Goal: Task Accomplishment & Management: Manage account settings

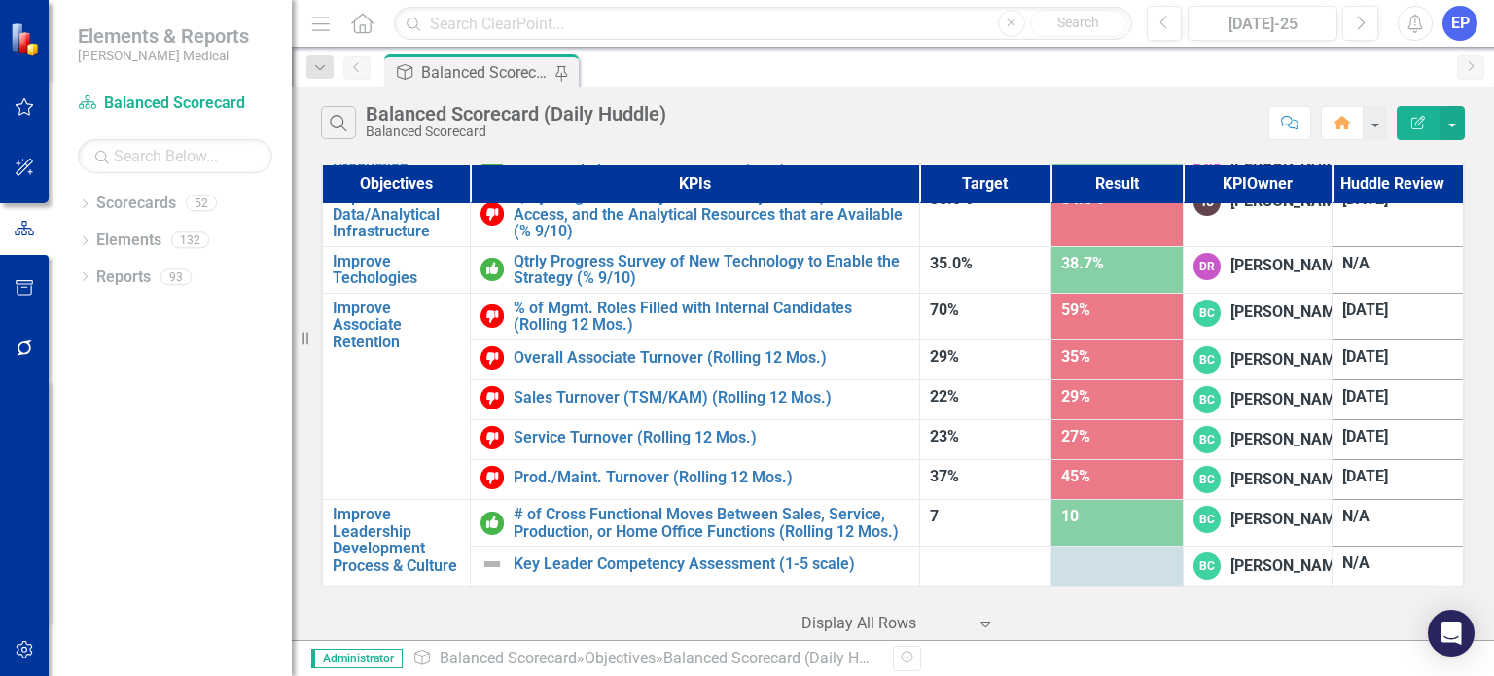
scroll to position [1453, 0]
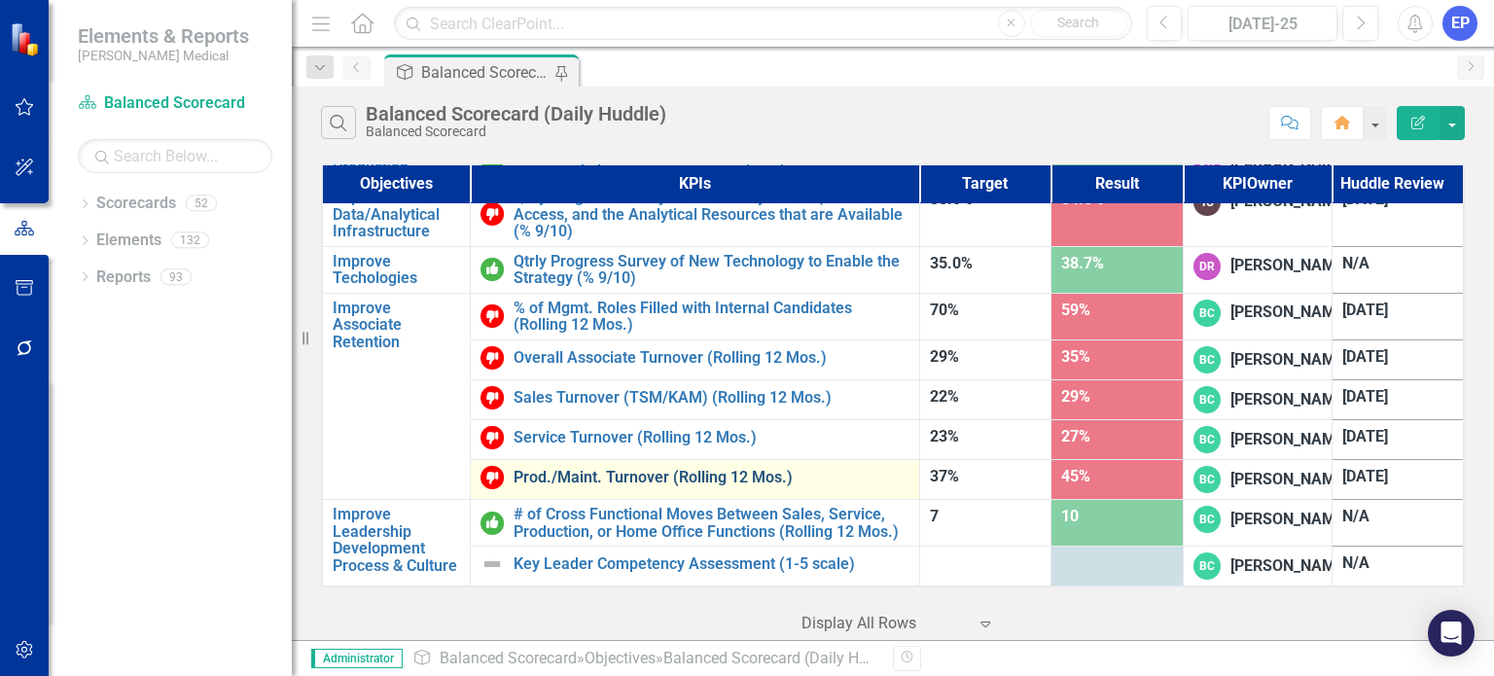
click at [641, 486] on link "Prod./Maint. Turnover (Rolling 12 Mos.)" at bounding box center [711, 478] width 395 height 18
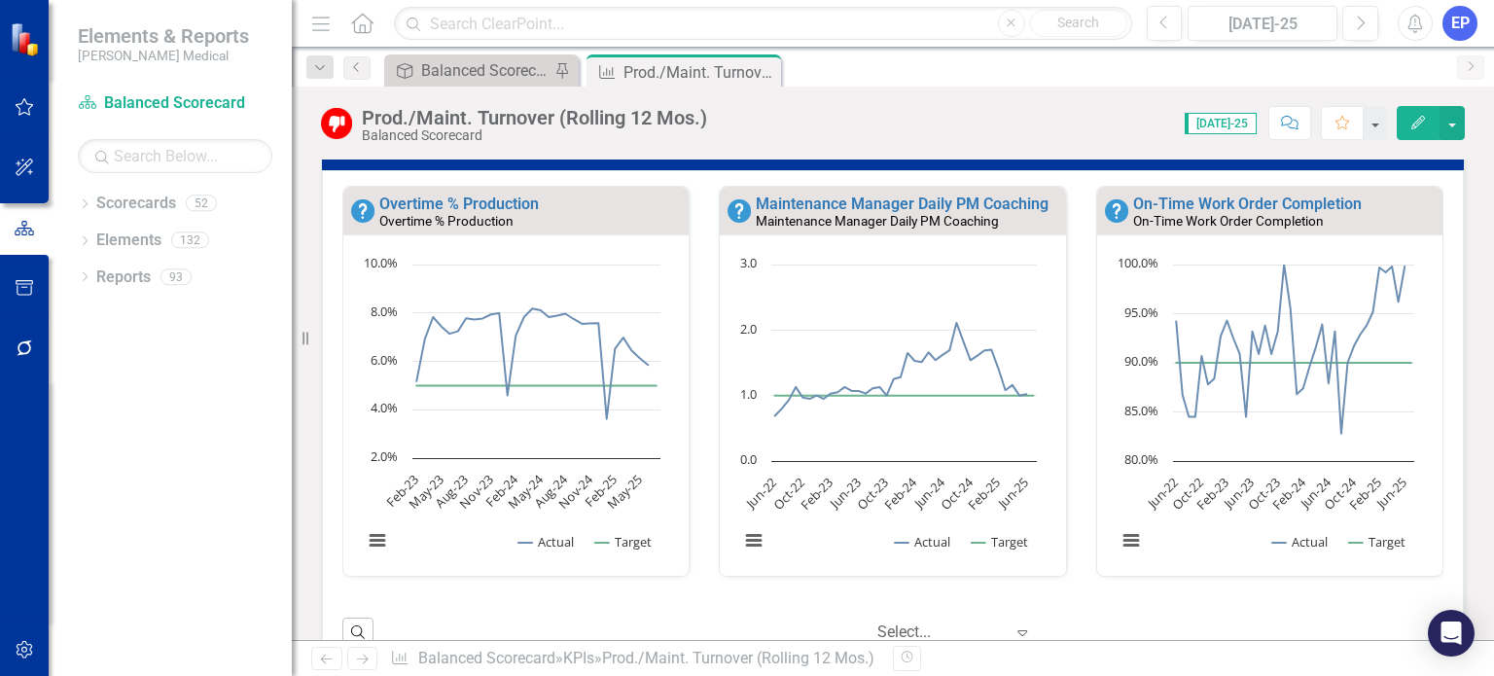
scroll to position [533, 0]
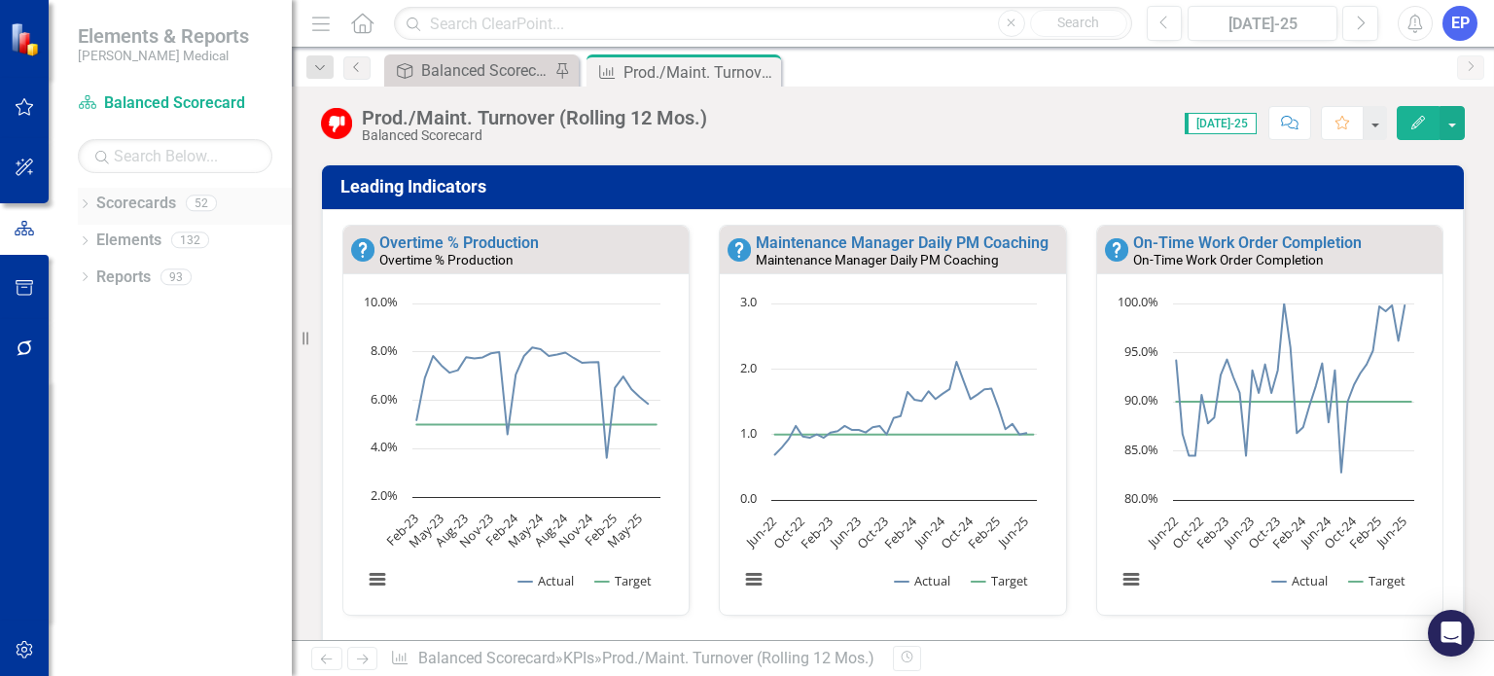
click at [84, 205] on icon "Dropdown" at bounding box center [85, 205] width 14 height 11
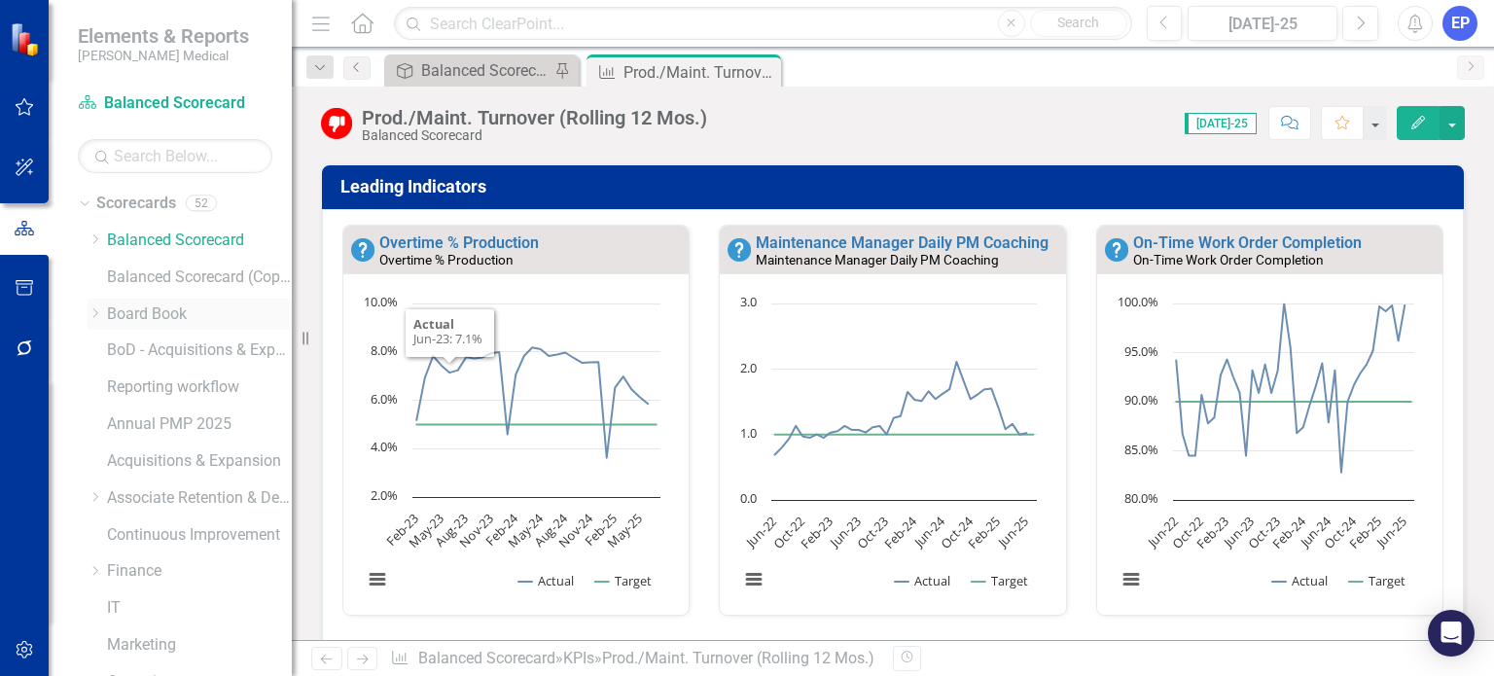
click at [90, 317] on icon "Dropdown" at bounding box center [95, 313] width 15 height 12
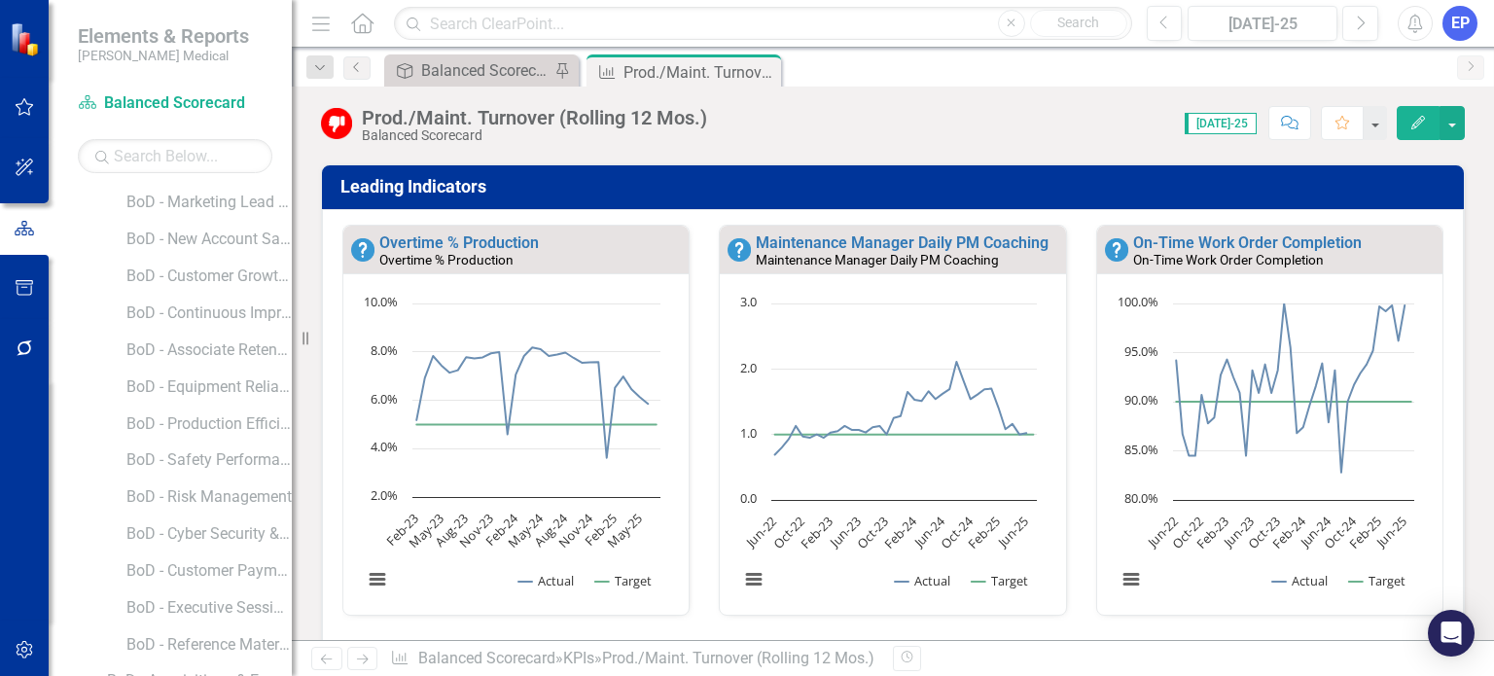
scroll to position [486, 0]
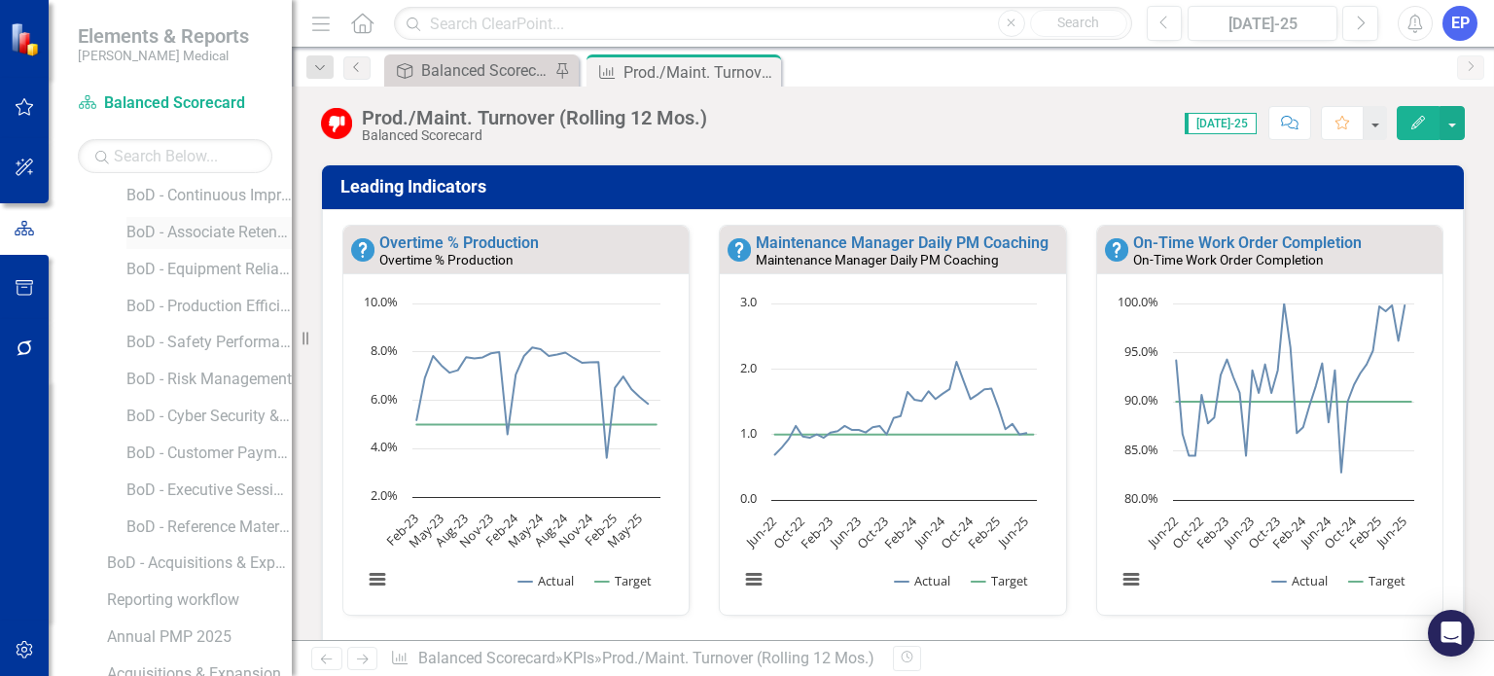
click at [203, 228] on link "BoD - Associate Retention & Development" at bounding box center [208, 233] width 165 height 22
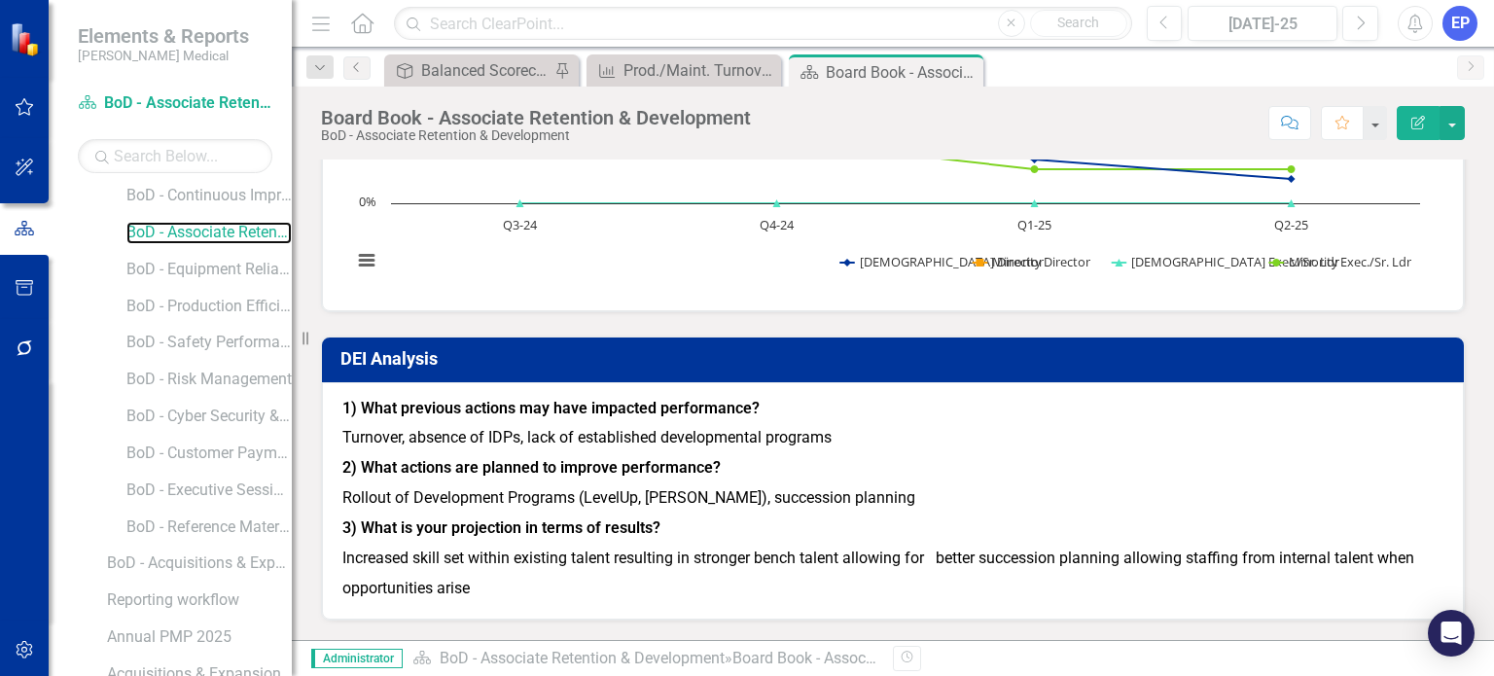
scroll to position [4759, 0]
click at [709, 69] on div "Prod./Maint. Turnover (Rolling 12 Mos.)" at bounding box center [688, 70] width 128 height 24
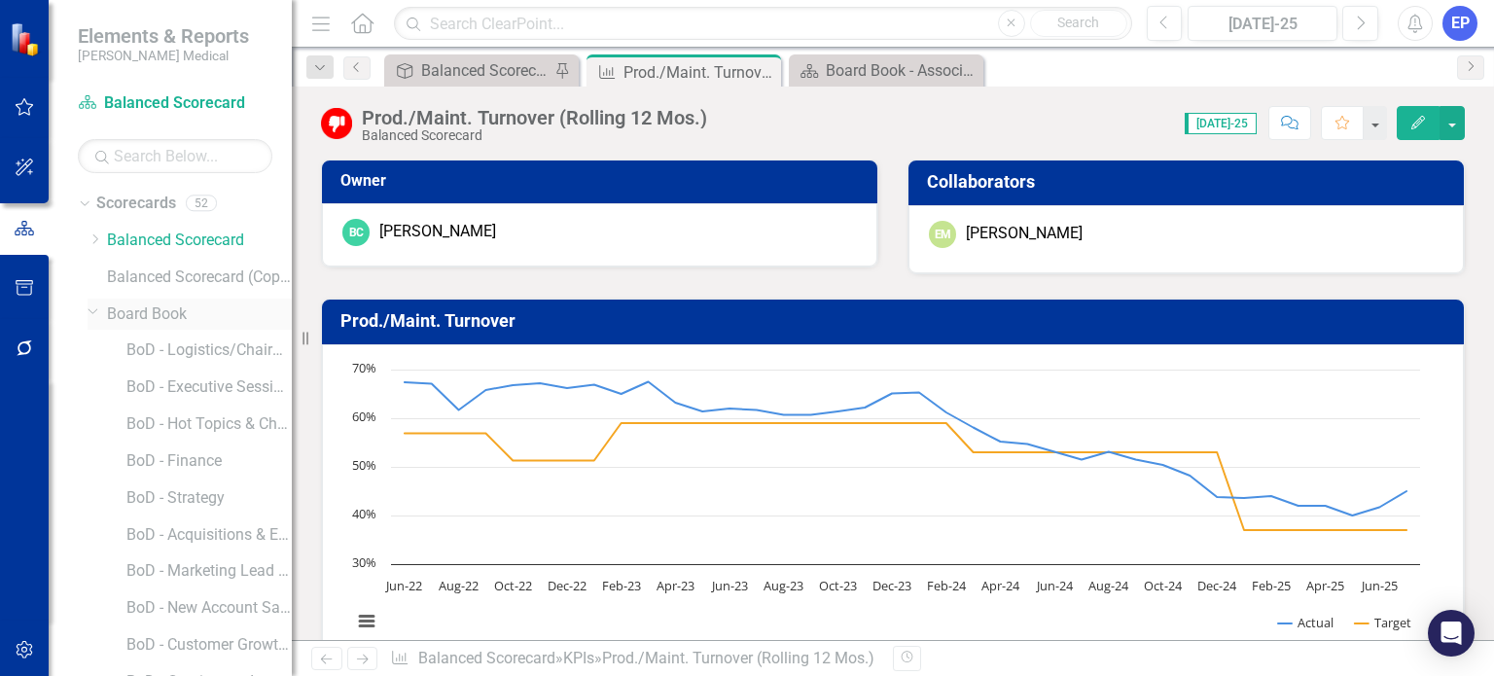
click at [90, 314] on icon "Dropdown" at bounding box center [94, 311] width 12 height 15
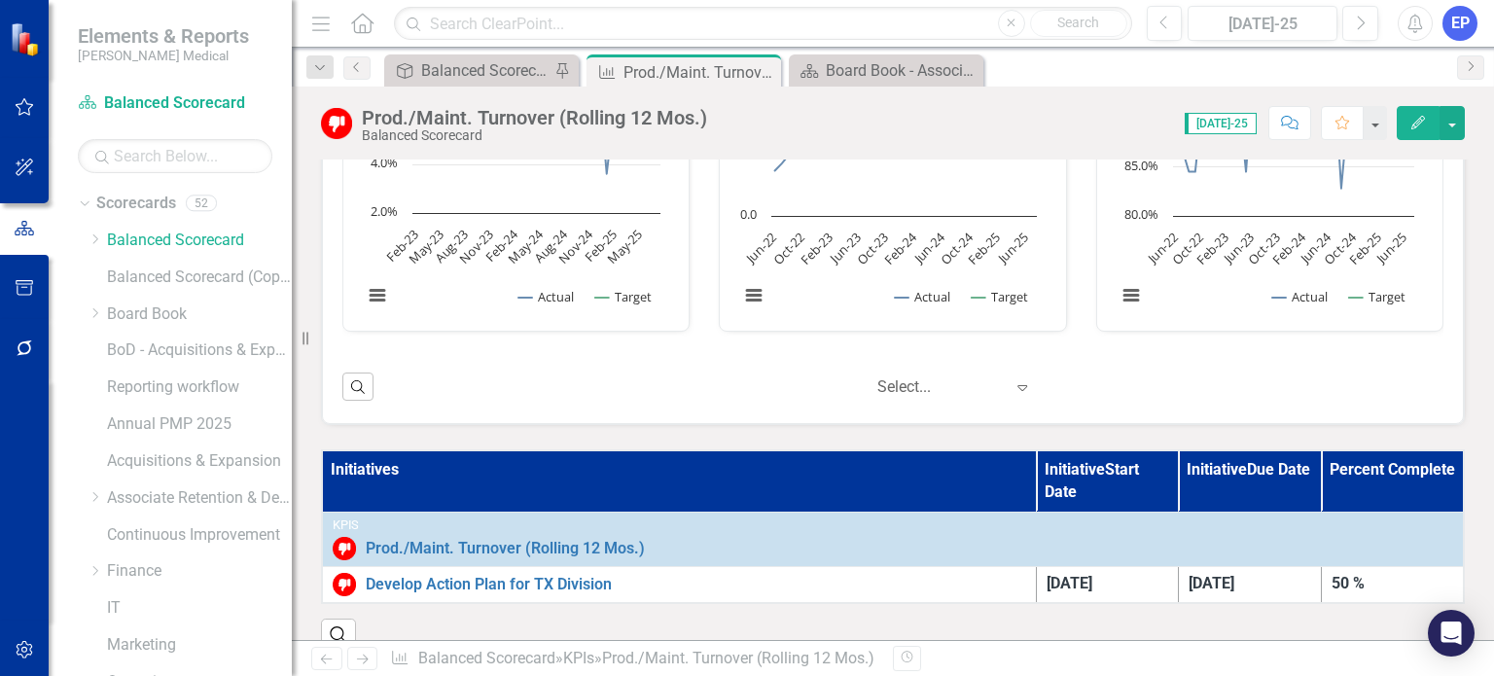
scroll to position [800, 0]
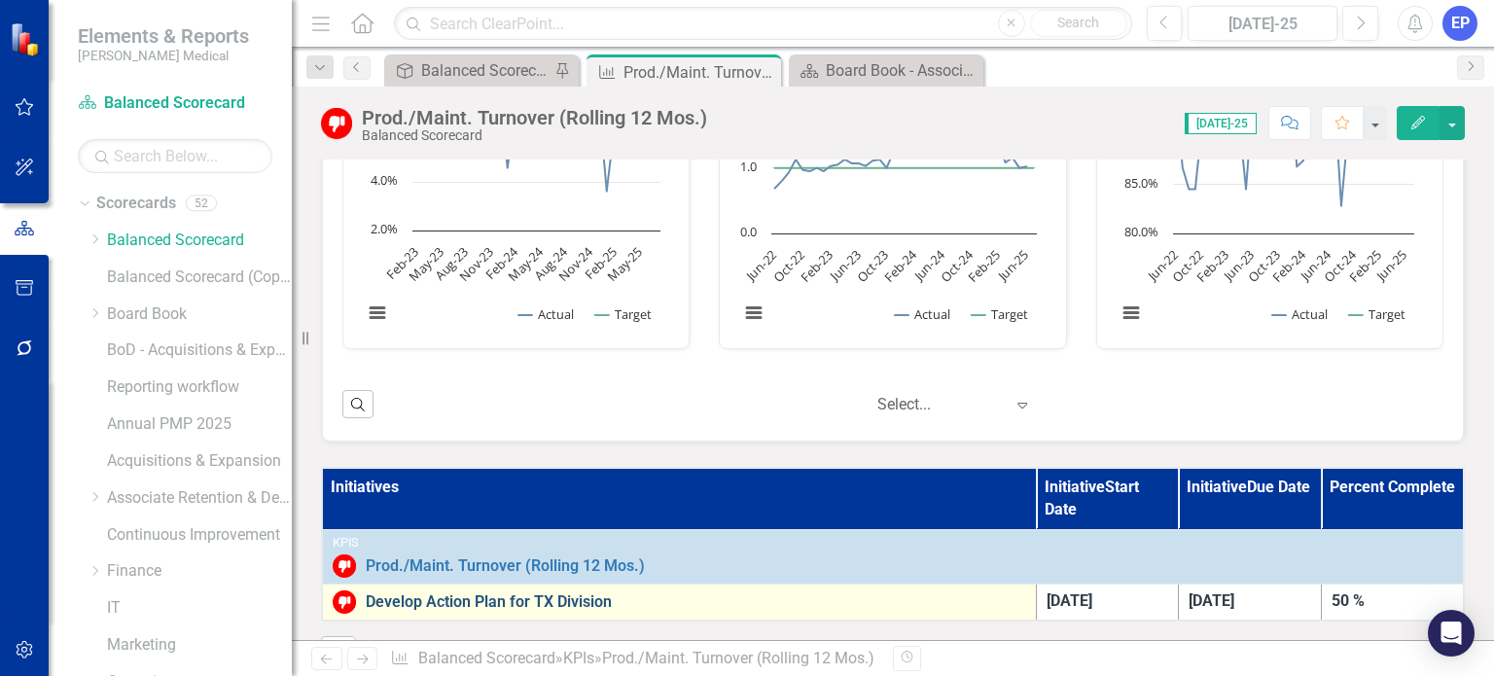
click at [607, 593] on link "Develop Action Plan for TX Division" at bounding box center [696, 602] width 661 height 18
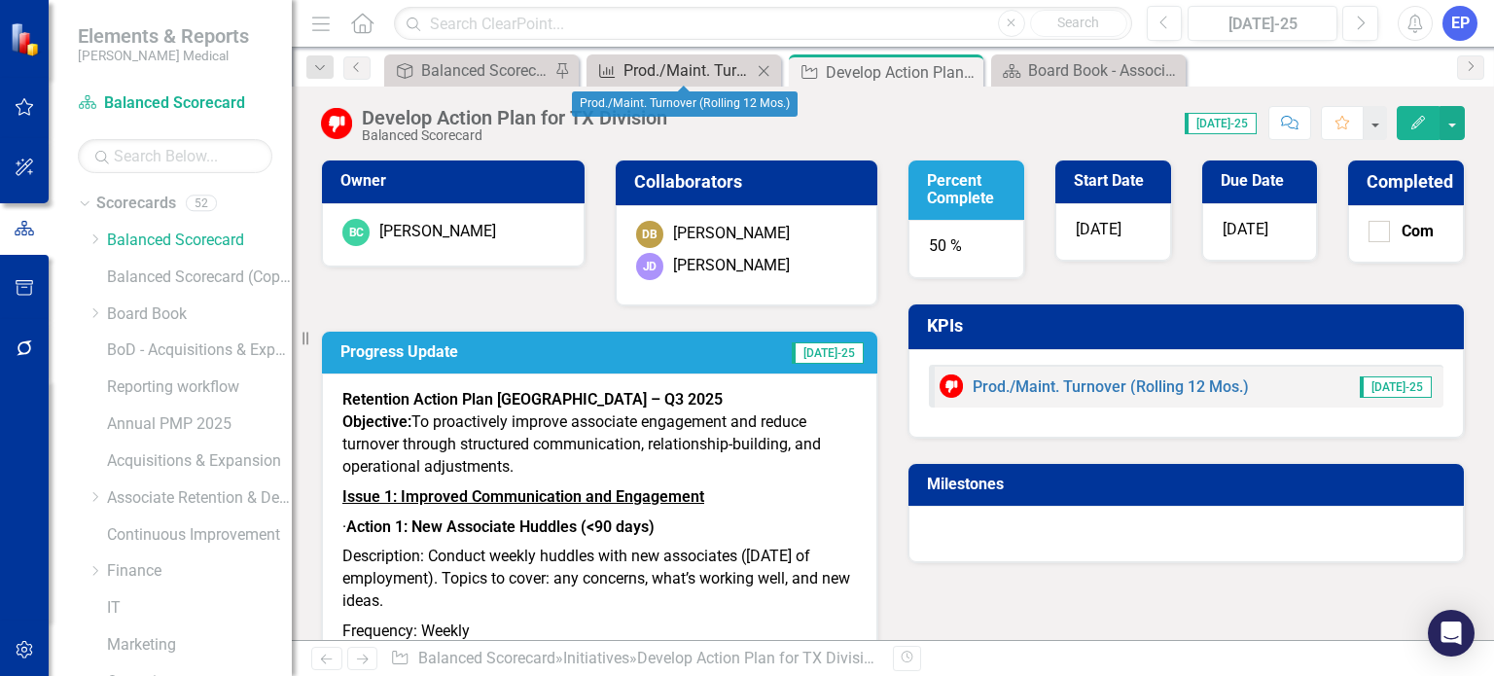
click at [691, 62] on div "Prod./Maint. Turnover (Rolling 12 Mos.)" at bounding box center [688, 70] width 128 height 24
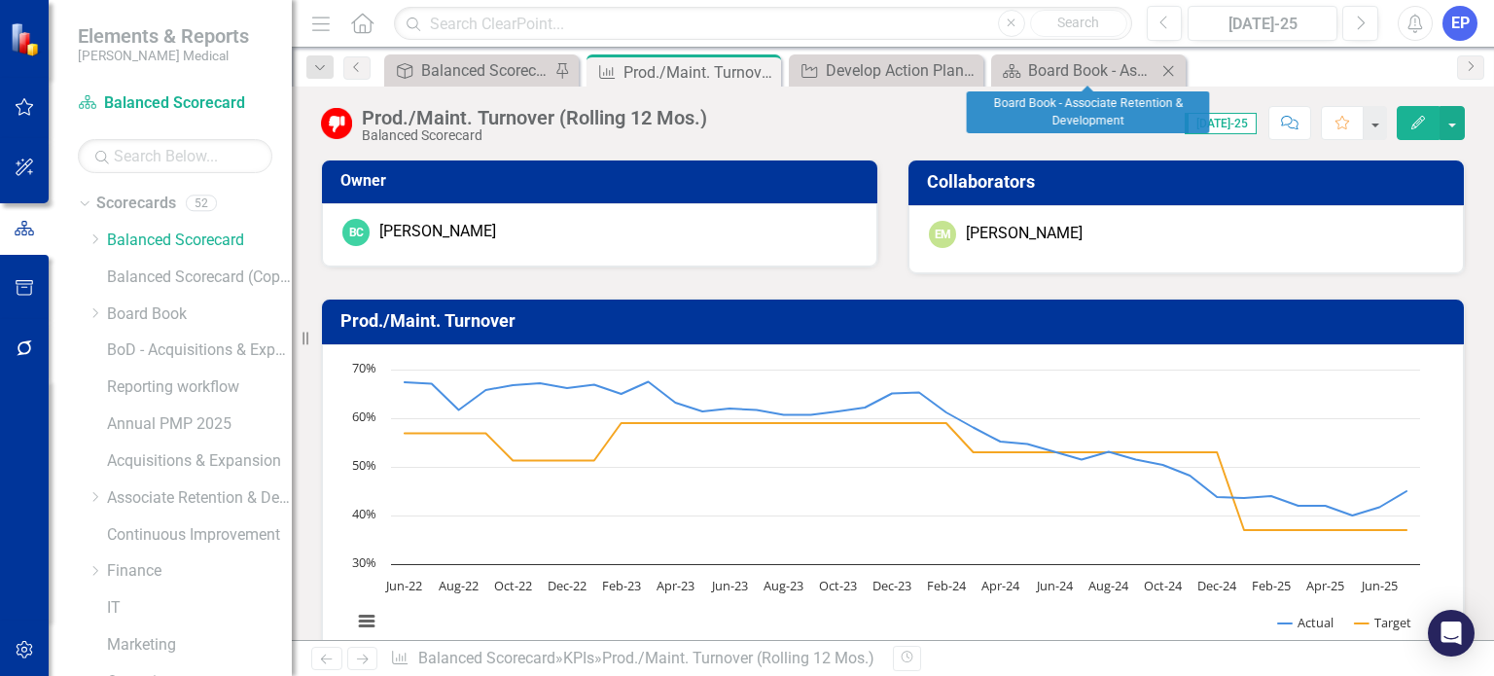
click at [1169, 66] on icon "Close" at bounding box center [1168, 71] width 19 height 16
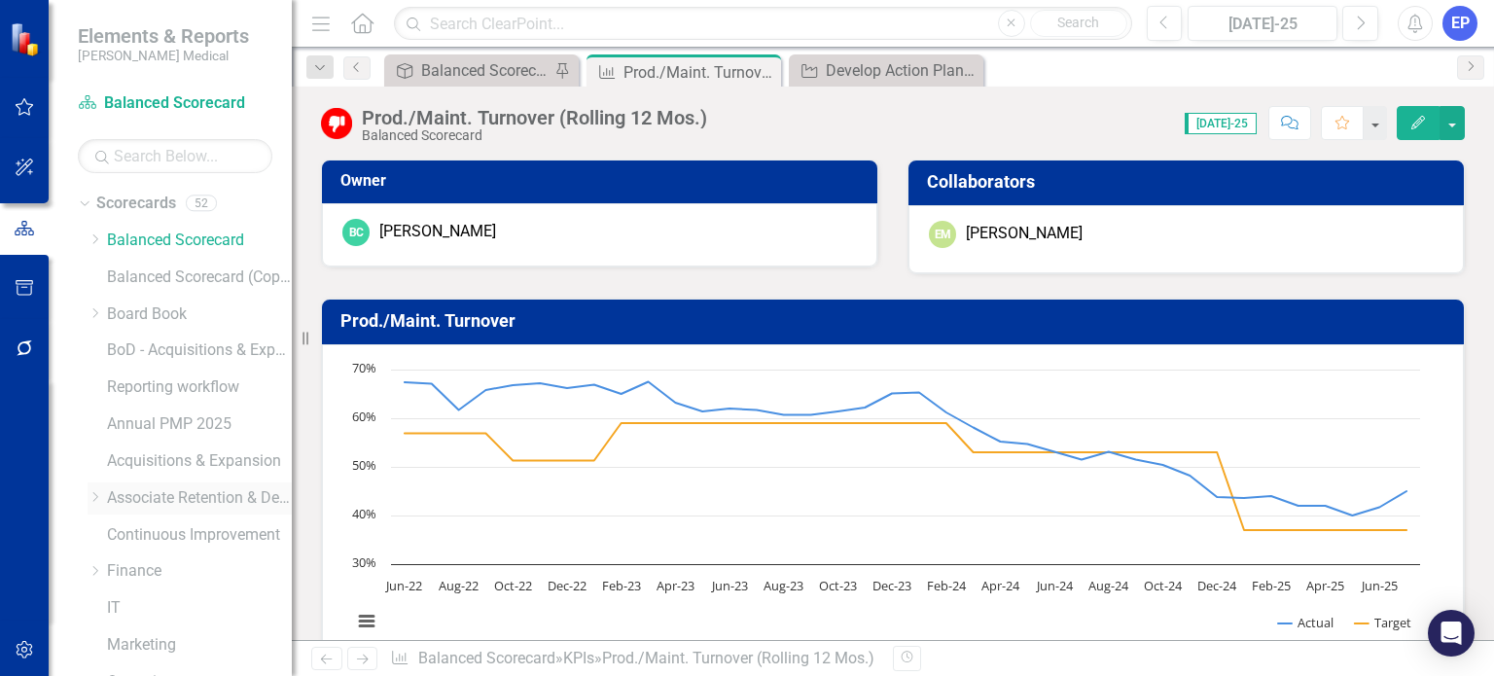
click at [95, 497] on icon "Dropdown" at bounding box center [95, 497] width 15 height 12
click at [112, 580] on div "Dropdown Retention" at bounding box center [199, 571] width 185 height 32
click at [114, 573] on icon at bounding box center [115, 571] width 5 height 10
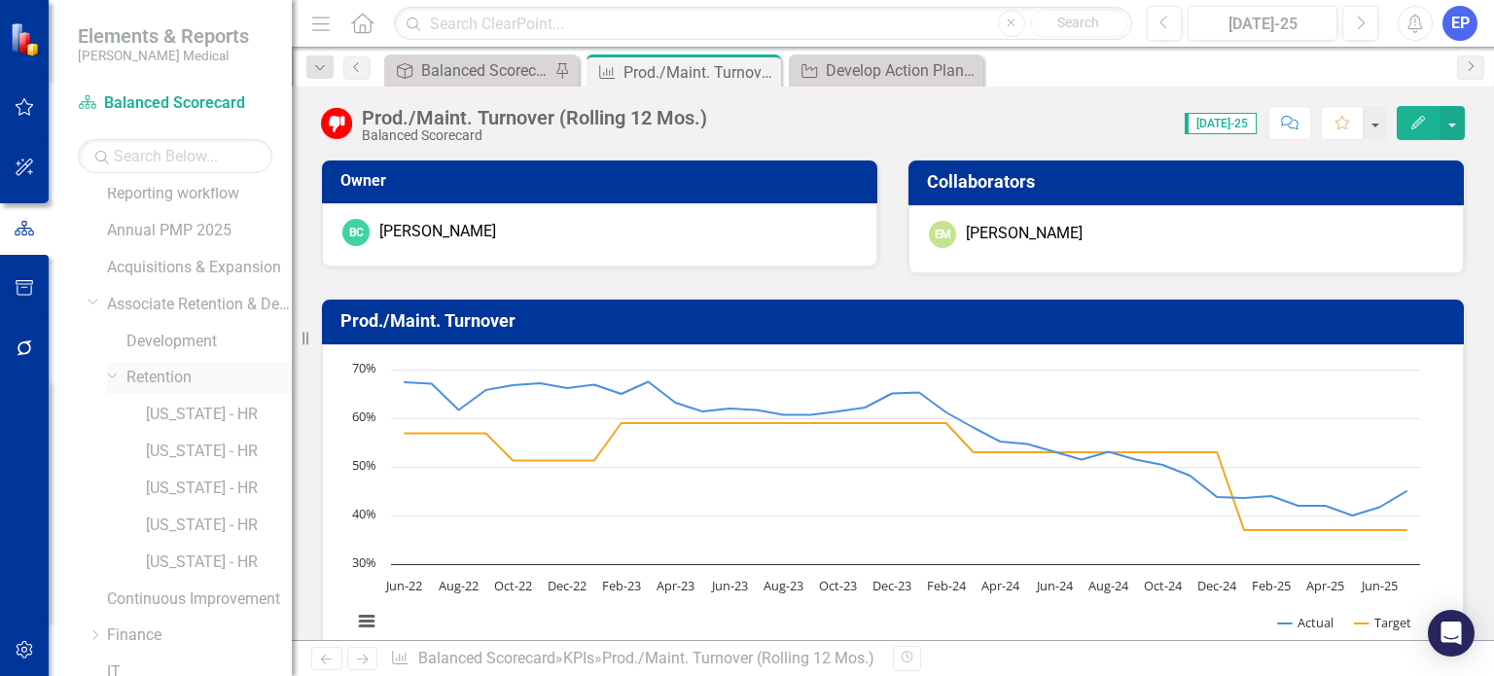
scroll to position [195, 0]
click at [178, 417] on link "[US_STATE] - HR" at bounding box center [219, 414] width 146 height 22
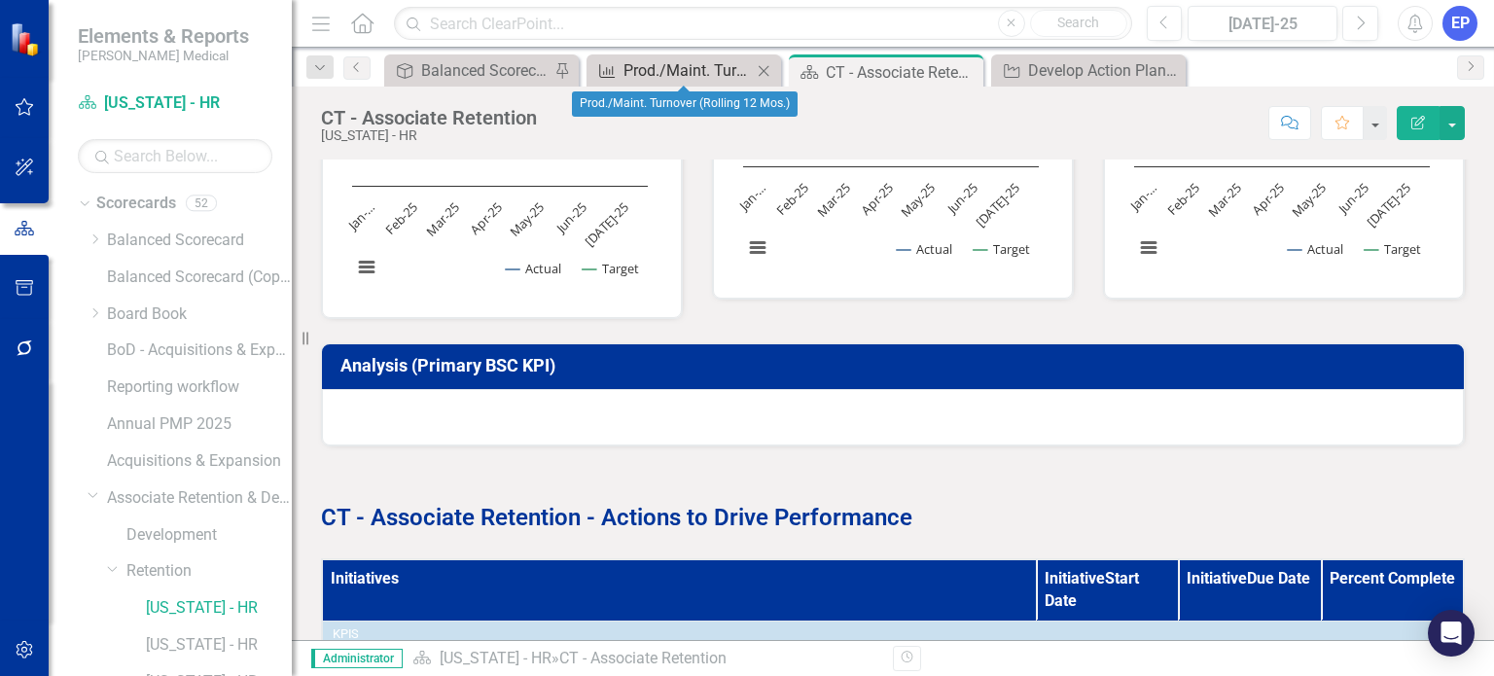
click at [669, 65] on div "Prod./Maint. Turnover (Rolling 12 Mos.)" at bounding box center [688, 70] width 128 height 24
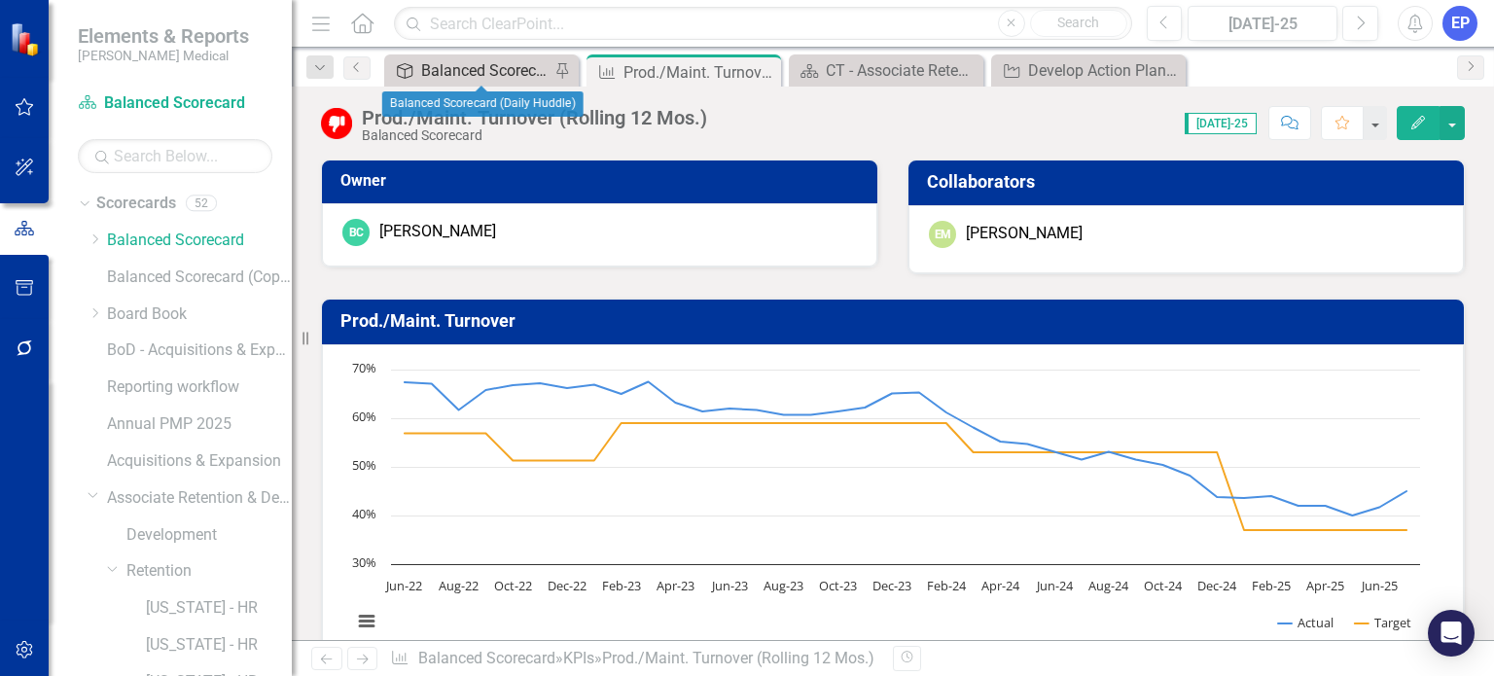
click at [480, 69] on div "Balanced Scorecard (Daily Huddle)" at bounding box center [485, 70] width 128 height 24
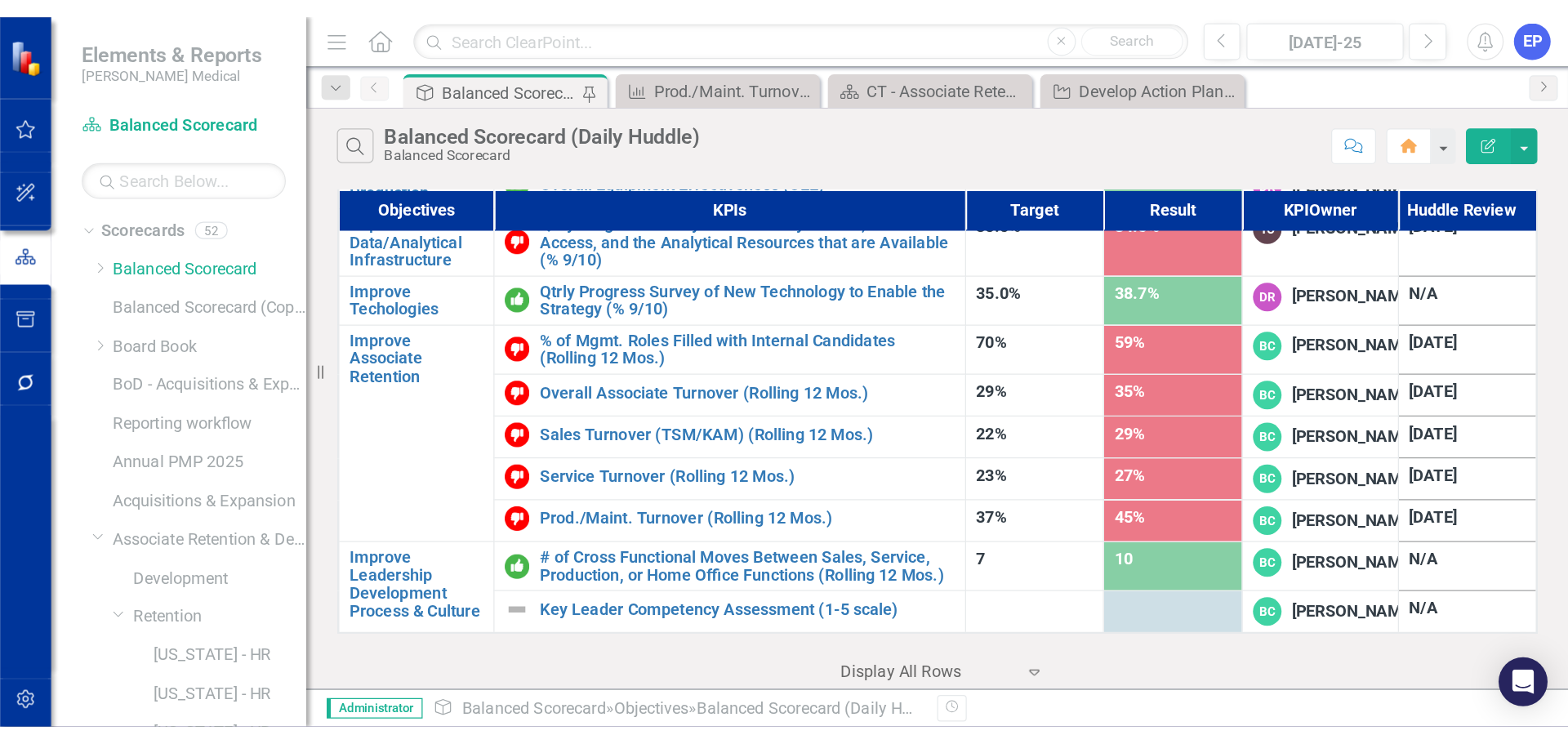
scroll to position [1225, 0]
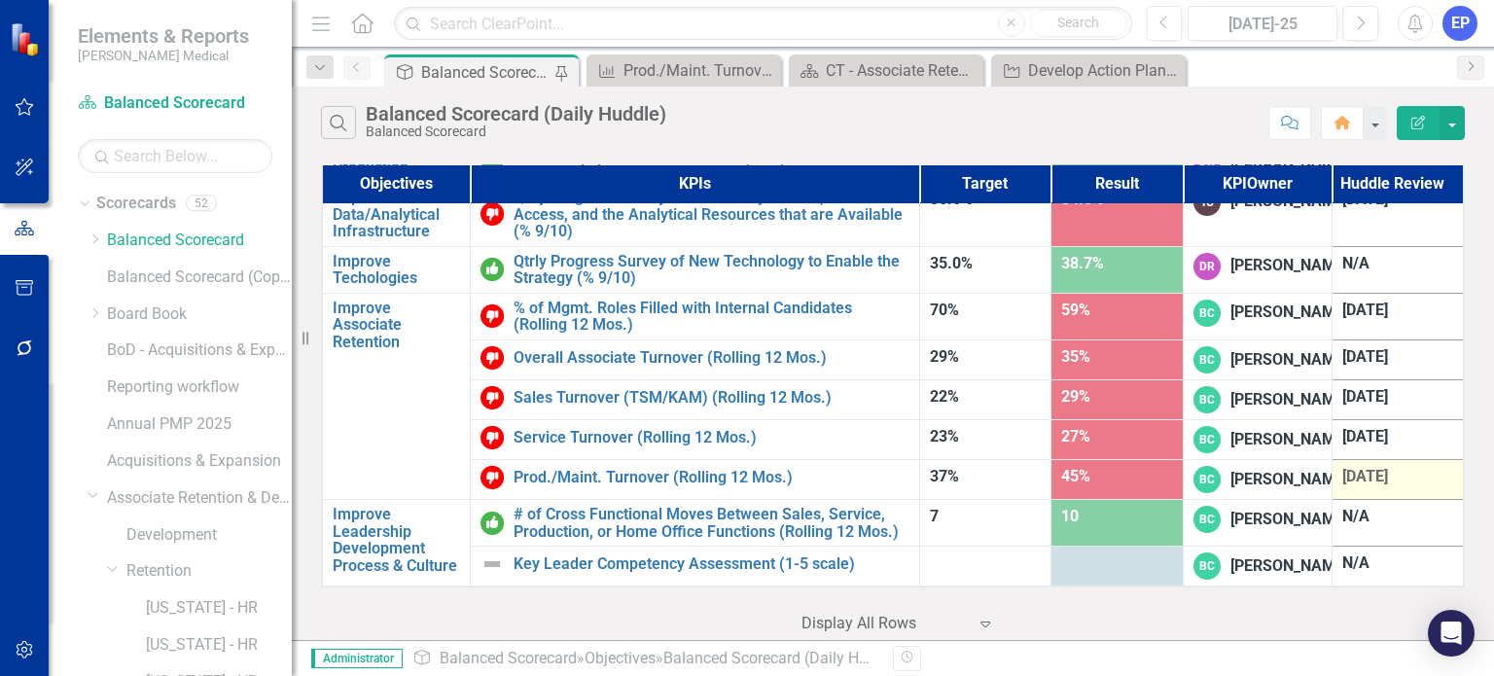
click at [1344, 485] on span "[DATE]" at bounding box center [1366, 476] width 46 height 18
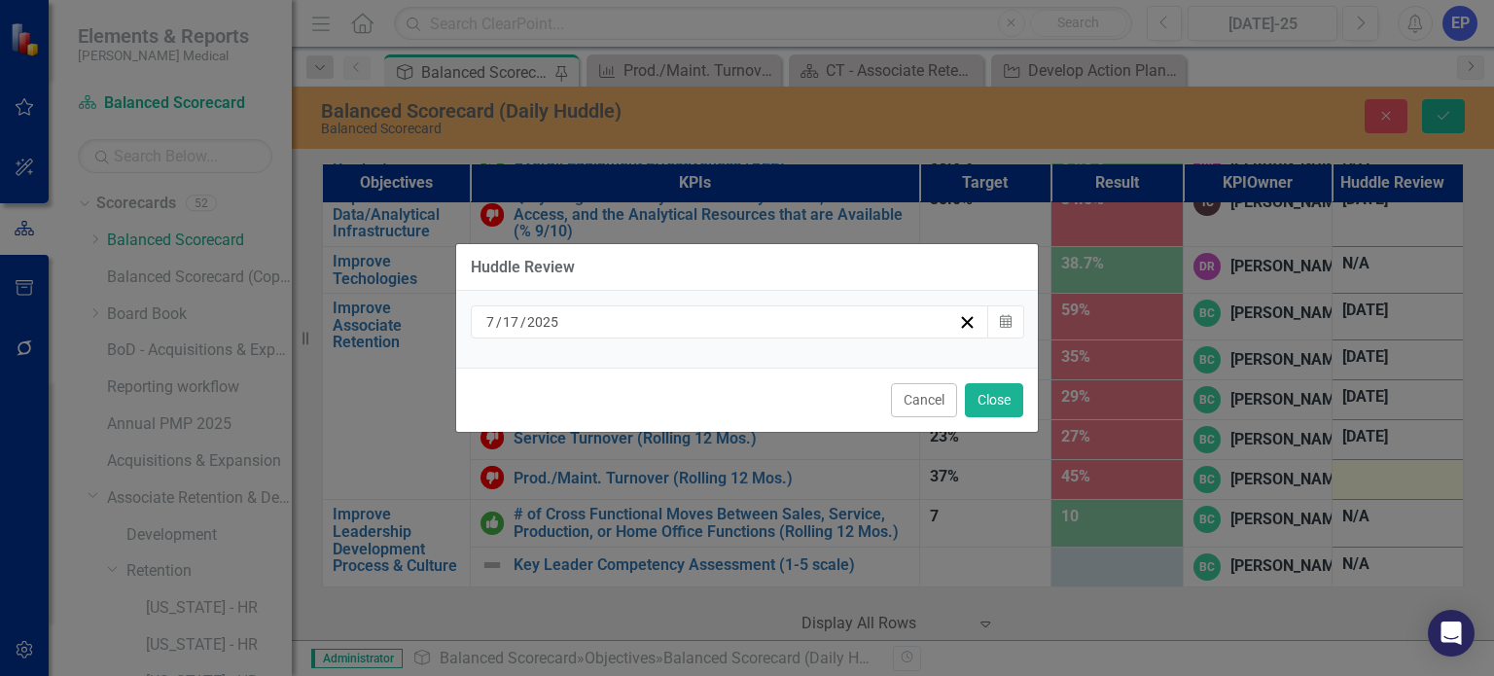
click at [808, 318] on div "[DATE]" at bounding box center [721, 321] width 475 height 19
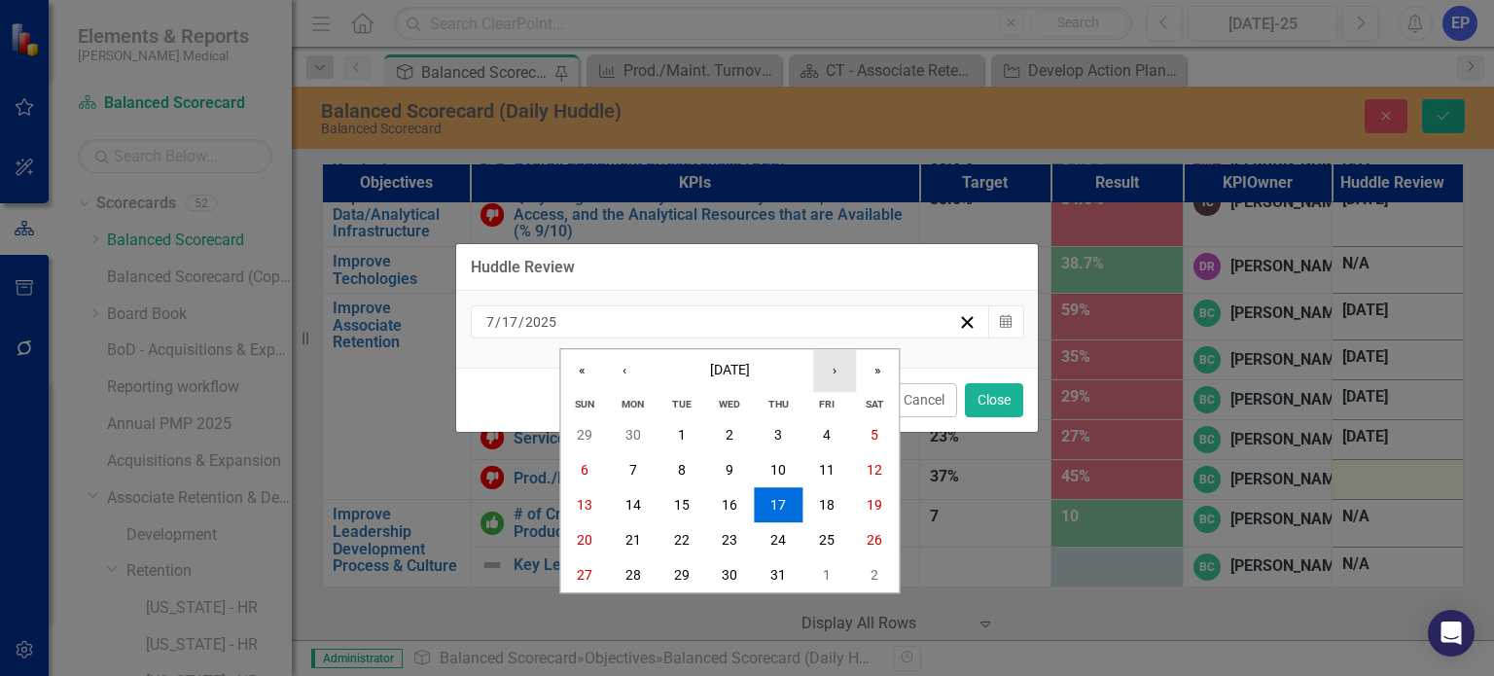
click at [827, 380] on button "›" at bounding box center [834, 370] width 43 height 43
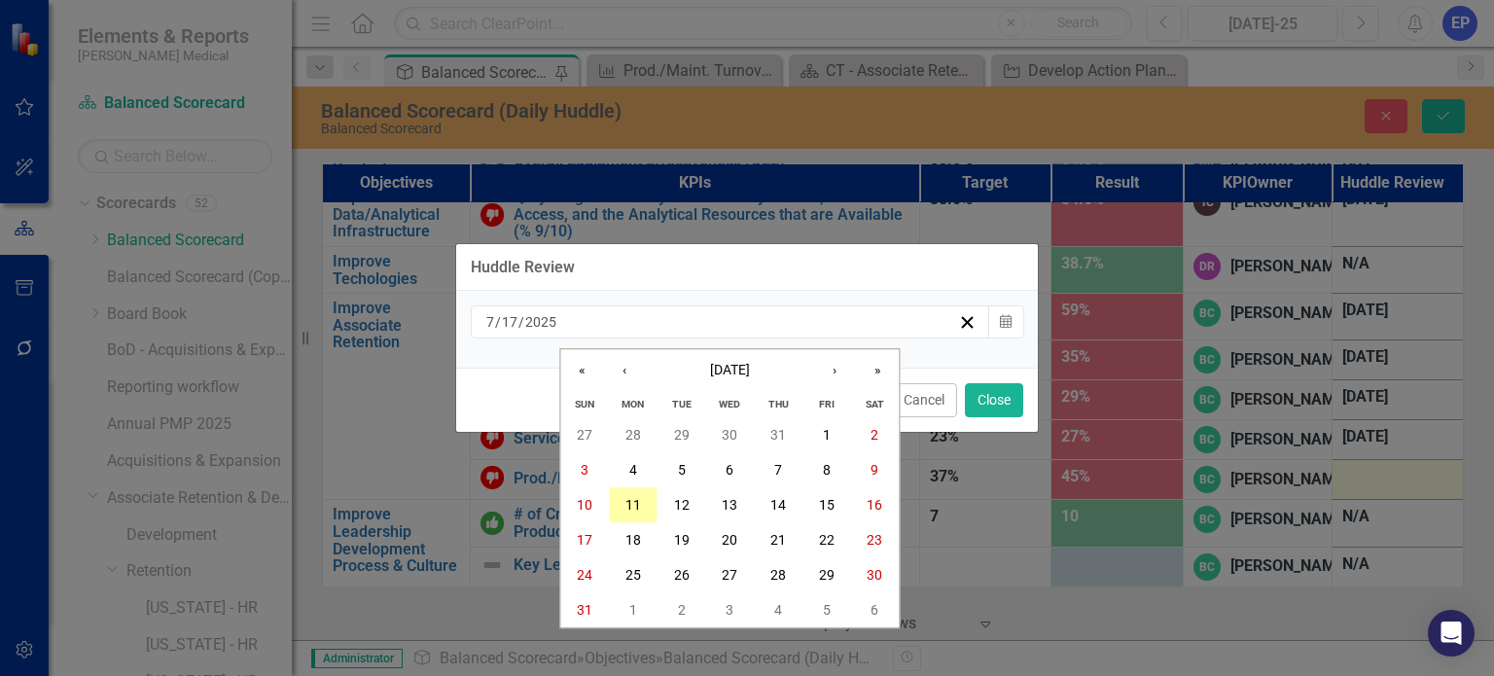
click at [642, 505] on button "11" at bounding box center [633, 504] width 49 height 35
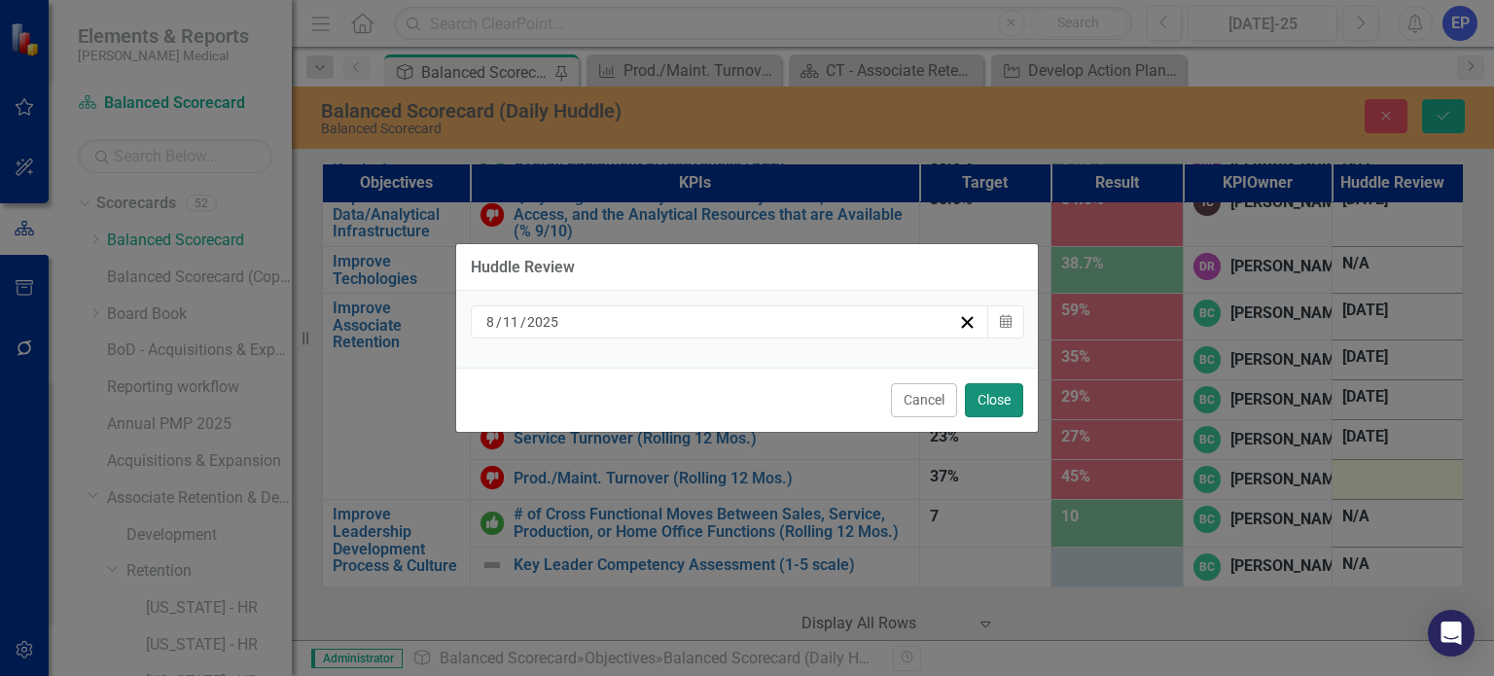
click at [985, 399] on button "Close" at bounding box center [994, 400] width 58 height 34
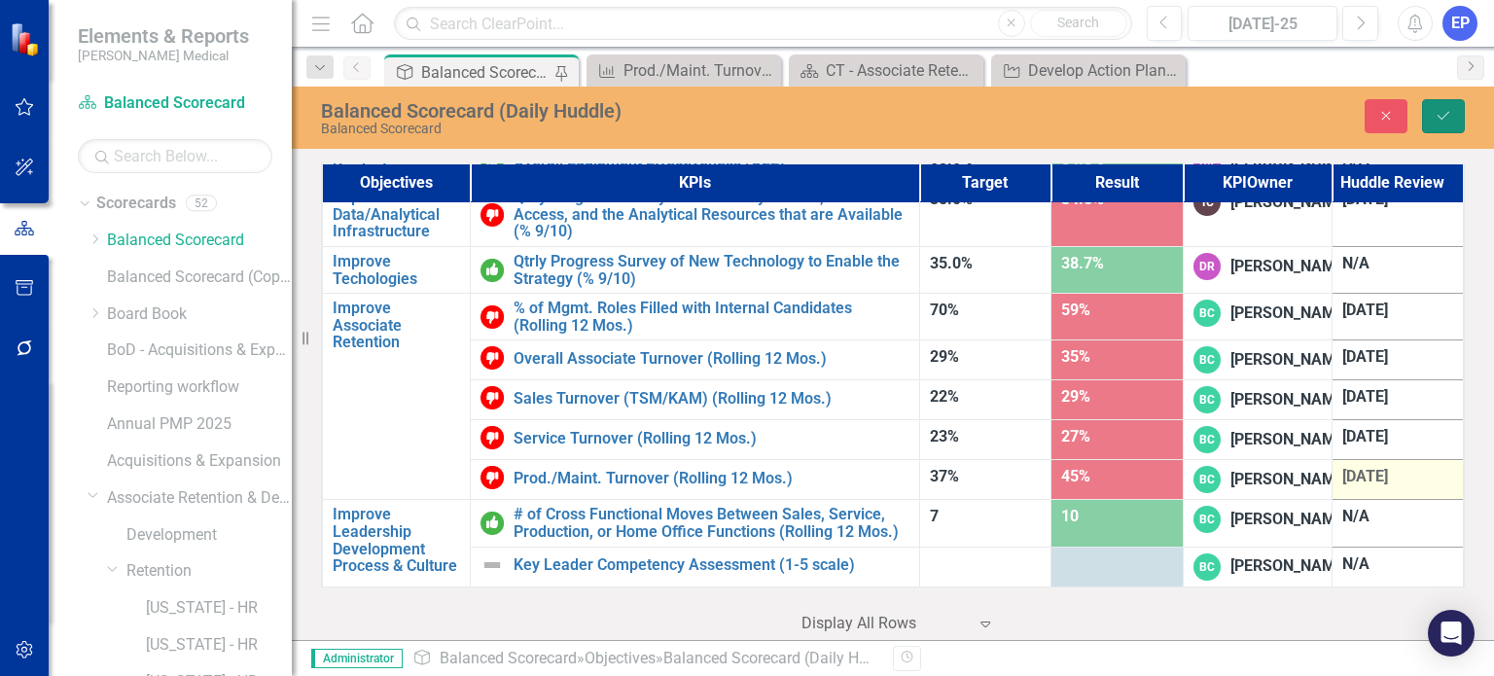
click at [1432, 110] on button "Save" at bounding box center [1443, 116] width 43 height 34
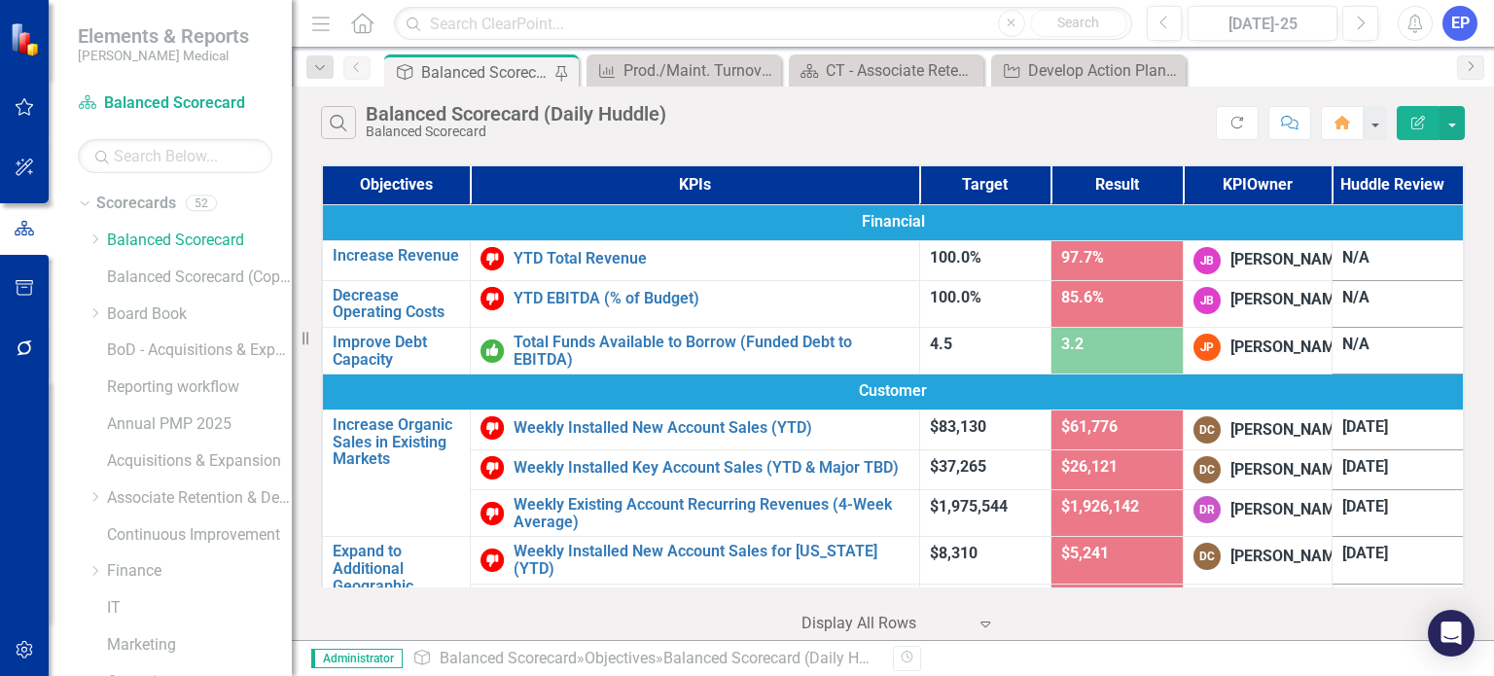
click at [1086, 124] on div "Search Balanced Scorecard (Daily Huddle) Balanced Scorecard" at bounding box center [768, 122] width 895 height 33
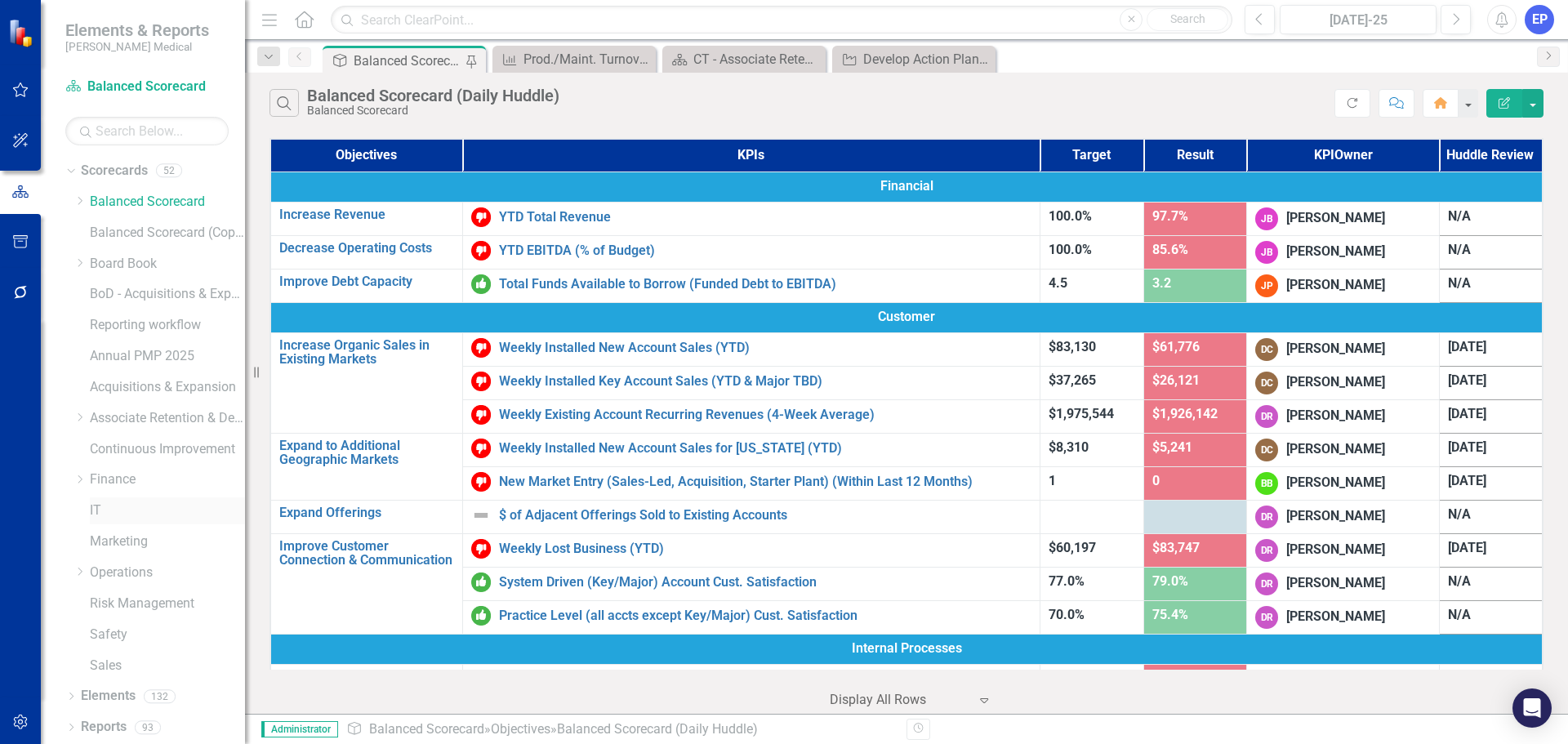
scroll to position [1, 0]
click at [81, 418] on icon at bounding box center [80, 417] width 4 height 8
click at [95, 481] on icon "Dropdown" at bounding box center [96, 479] width 13 height 10
click at [144, 506] on link "[US_STATE] - HR" at bounding box center [184, 510] width 123 height 18
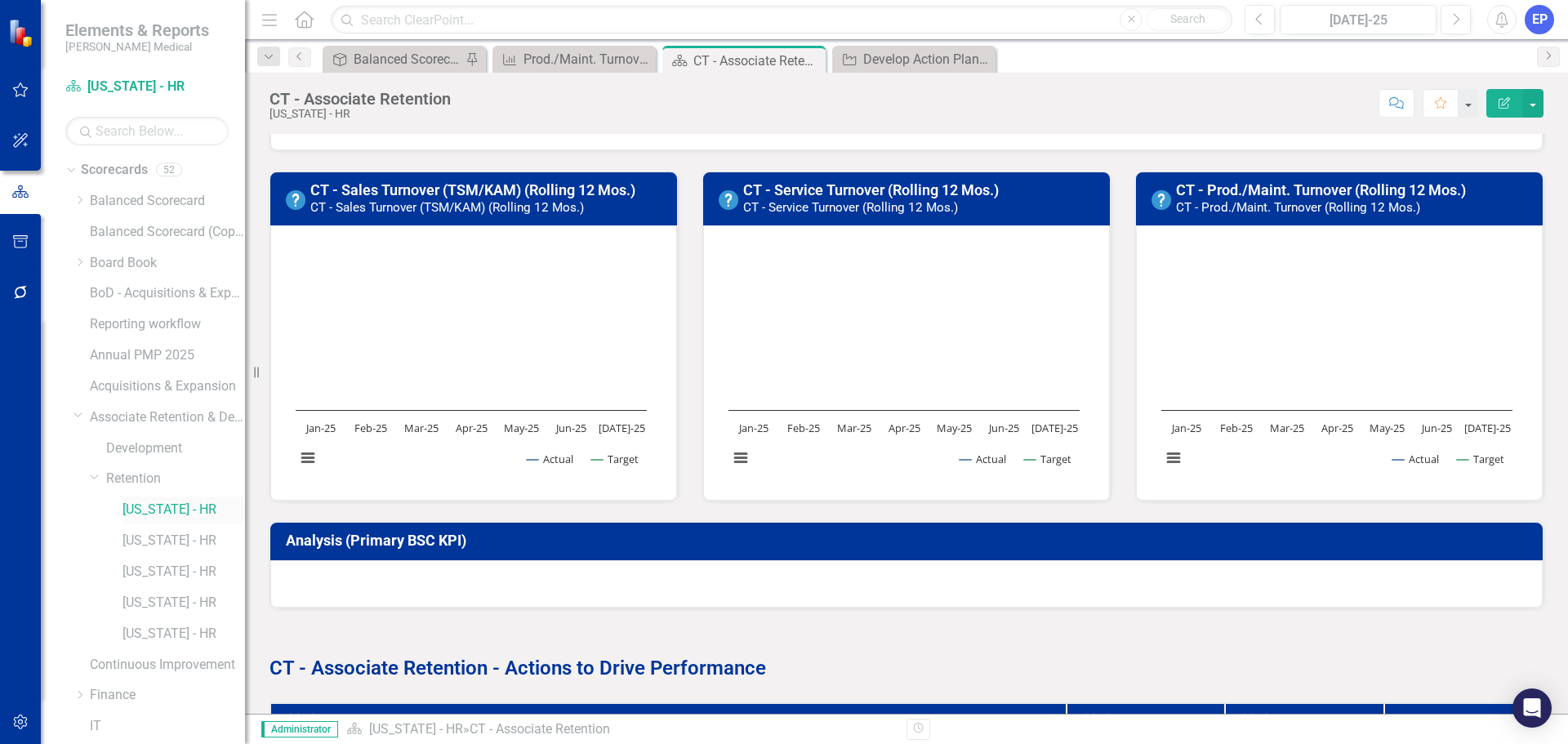
scroll to position [490, 0]
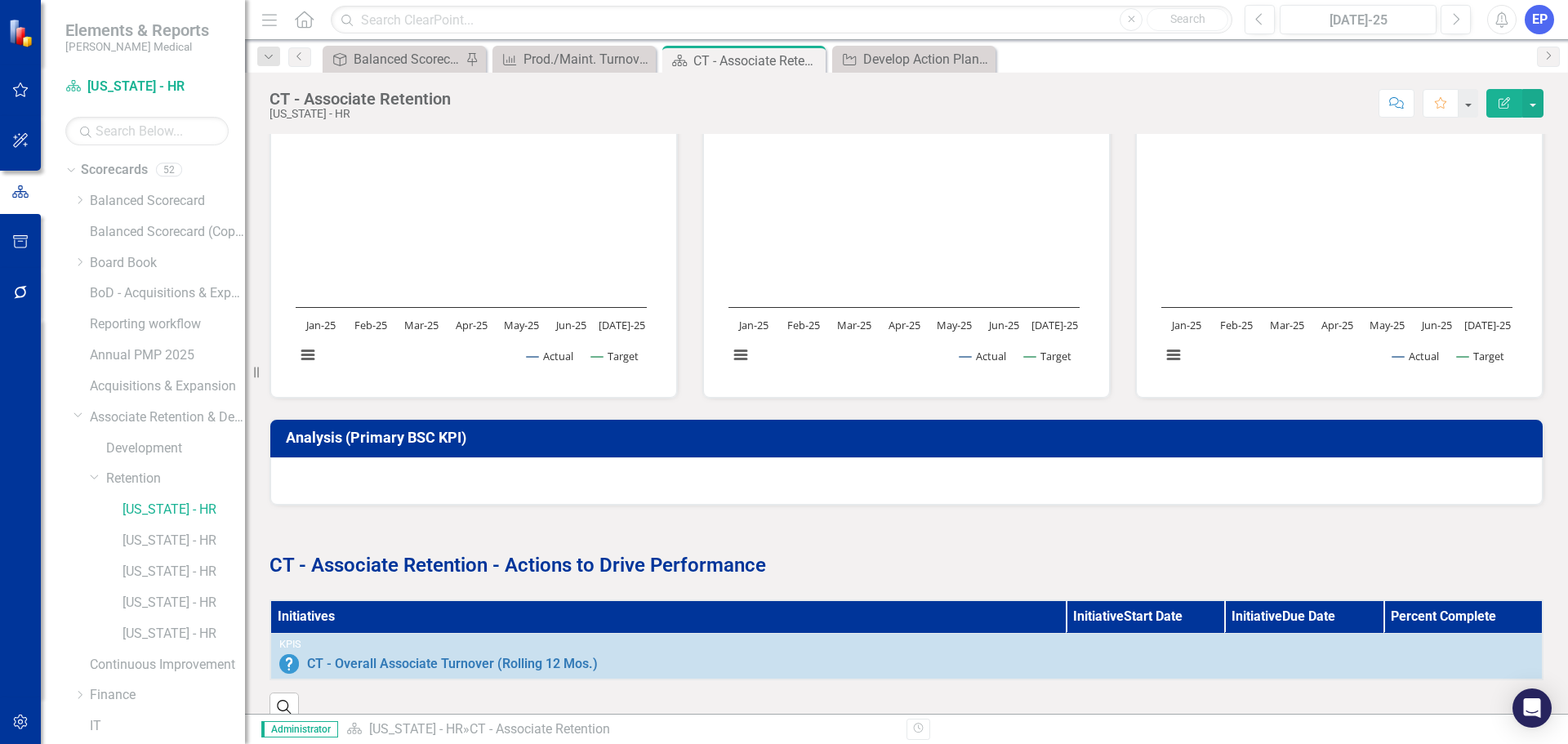
click at [880, 465] on div at bounding box center [907, 481] width 1273 height 47
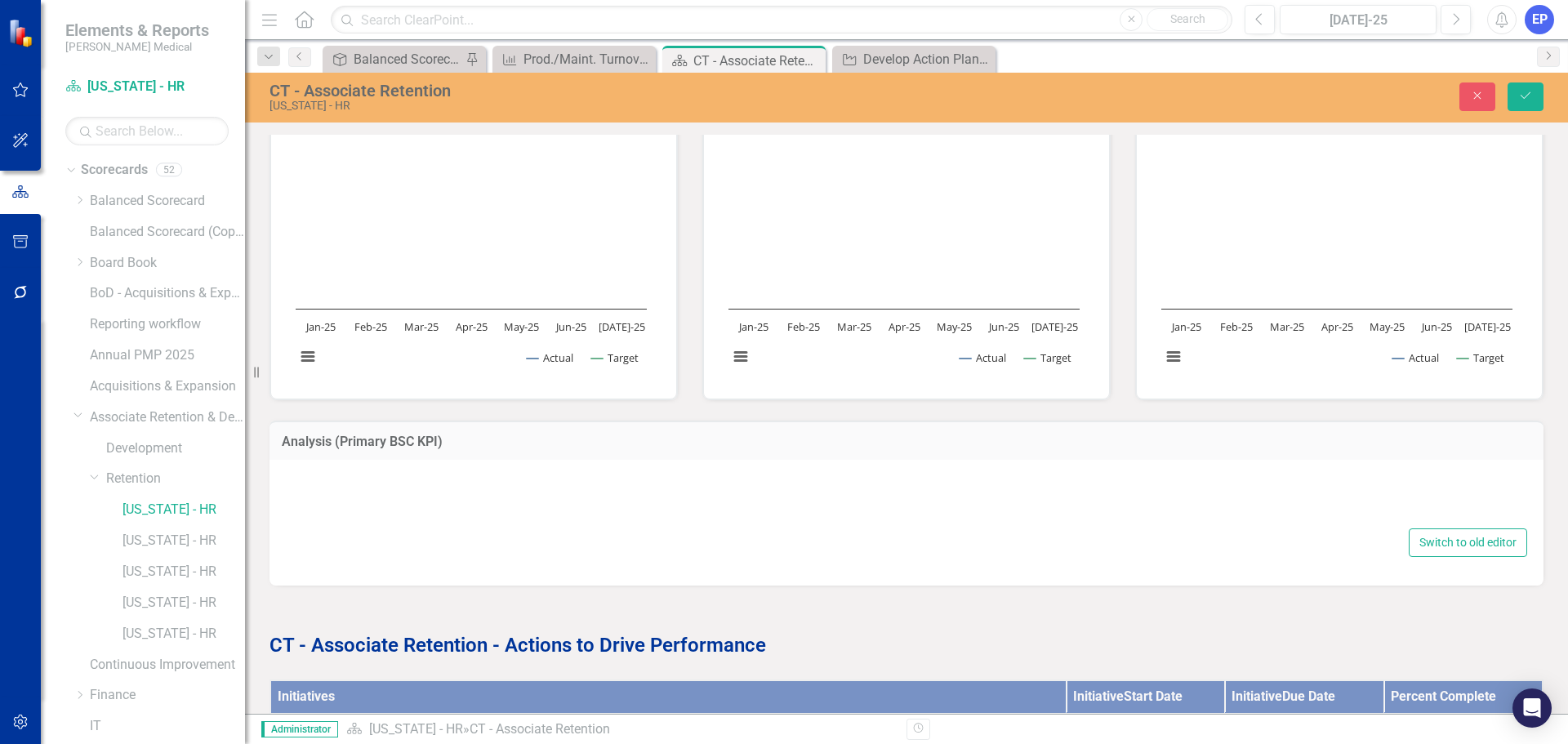
type textarea "<p>{[m2011838][analysis]}</p>"
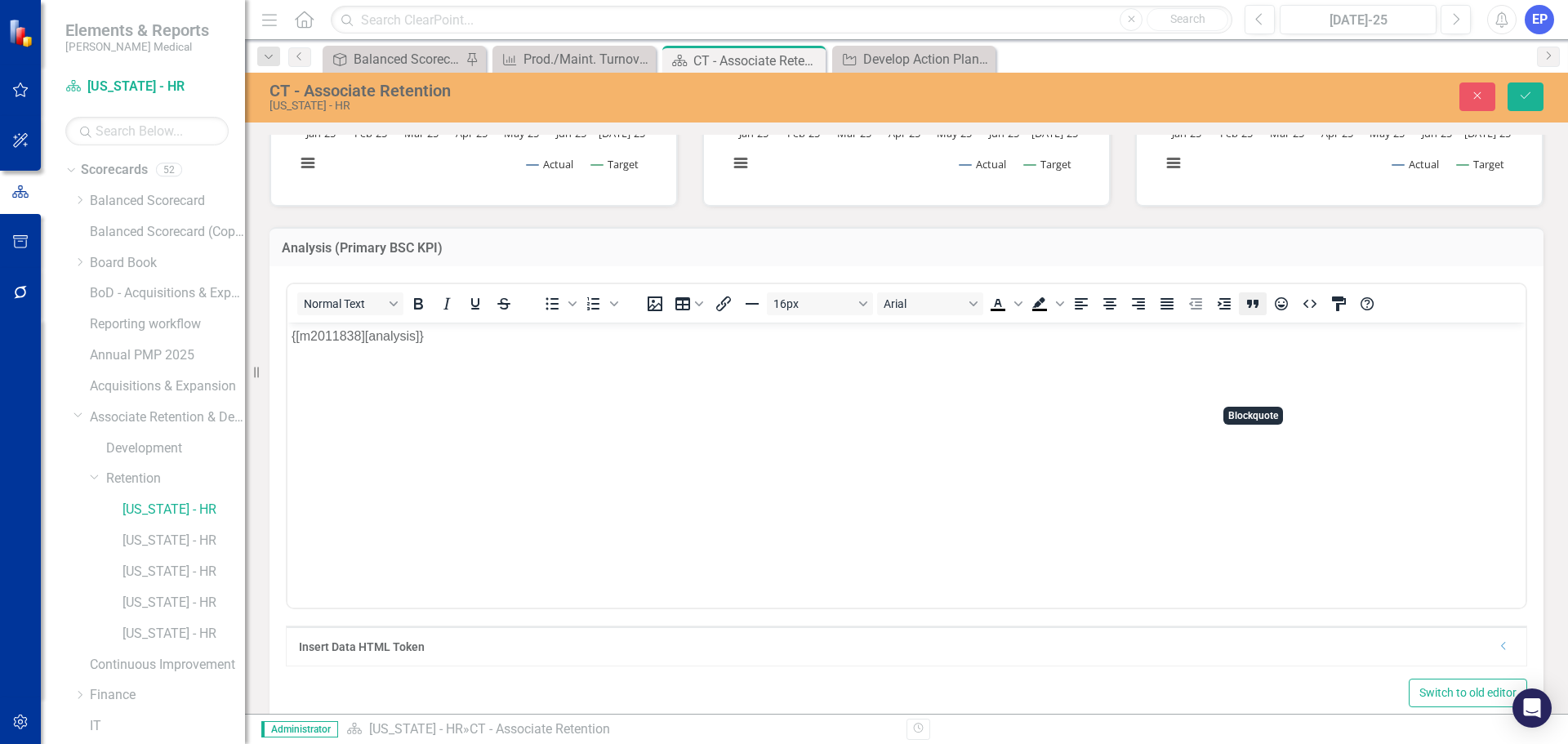
scroll to position [817, 0]
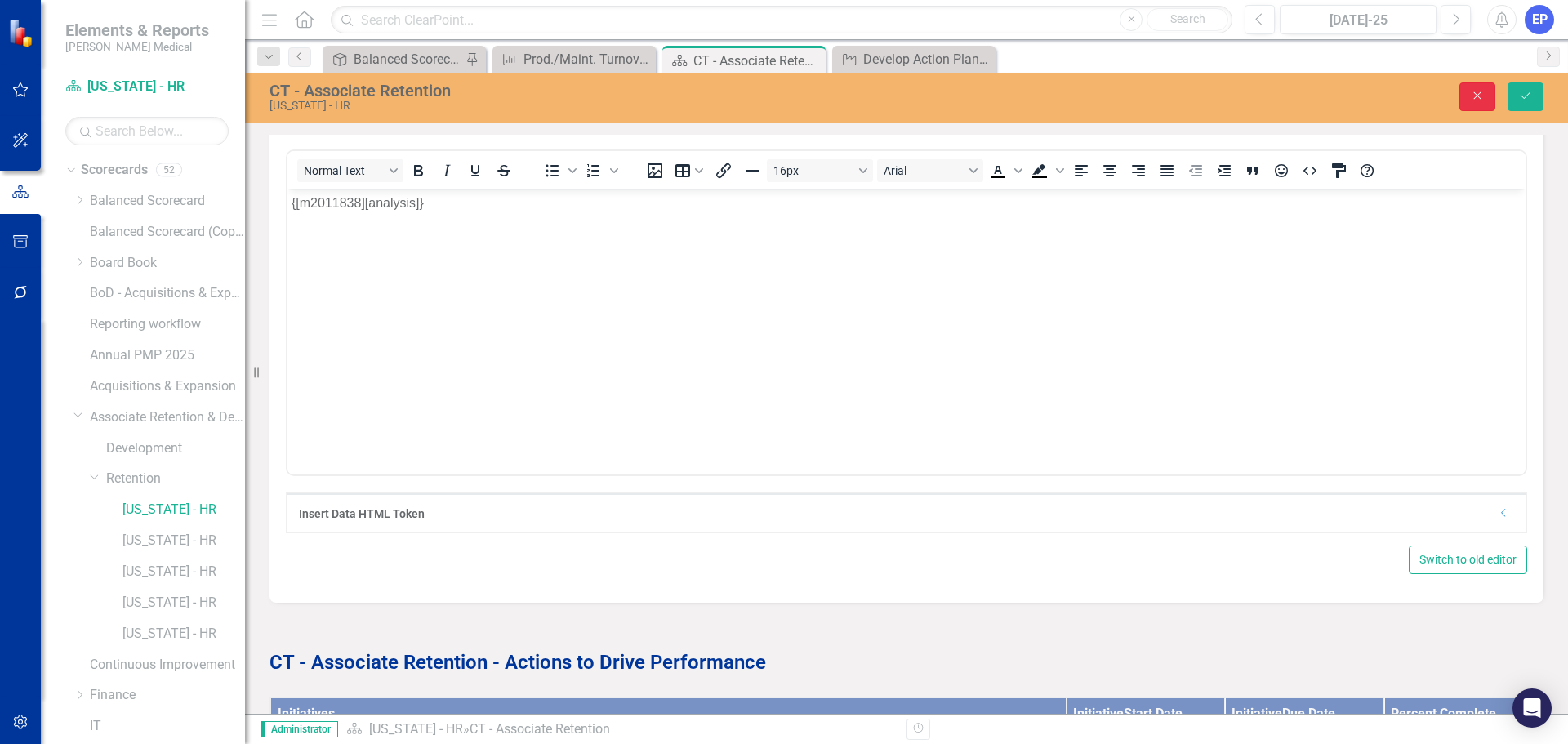
click at [1253, 102] on icon "Close" at bounding box center [1477, 96] width 15 height 12
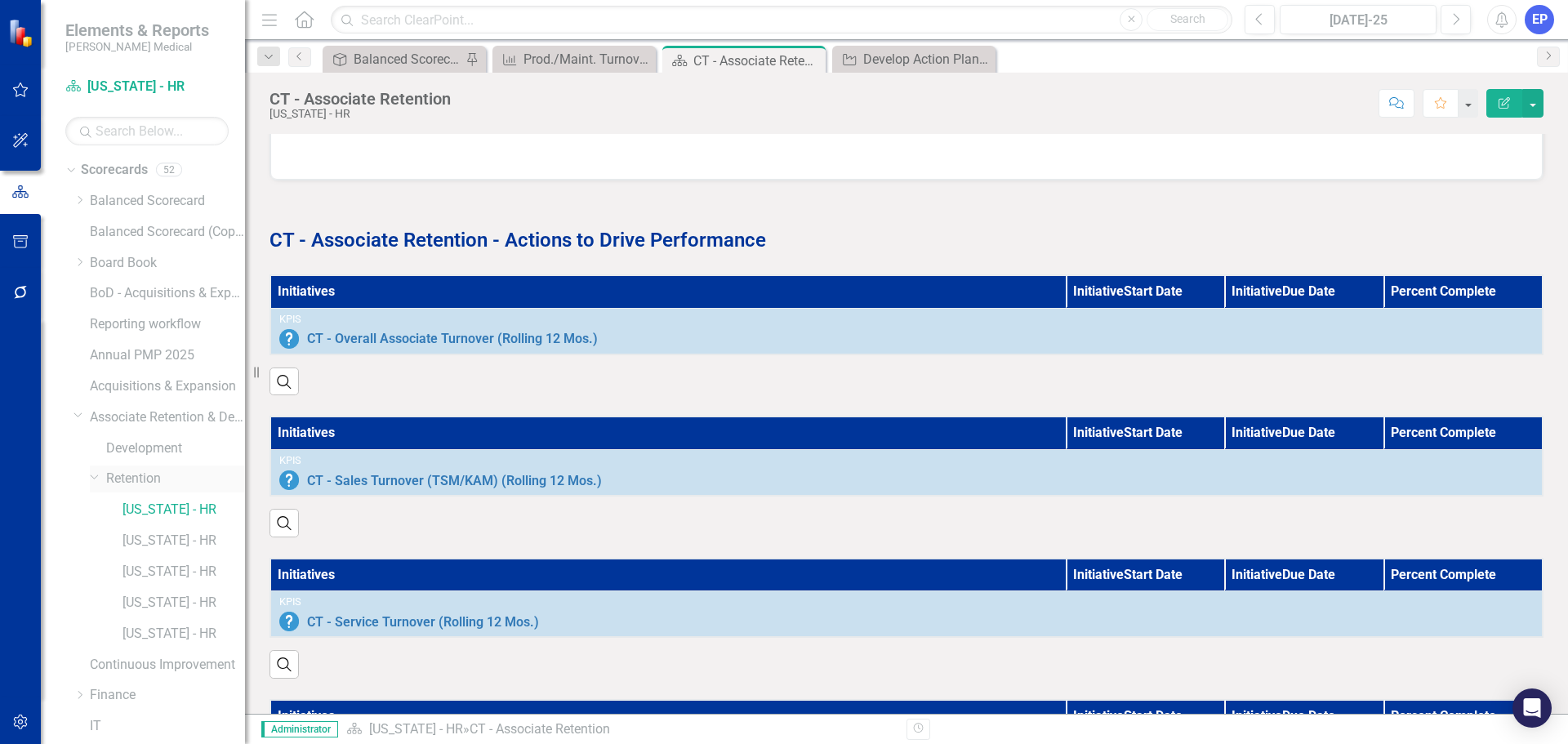
click at [157, 477] on link "Retention" at bounding box center [175, 479] width 139 height 18
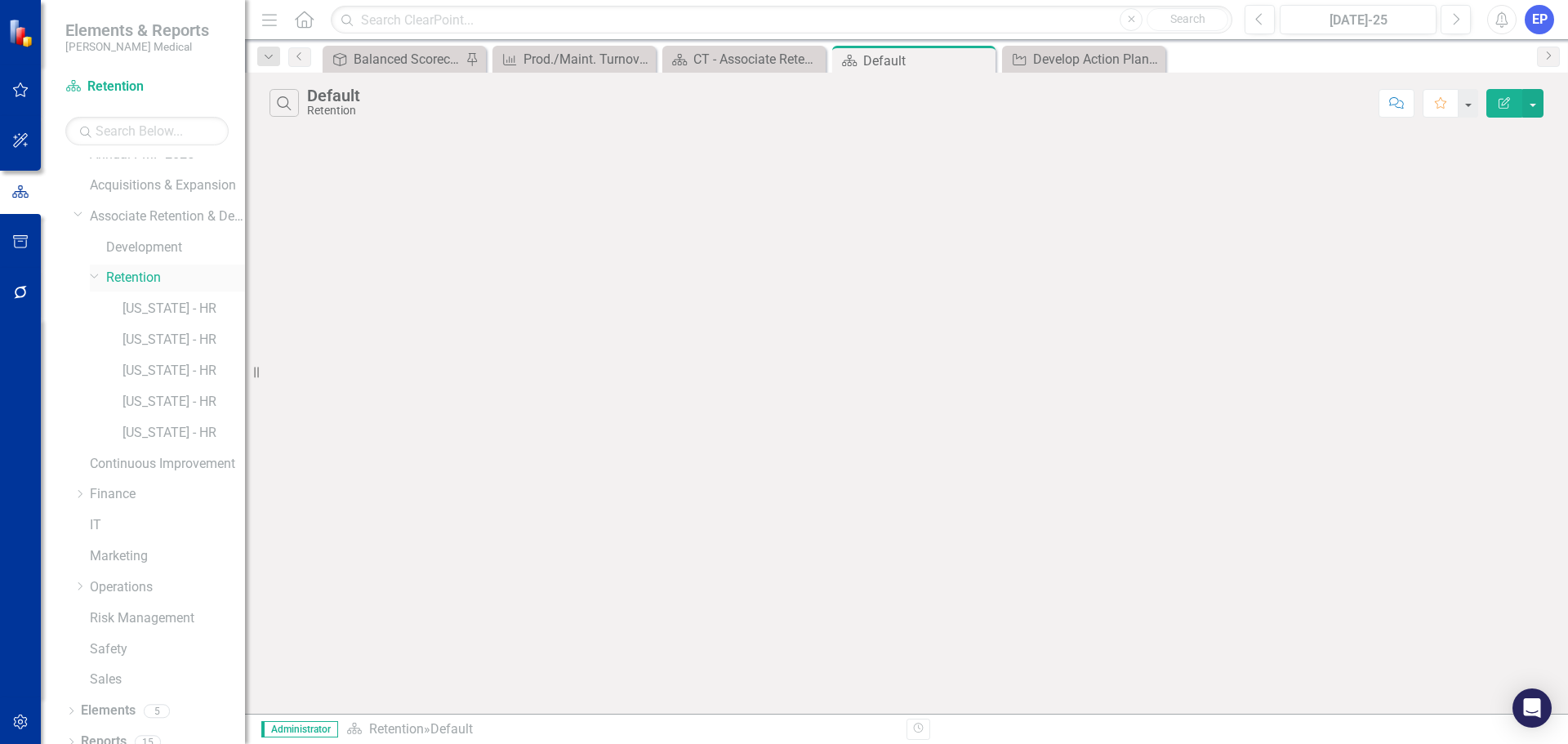
scroll to position [217, 0]
click at [71, 567] on icon "Dropdown" at bounding box center [71, 728] width 12 height 9
click at [118, 567] on link "Scorecard Scorecards" at bounding box center [133, 592] width 89 height 18
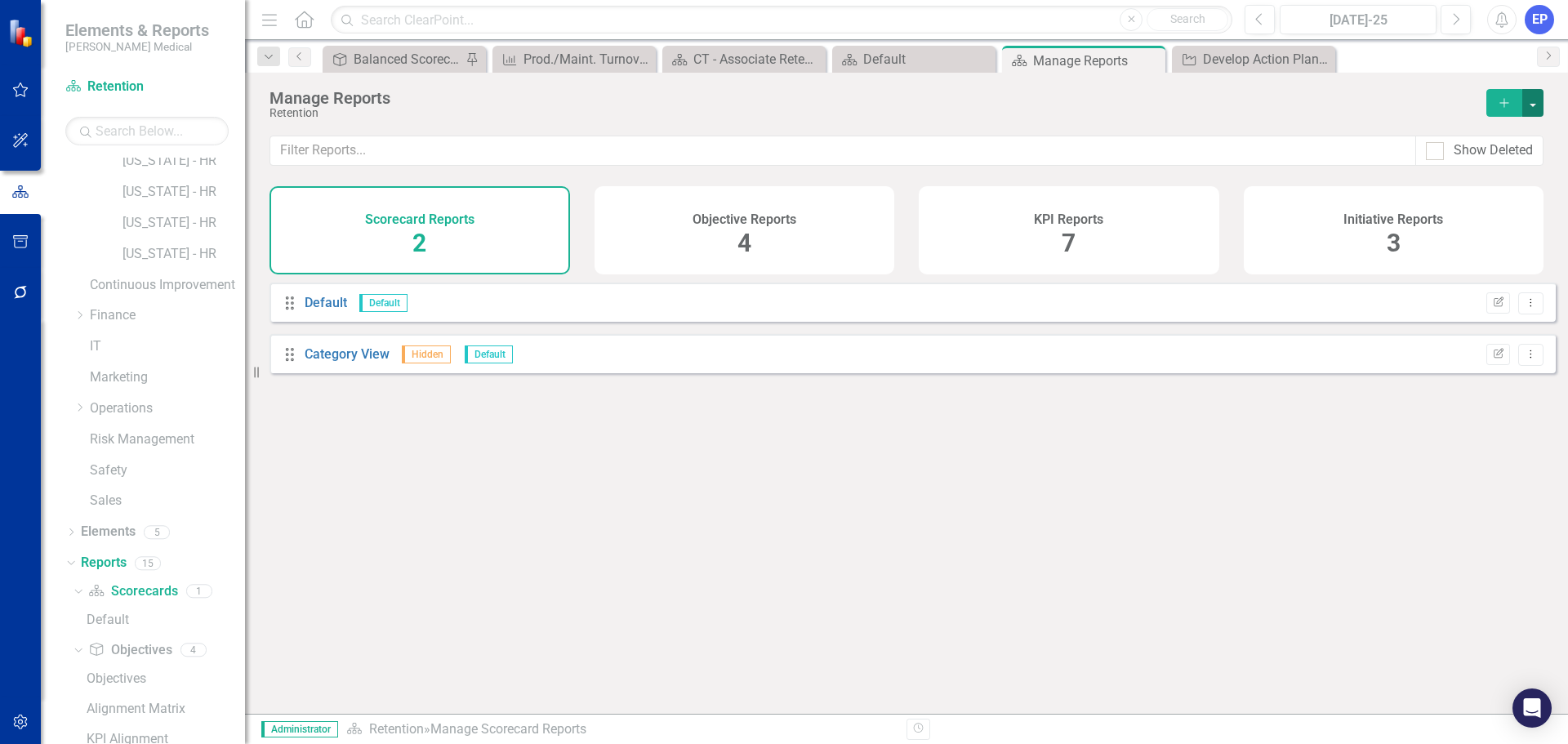
click at [1253, 110] on button "button" at bounding box center [1532, 102] width 21 height 28
click at [1253, 159] on link "Copy Add From Template" at bounding box center [1461, 163] width 164 height 30
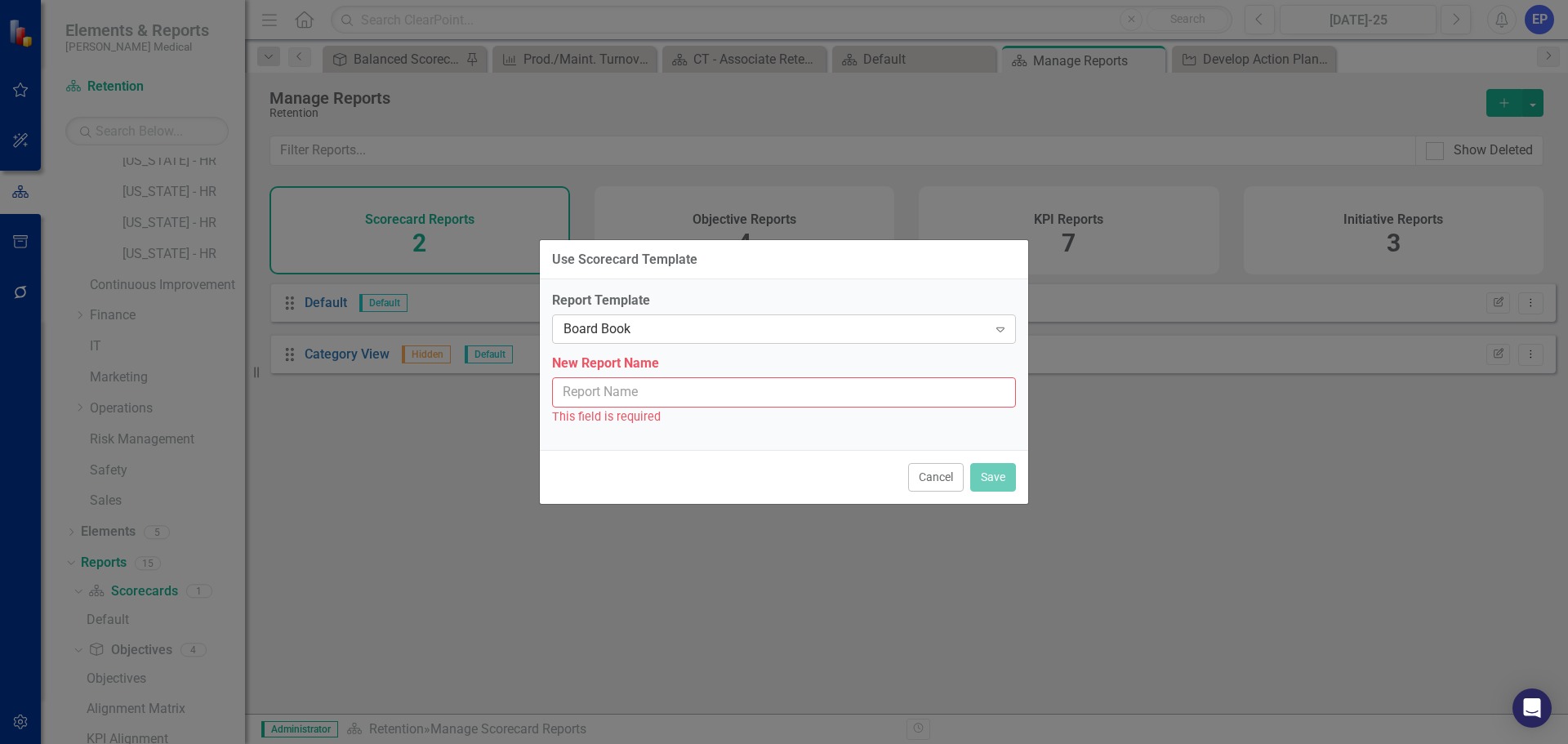
click at [808, 341] on div "Board Book Expand" at bounding box center [784, 329] width 464 height 29
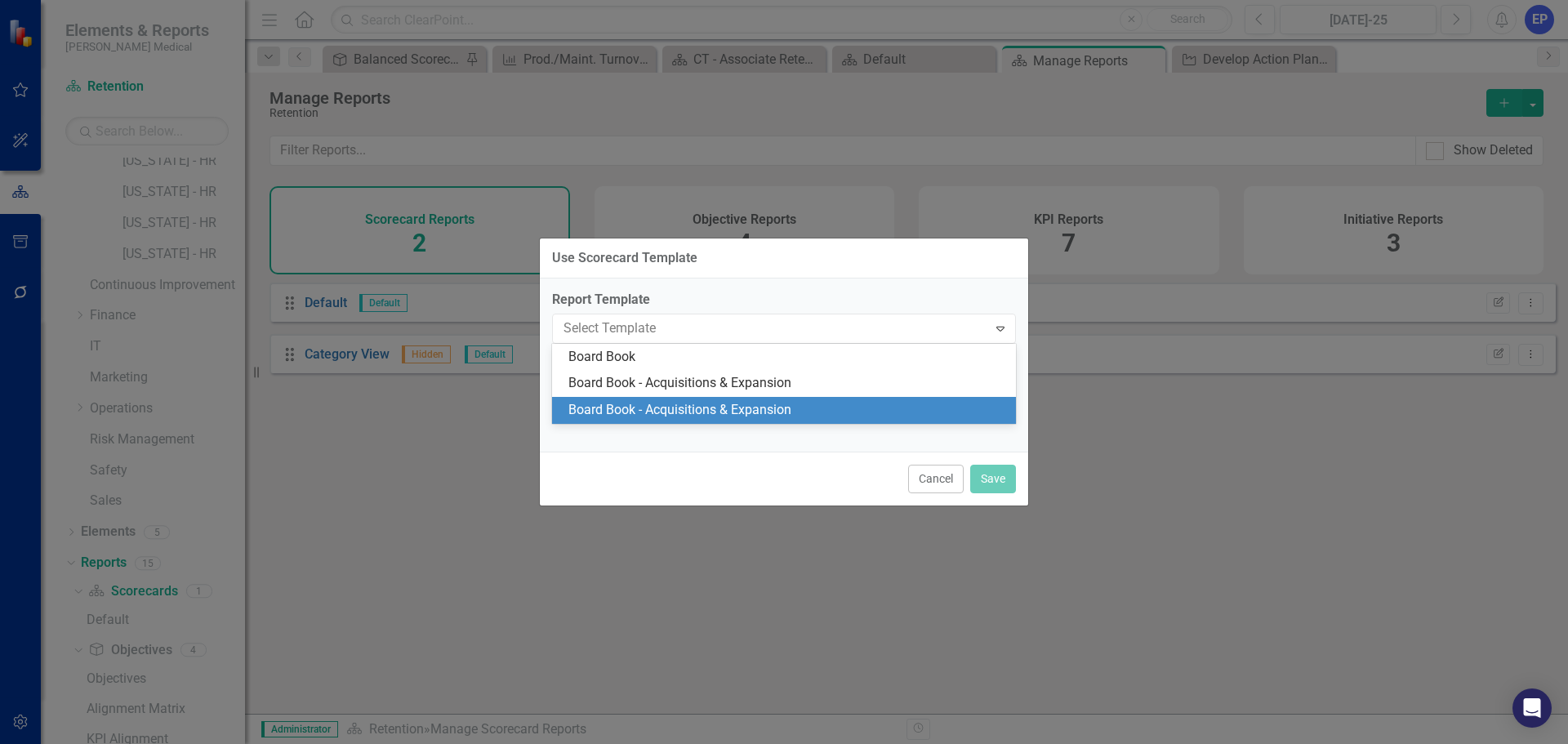
click at [786, 402] on div "Board Book - Acquisitions & Expansion" at bounding box center [787, 411] width 437 height 18
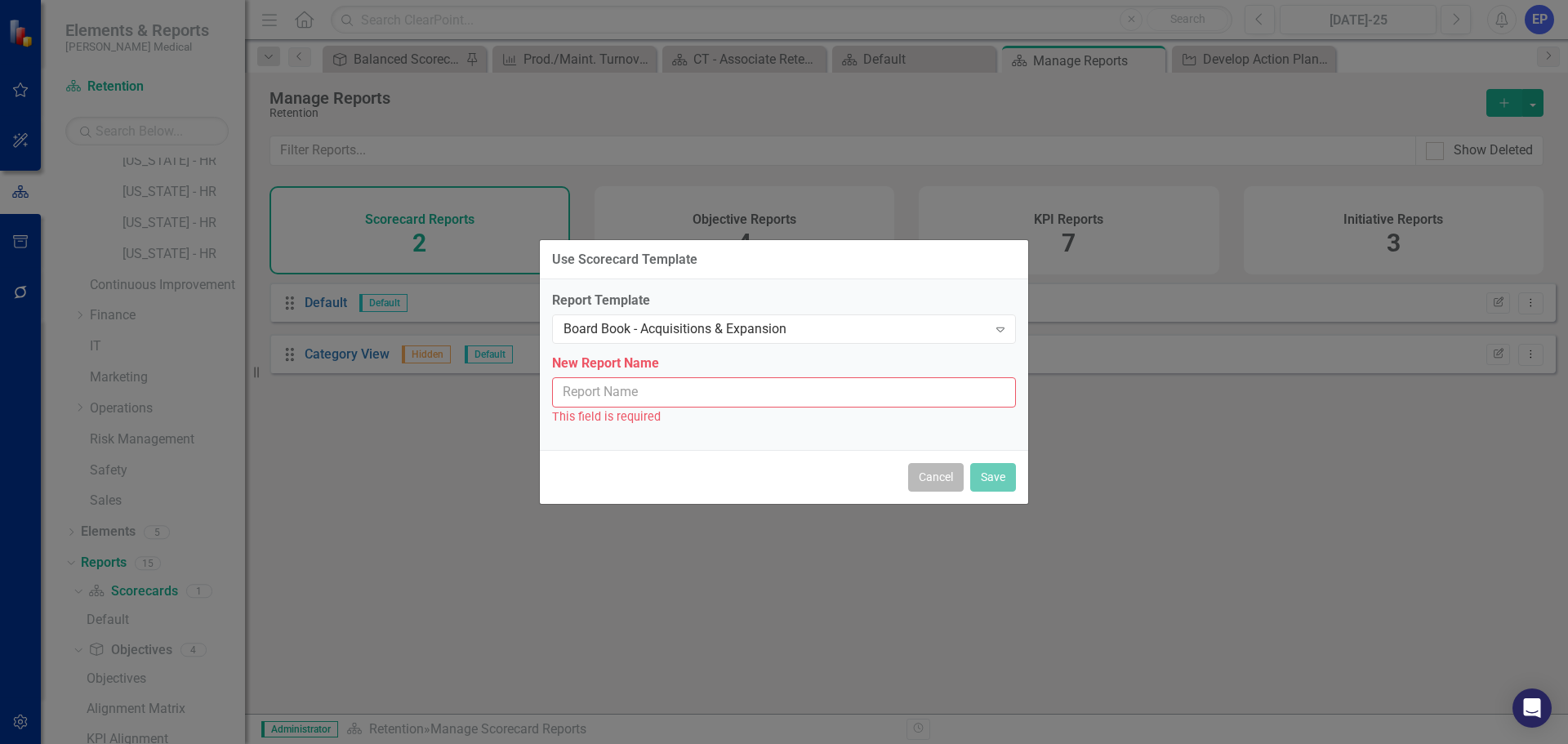
click at [926, 482] on button "Cancel" at bounding box center [936, 478] width 55 height 29
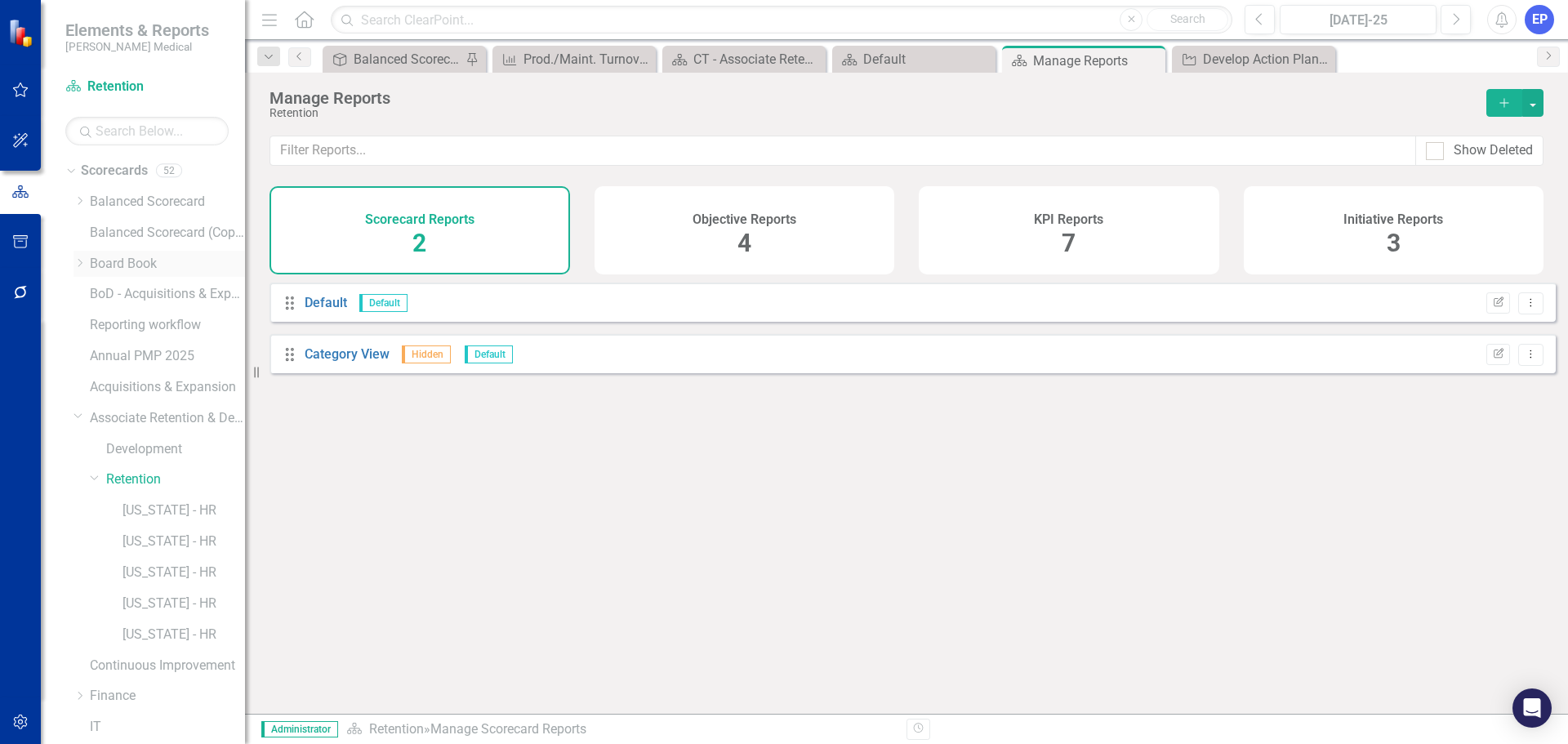
click at [76, 265] on icon "Dropdown" at bounding box center [80, 263] width 13 height 10
click at [158, 567] on link "BoD - Associate Retention & Development" at bounding box center [175, 604] width 139 height 18
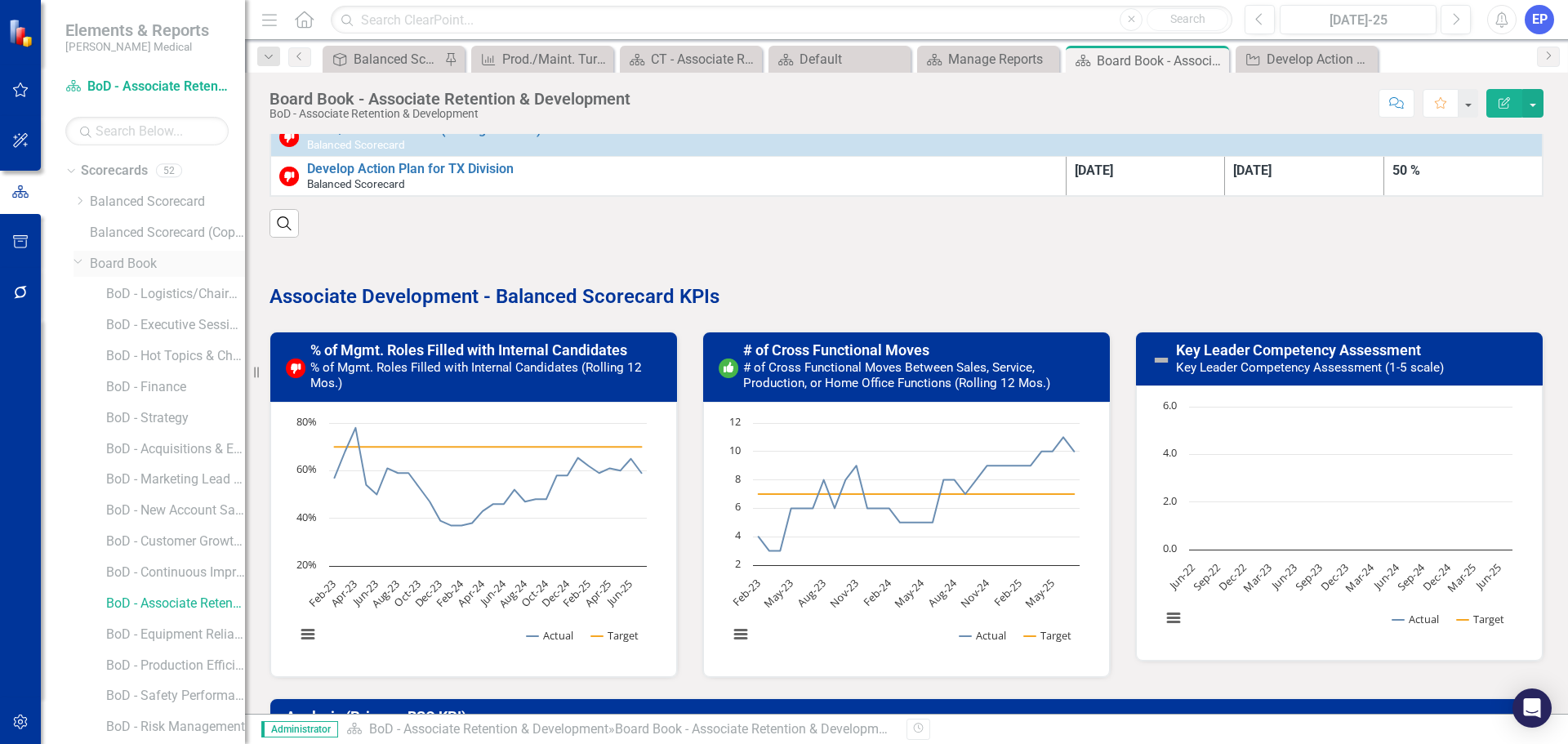
click at [74, 259] on icon "Dropdown" at bounding box center [79, 261] width 10 height 13
click at [130, 471] on link "Retention" at bounding box center [175, 479] width 139 height 18
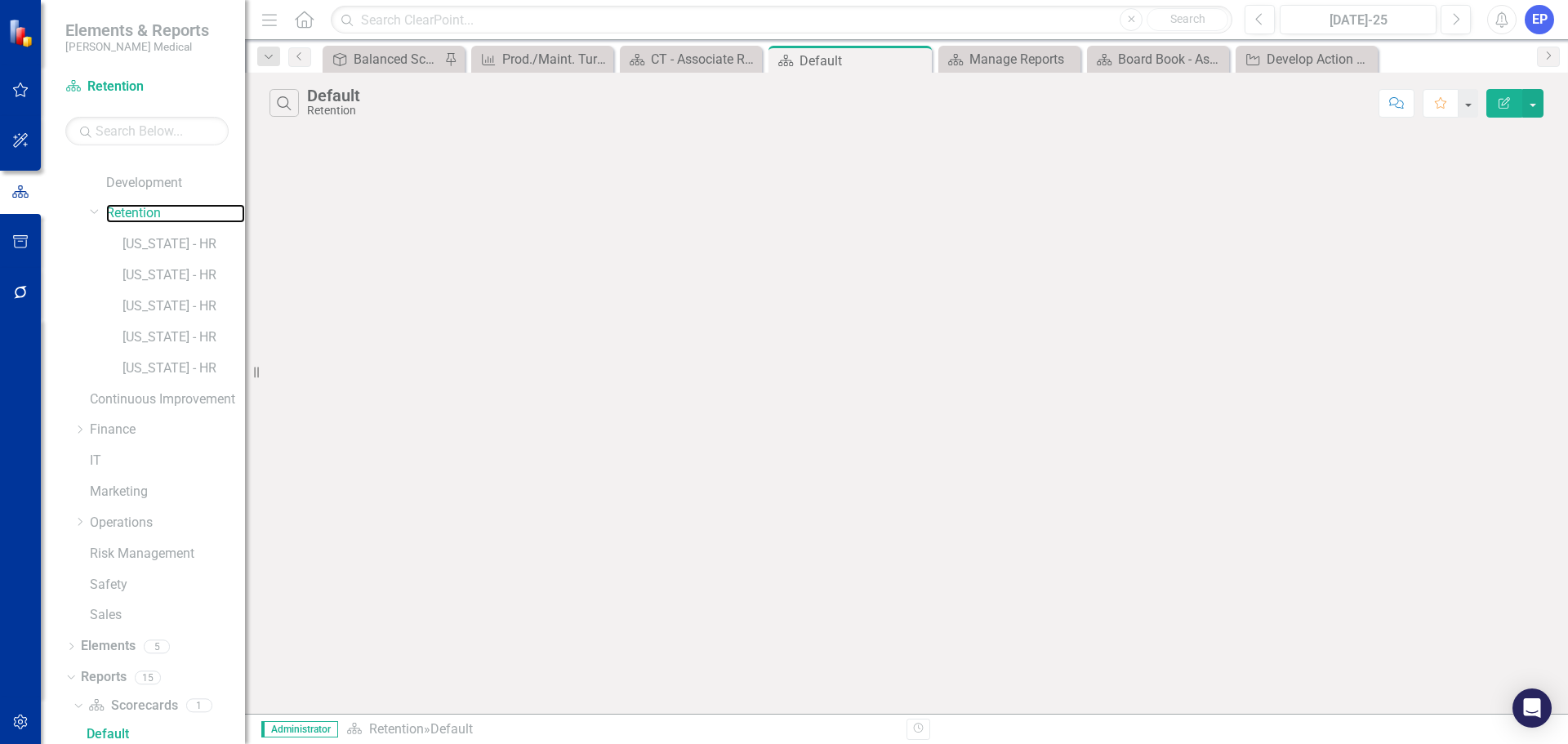
scroll to position [270, 0]
click at [1066, 55] on icon "Close" at bounding box center [1065, 60] width 16 height 13
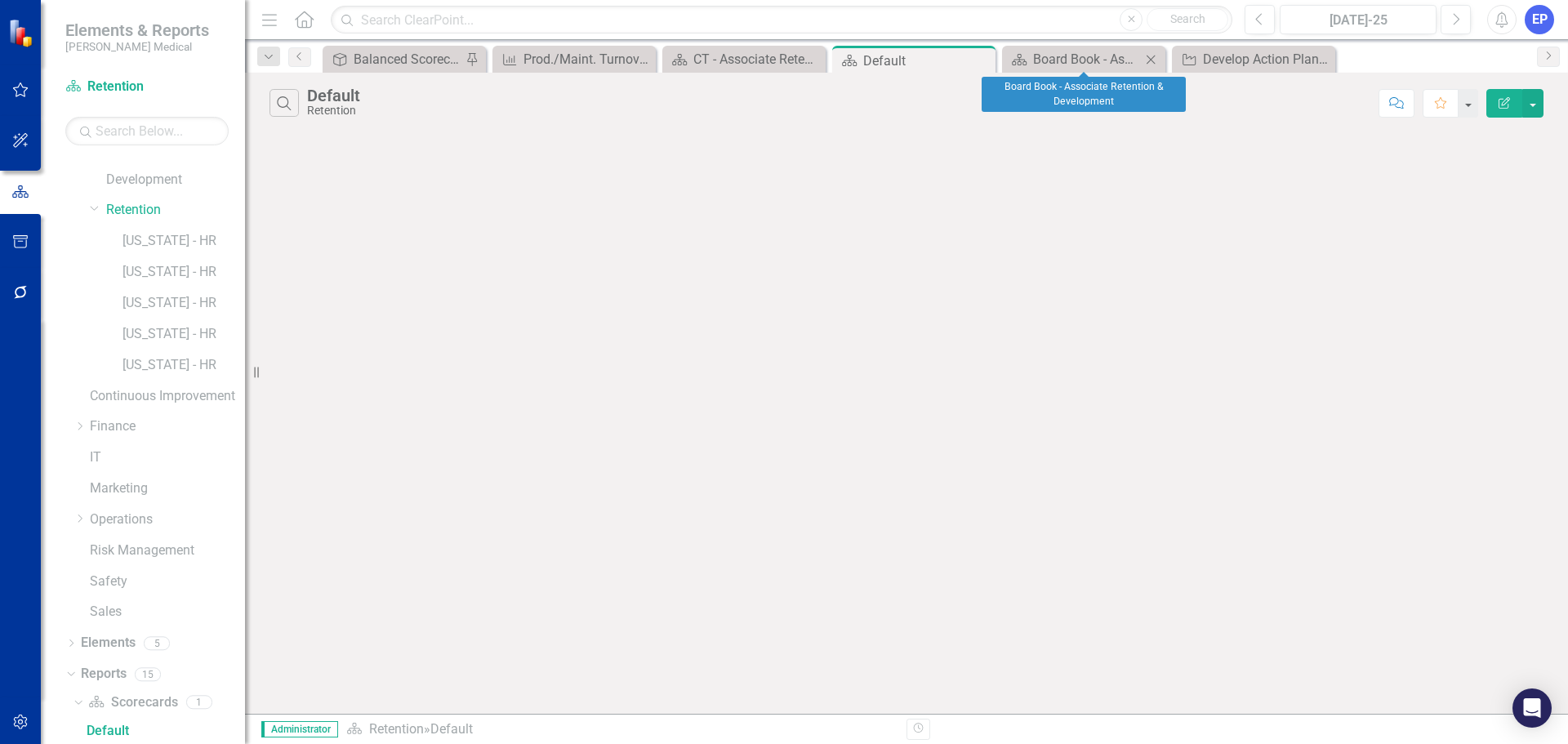
click at [1151, 57] on icon "Close" at bounding box center [1150, 60] width 16 height 13
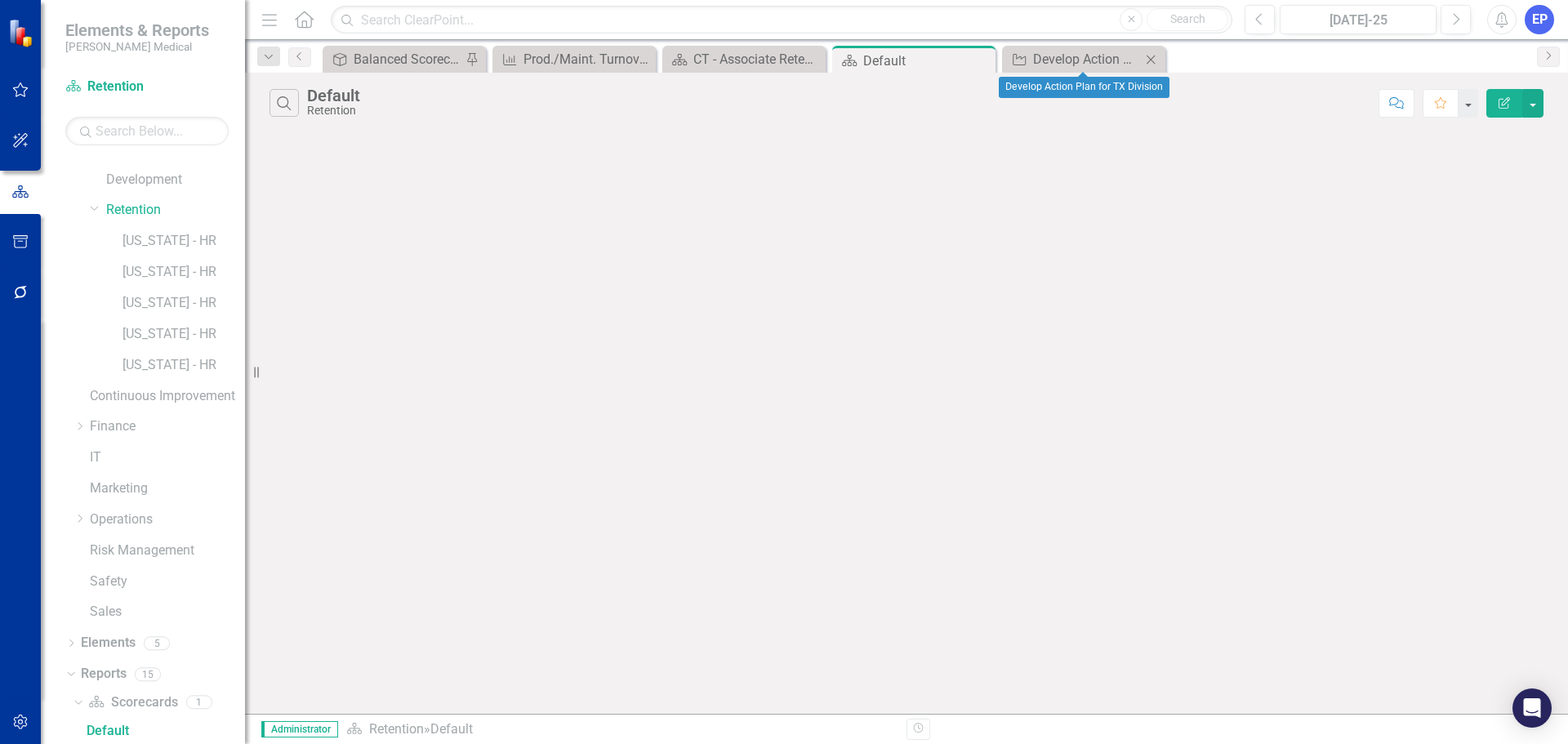
click at [1153, 62] on icon "Close" at bounding box center [1150, 60] width 16 height 13
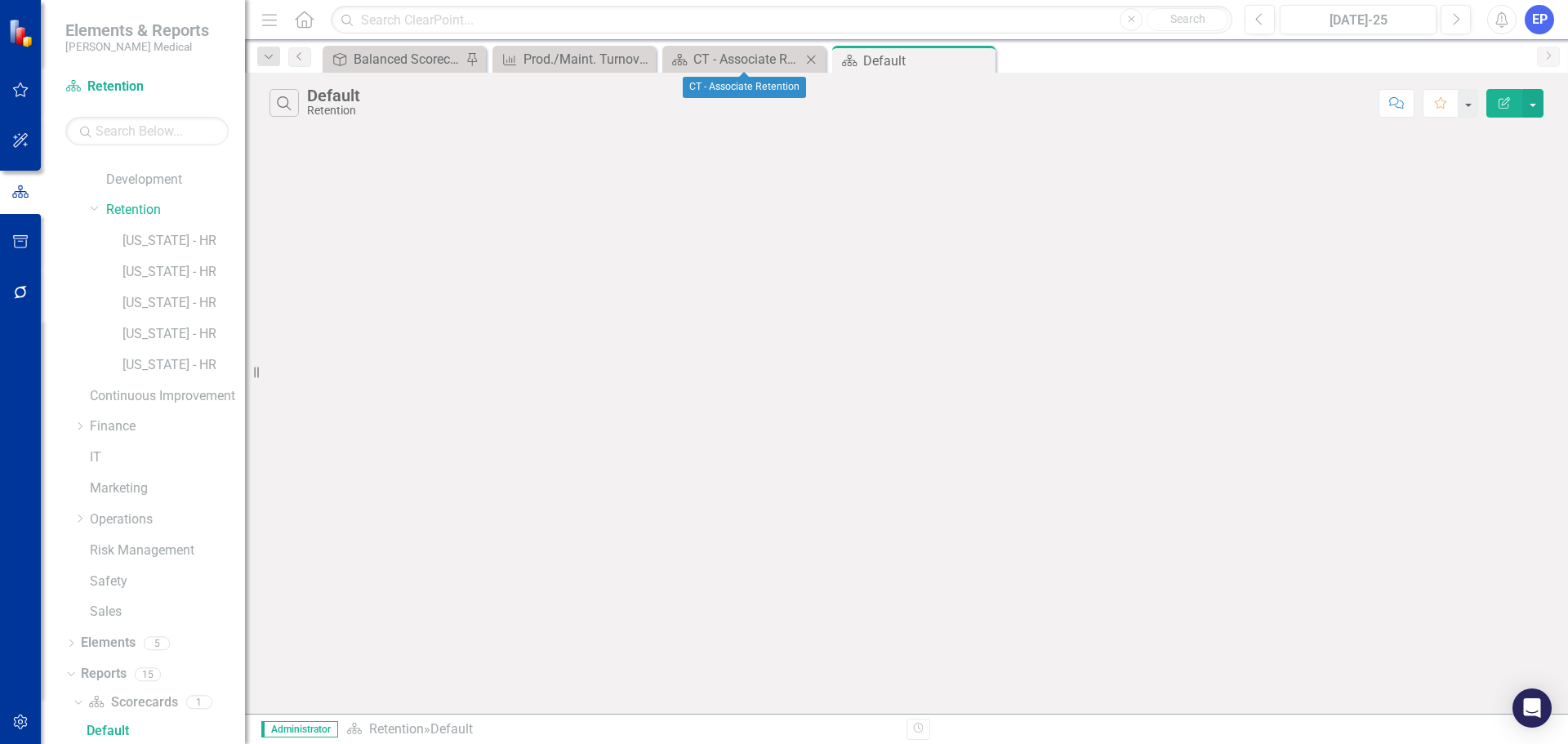
click at [810, 59] on icon "Close" at bounding box center [810, 60] width 16 height 13
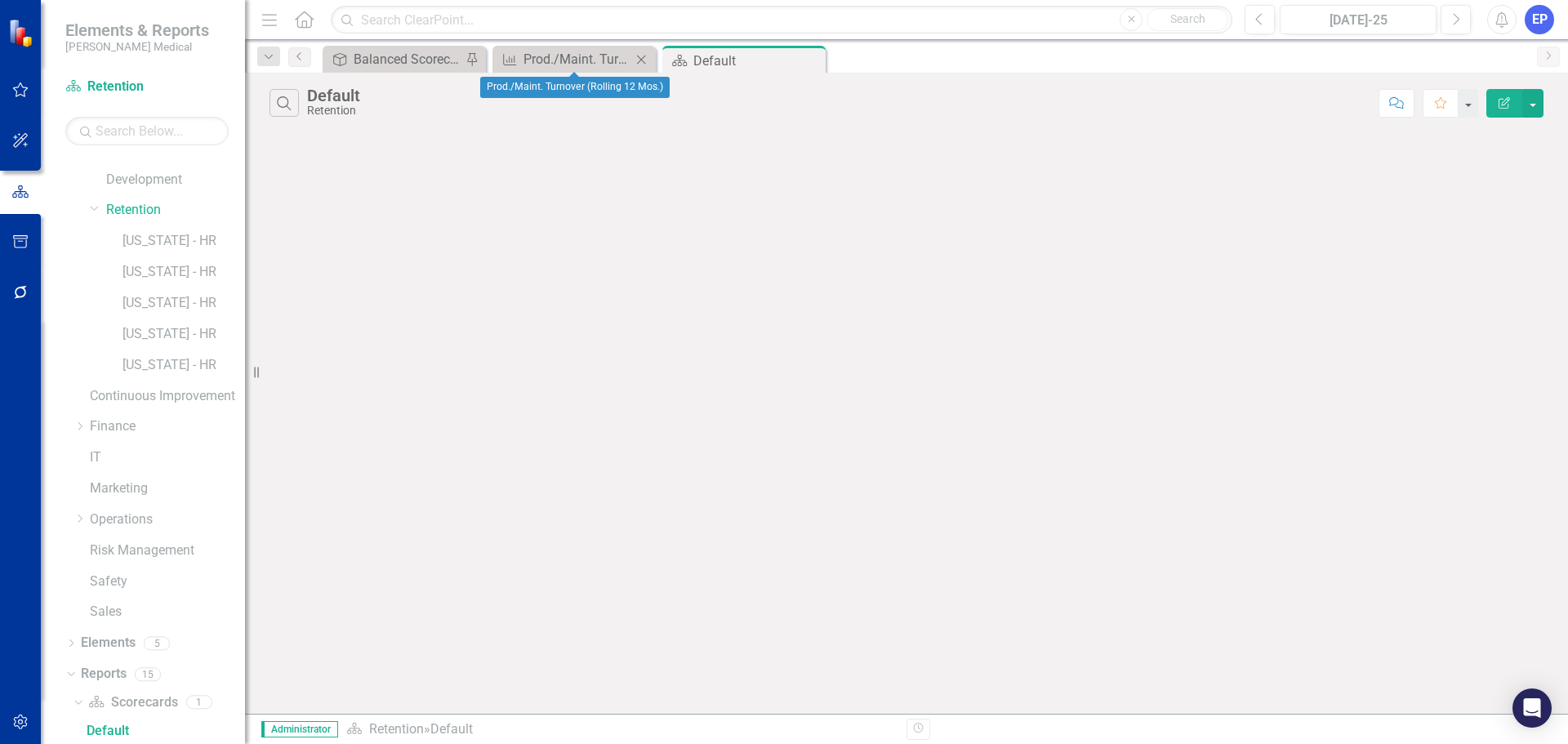
click at [643, 60] on icon "Close" at bounding box center [640, 60] width 16 height 13
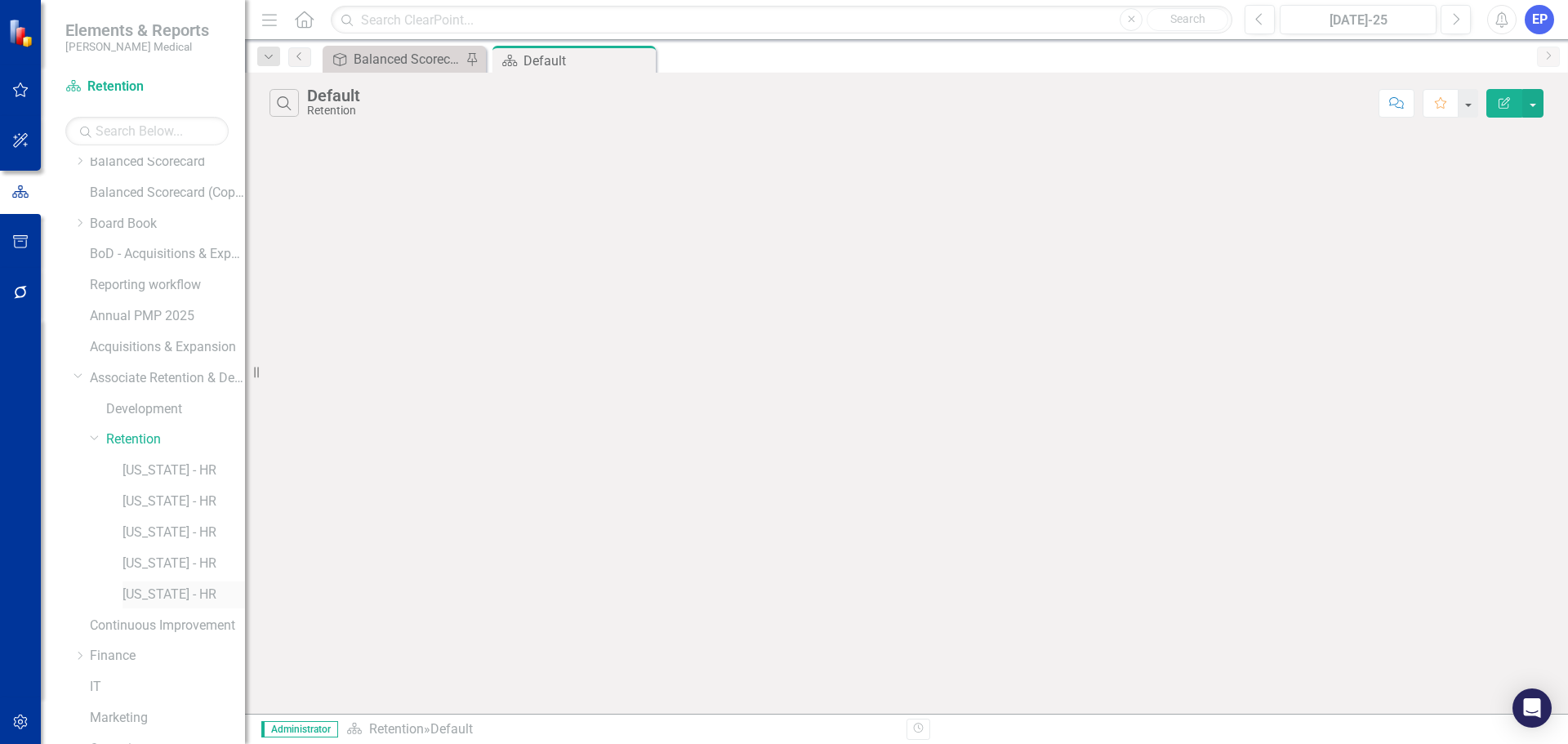
scroll to position [0, 0]
click at [79, 265] on icon "Dropdown" at bounding box center [80, 263] width 13 height 10
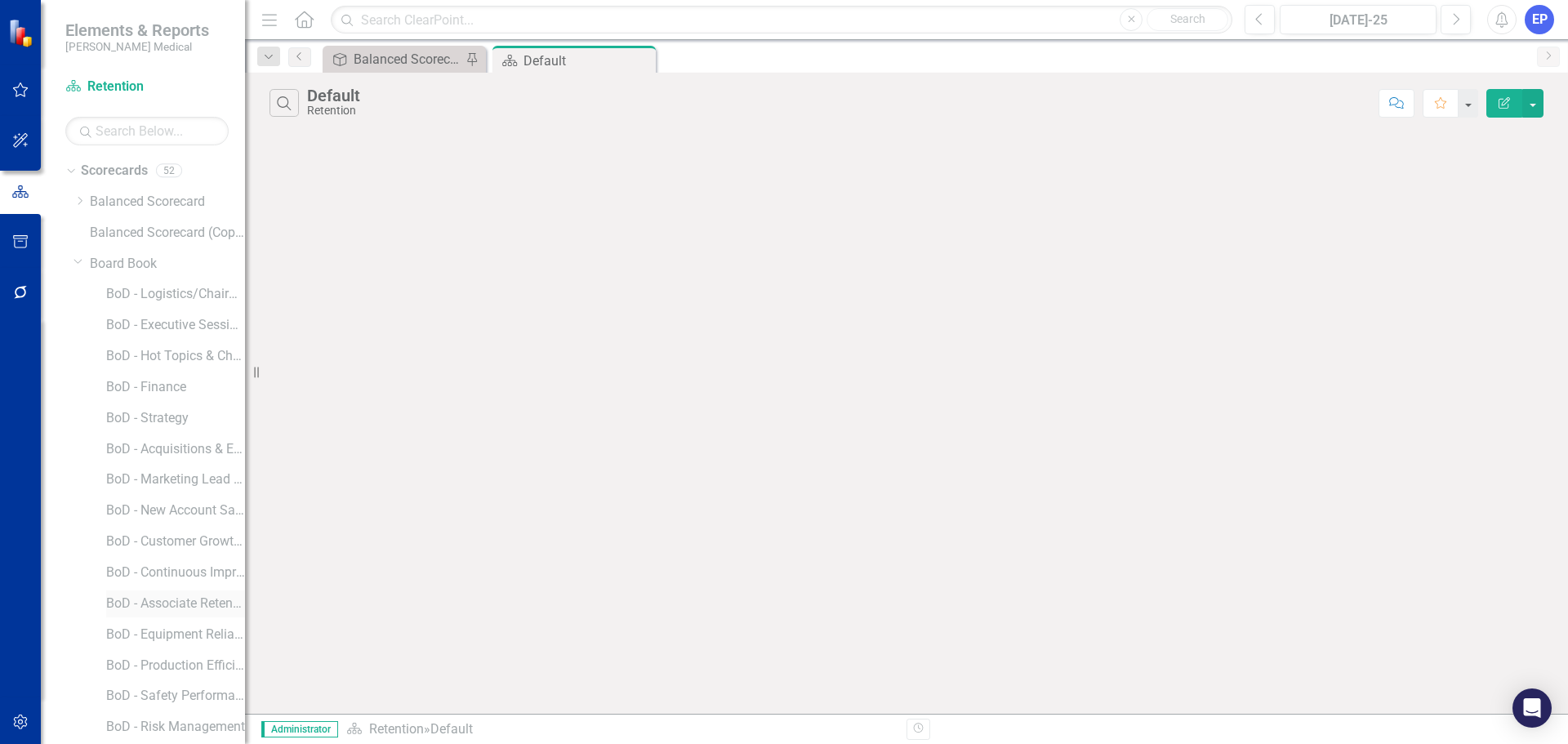
click at [172, 567] on link "BoD - Associate Retention & Development" at bounding box center [175, 604] width 139 height 18
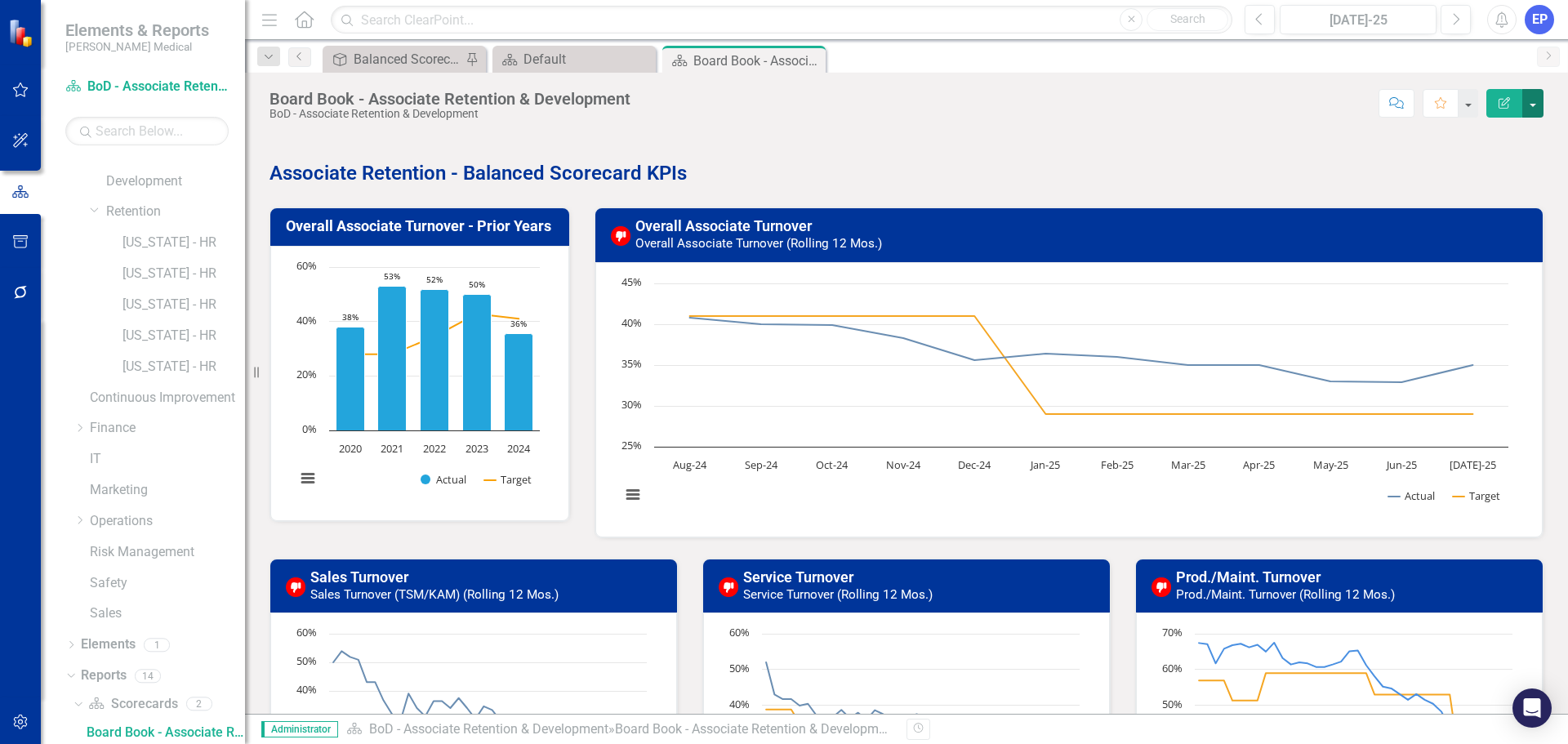
click at [1253, 107] on button "button" at bounding box center [1532, 103] width 21 height 29
click at [1253, 165] on link "Edit Report Edit Layout" at bounding box center [1477, 164] width 133 height 30
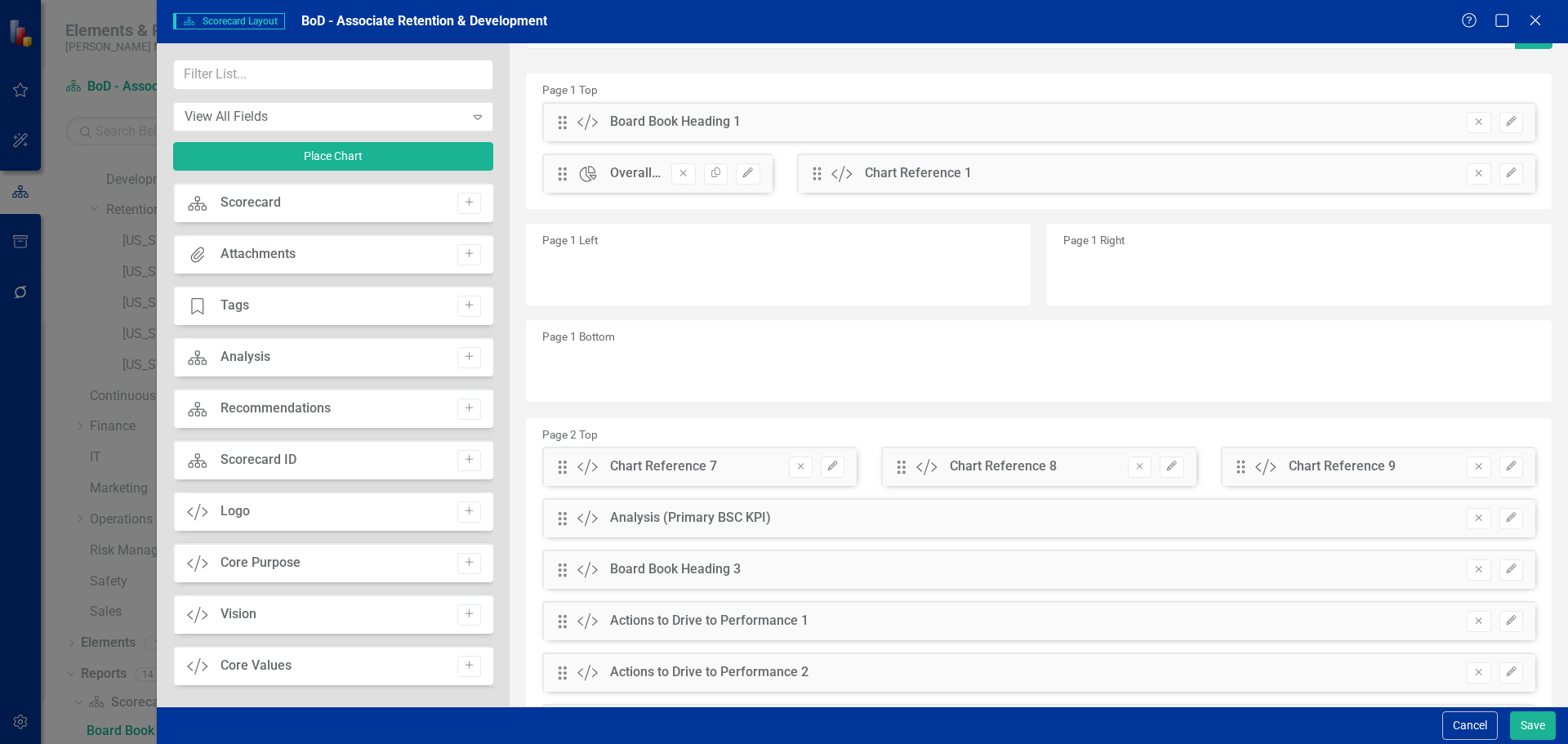
scroll to position [71, 0]
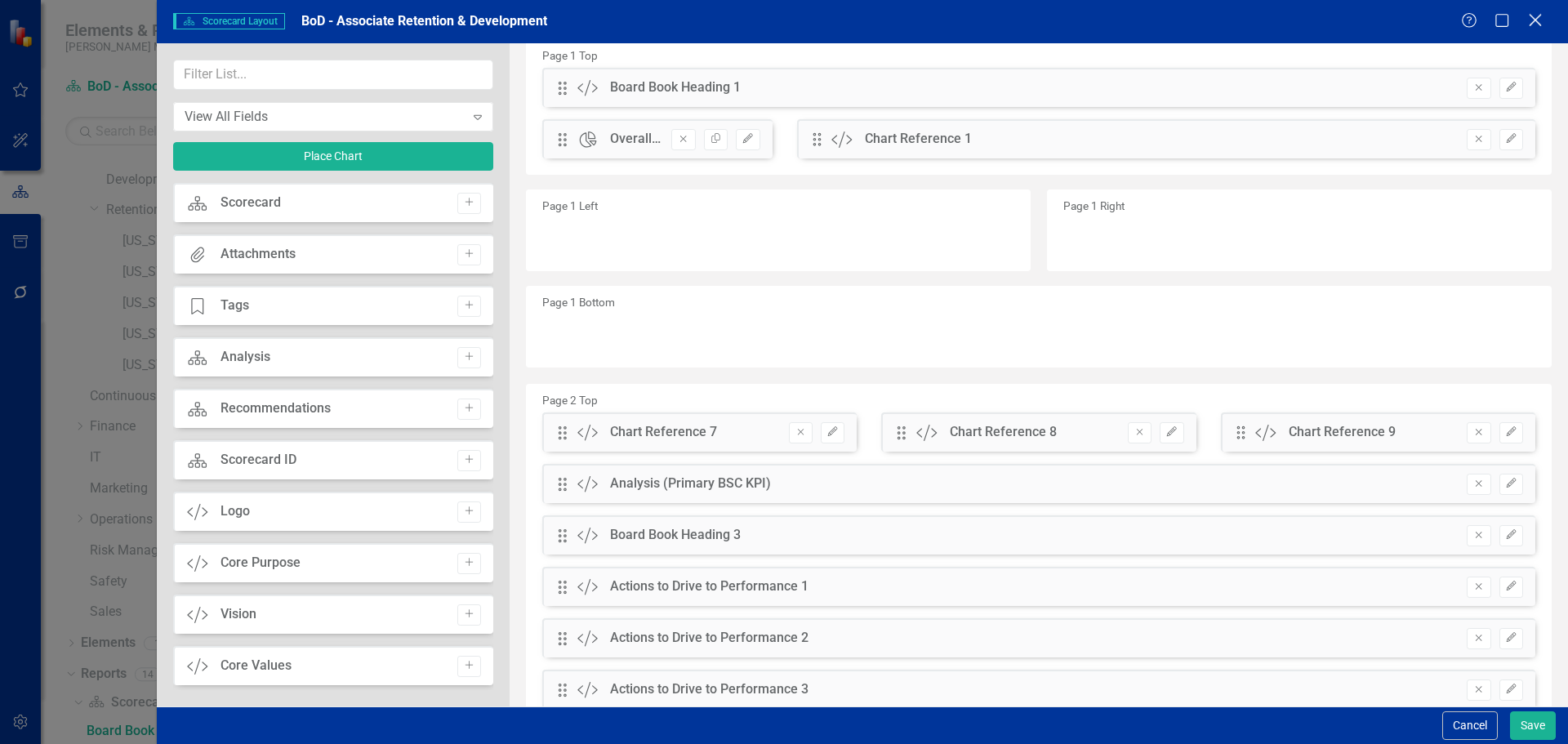
click at [1253, 13] on icon "Close" at bounding box center [1534, 20] width 20 height 15
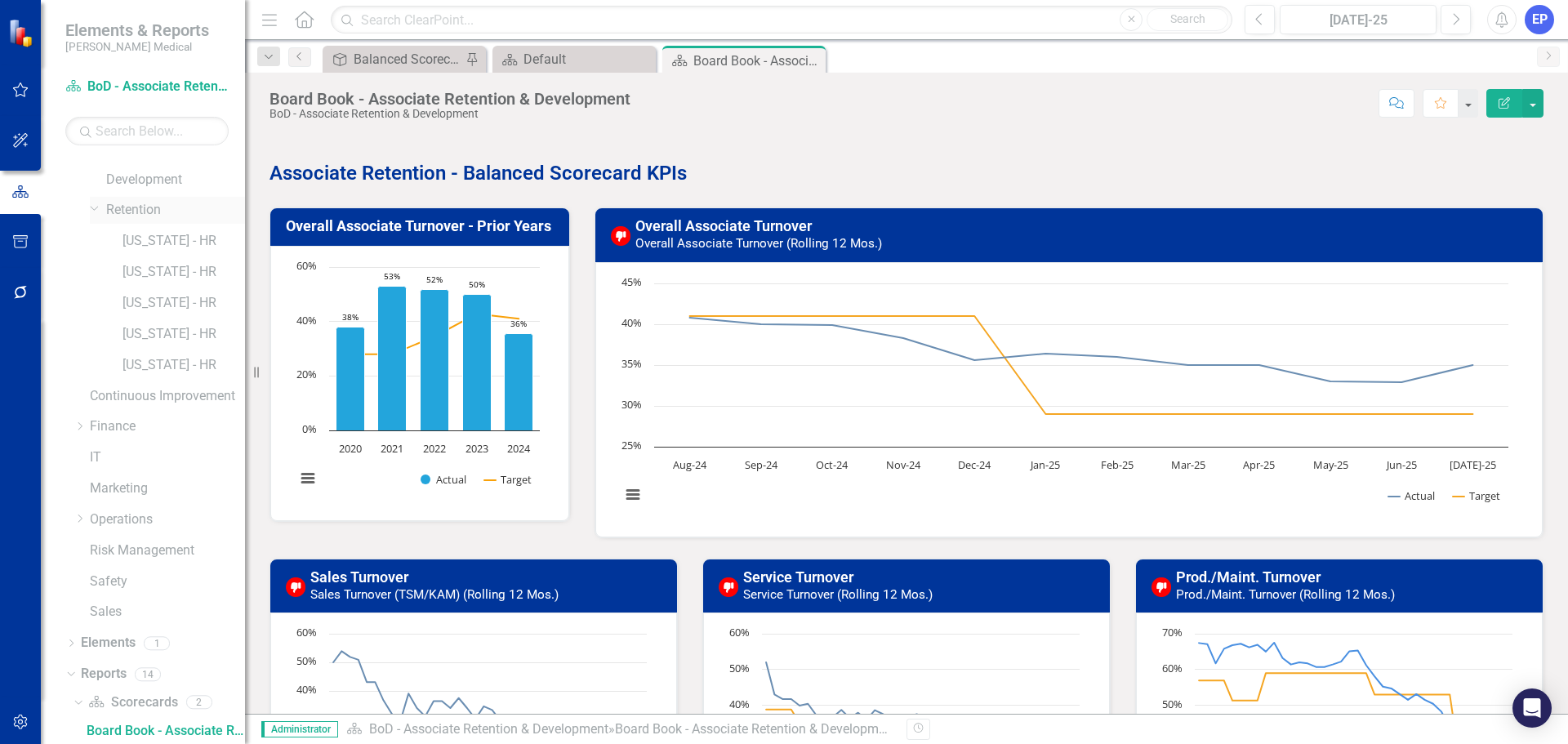
click at [144, 213] on link "Retention" at bounding box center [175, 210] width 139 height 18
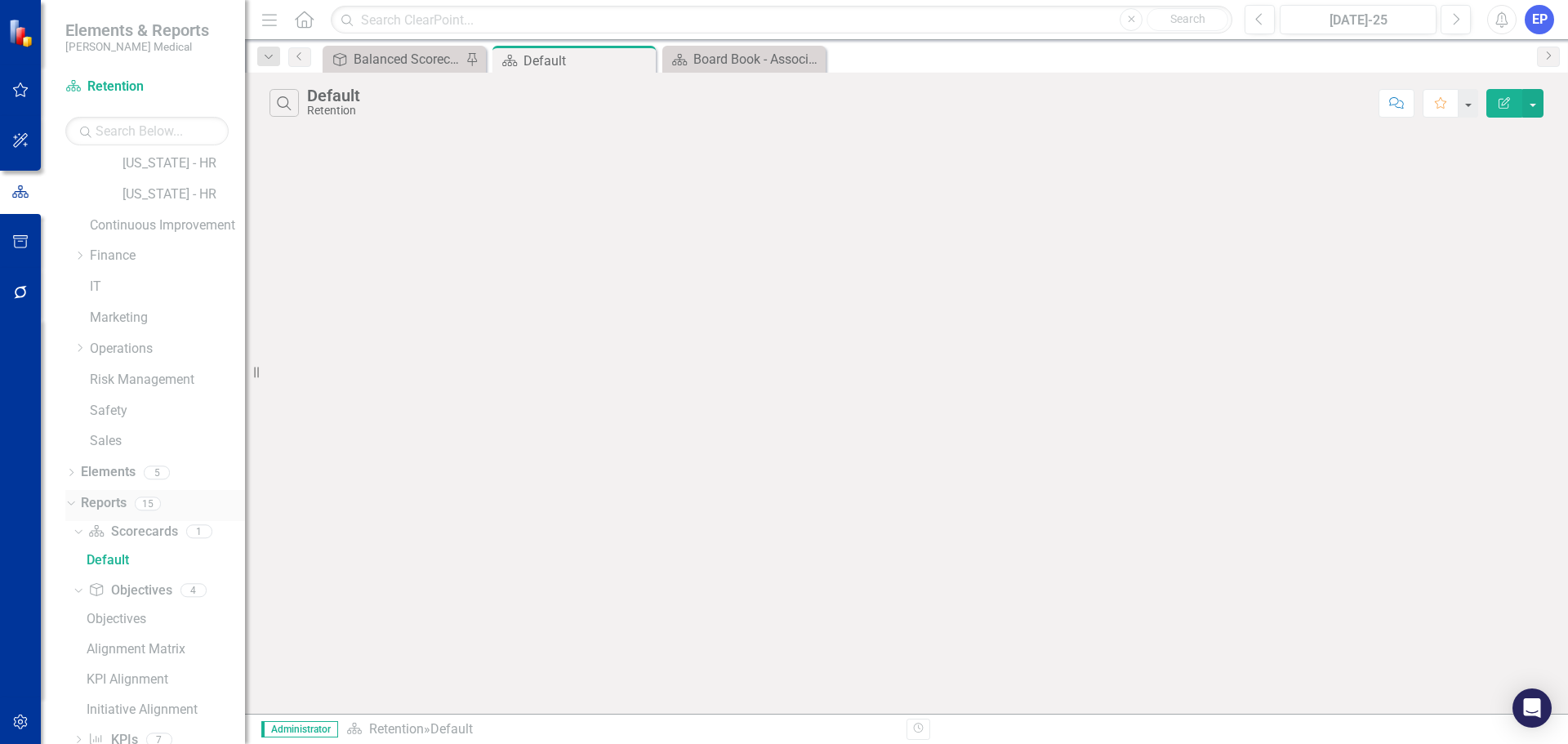
scroll to position [1097, 0]
click at [123, 464] on link "Scorecard Scorecards" at bounding box center [133, 464] width 89 height 18
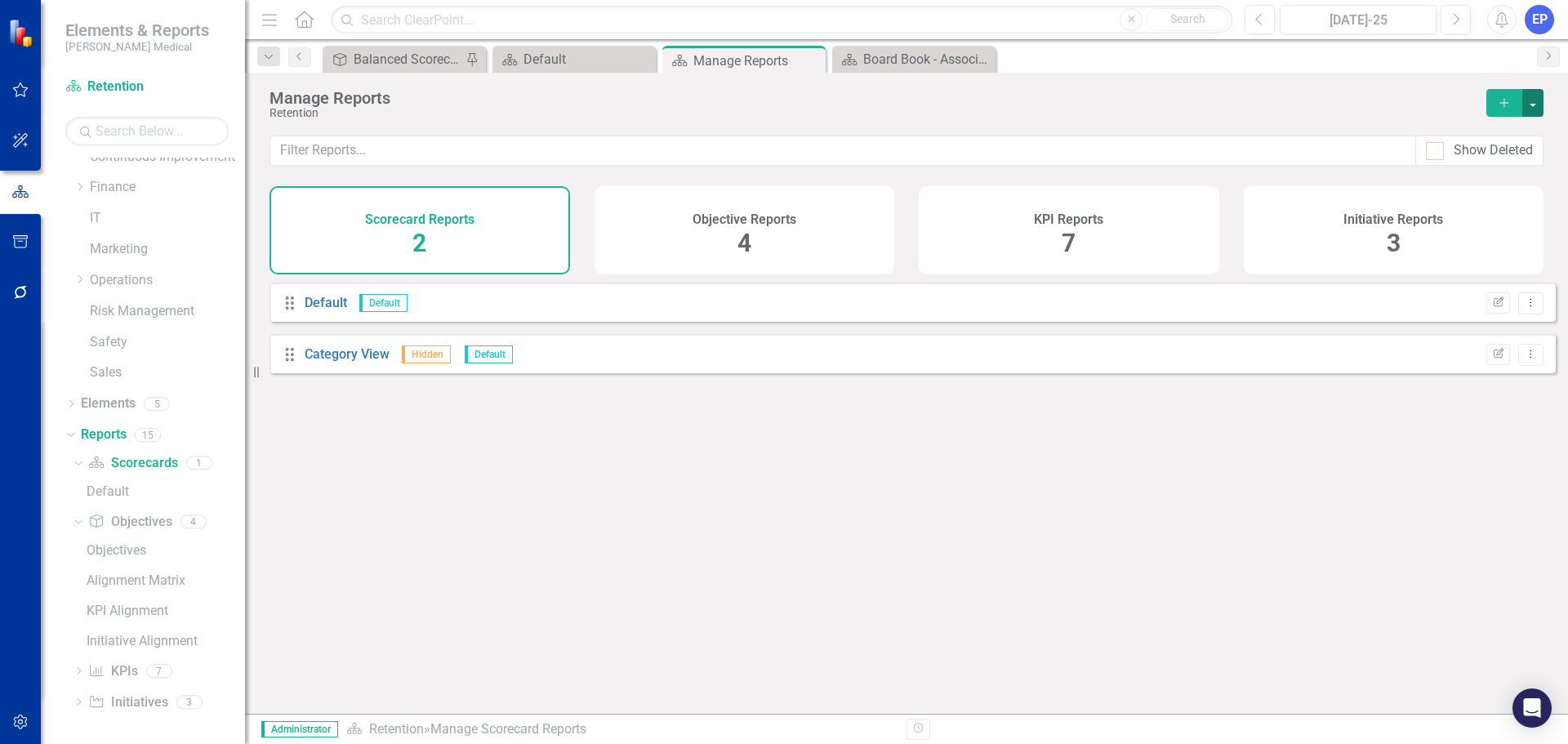
click at [1253, 107] on button "button" at bounding box center [1532, 102] width 21 height 28
click at [1253, 159] on link "Copy Add From Template" at bounding box center [1461, 163] width 164 height 30
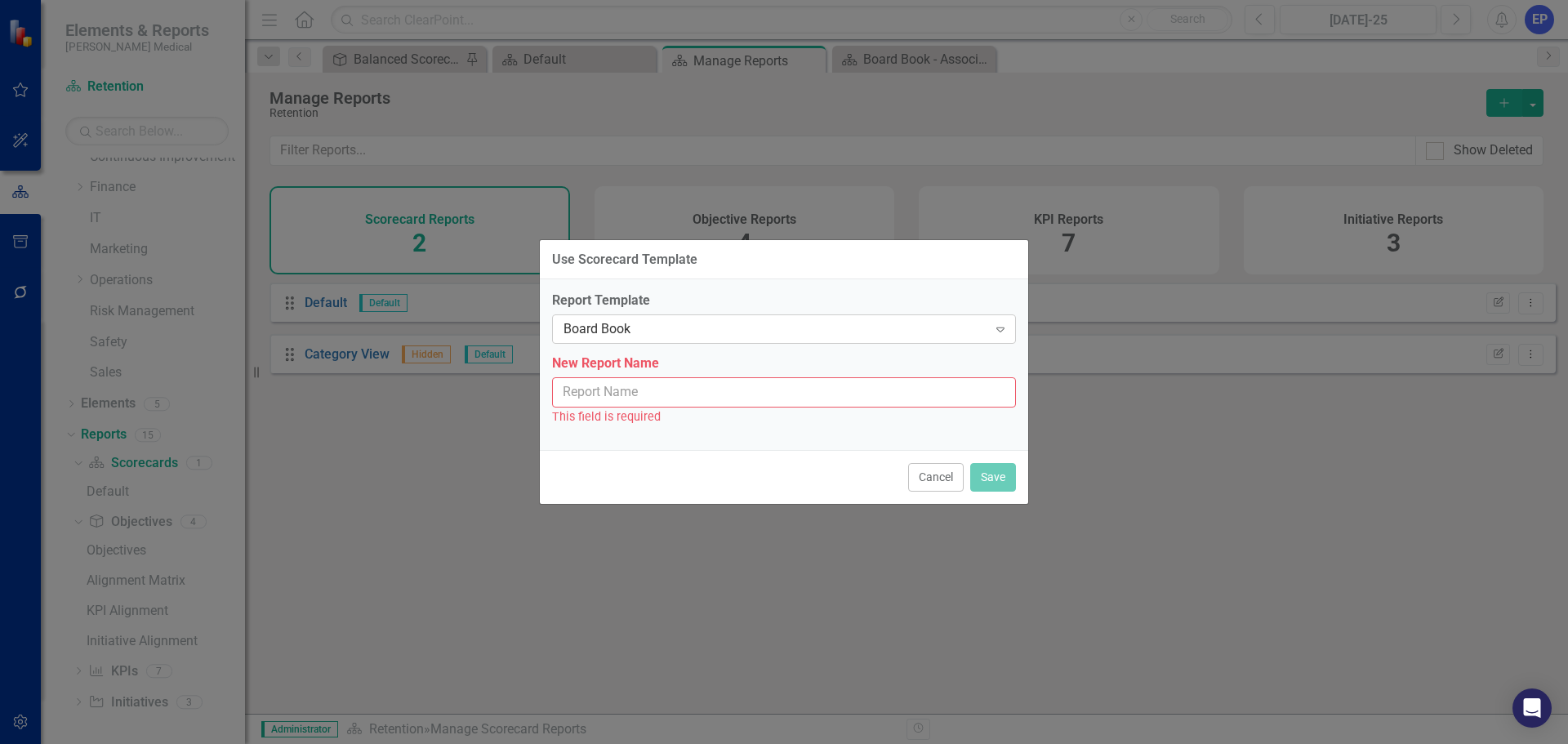
click at [743, 337] on div "Board Book" at bounding box center [775, 329] width 424 height 18
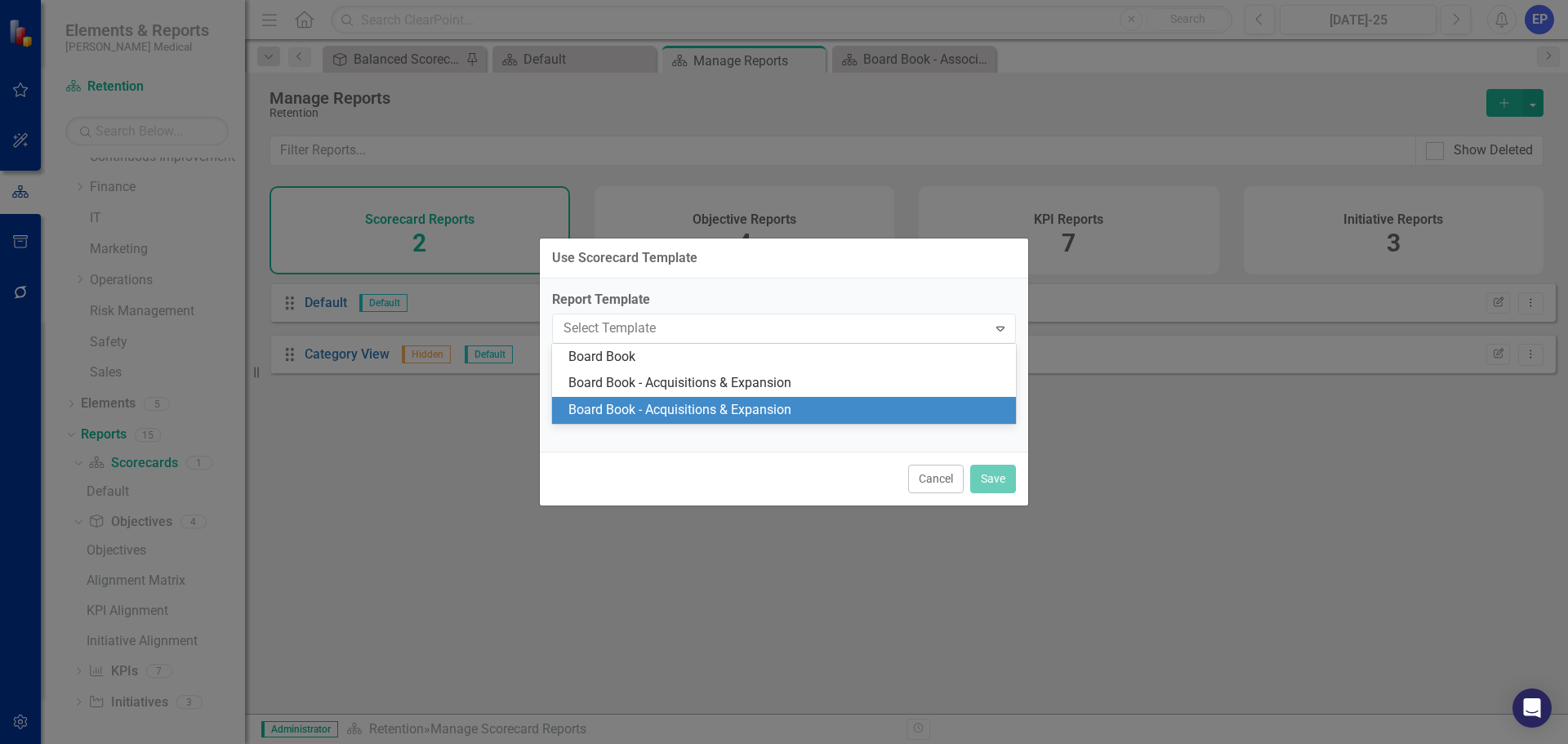
click at [730, 401] on div "Board Book - Acquisitions & Expansion" at bounding box center [784, 411] width 464 height 27
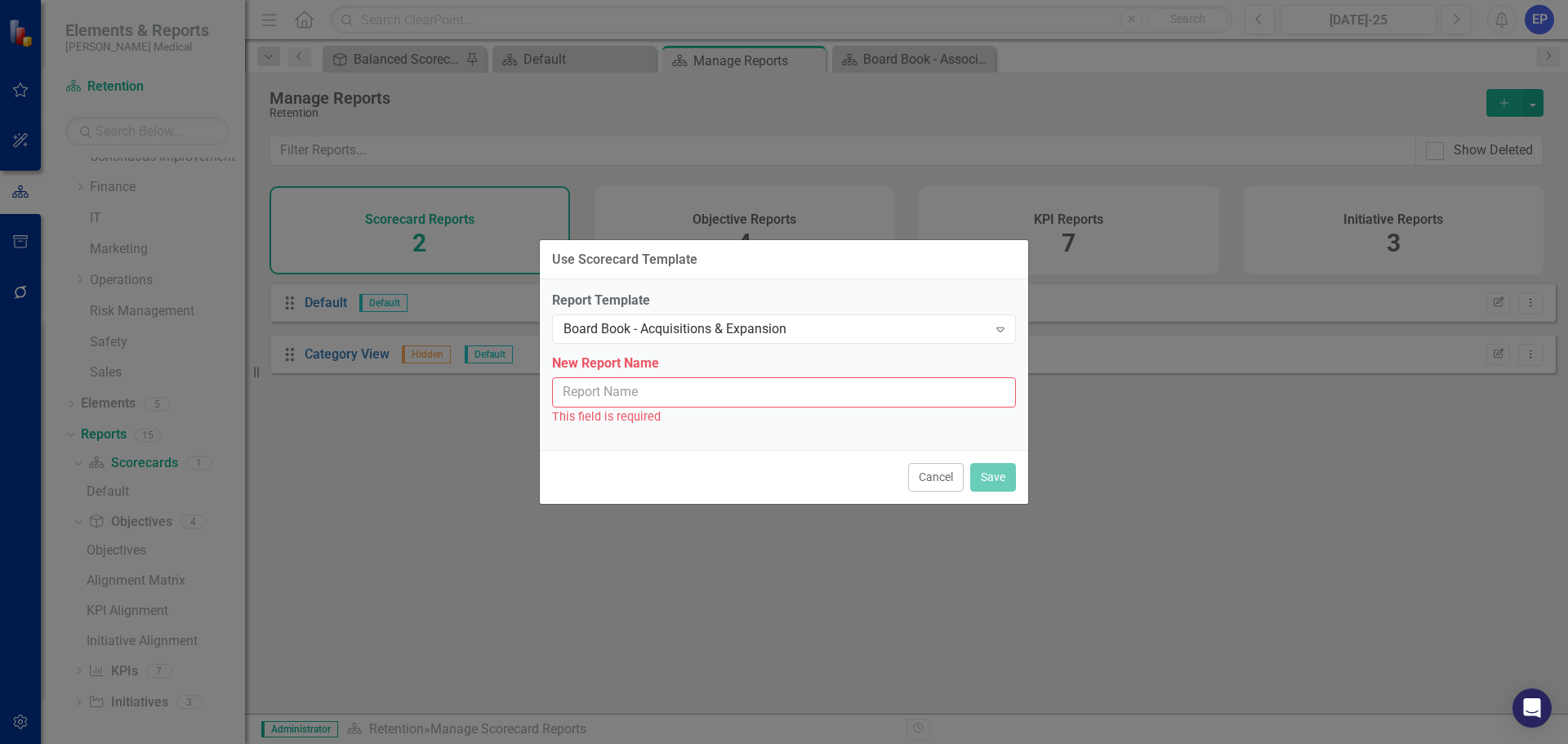
click at [730, 401] on input "New Report Name" at bounding box center [784, 392] width 464 height 30
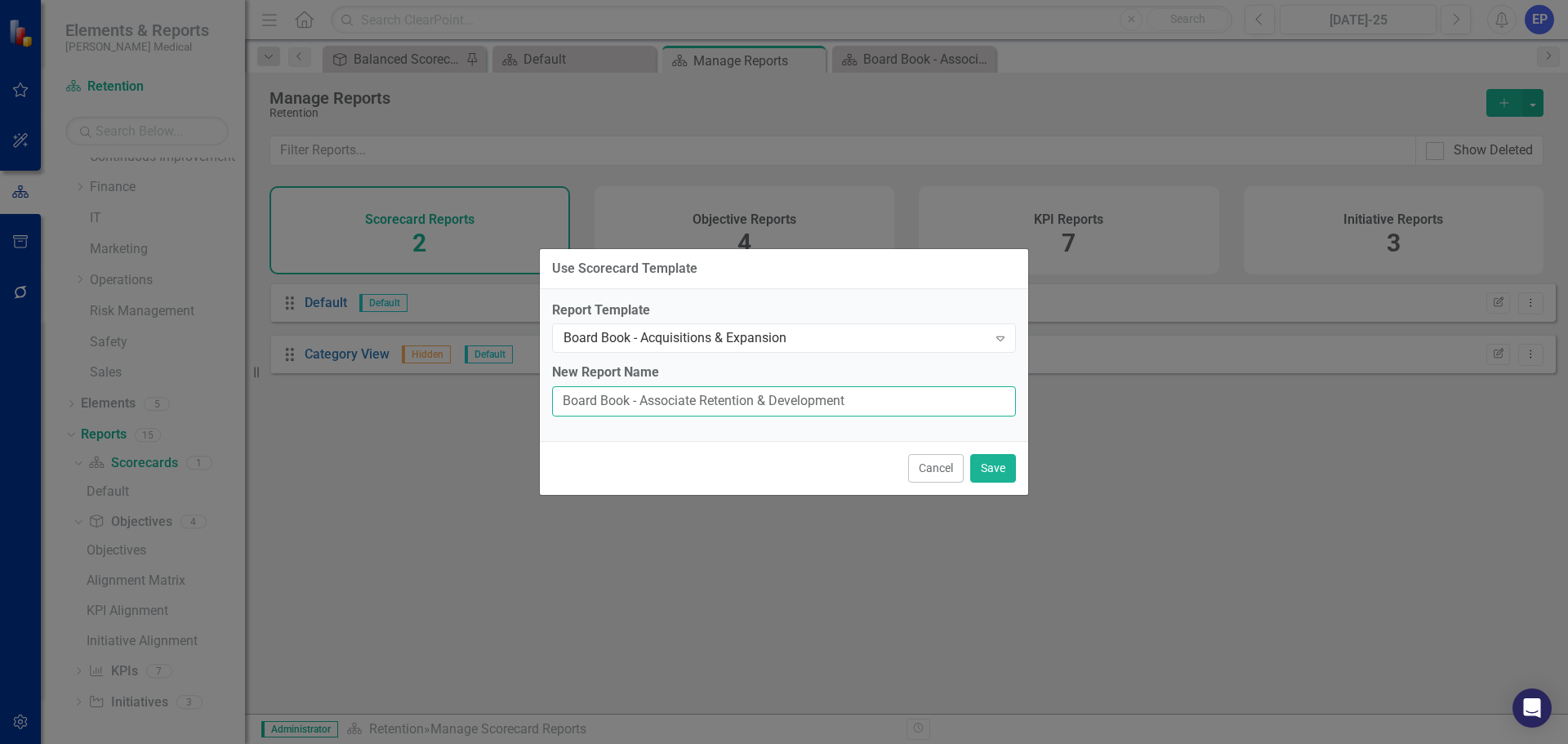
drag, startPoint x: 634, startPoint y: 401, endPoint x: 473, endPoint y: 423, distance: 162.5
click at [473, 423] on div "Use Scorecard Template Report Template Board Book - Acquisitions & Expansion Ex…" at bounding box center [784, 372] width 1568 height 744
type input "Associate Retention"
click at [1005, 457] on button "Save" at bounding box center [993, 469] width 45 height 29
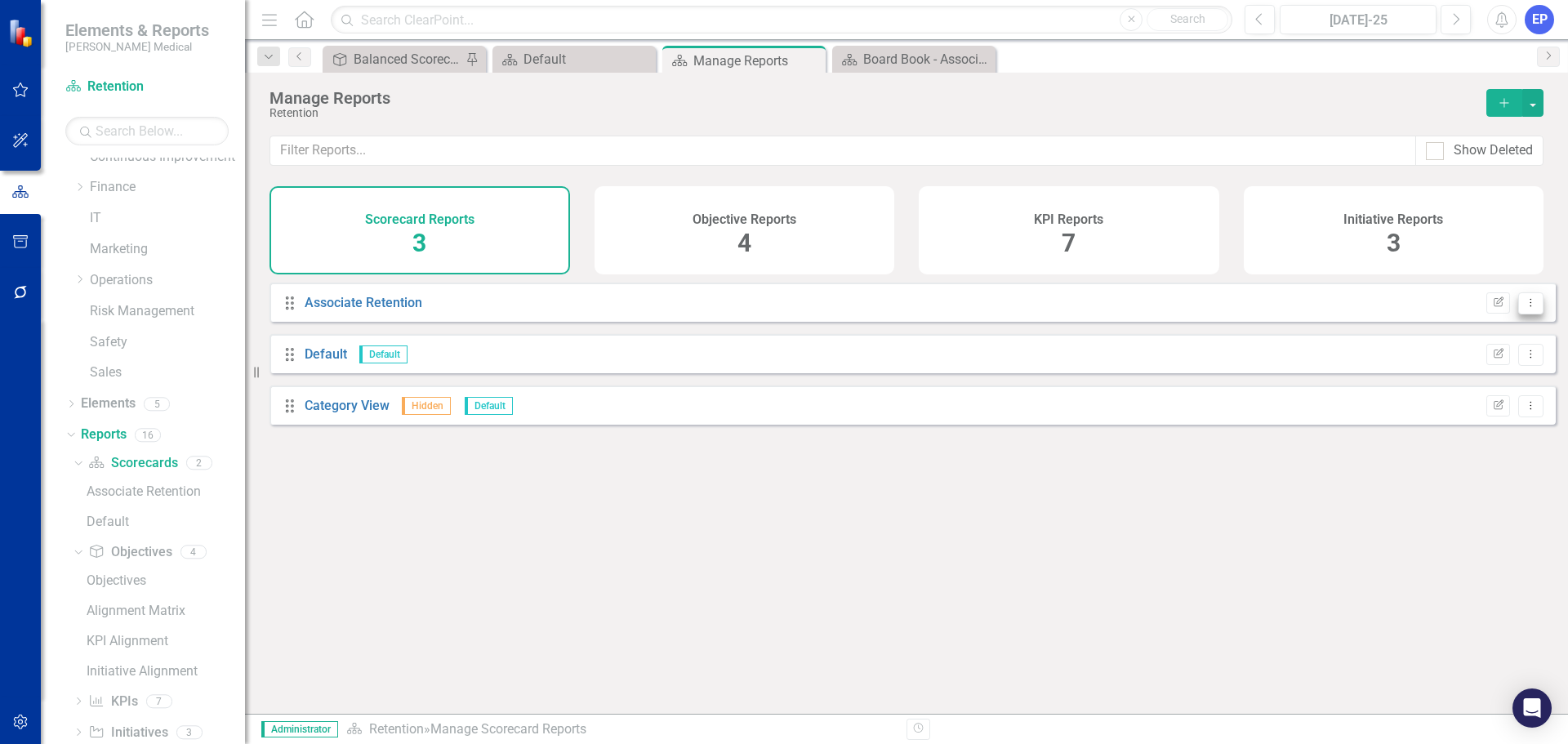
click at [1253, 308] on icon "Dropdown Menu" at bounding box center [1530, 302] width 14 height 11
click at [331, 311] on link "Associate Retention" at bounding box center [363, 302] width 118 height 15
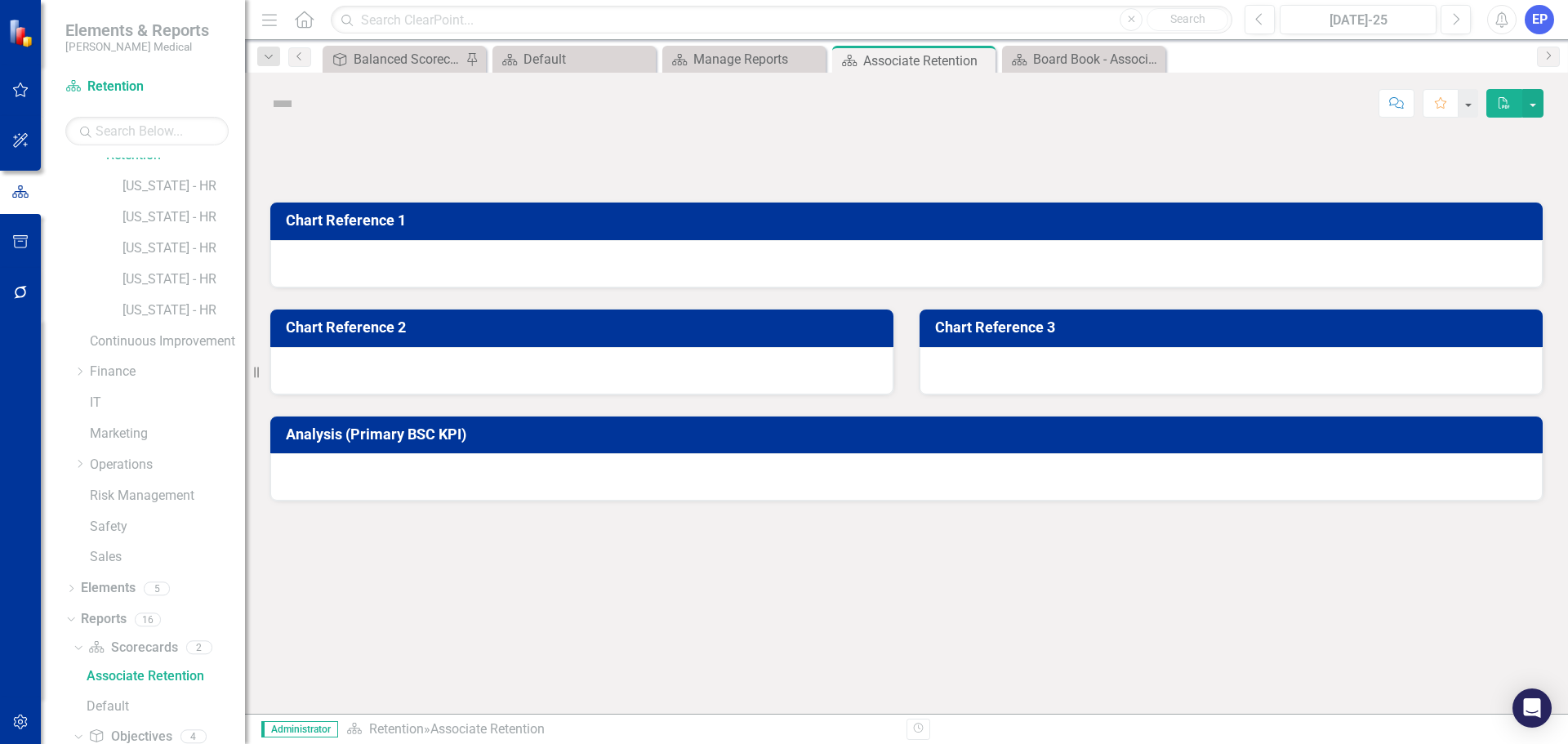
scroll to position [857, 0]
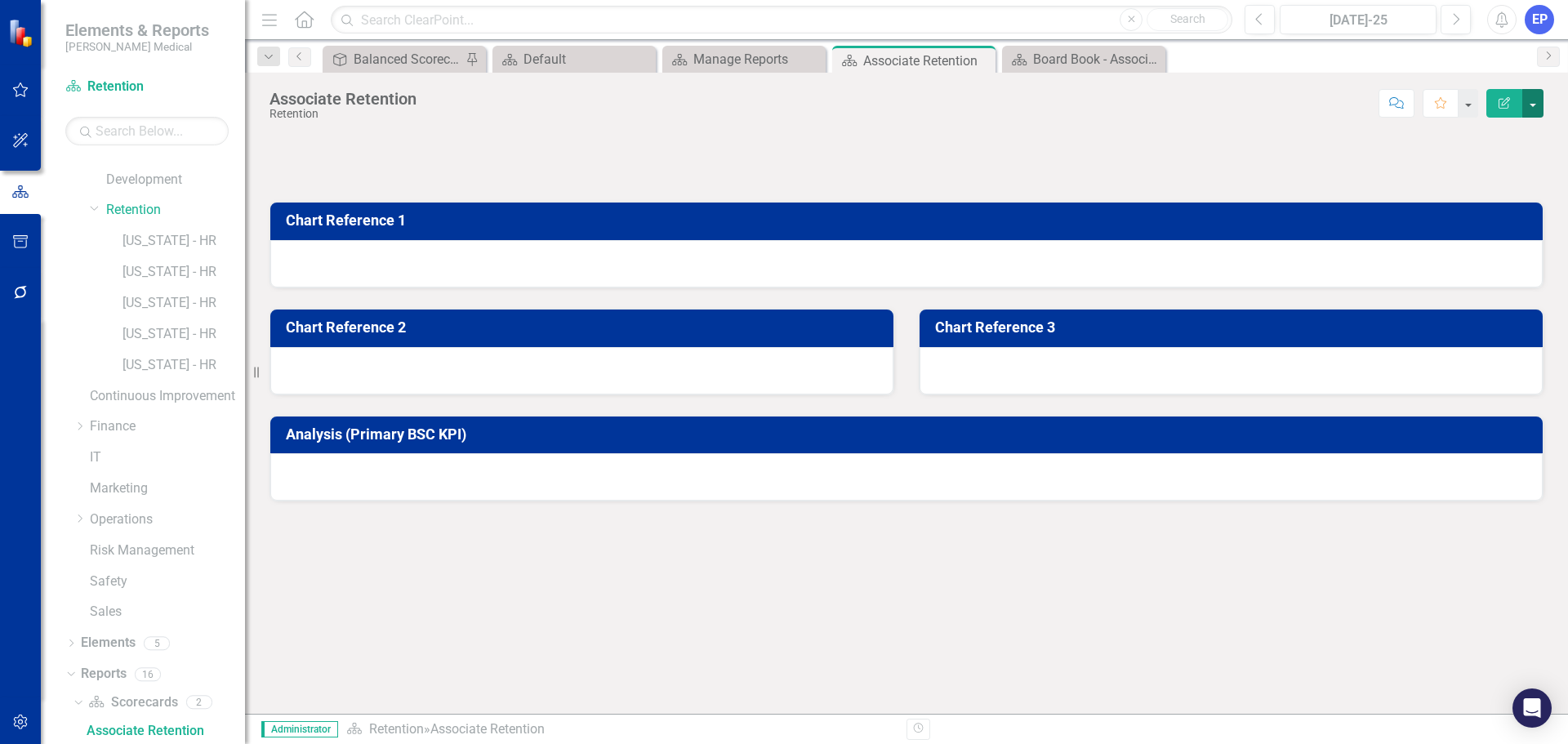
click at [1253, 112] on button "button" at bounding box center [1532, 103] width 21 height 29
click at [1253, 153] on link "Edit Report Edit Layout" at bounding box center [1477, 164] width 133 height 30
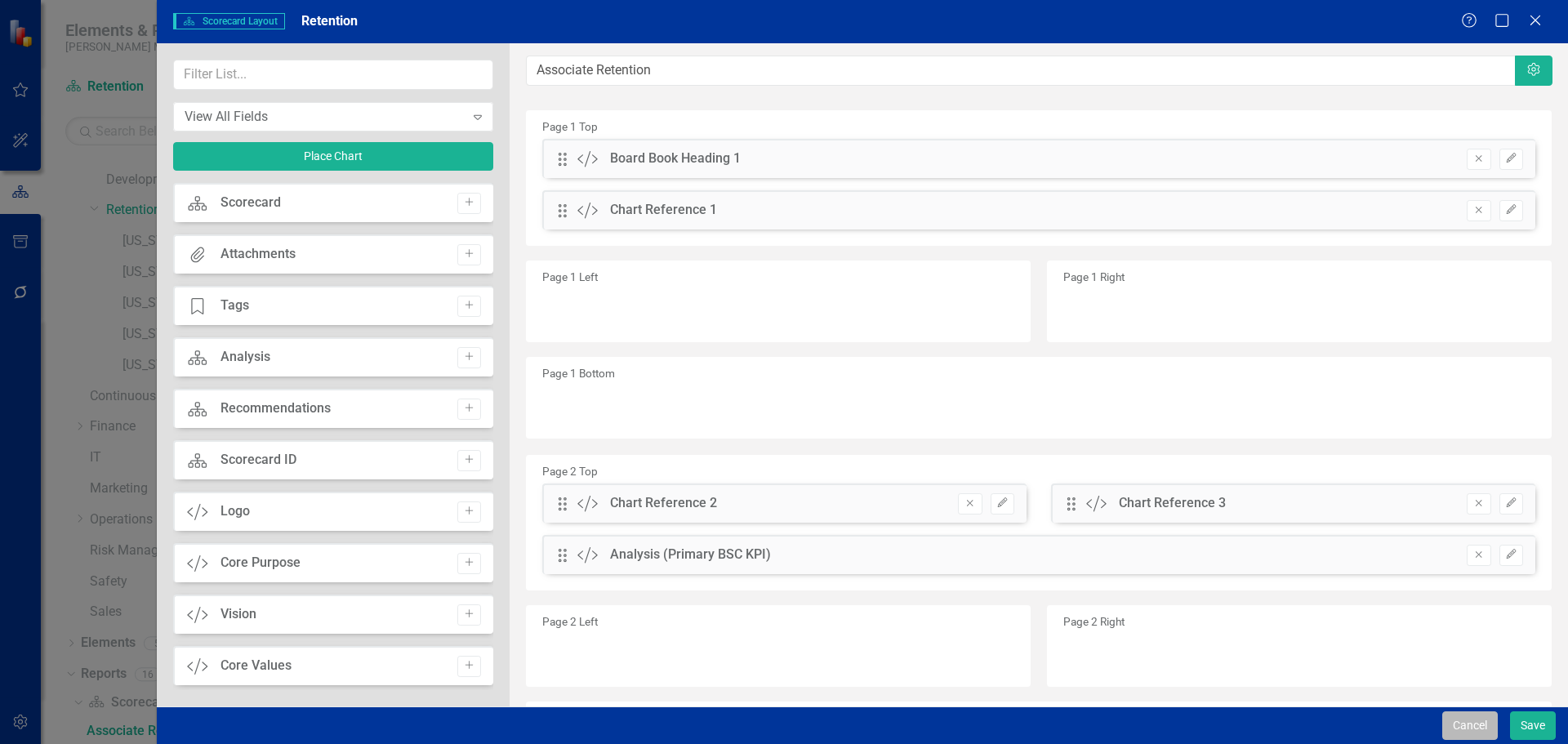
click at [1253, 567] on button "Cancel" at bounding box center [1470, 726] width 55 height 29
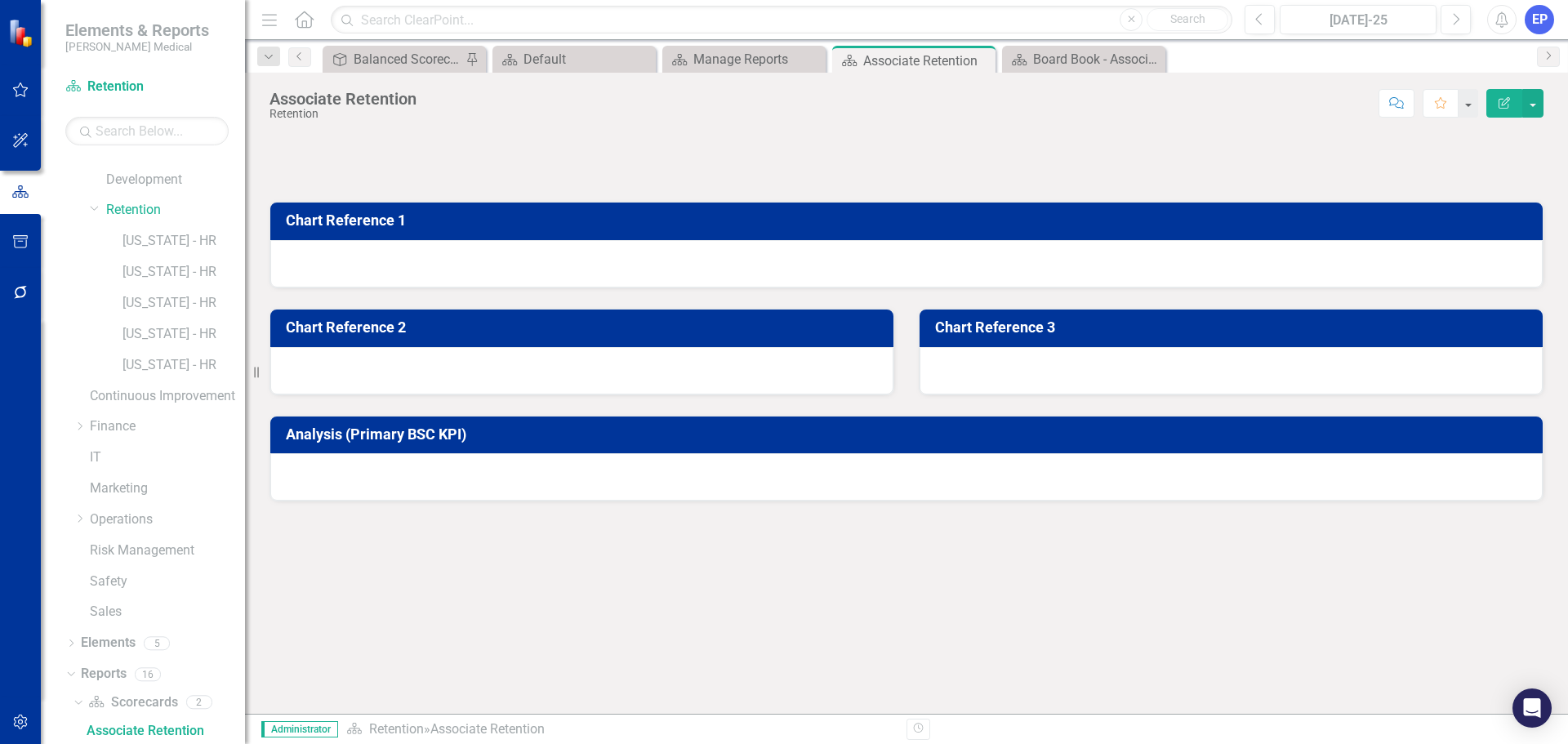
click at [570, 166] on div at bounding box center [907, 158] width 1274 height 47
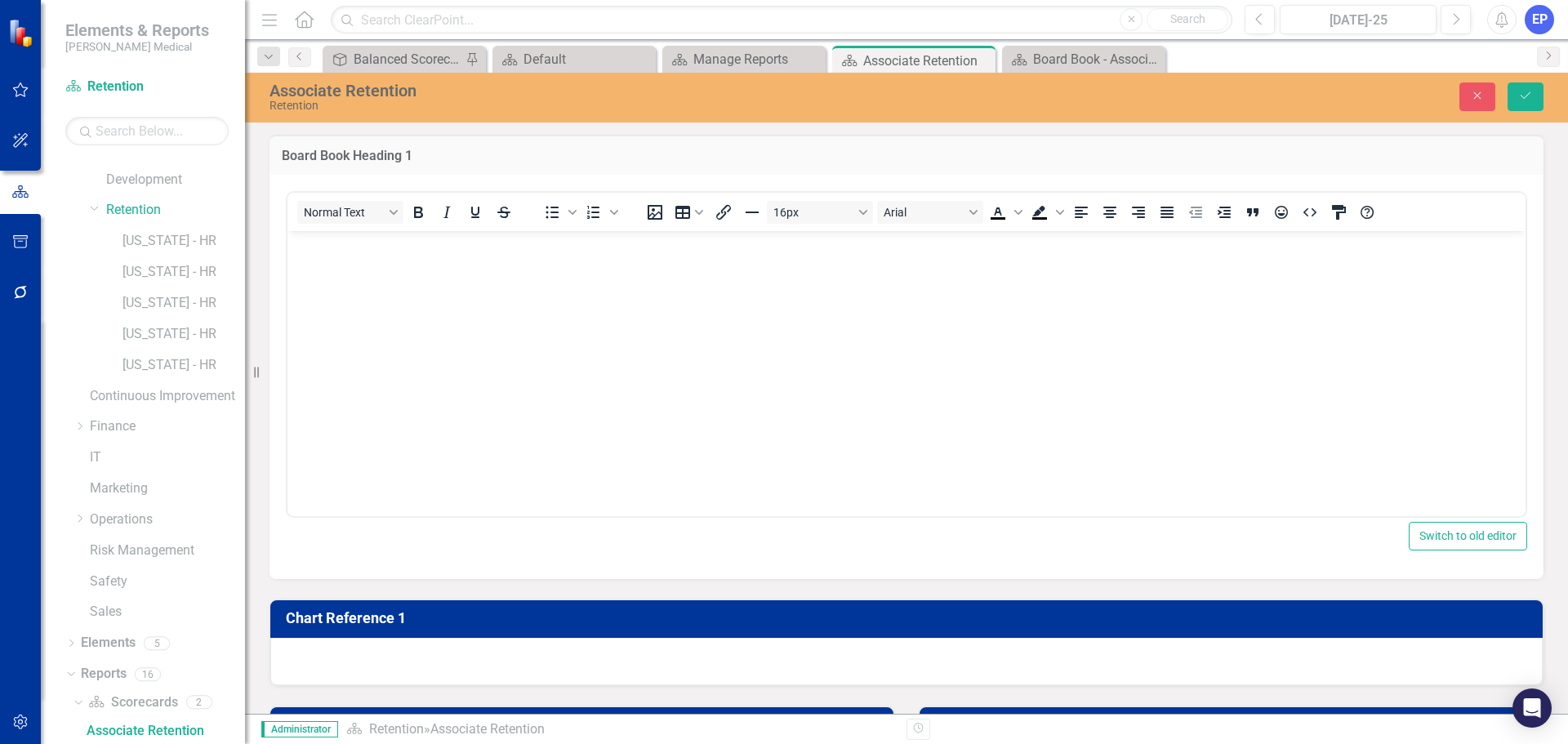
scroll to position [0, 0]
click at [582, 272] on body "Rich Text Area. Press ALT-0 for help." at bounding box center [906, 353] width 1238 height 245
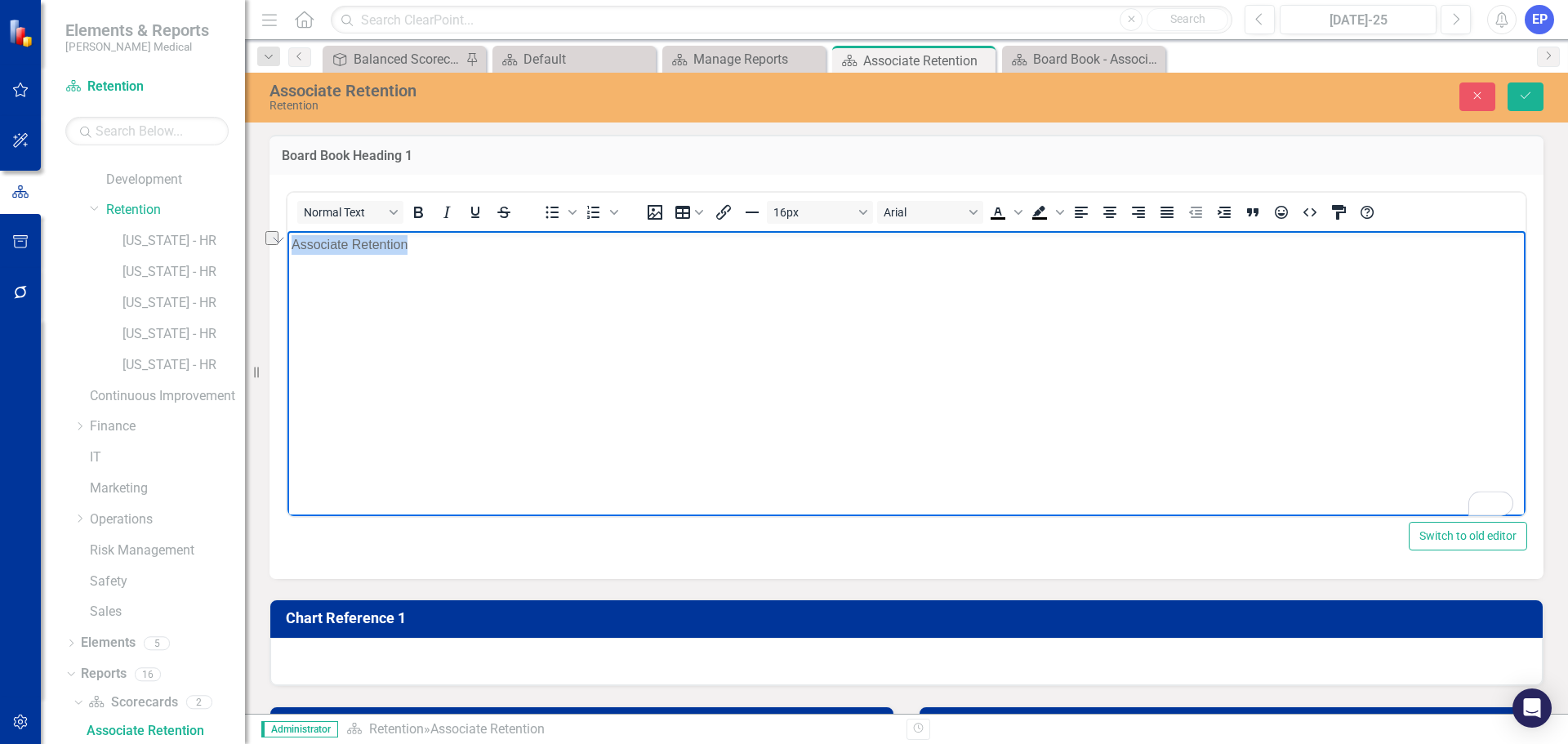
drag, startPoint x: 495, startPoint y: 261, endPoint x: 644, endPoint y: 458, distance: 247.0
click at [287, 255] on html "Associate Retention" at bounding box center [906, 353] width 1238 height 245
click at [415, 216] on icon "Bold" at bounding box center [417, 212] width 19 height 19
click at [1012, 213] on span "Text color Black" at bounding box center [1018, 212] width 13 height 23
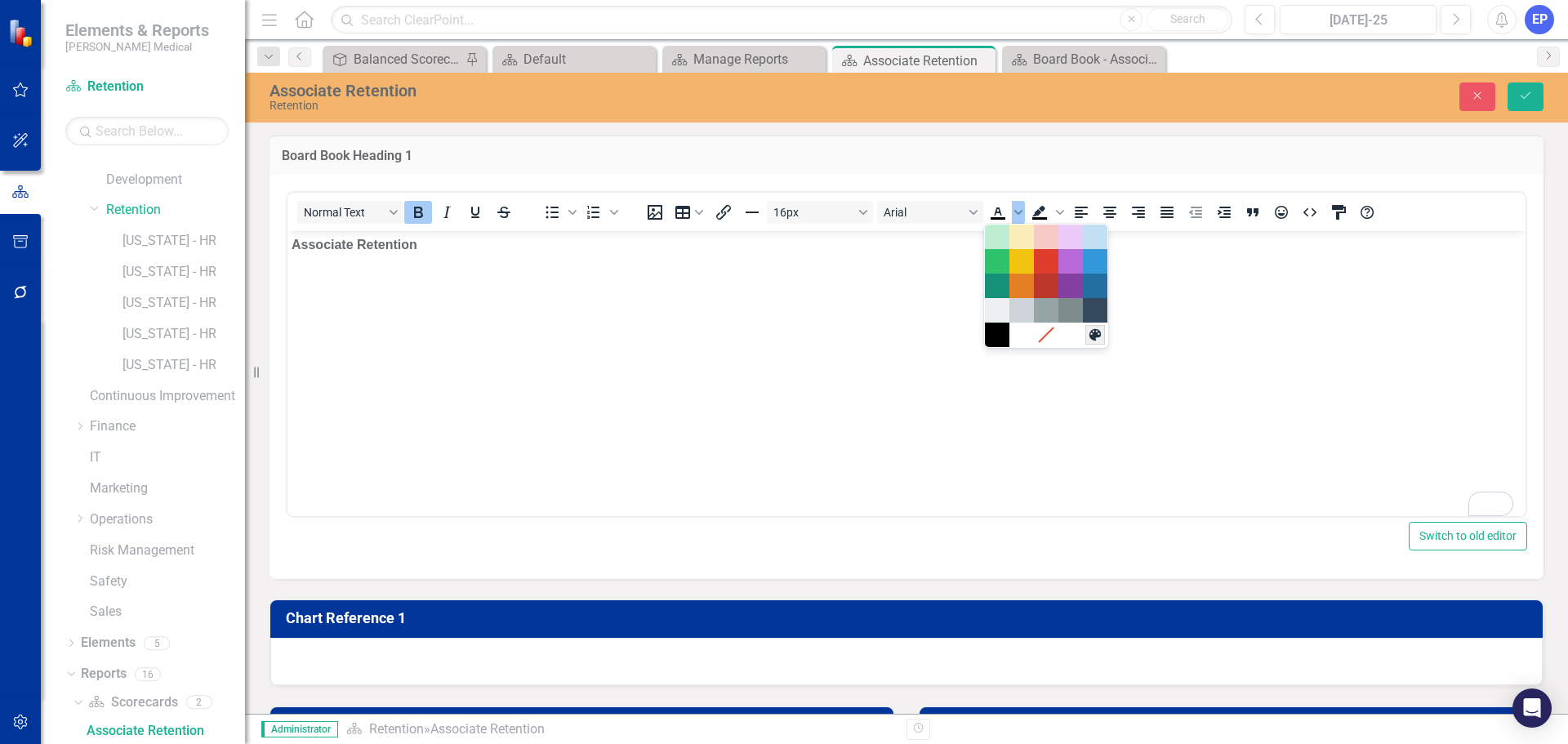
click at [1095, 335] on icon "Custom color" at bounding box center [1095, 335] width 12 height 12
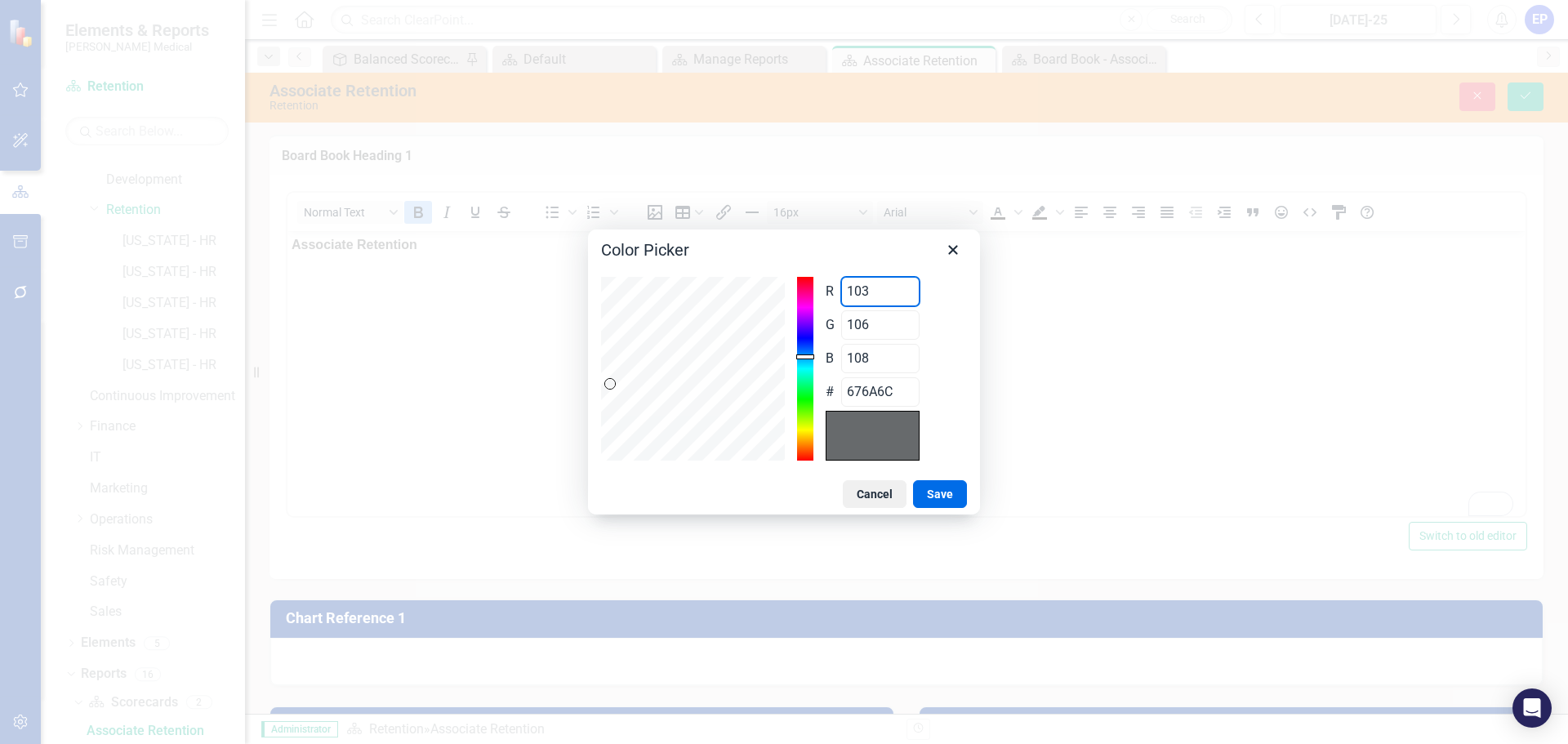
click at [707, 301] on div "R 103 Range 0 to 255 G 106 Range 0 to 255 B 108 Range 0 to 255 # 676A6C" at bounding box center [784, 369] width 366 height 184
type input "0"
type input "006A6C"
type input "0"
type input "5"
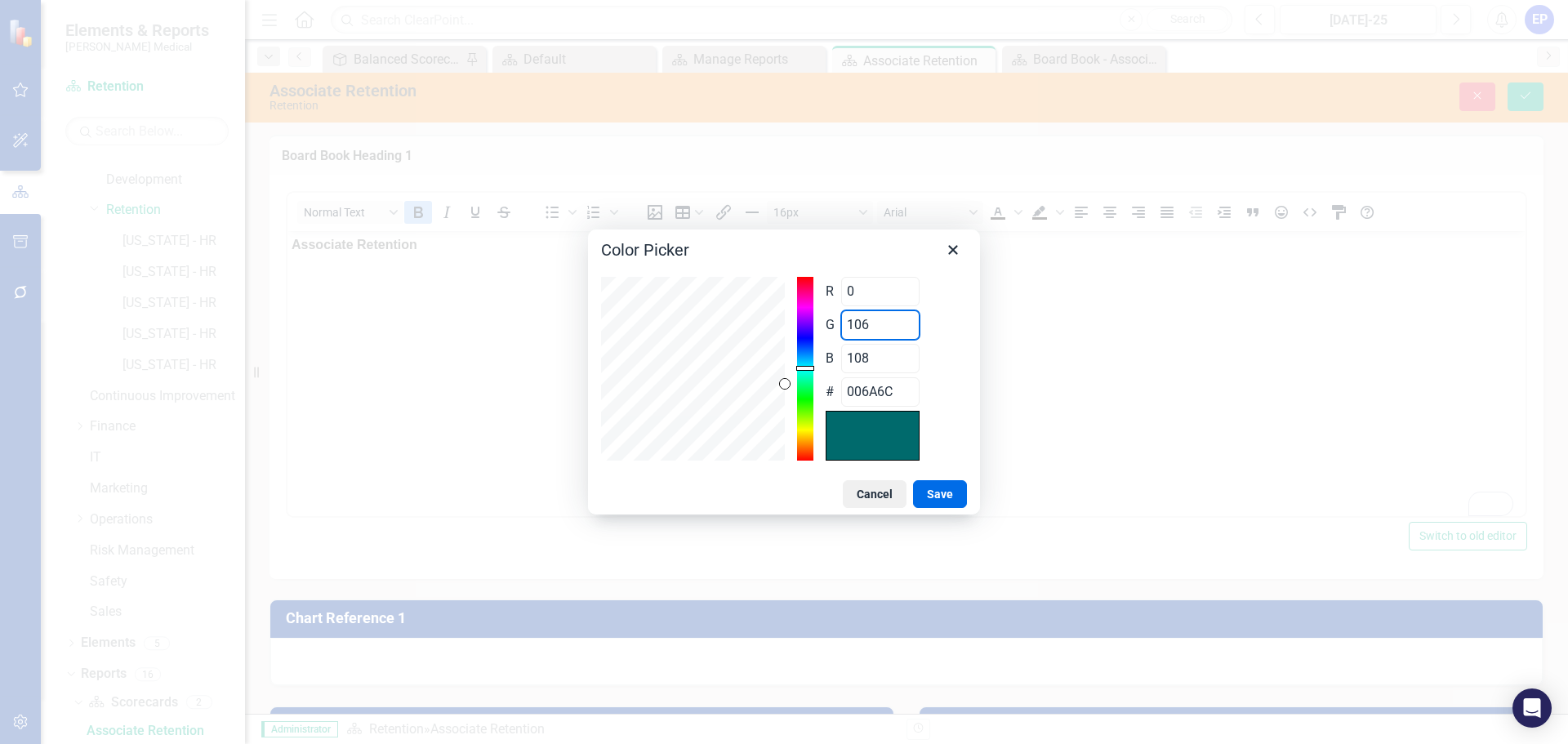
type input "00056C"
type input "53"
type input "00356C"
type input "53"
type input "1"
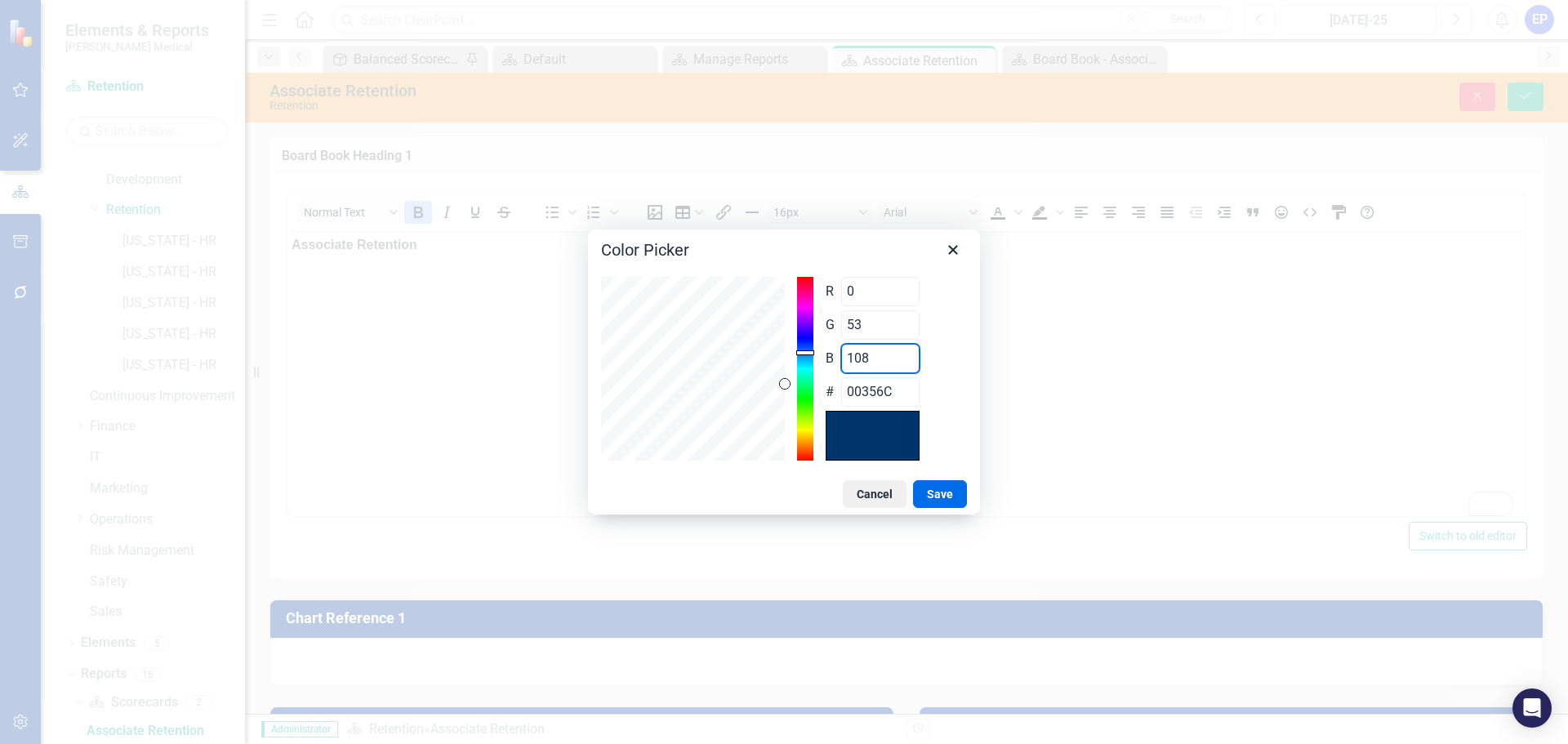
type input "003501"
type input "15"
type input "00350F"
type input "154"
type input "00359A"
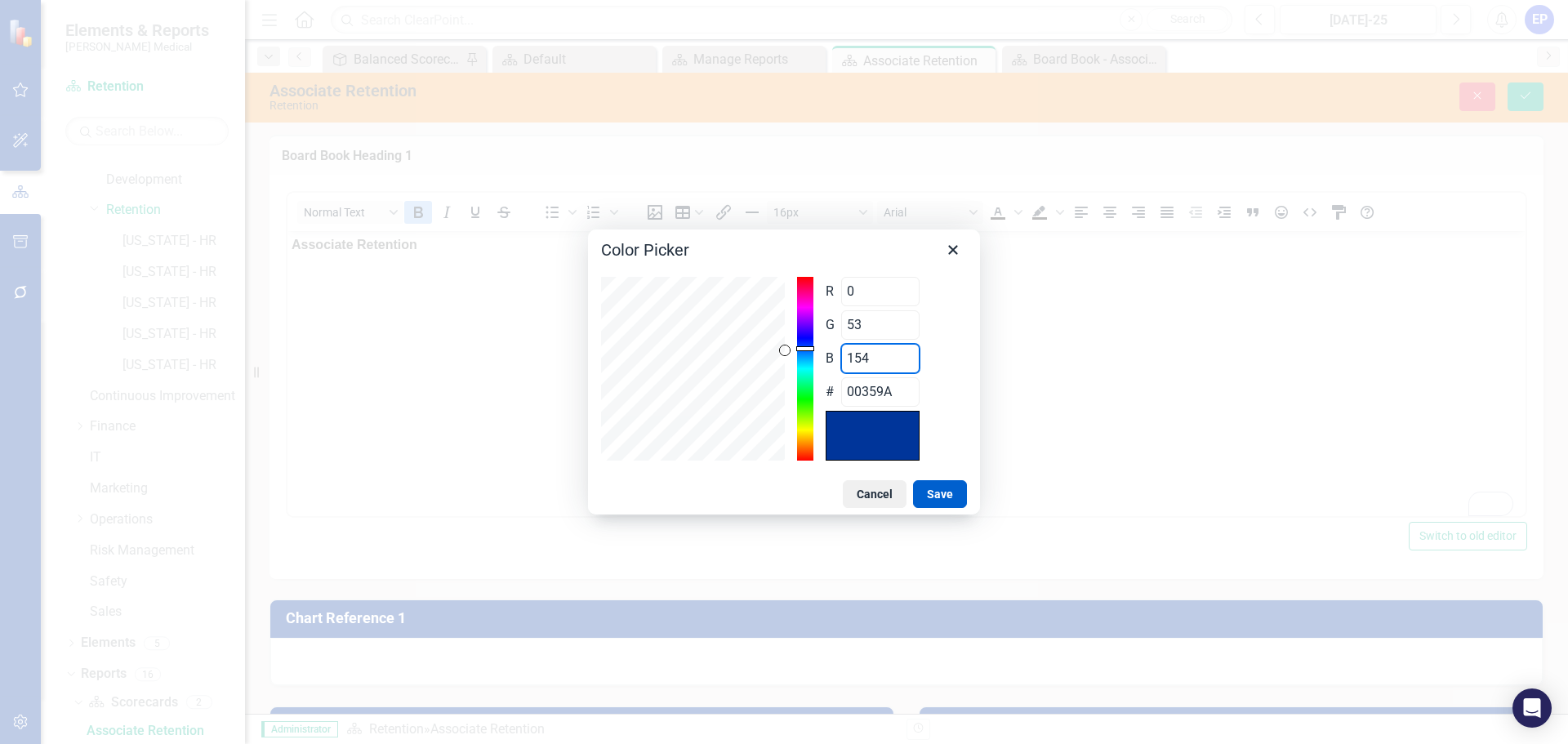
click at [929, 490] on button "Save" at bounding box center [940, 494] width 54 height 28
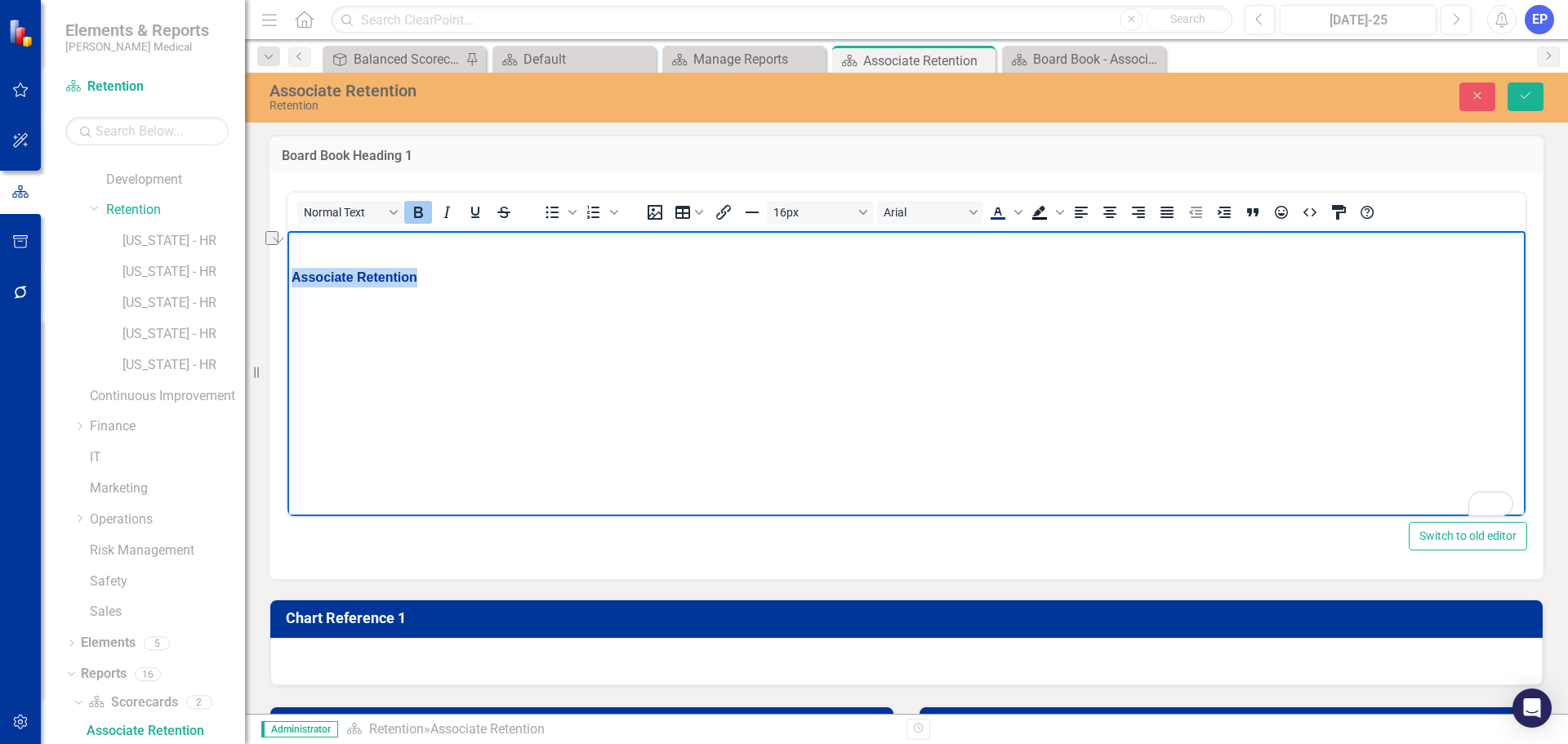
drag, startPoint x: 421, startPoint y: 275, endPoint x: 235, endPoint y: 280, distance: 186.1
click at [287, 280] on html "Associate Retention" at bounding box center [906, 353] width 1238 height 245
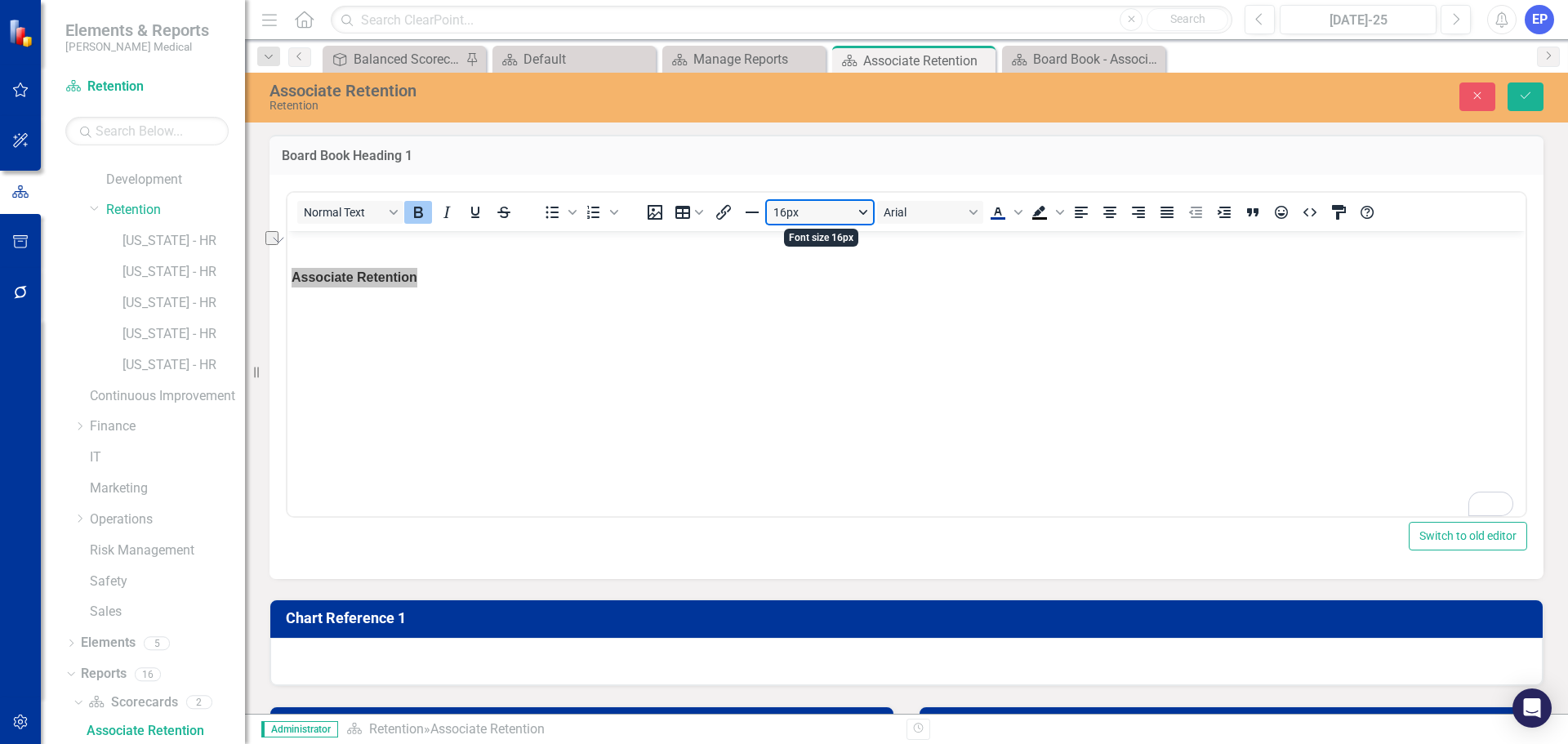
click at [860, 221] on button "16px" at bounding box center [819, 212] width 106 height 23
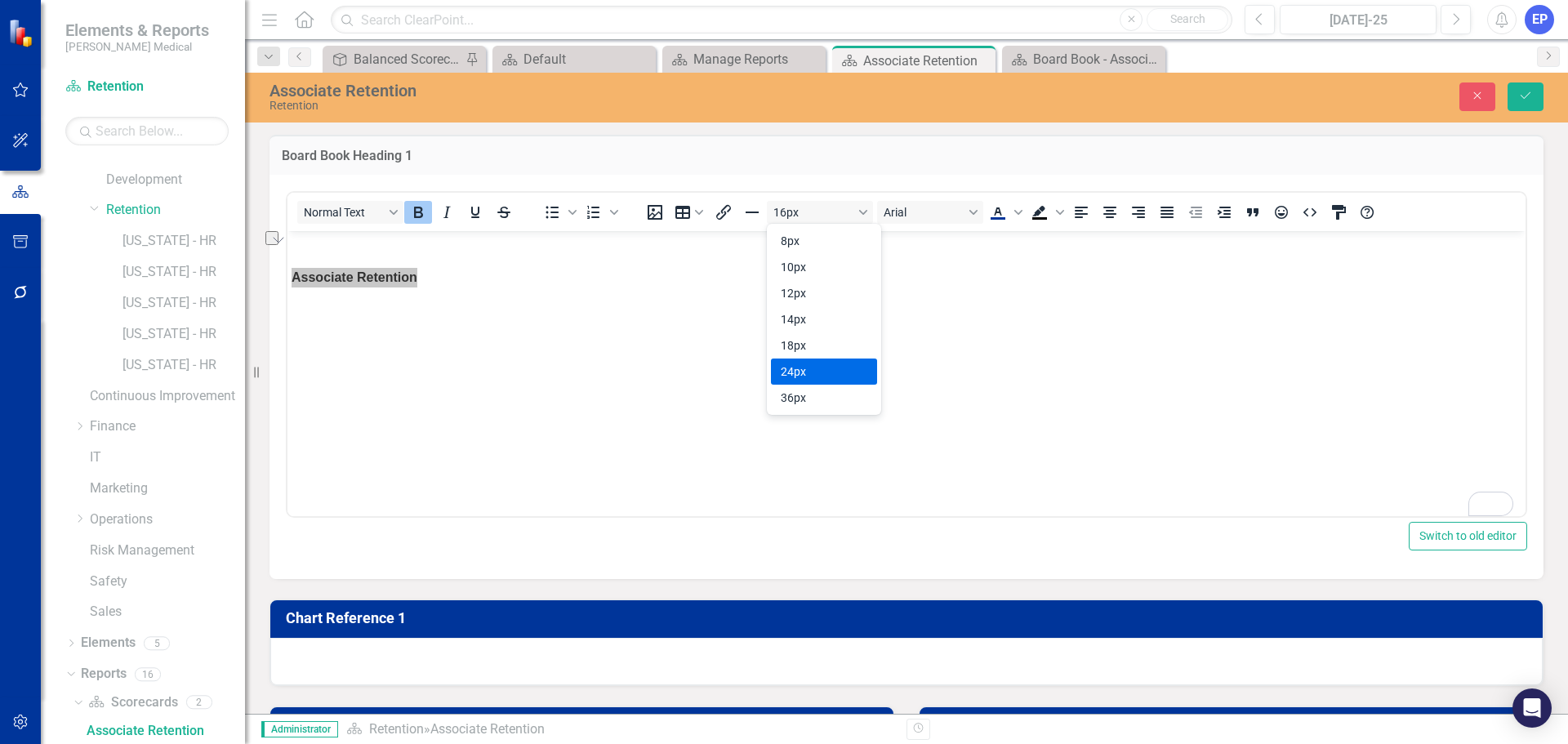
click at [807, 363] on div "24px" at bounding box center [813, 371] width 64 height 19
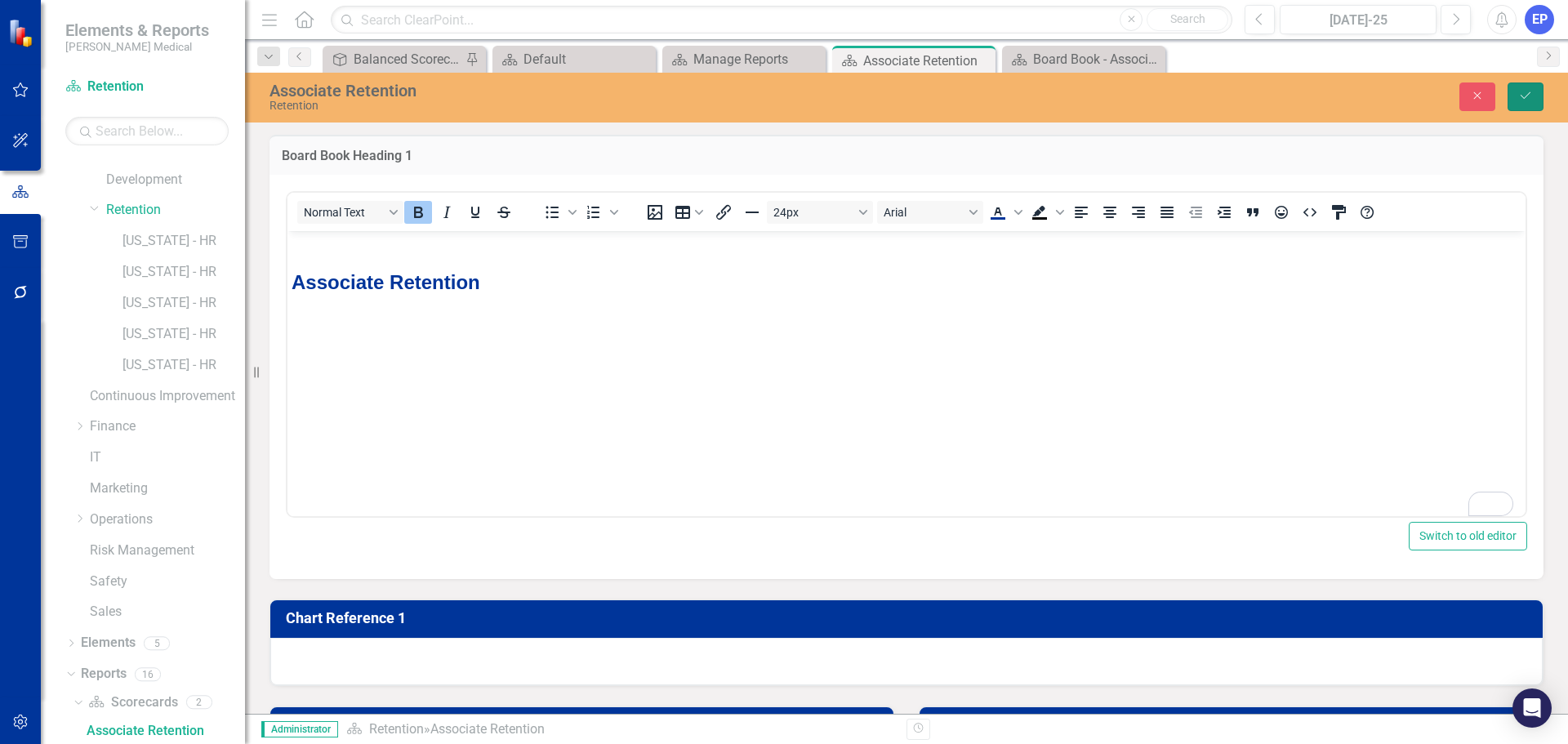
click at [1253, 98] on icon "Save" at bounding box center [1526, 96] width 15 height 12
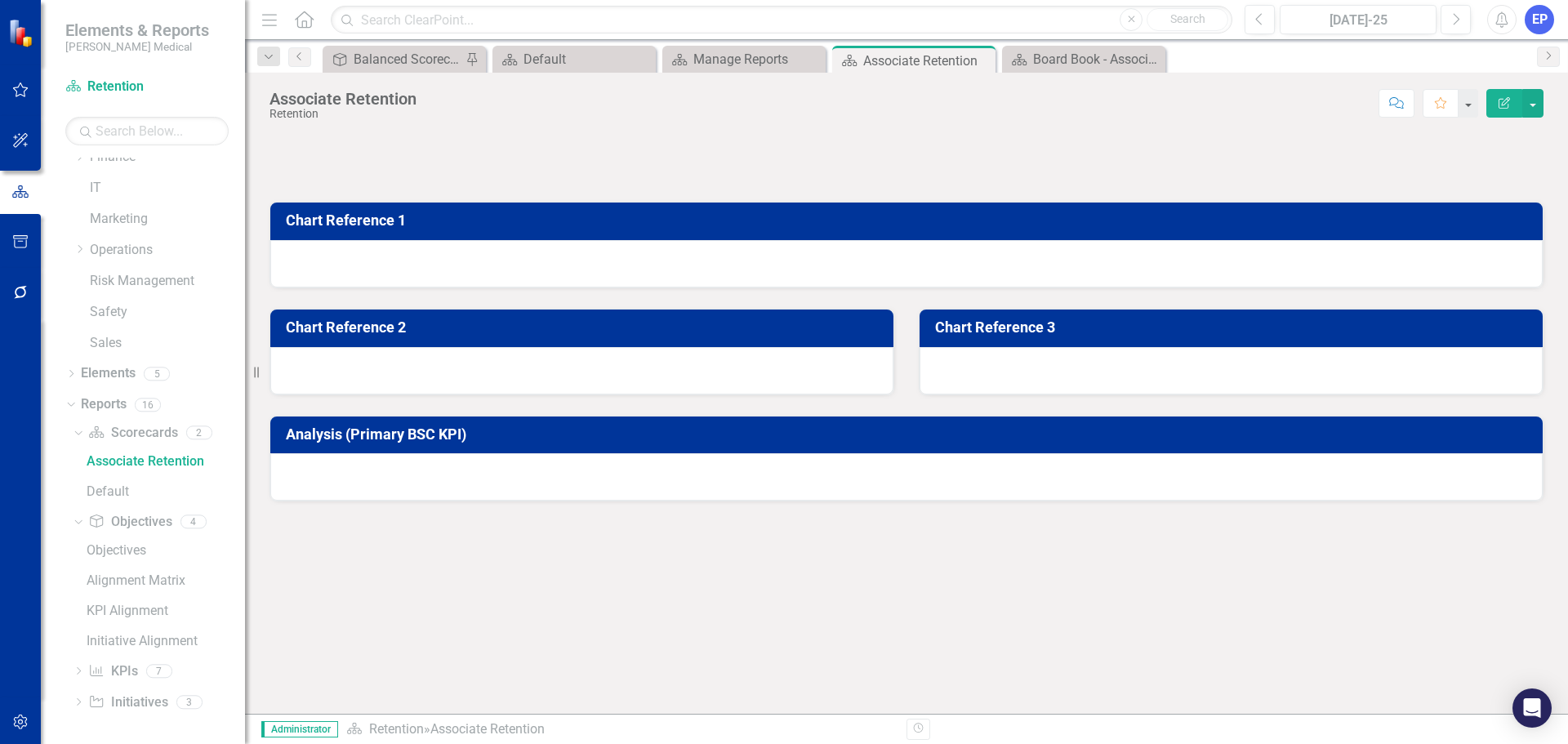
scroll to position [270, 0]
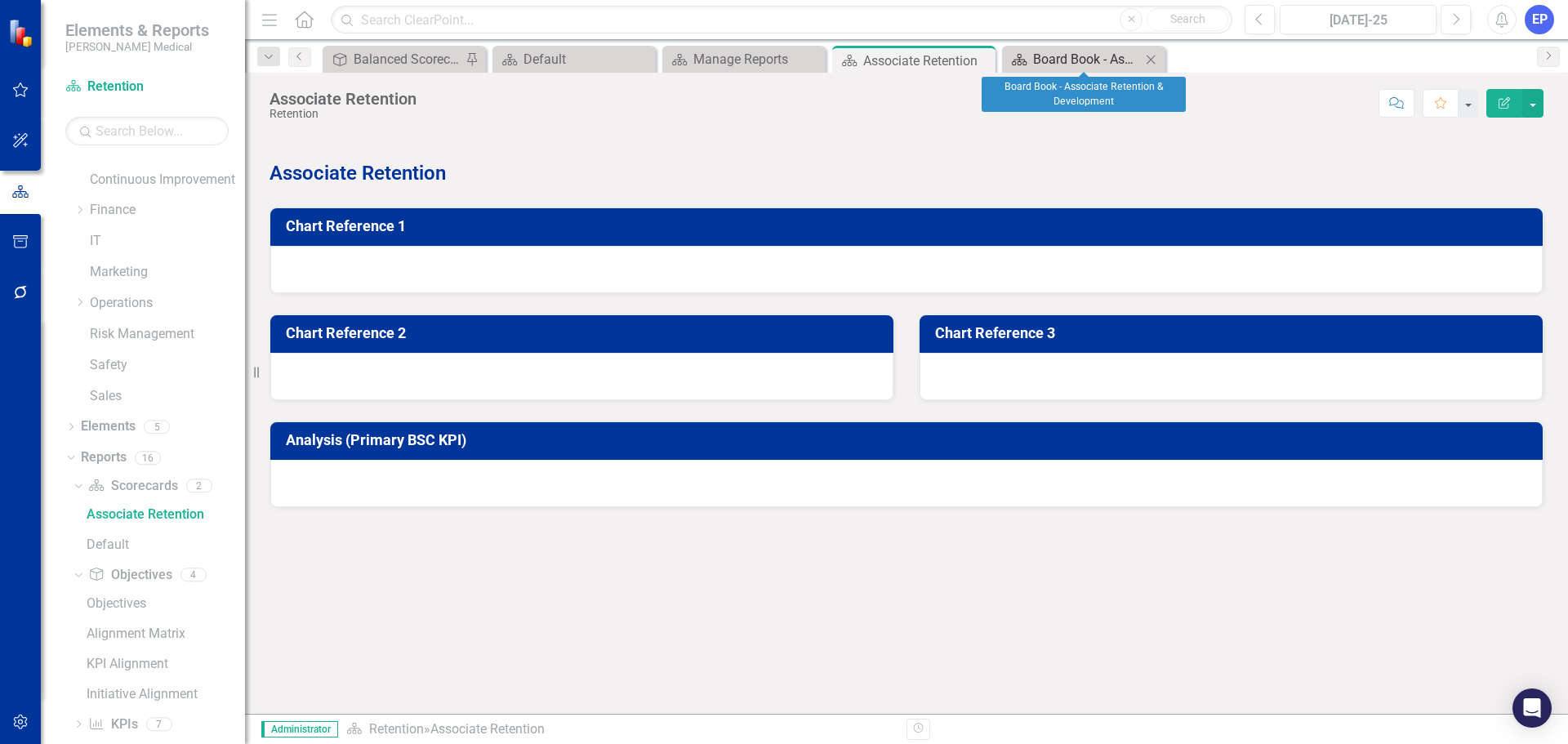
click at [1067, 65] on div "Board Book - Associate Retention & Development" at bounding box center [1087, 59] width 107 height 20
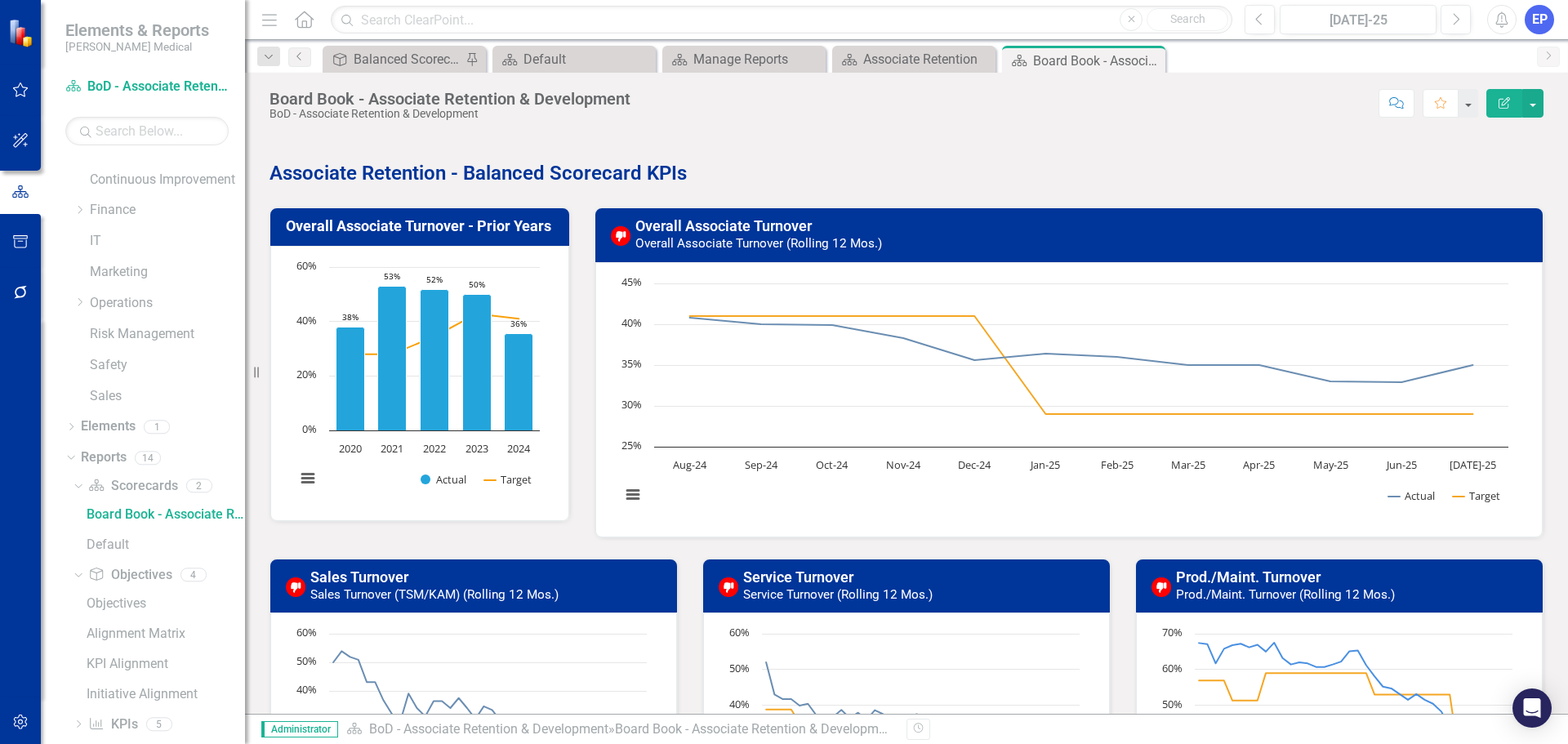
scroll to position [53, 0]
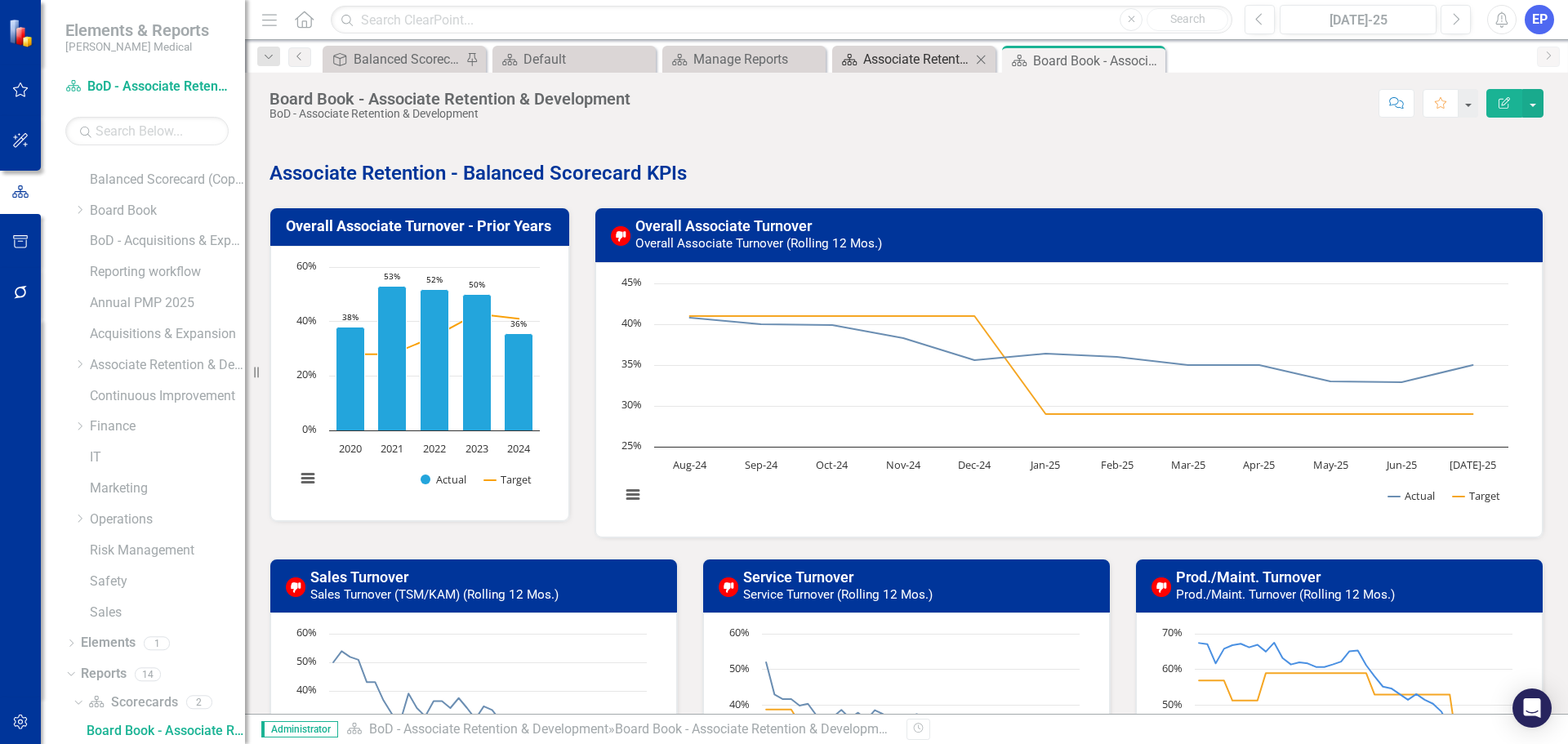
click at [912, 60] on div "Associate Retention" at bounding box center [917, 59] width 107 height 20
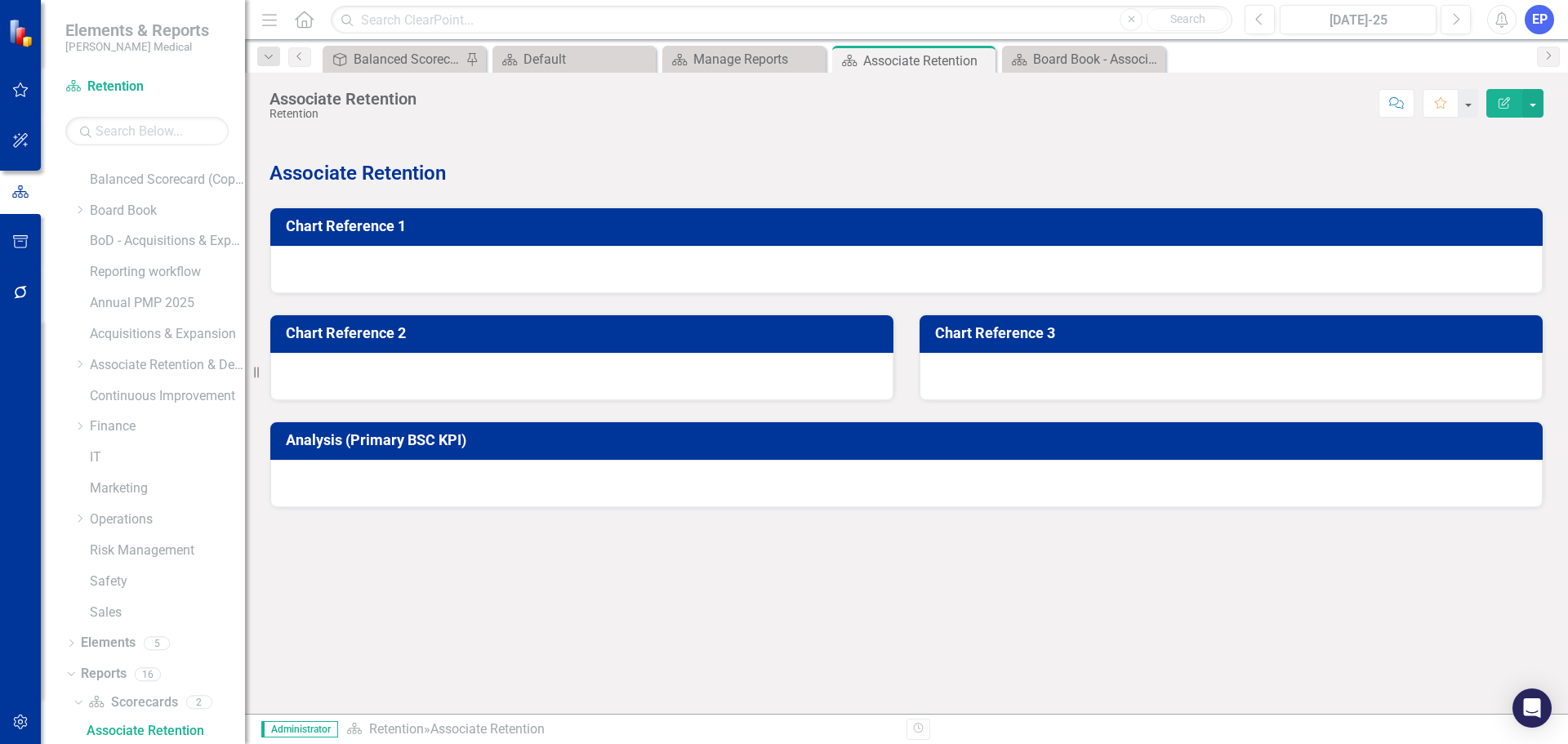
click at [851, 276] on div at bounding box center [907, 270] width 1273 height 47
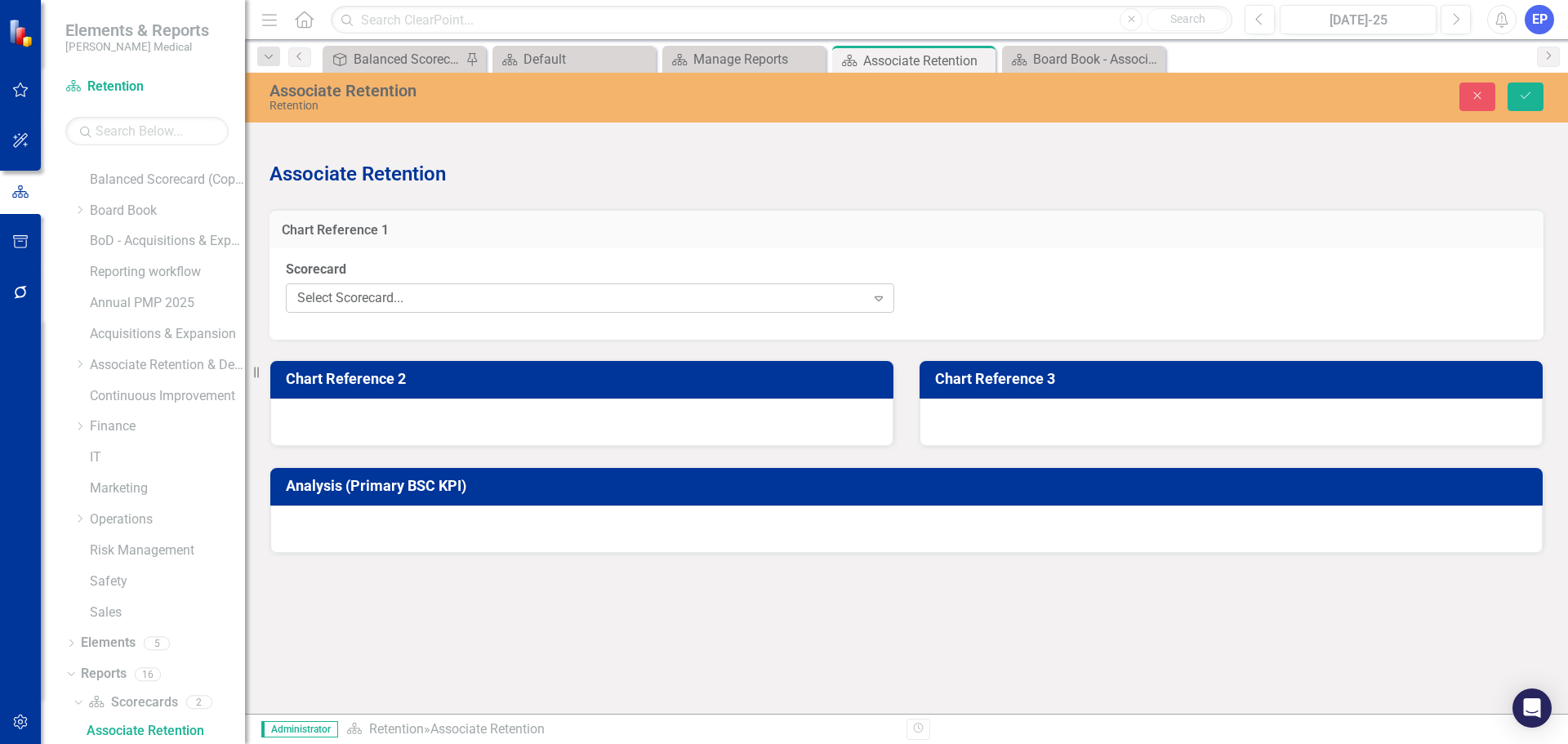
click at [847, 307] on div "Select Scorecard..." at bounding box center [581, 298] width 568 height 18
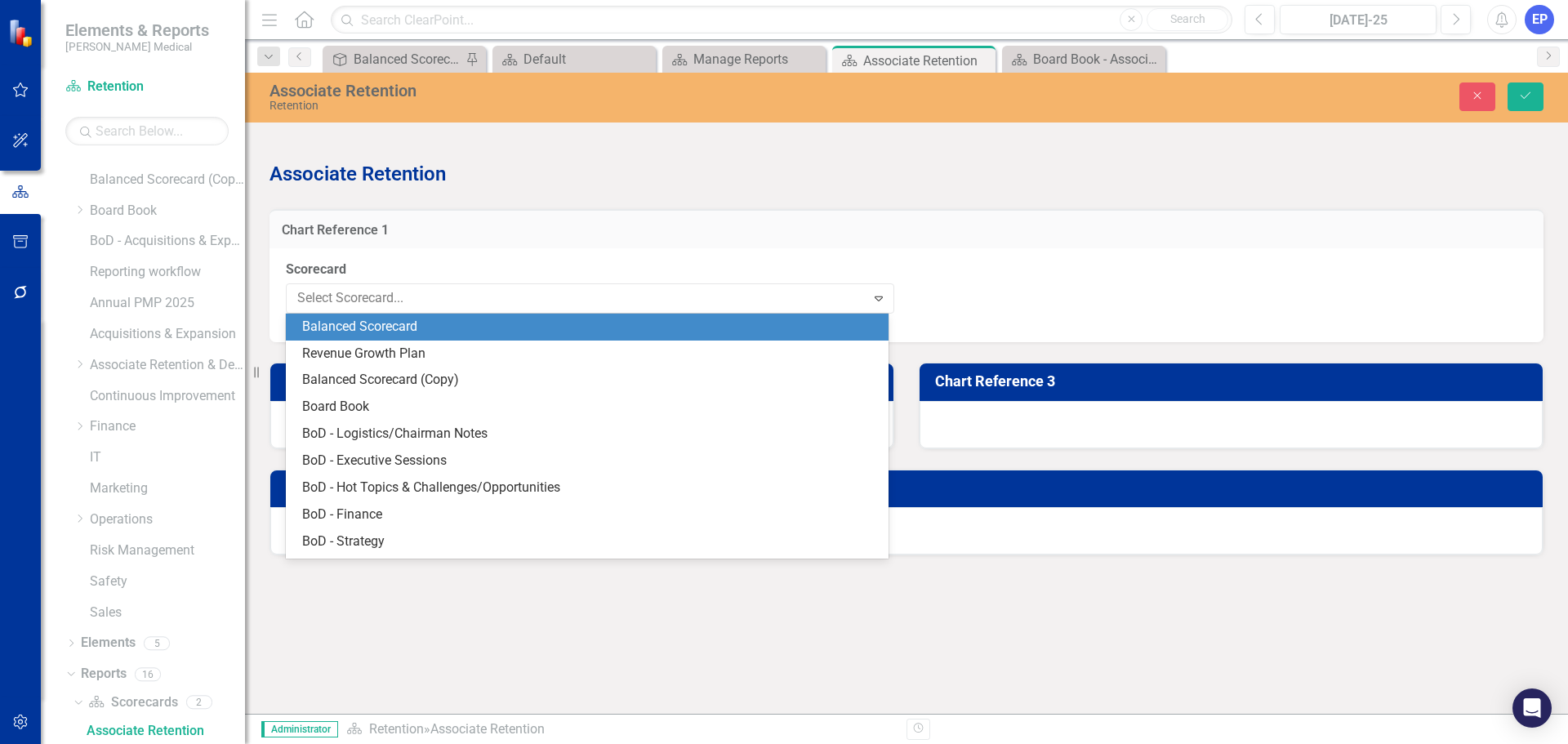
click at [572, 320] on div "Balanced Scorecard" at bounding box center [590, 327] width 577 height 18
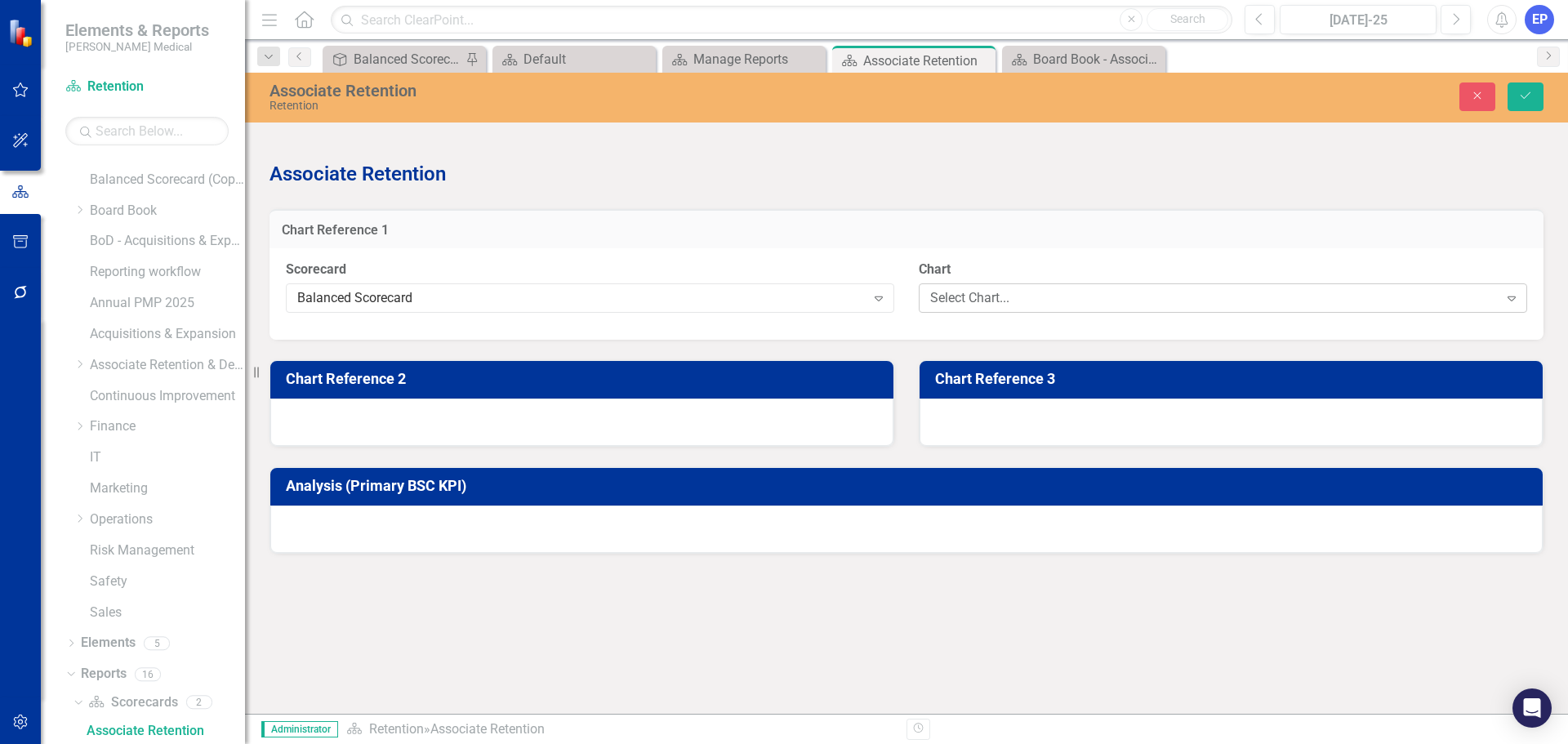
click at [1052, 295] on div "Select Chart..." at bounding box center [1214, 298] width 568 height 18
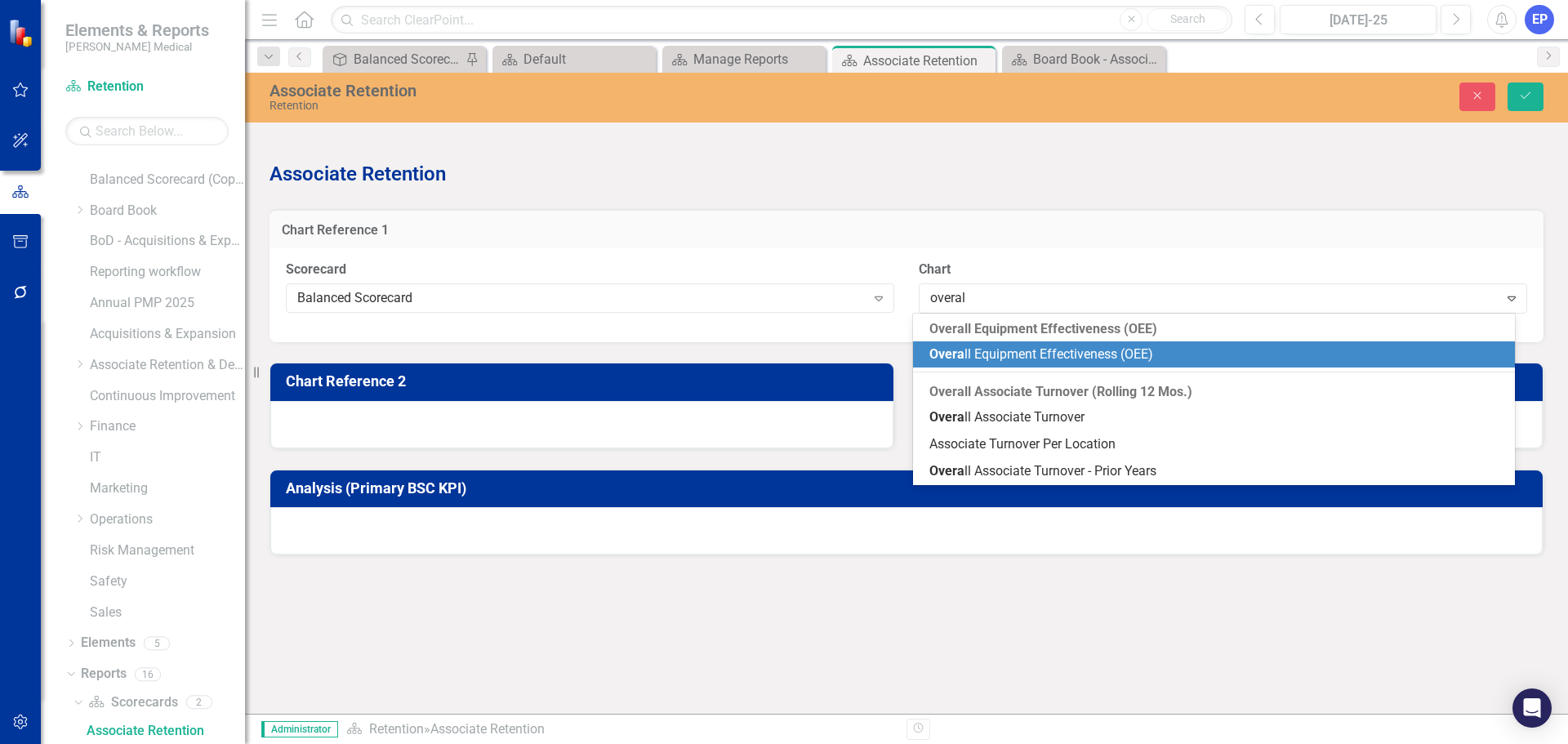
type input "overall"
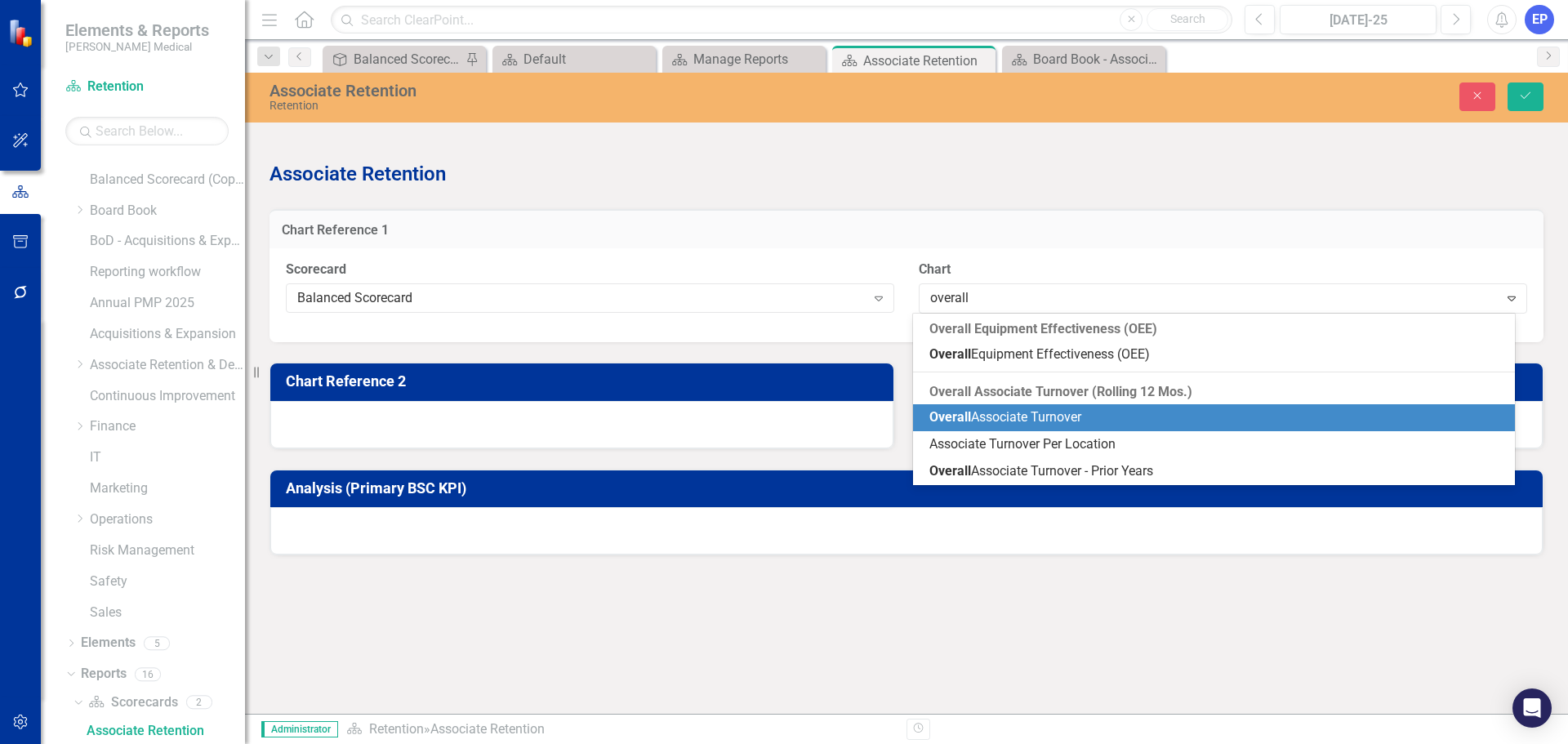
click at [1026, 421] on span "Overall Associate Turnover" at bounding box center [1005, 417] width 152 height 15
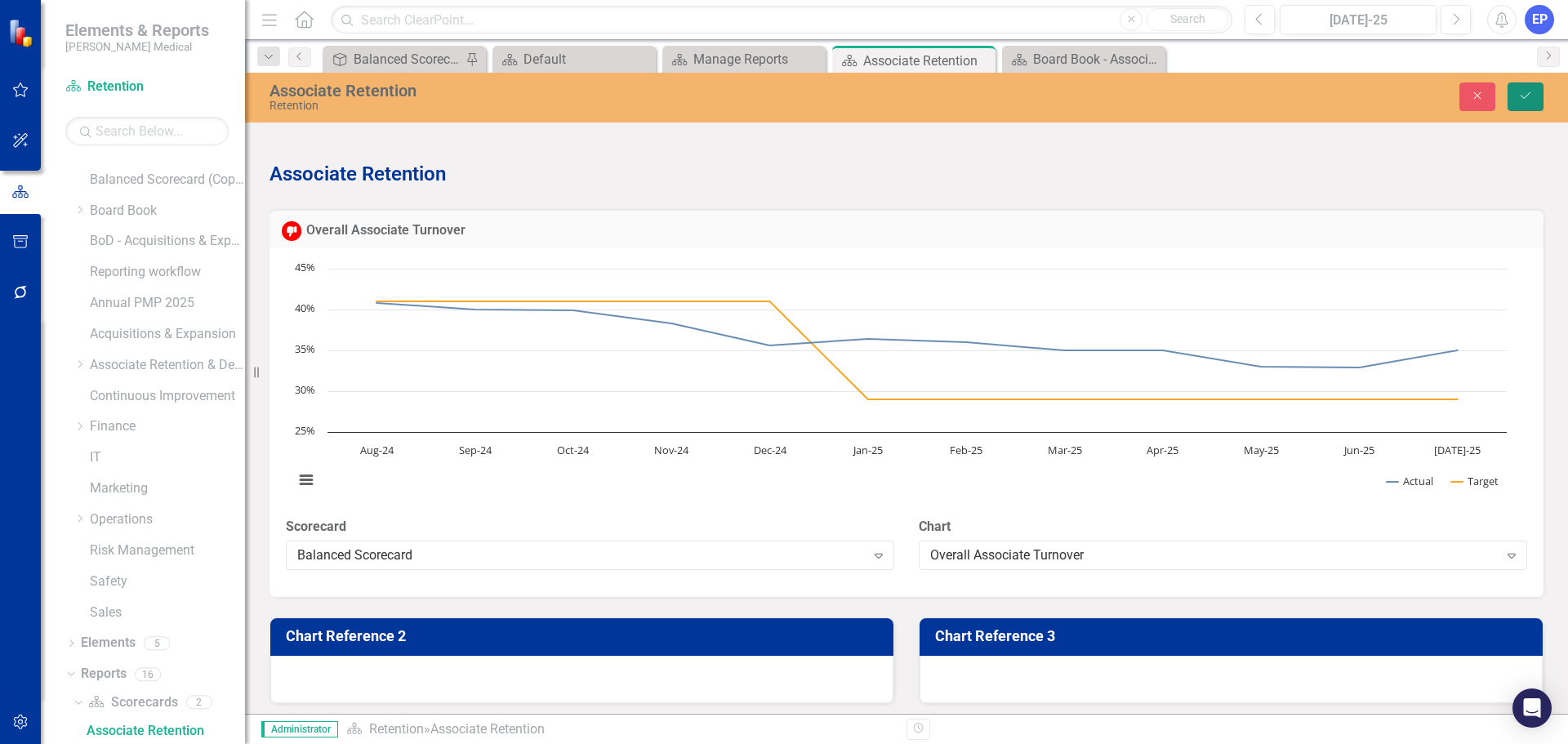
click at [1253, 102] on button "Save" at bounding box center [1525, 97] width 36 height 29
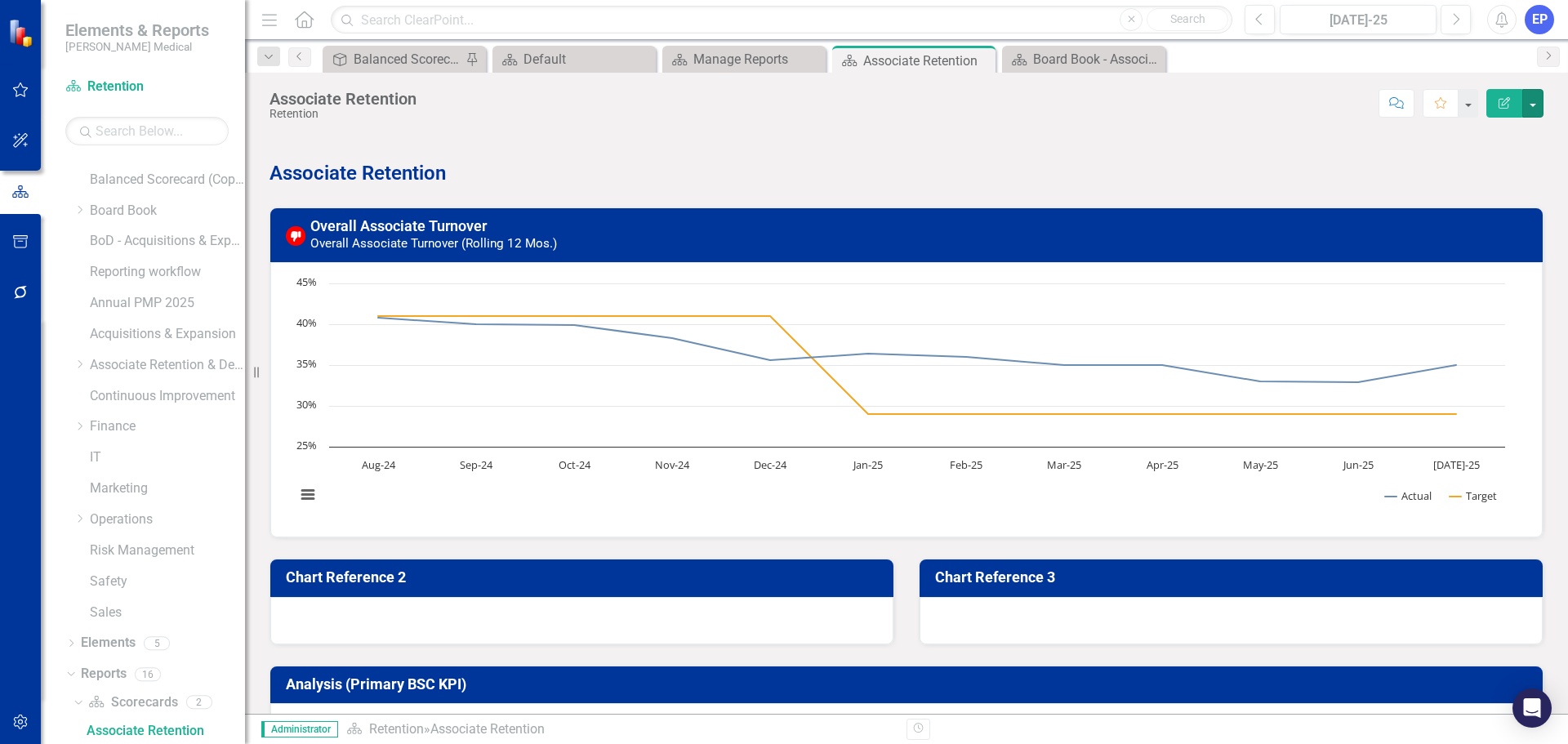
click at [1253, 102] on button "button" at bounding box center [1532, 103] width 21 height 29
click at [1253, 165] on link "Edit Report Edit Layout" at bounding box center [1477, 164] width 133 height 30
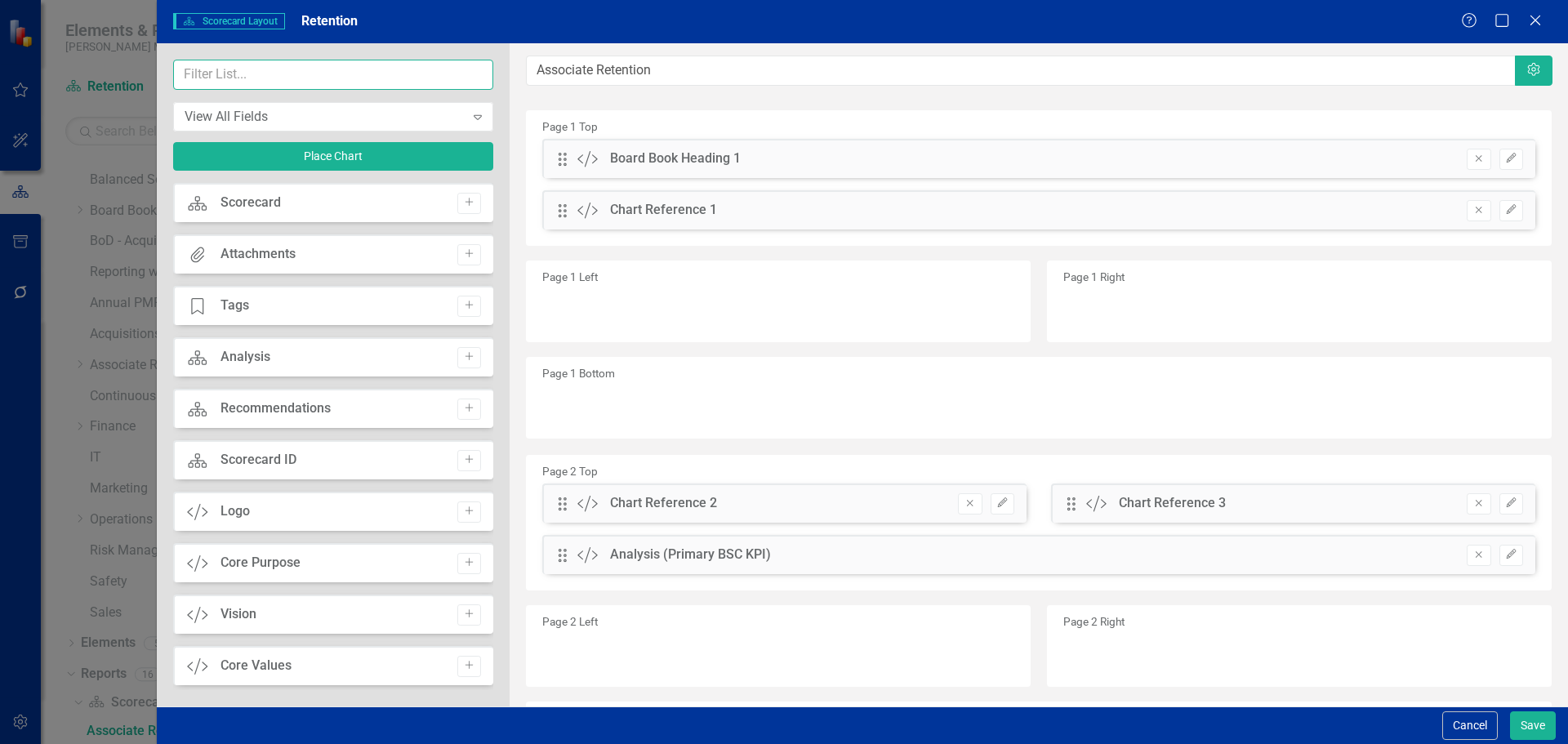
click at [223, 76] on input "text" at bounding box center [332, 75] width 320 height 30
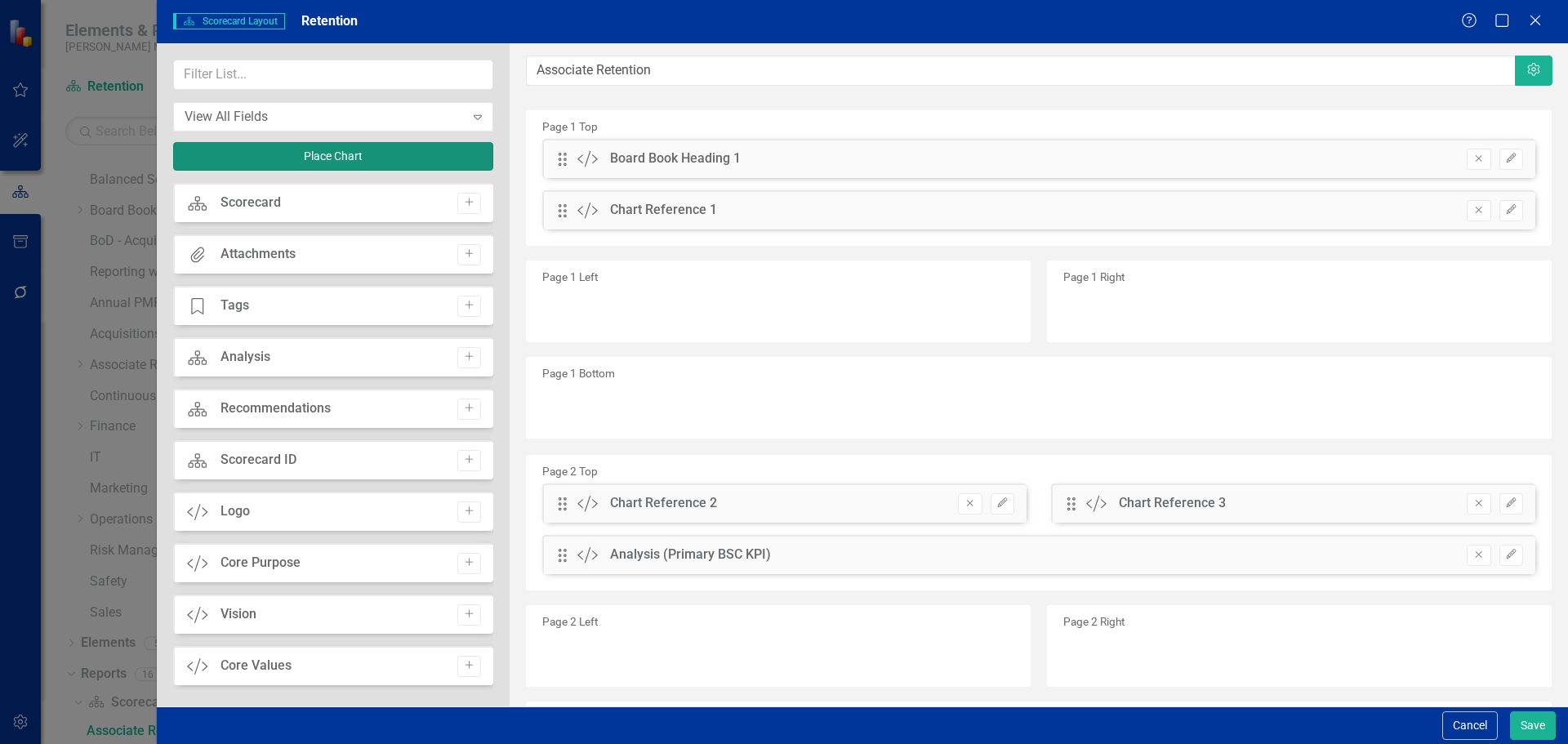
click at [317, 162] on button "Place Chart" at bounding box center [332, 156] width 320 height 29
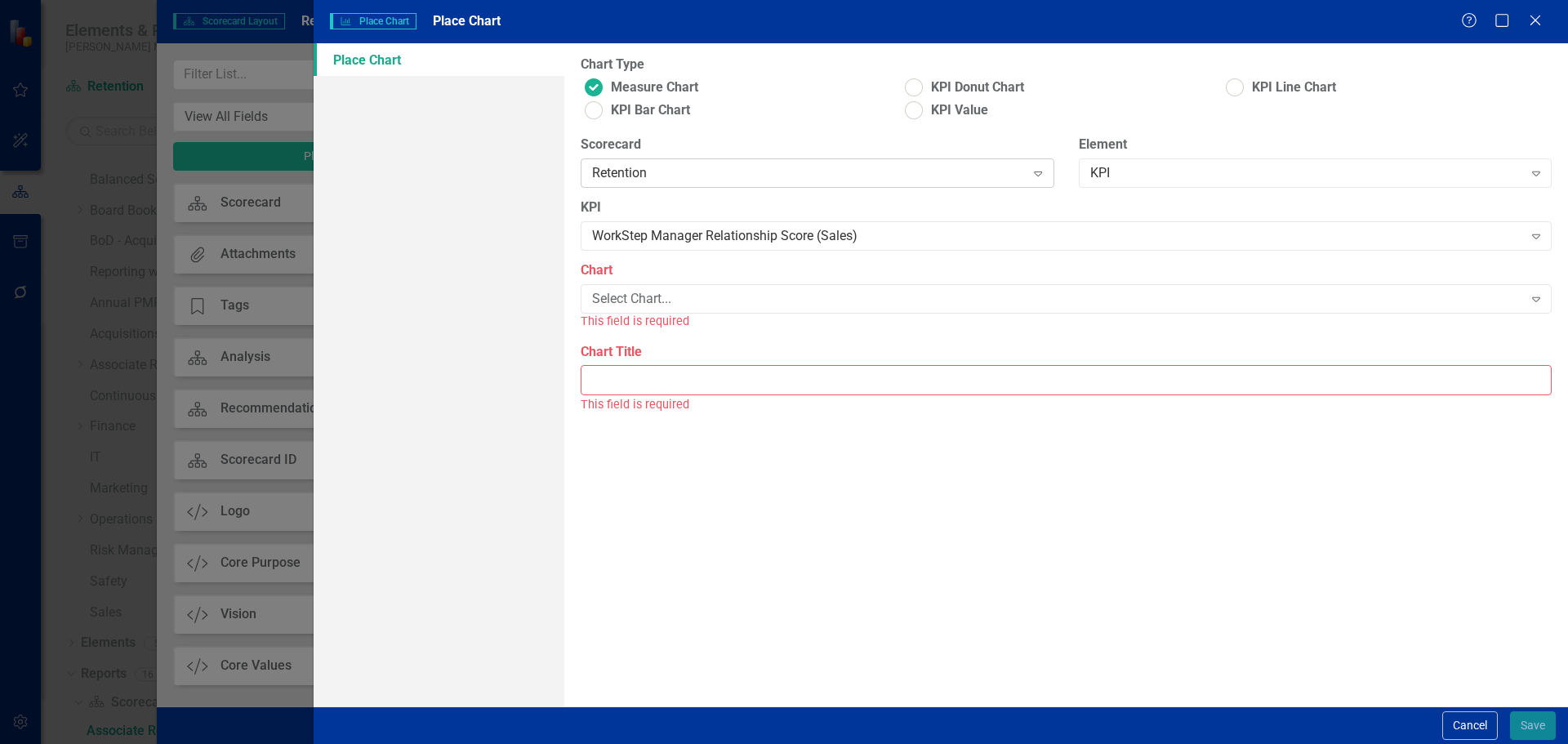
click at [668, 179] on div "Retention" at bounding box center [808, 174] width 433 height 18
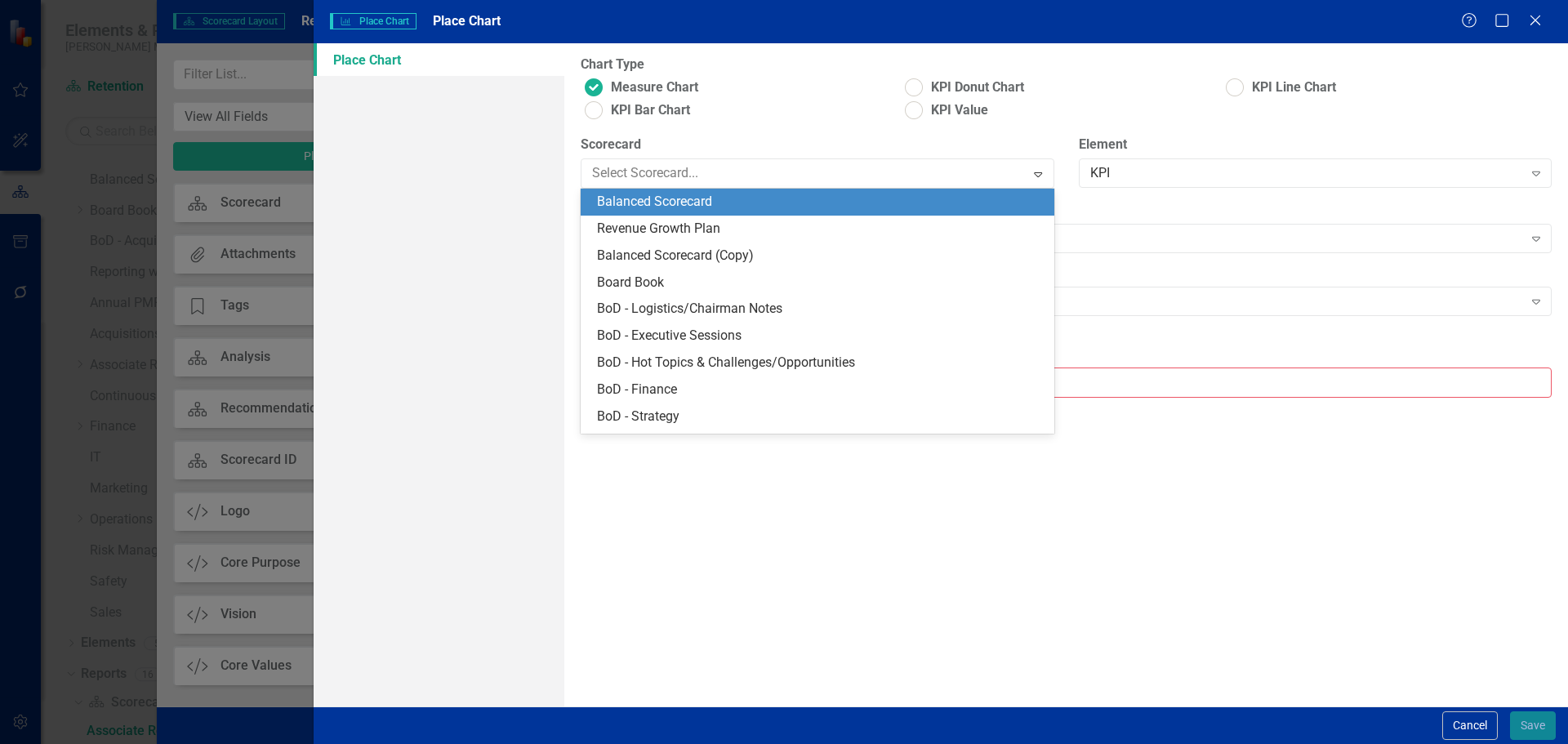
click at [670, 190] on div "Balanced Scorecard" at bounding box center [817, 202] width 473 height 27
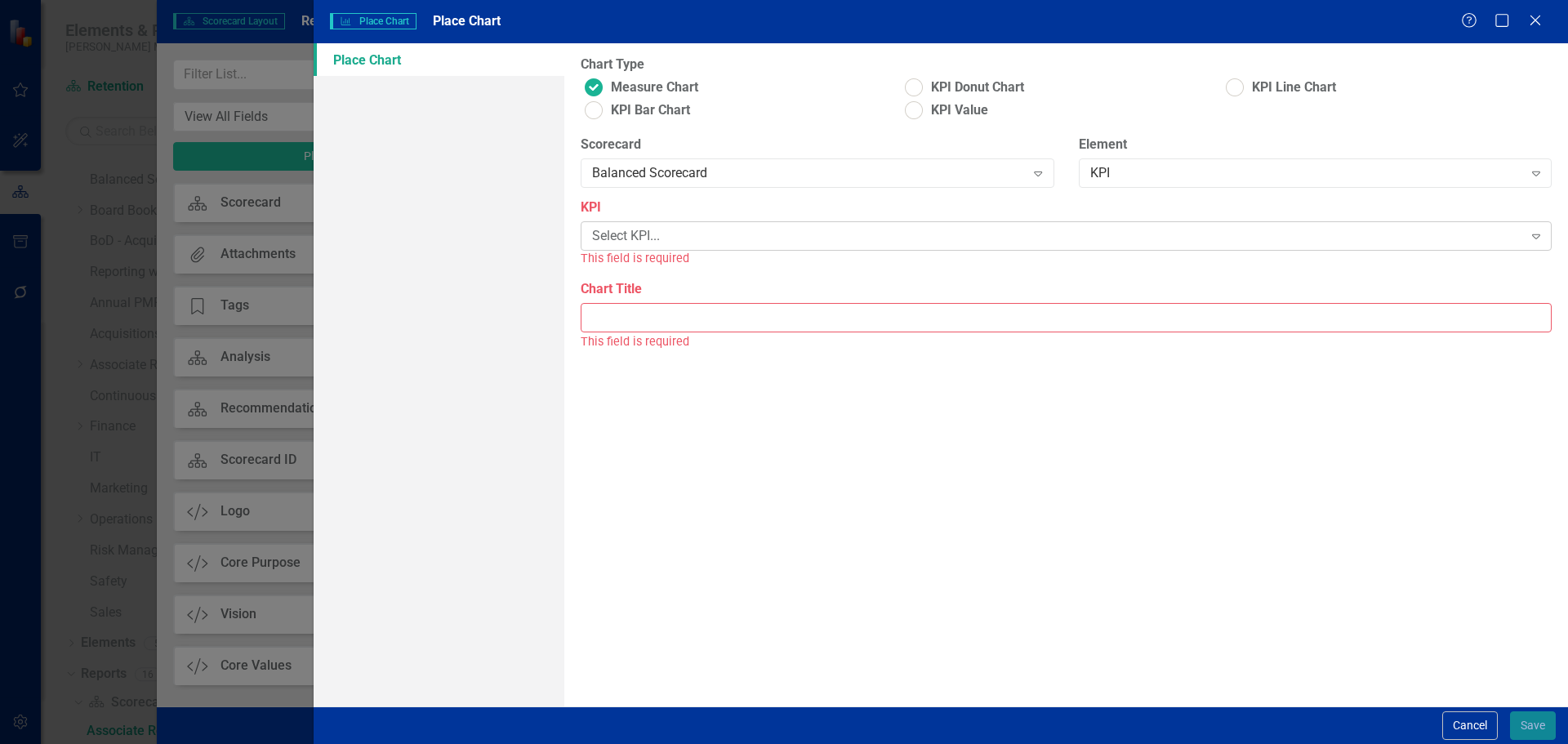
click at [772, 244] on div "Select KPI..." at bounding box center [1057, 236] width 930 height 18
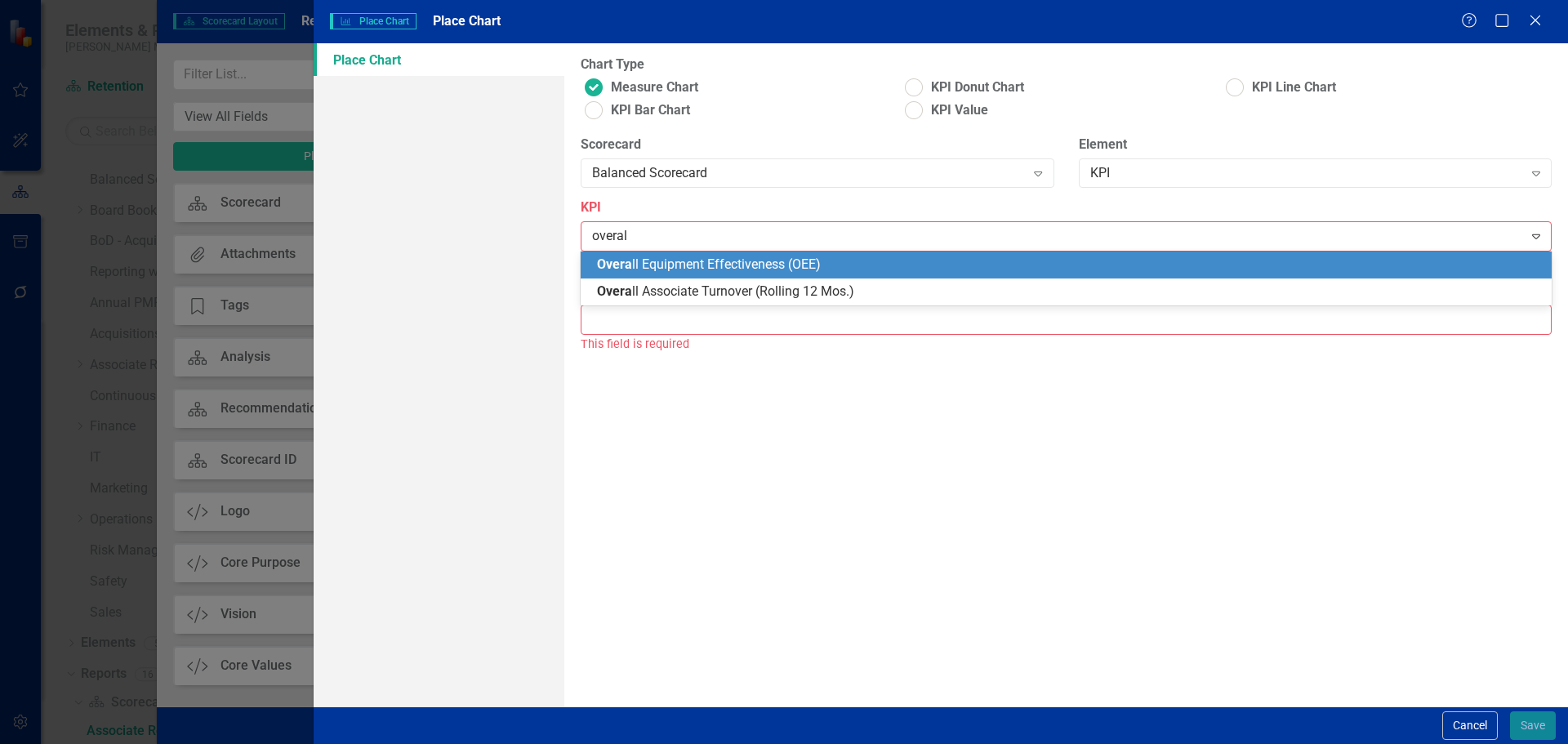
type input "overall"
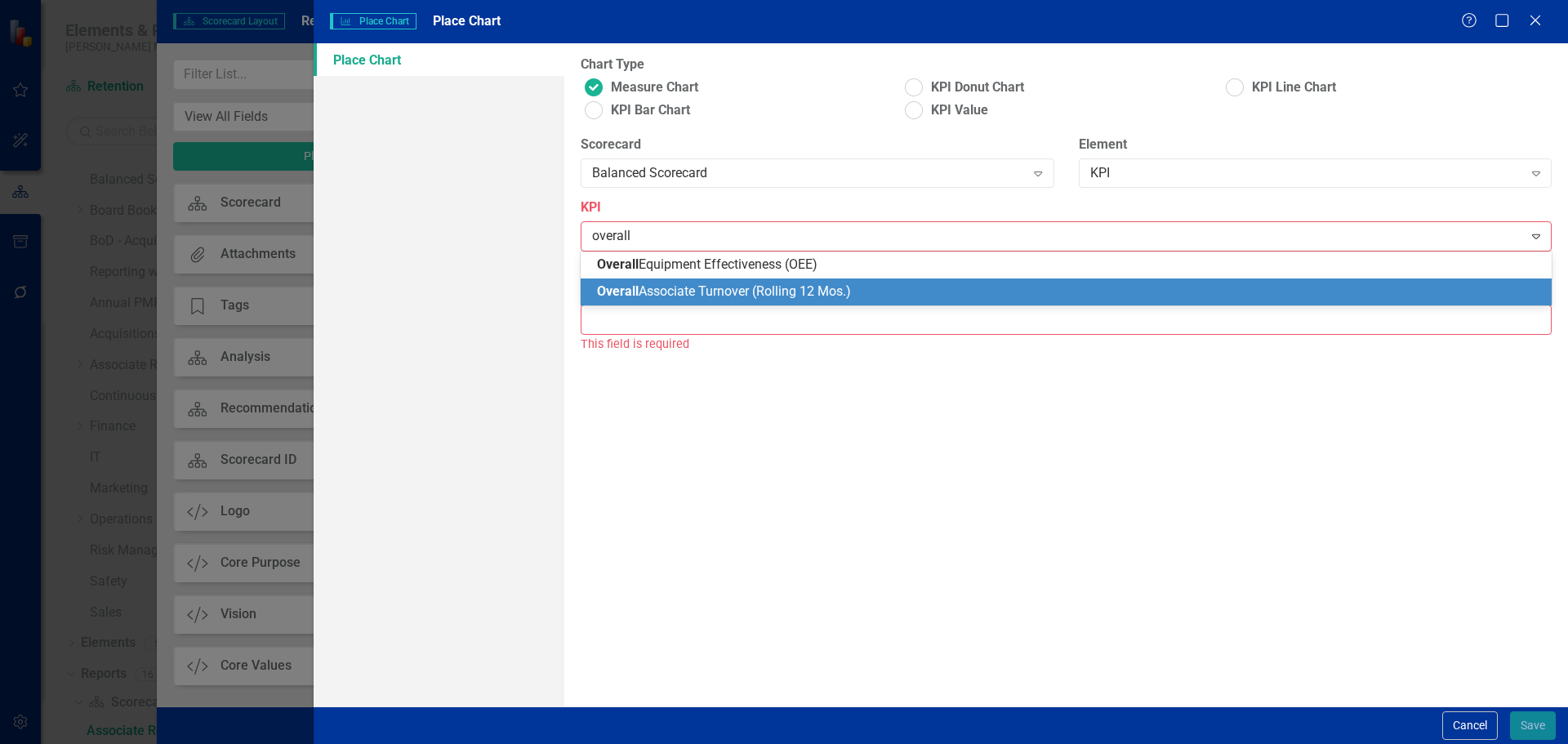
click at [746, 300] on div "Overall Associate Turnover (Rolling 12 Mos.)" at bounding box center [1069, 292] width 945 height 18
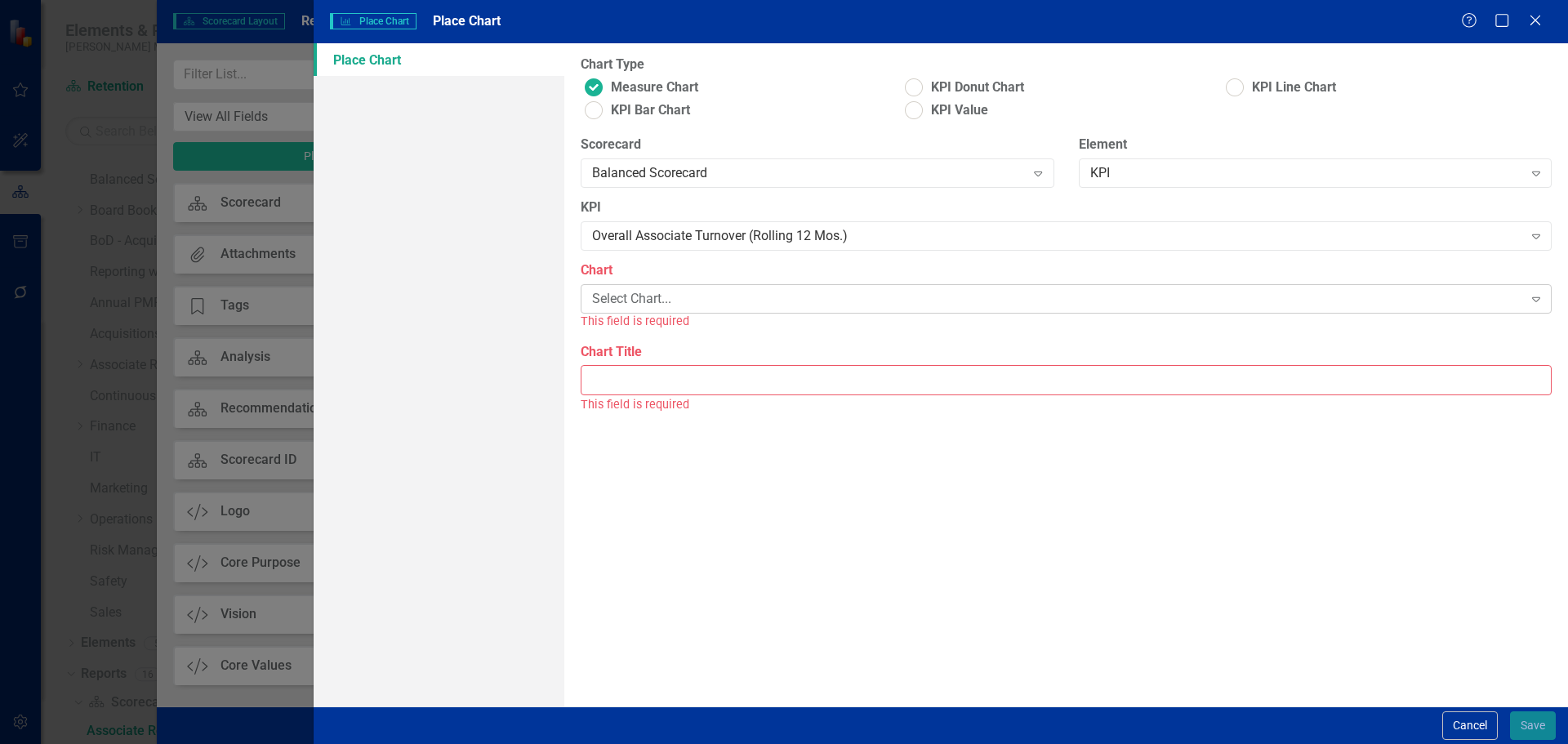
click at [730, 305] on div "Select Chart..." at bounding box center [1057, 299] width 930 height 18
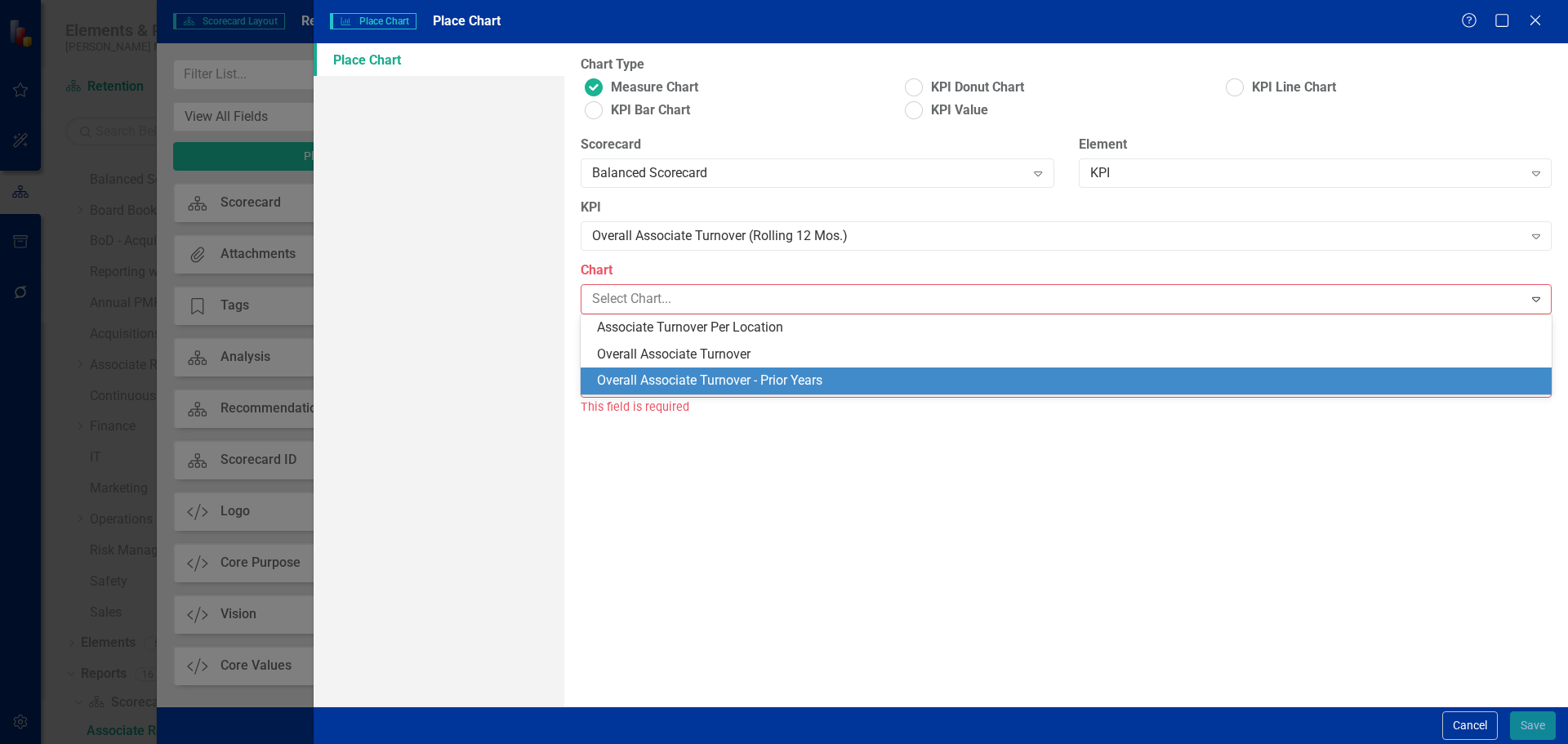
click at [730, 383] on div "Overall Associate Turnover - Prior Years" at bounding box center [1069, 381] width 945 height 18
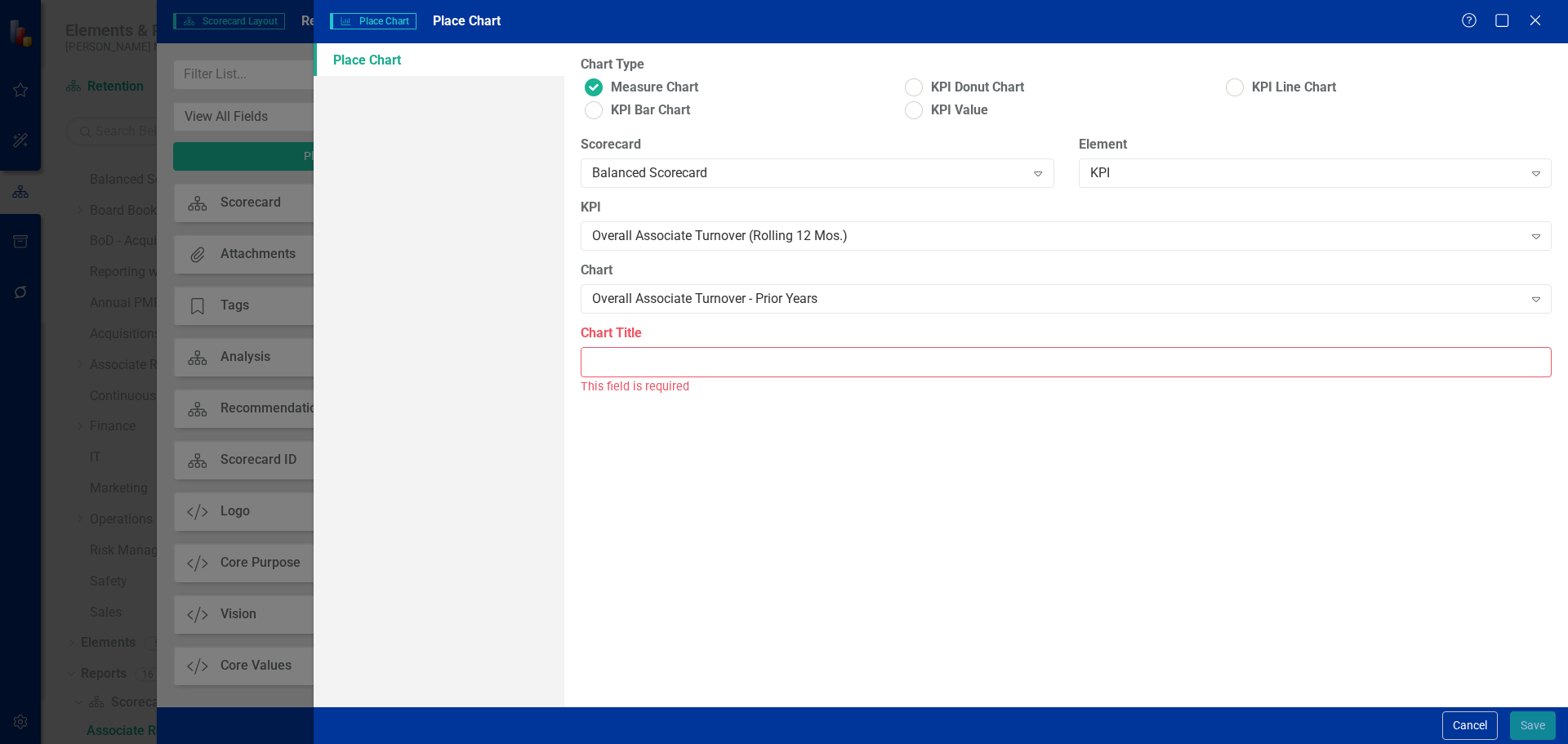
click at [707, 352] on input "Chart Title" at bounding box center [1066, 362] width 971 height 30
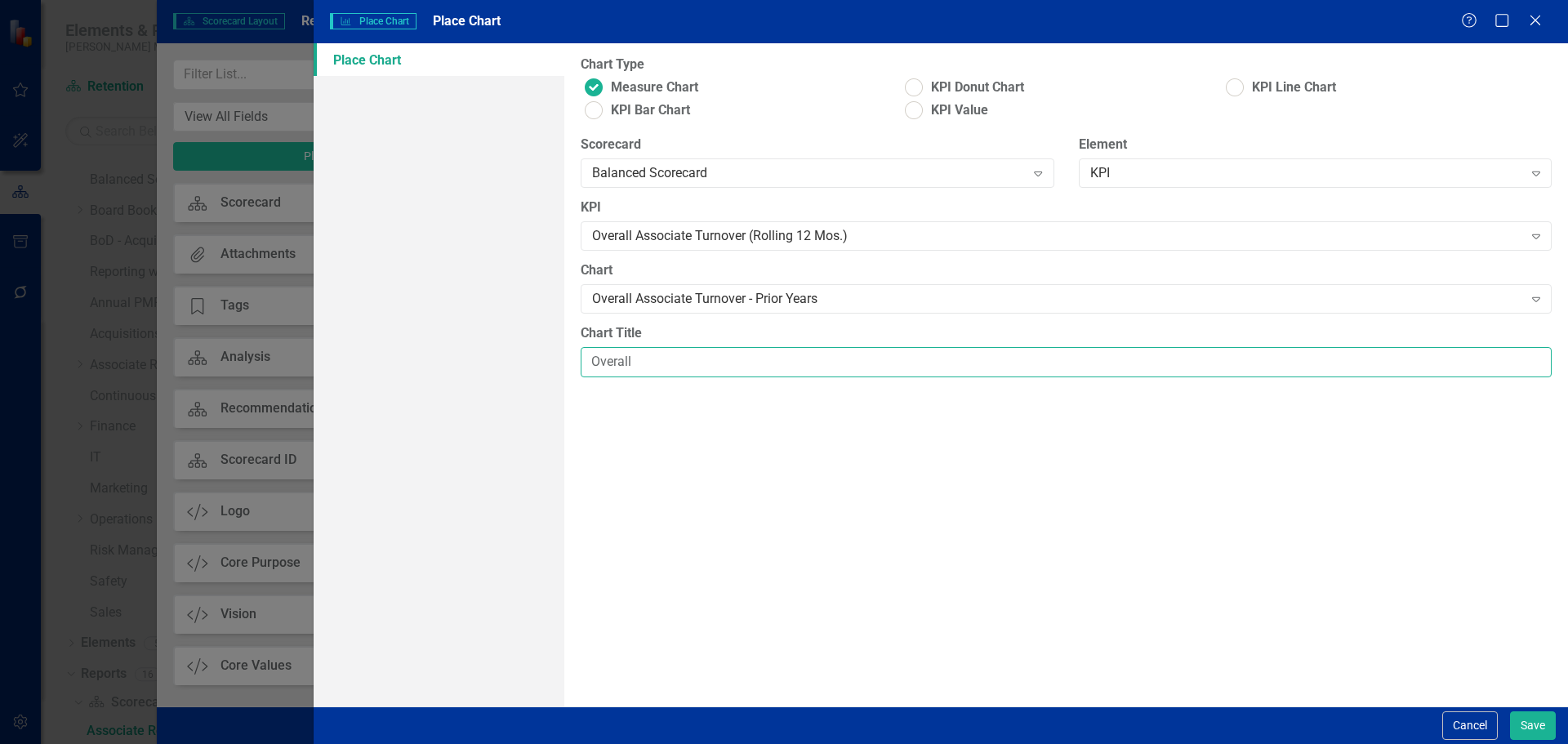
type input "Overall Associate Turnover - Prior Years"
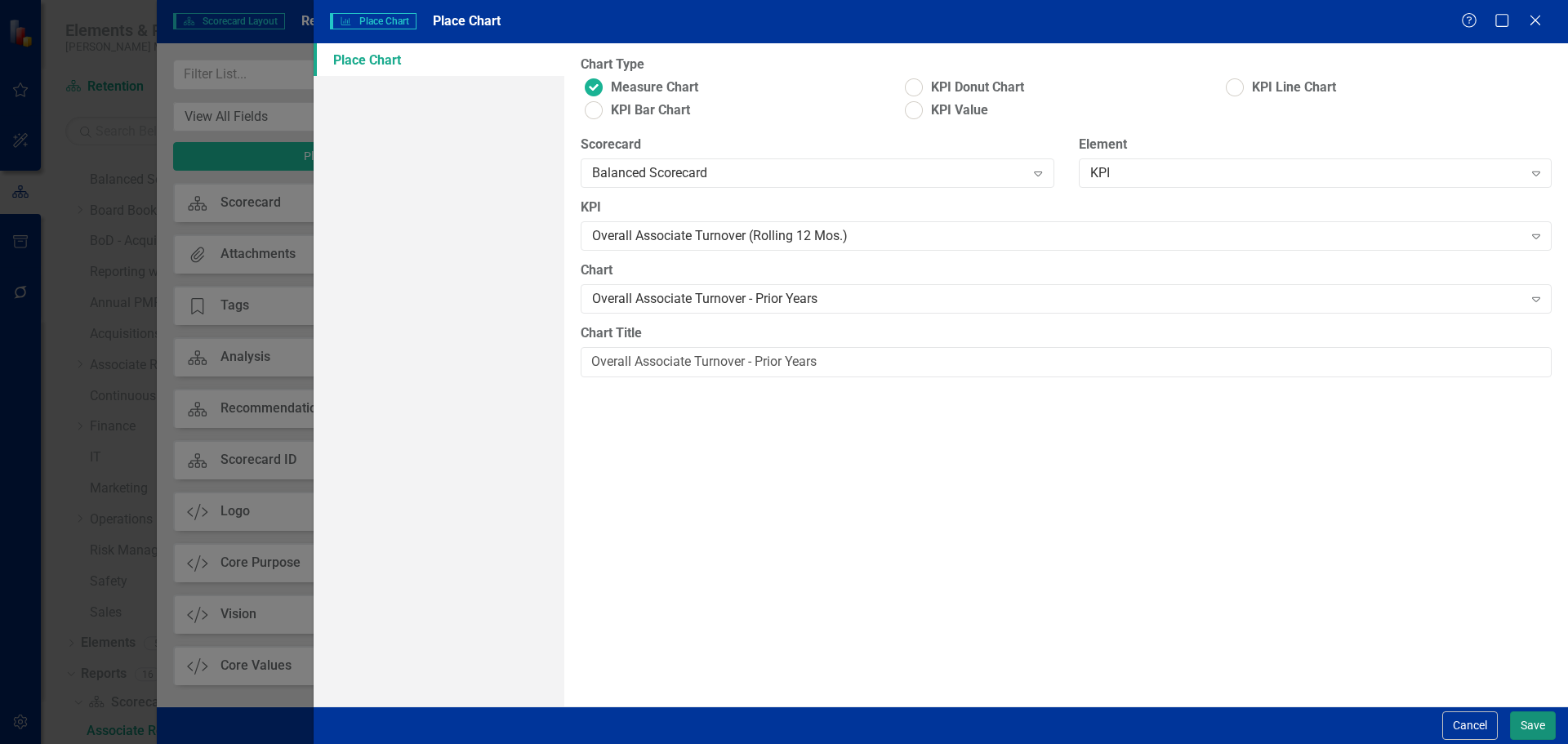
click at [1253, 567] on button "Save" at bounding box center [1533, 726] width 45 height 29
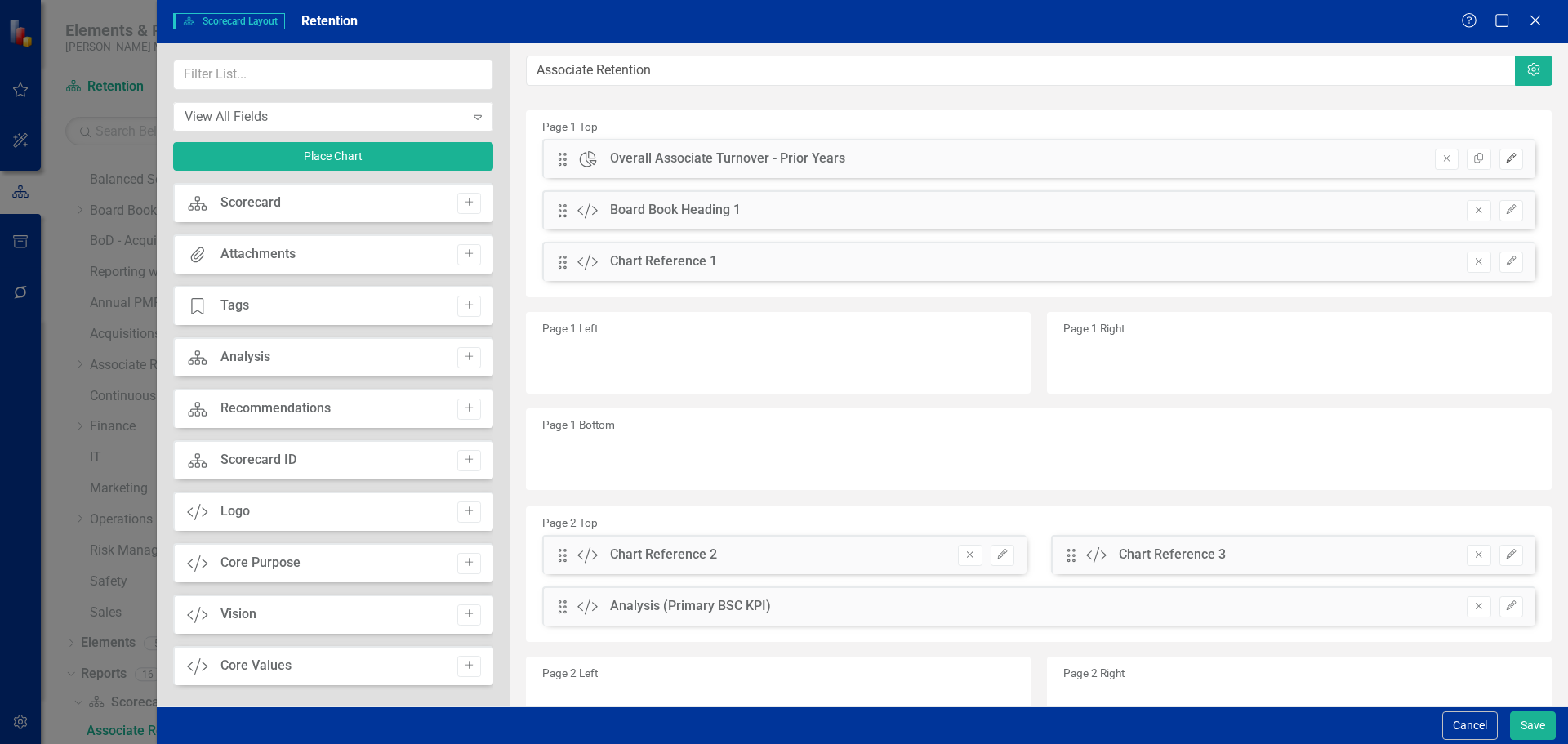
click at [1253, 161] on icon "button" at bounding box center [1511, 158] width 10 height 10
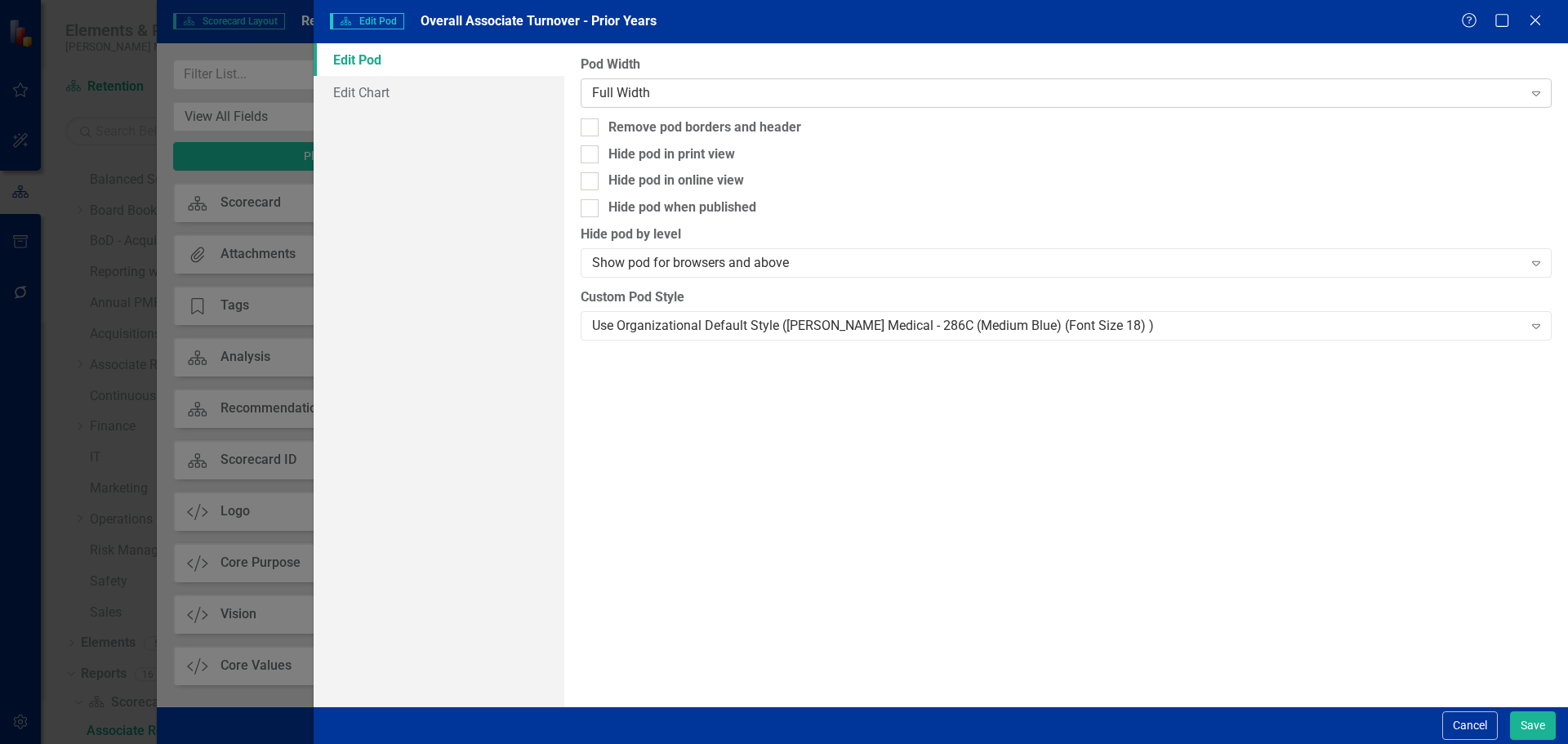
click at [844, 91] on div "Full Width" at bounding box center [1057, 92] width 930 height 18
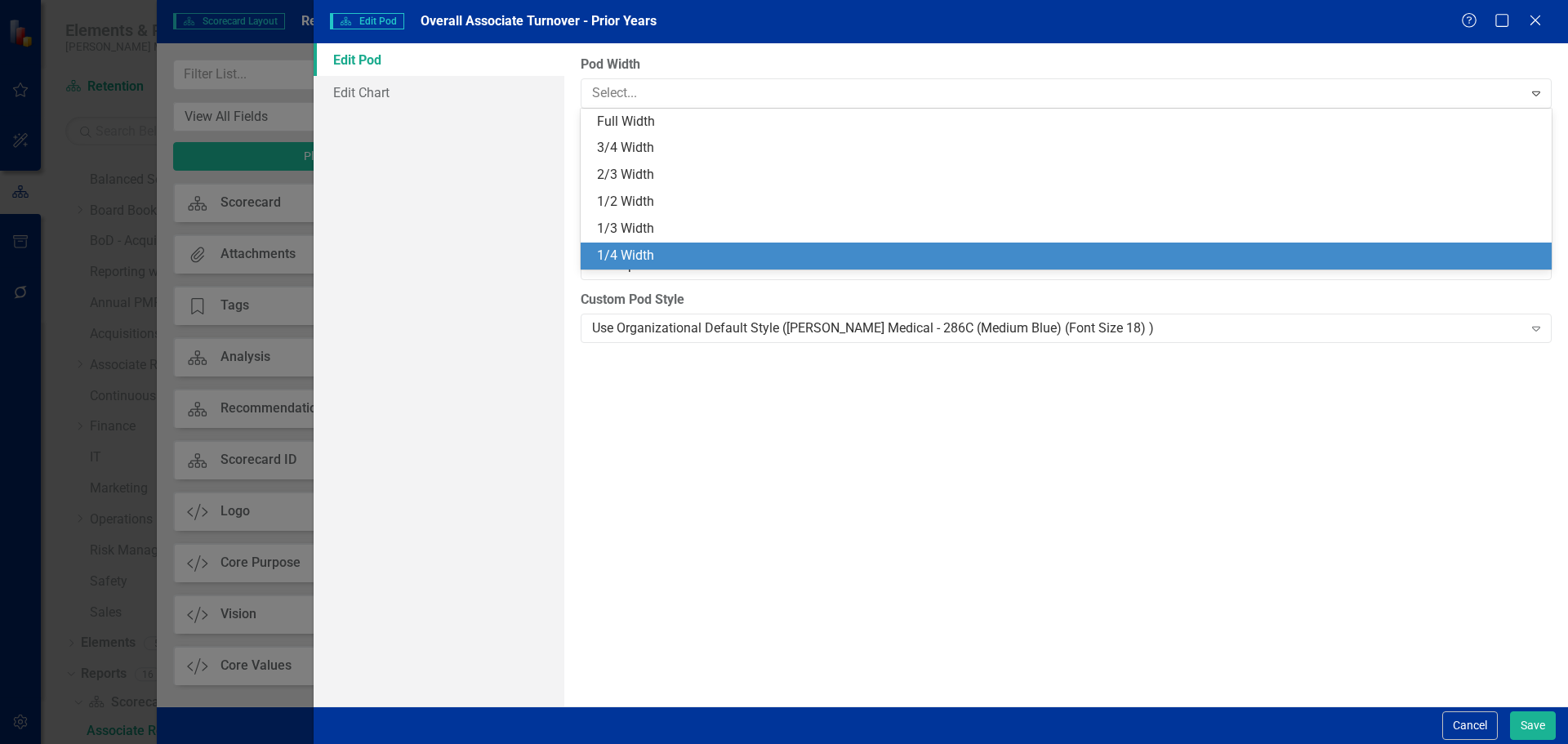
click at [812, 247] on div "1/4 Width" at bounding box center [1069, 256] width 945 height 18
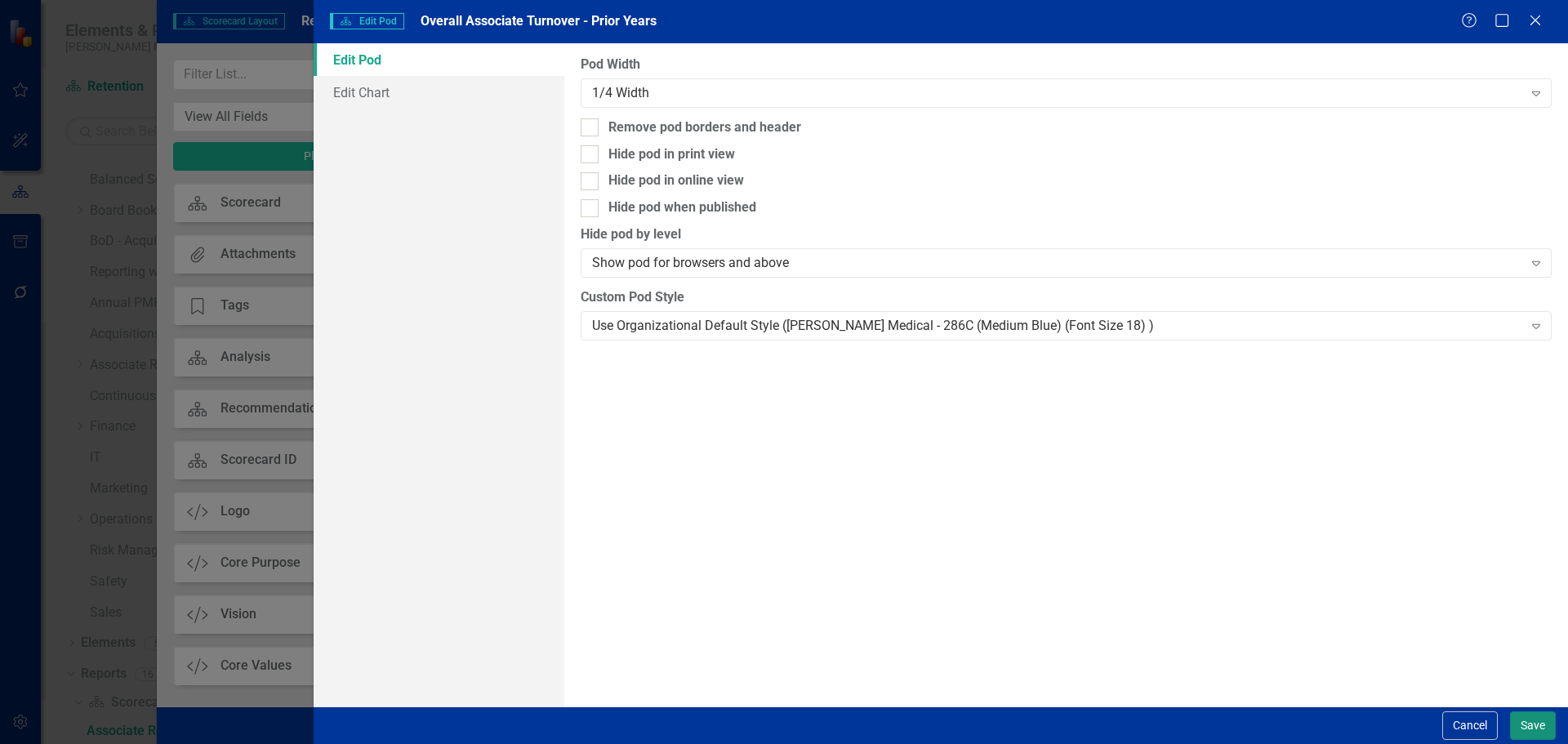
click at [1253, 567] on button "Save" at bounding box center [1533, 726] width 45 height 29
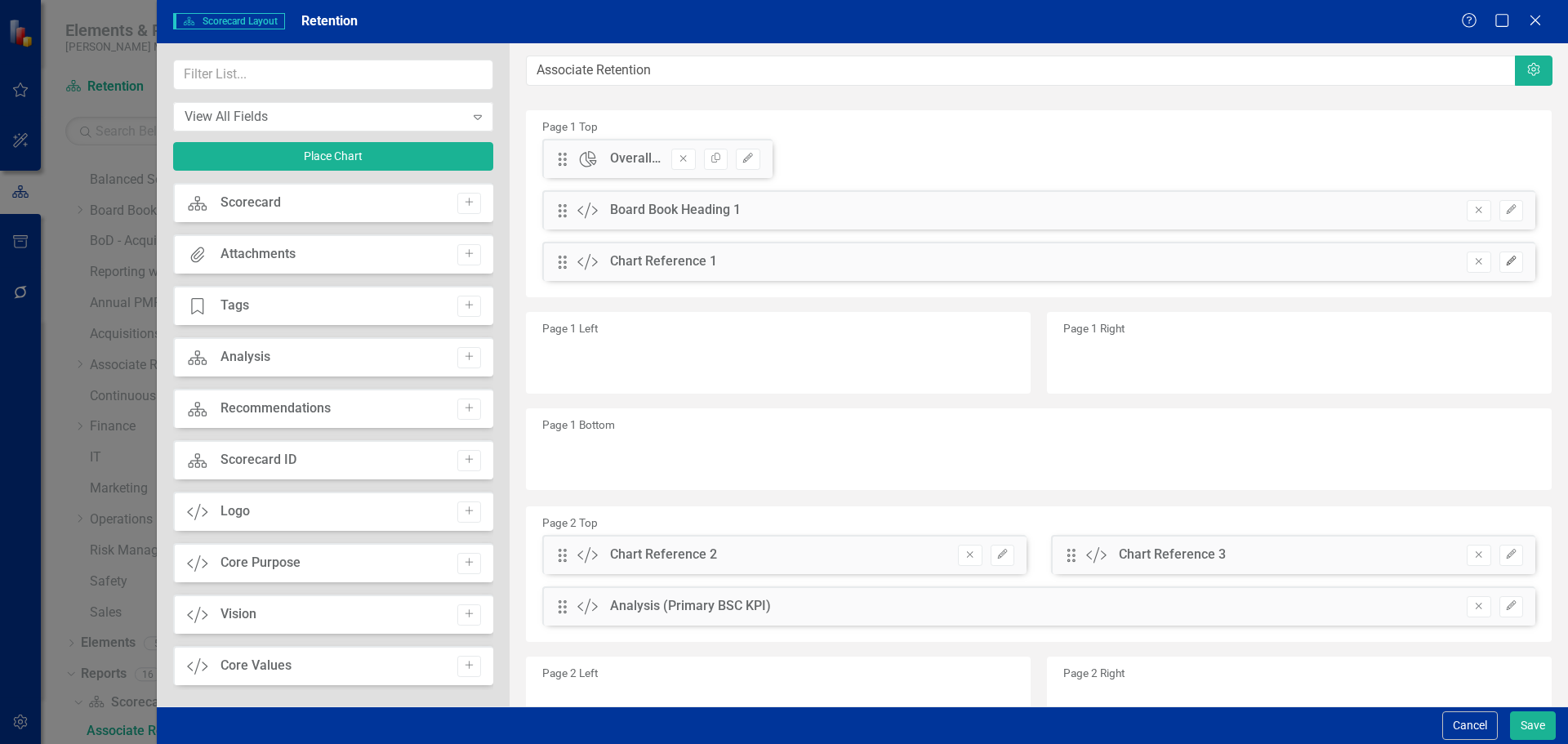
click at [1253, 270] on button "Edit" at bounding box center [1511, 262] width 24 height 21
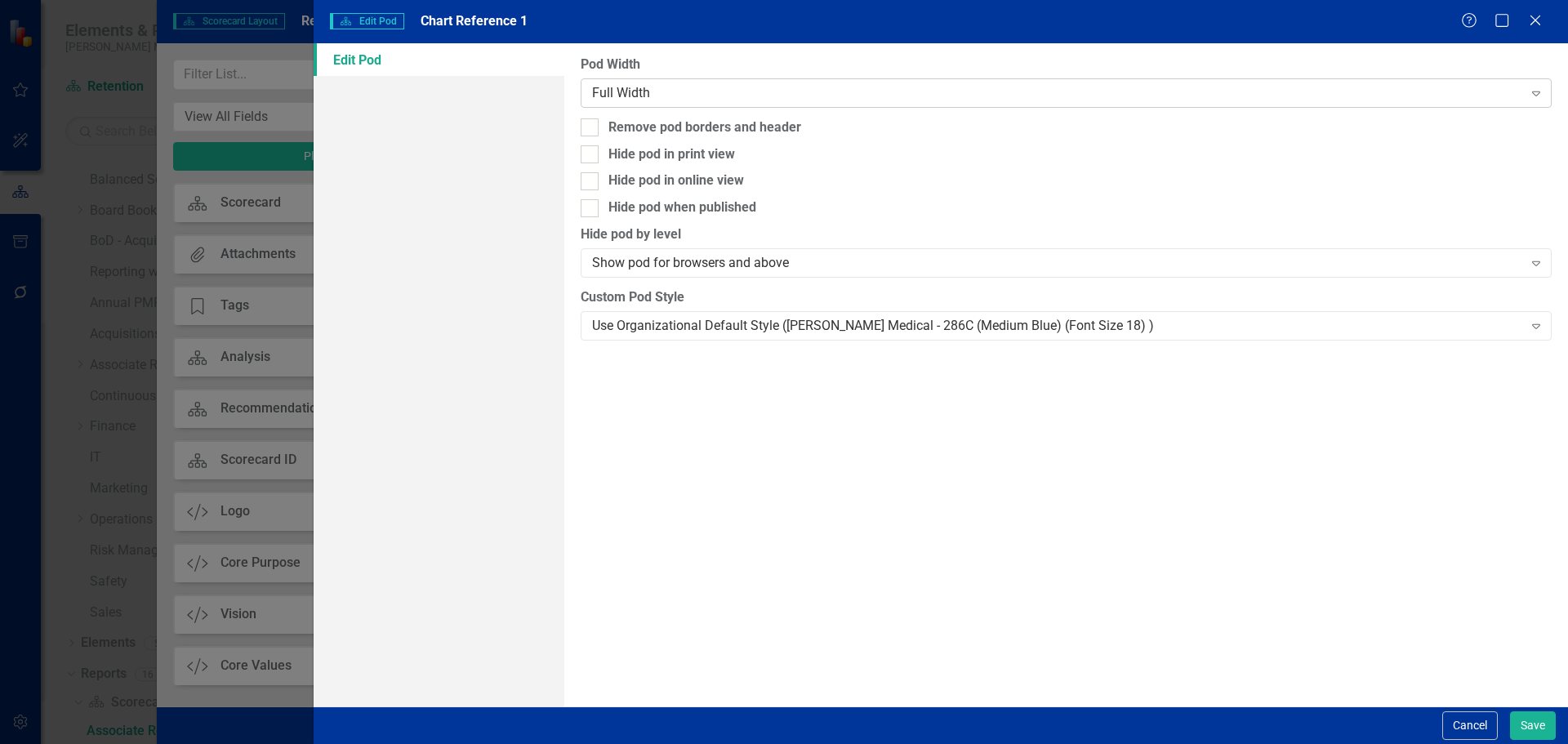
click at [856, 81] on div "Full Width Expand" at bounding box center [1066, 92] width 971 height 29
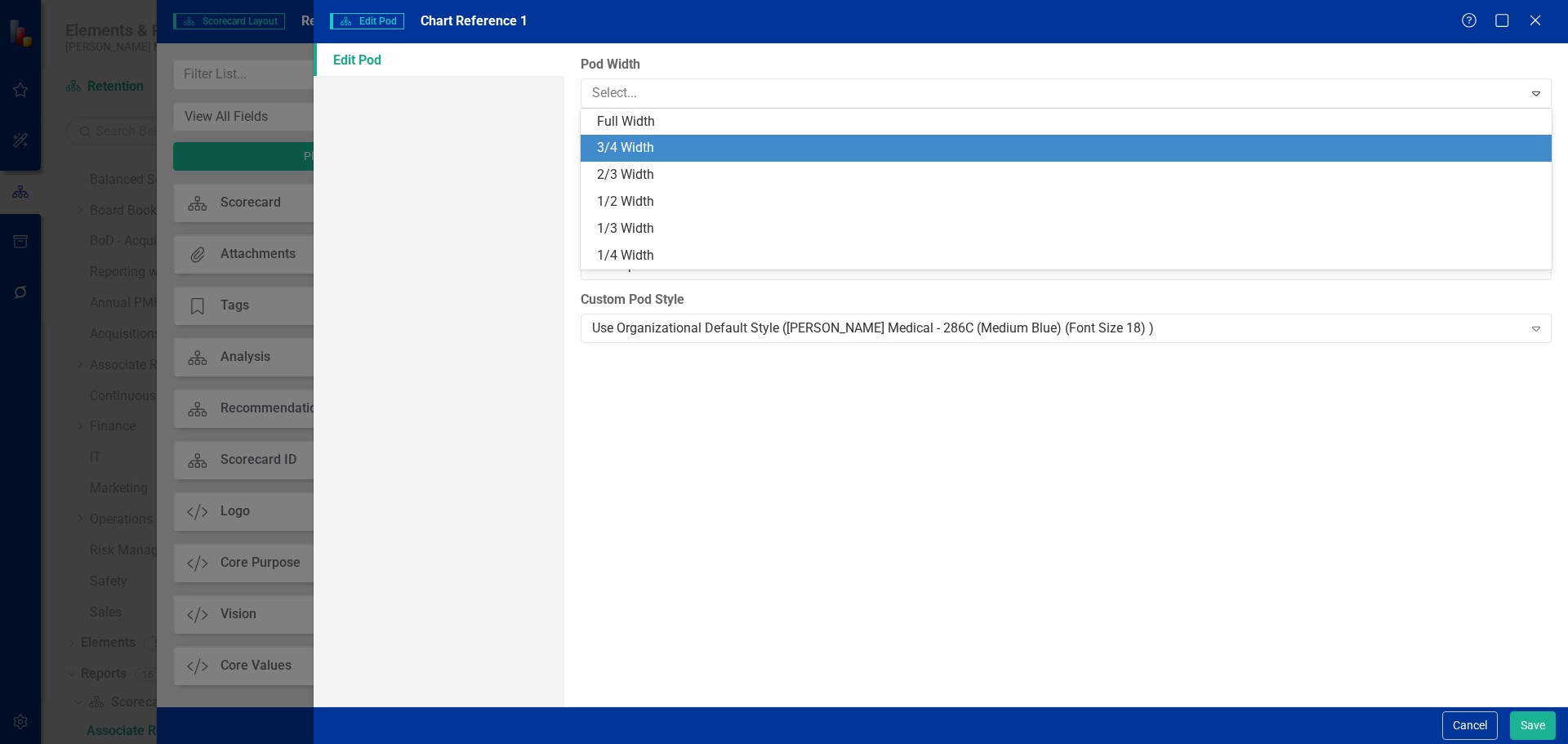
click at [828, 157] on div "3/4 Width" at bounding box center [1069, 148] width 945 height 18
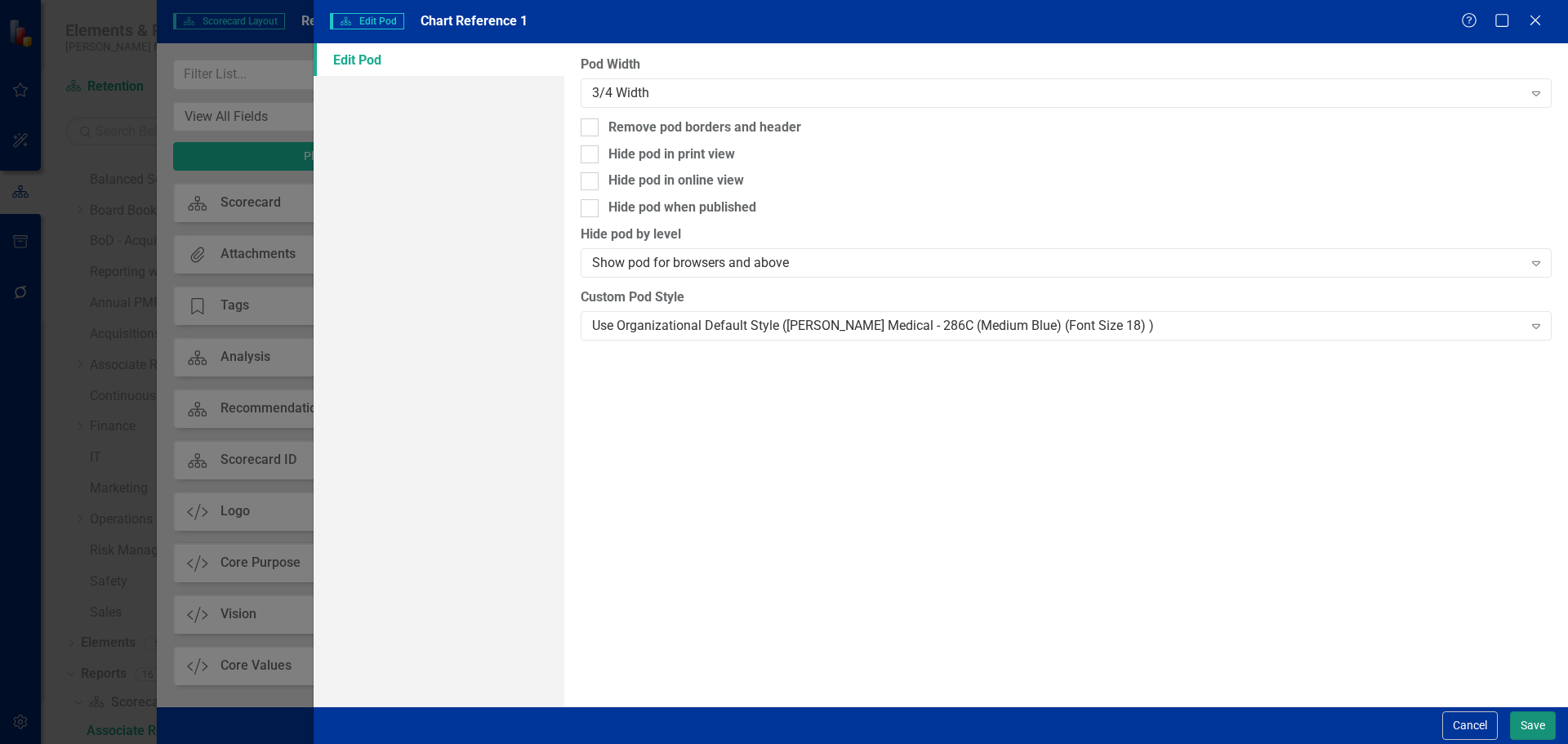
click at [1253, 567] on button "Save" at bounding box center [1533, 726] width 45 height 29
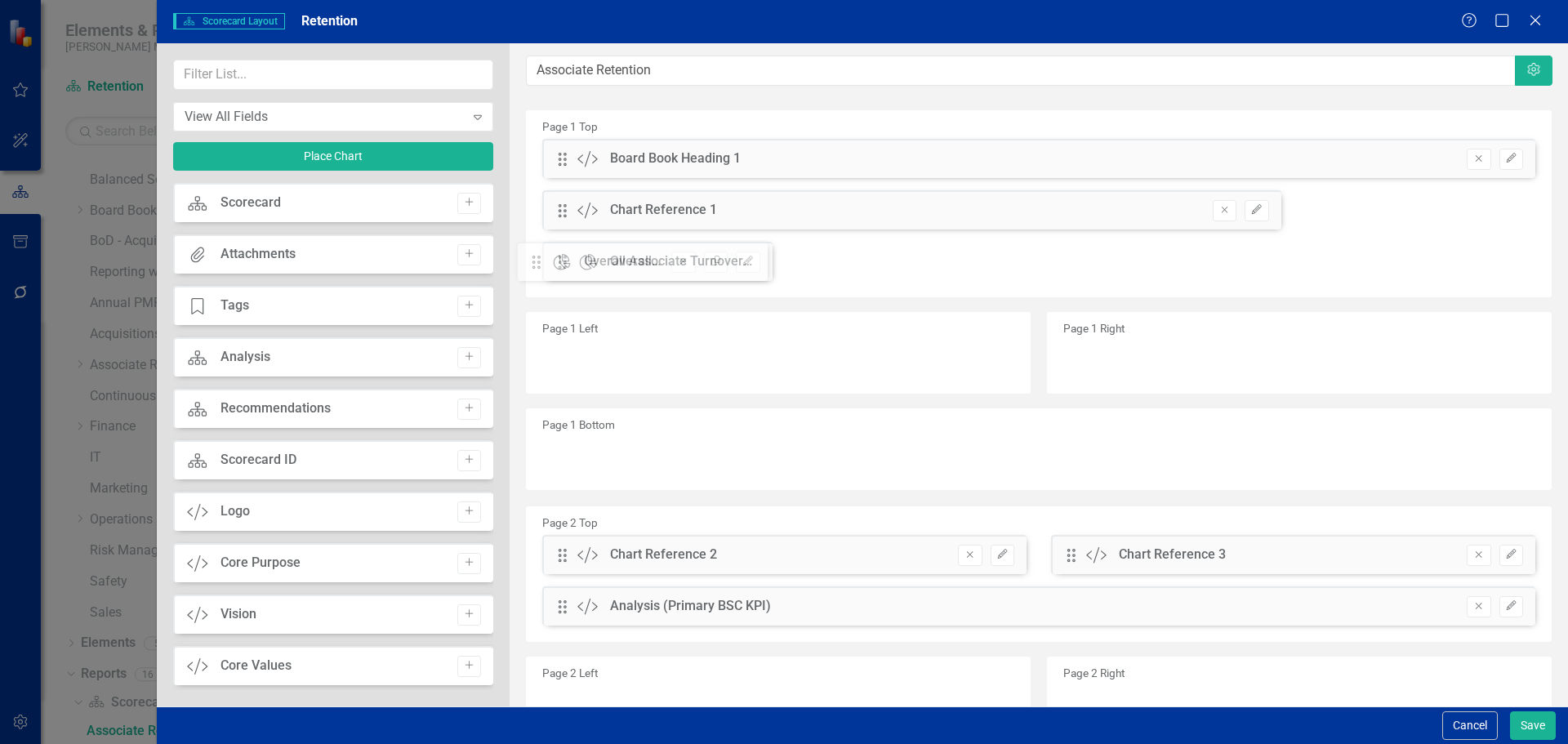
drag, startPoint x: 562, startPoint y: 163, endPoint x: 548, endPoint y: 262, distance: 100.0
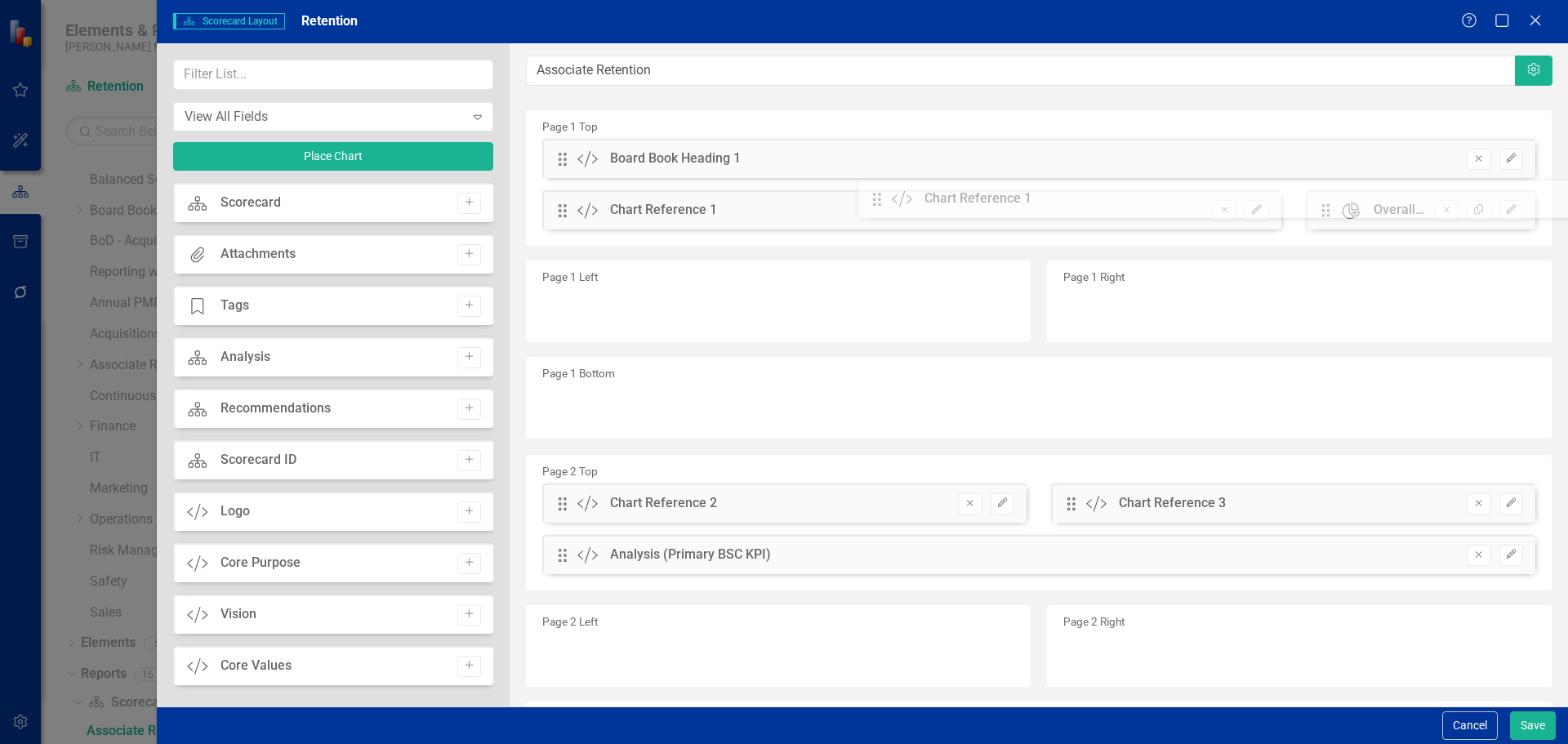
drag, startPoint x: 565, startPoint y: 217, endPoint x: 891, endPoint y: 206, distance: 326.2
drag, startPoint x: 1322, startPoint y: 205, endPoint x: 611, endPoint y: 205, distance: 711.0
click at [327, 77] on input "text" at bounding box center [332, 75] width 320 height 30
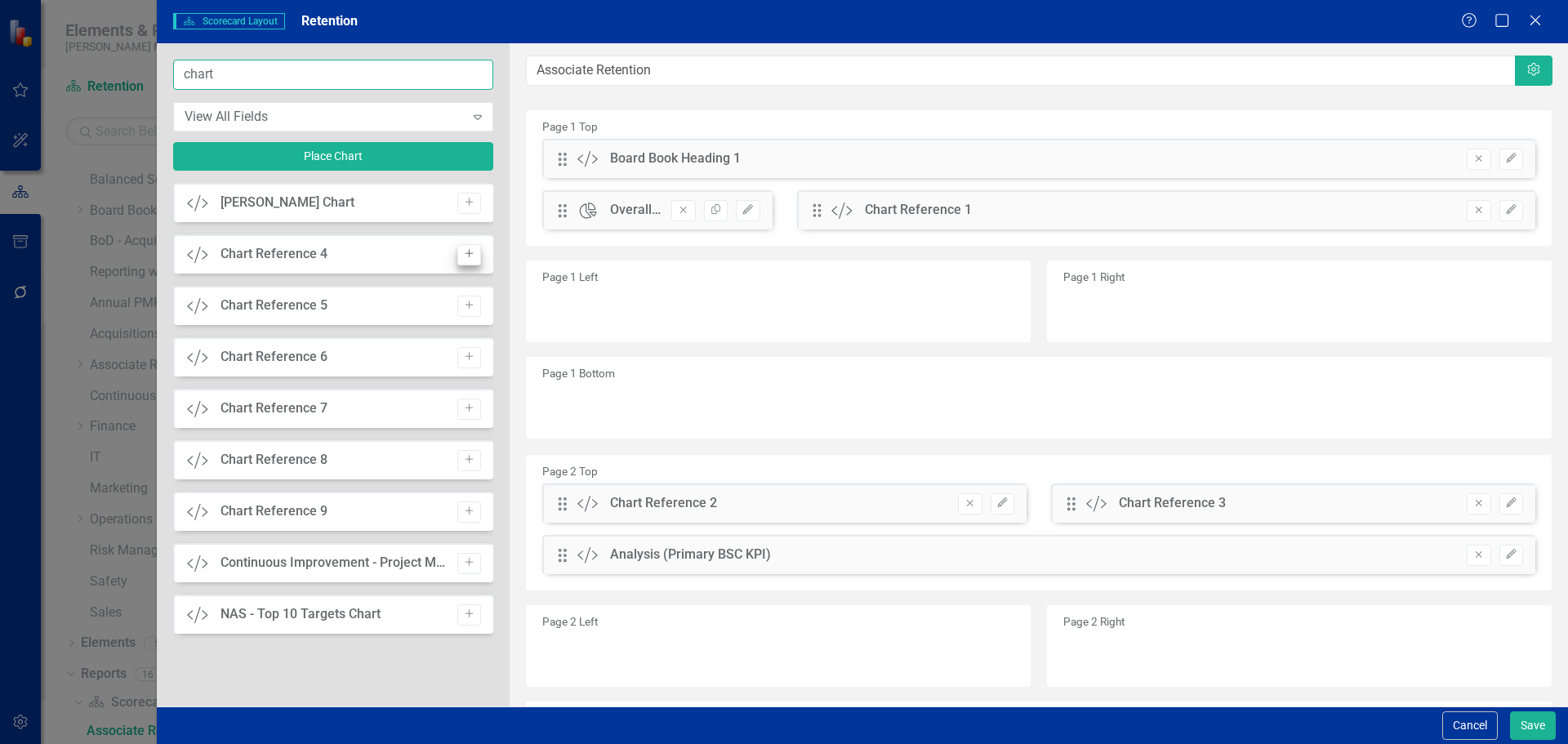
type input "chart"
click at [462, 251] on button "Add" at bounding box center [469, 254] width 24 height 21
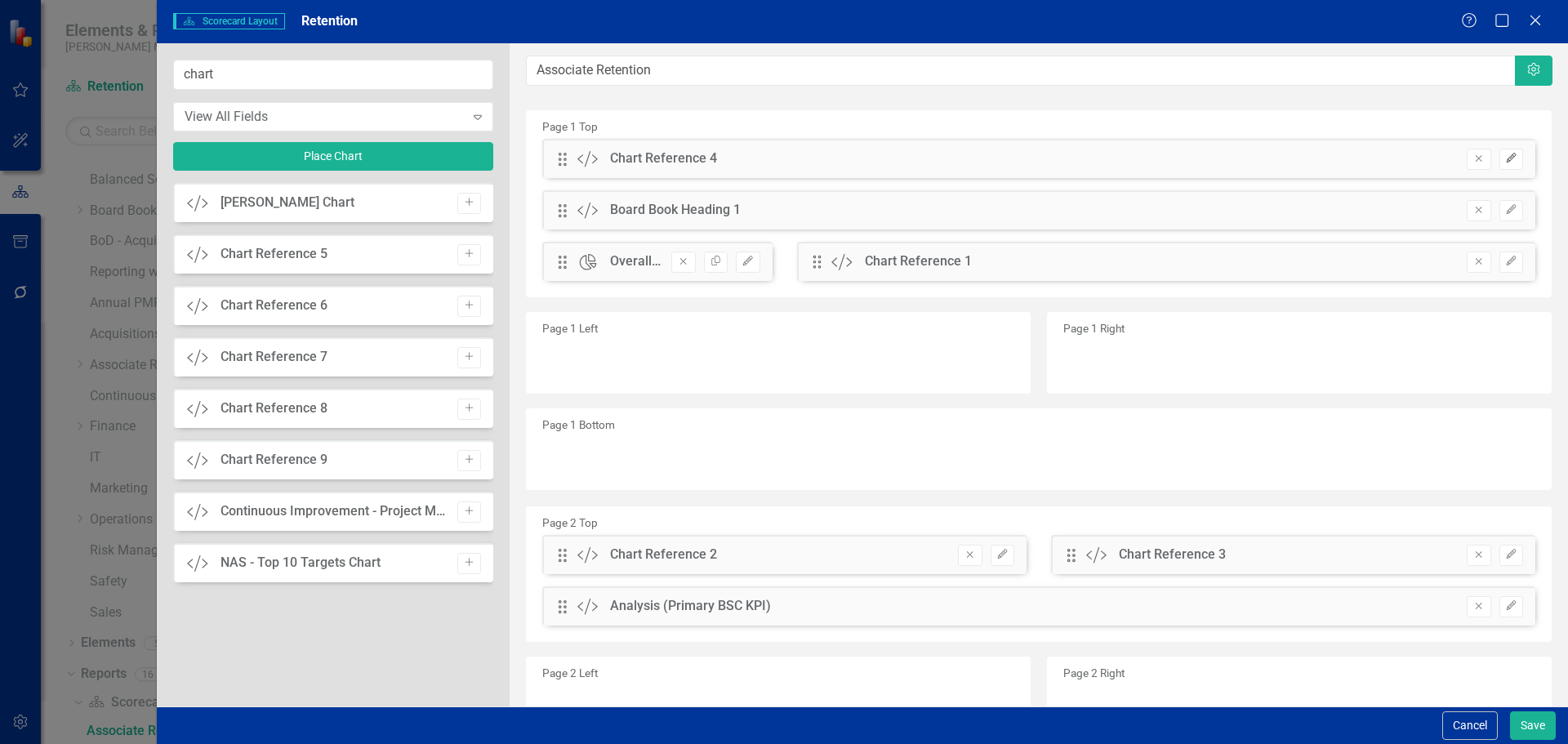
click at [1253, 160] on button "Edit" at bounding box center [1511, 159] width 24 height 21
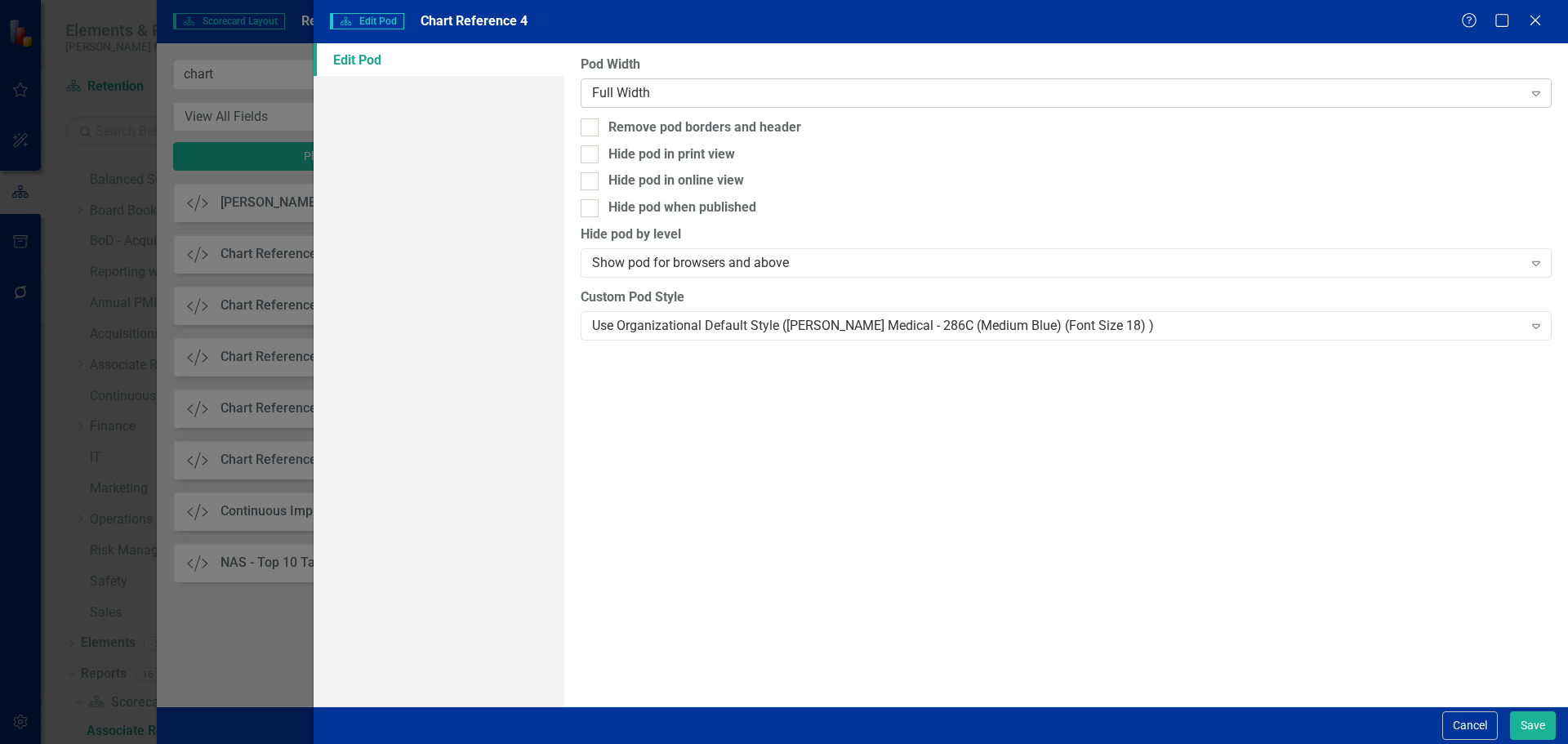
click at [1253, 92] on div "Full Width" at bounding box center [1057, 92] width 930 height 18
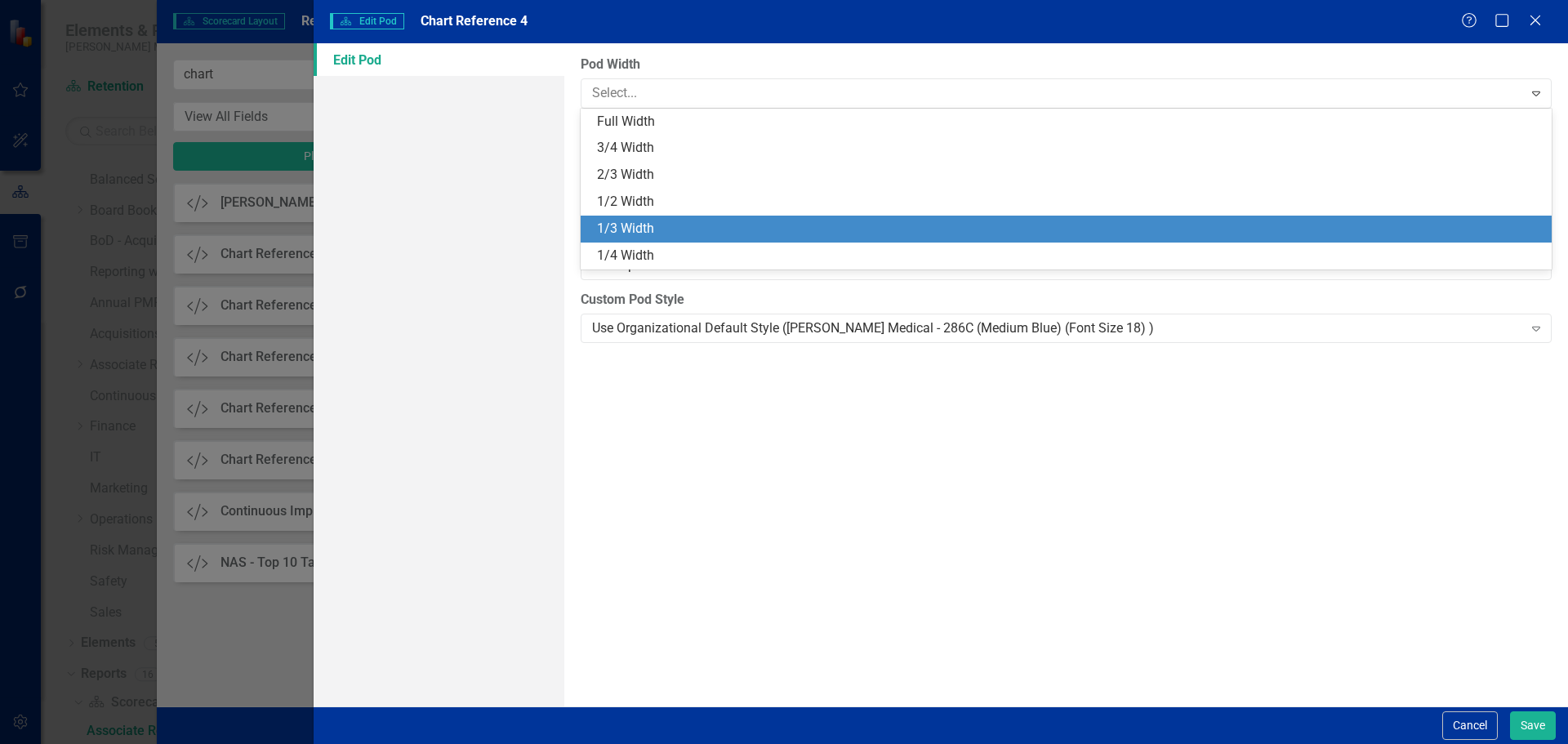
click at [1253, 226] on div "1/3 Width" at bounding box center [1069, 229] width 945 height 18
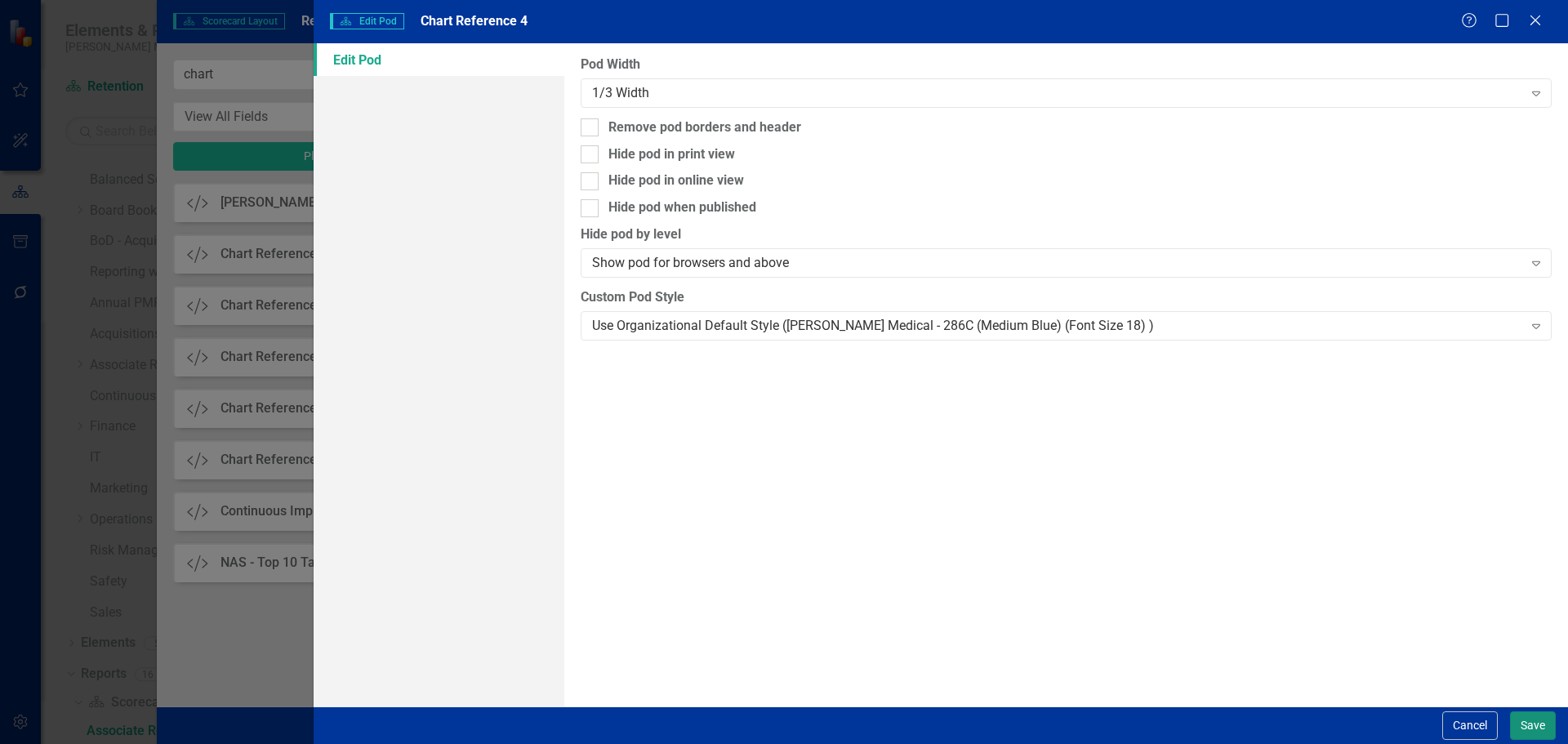
click at [1253, 567] on button "Save" at bounding box center [1533, 726] width 45 height 29
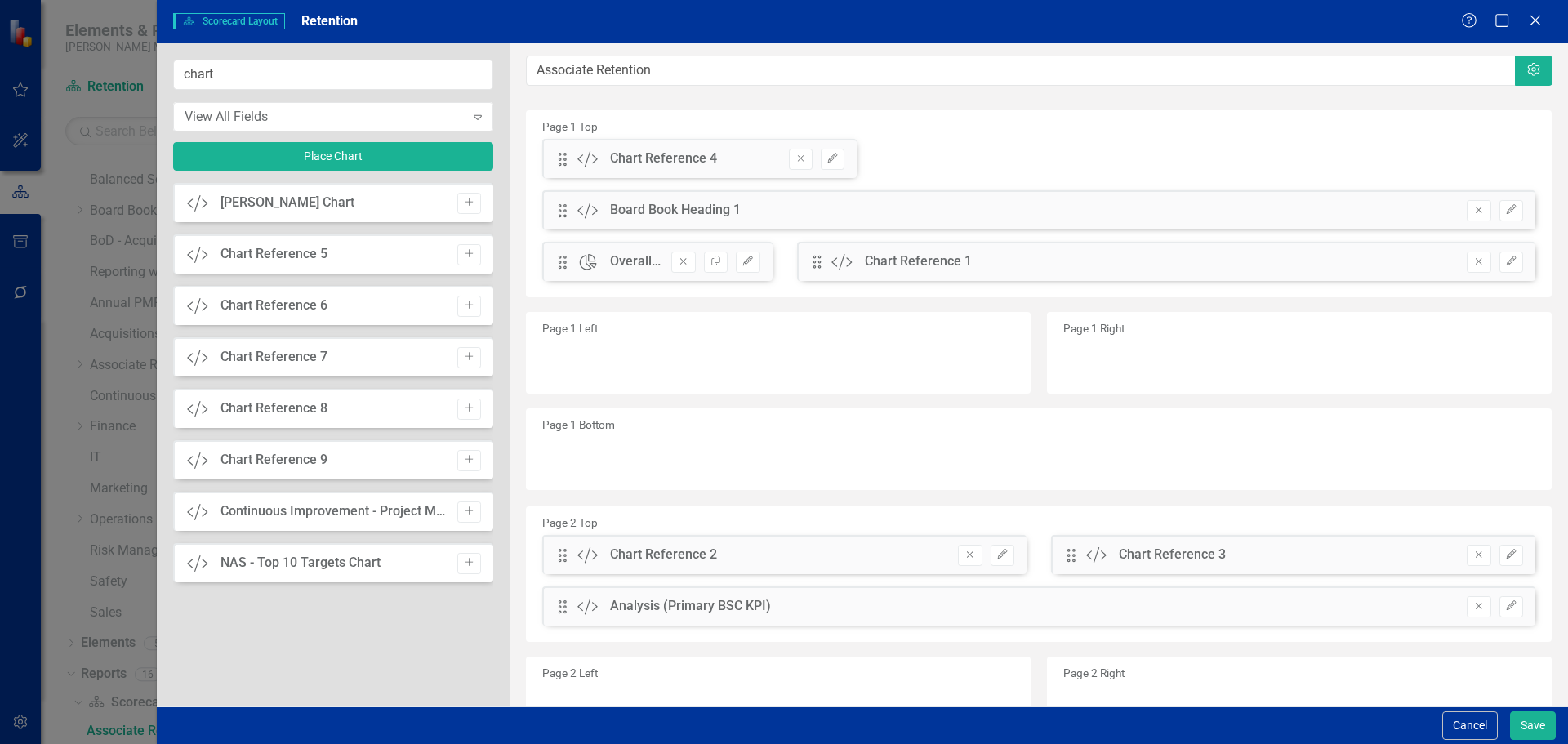
click at [1009, 553] on div "Drag Custom Chart Reference 2 Hidden Pod Online Hidden Pod Printed Hidden Pod P…" at bounding box center [784, 554] width 484 height 39
click at [1001, 554] on icon "Edit" at bounding box center [1002, 555] width 13 height 10
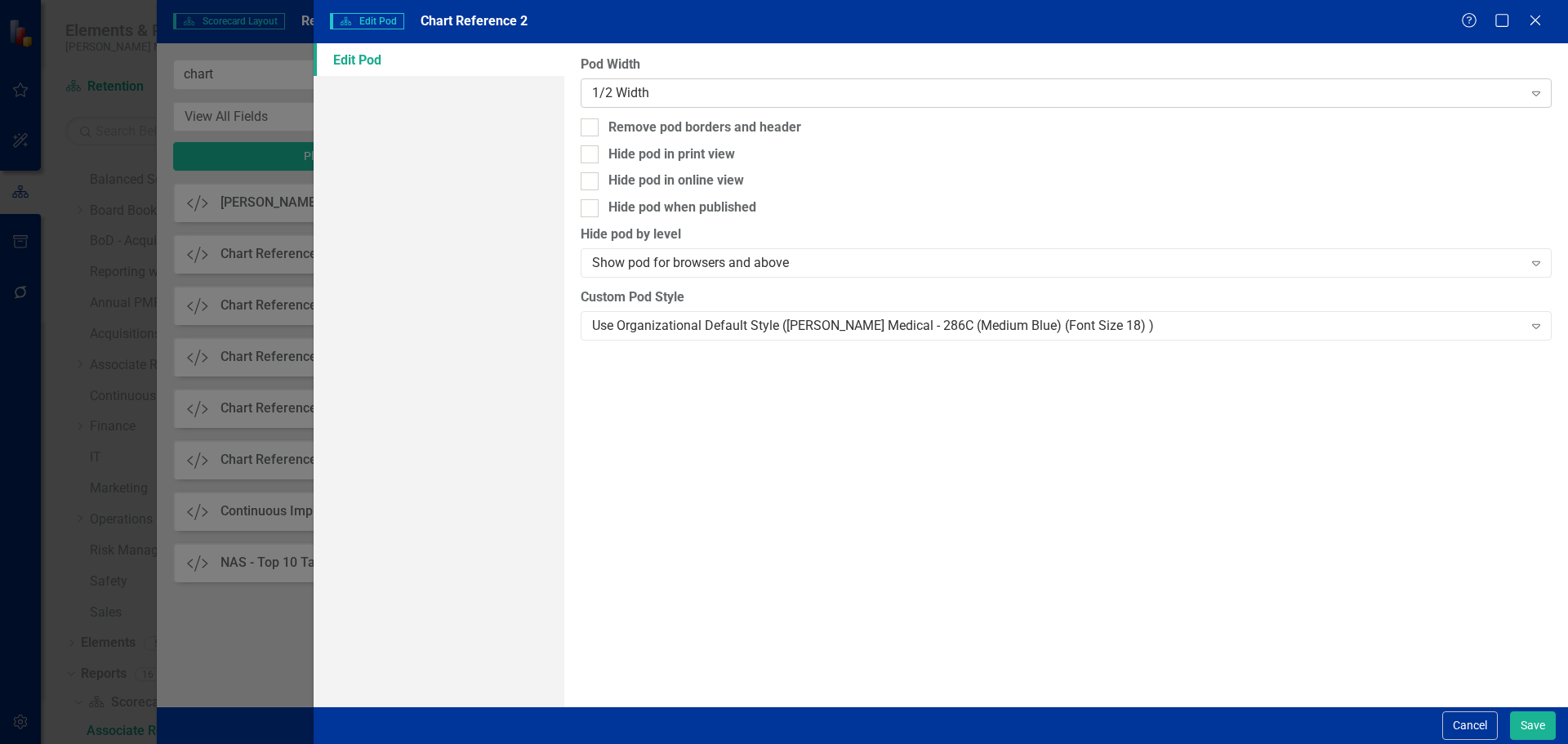
click at [829, 103] on div "1/2 Width Expand" at bounding box center [1066, 92] width 971 height 29
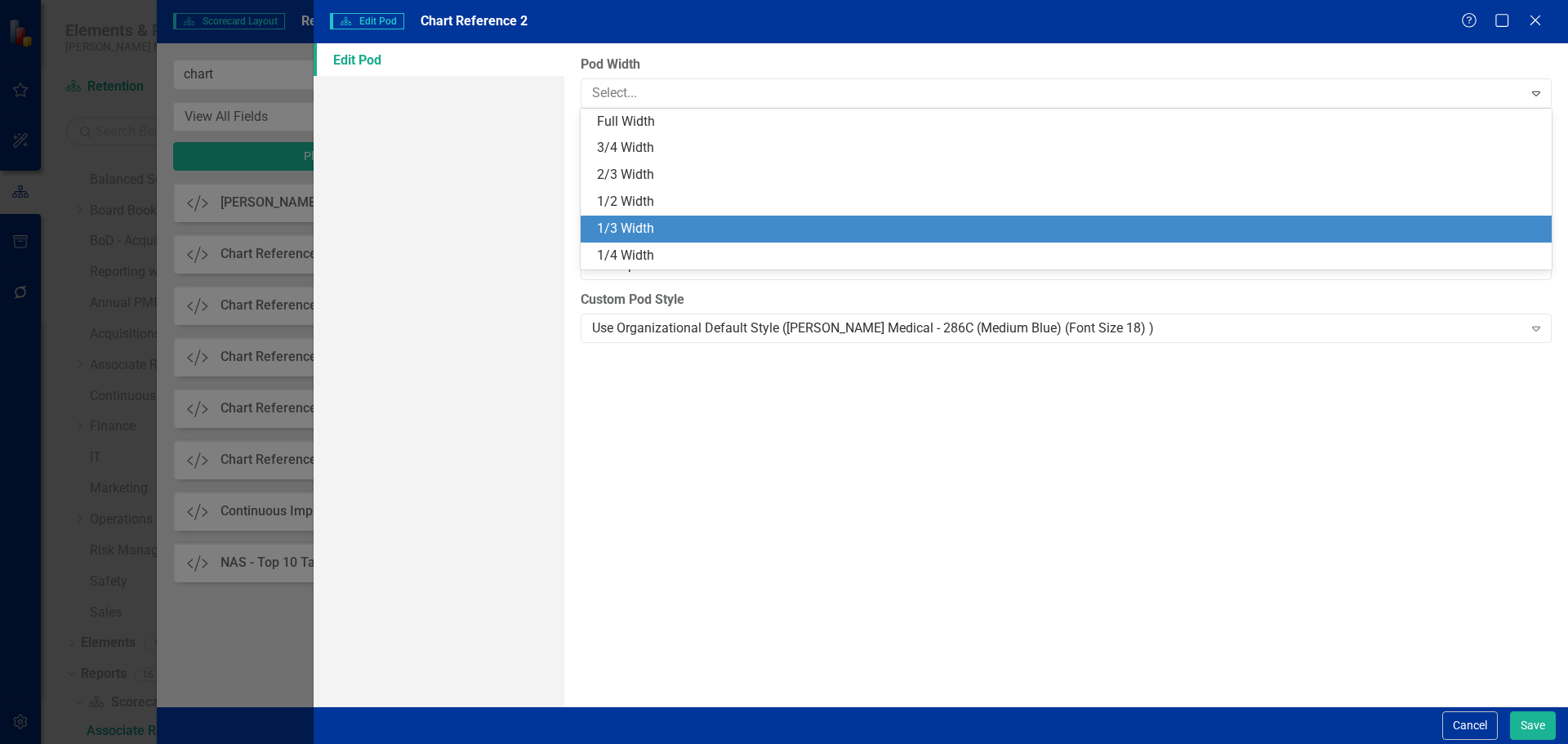
click at [827, 222] on div "1/3 Width" at bounding box center [1069, 229] width 945 height 18
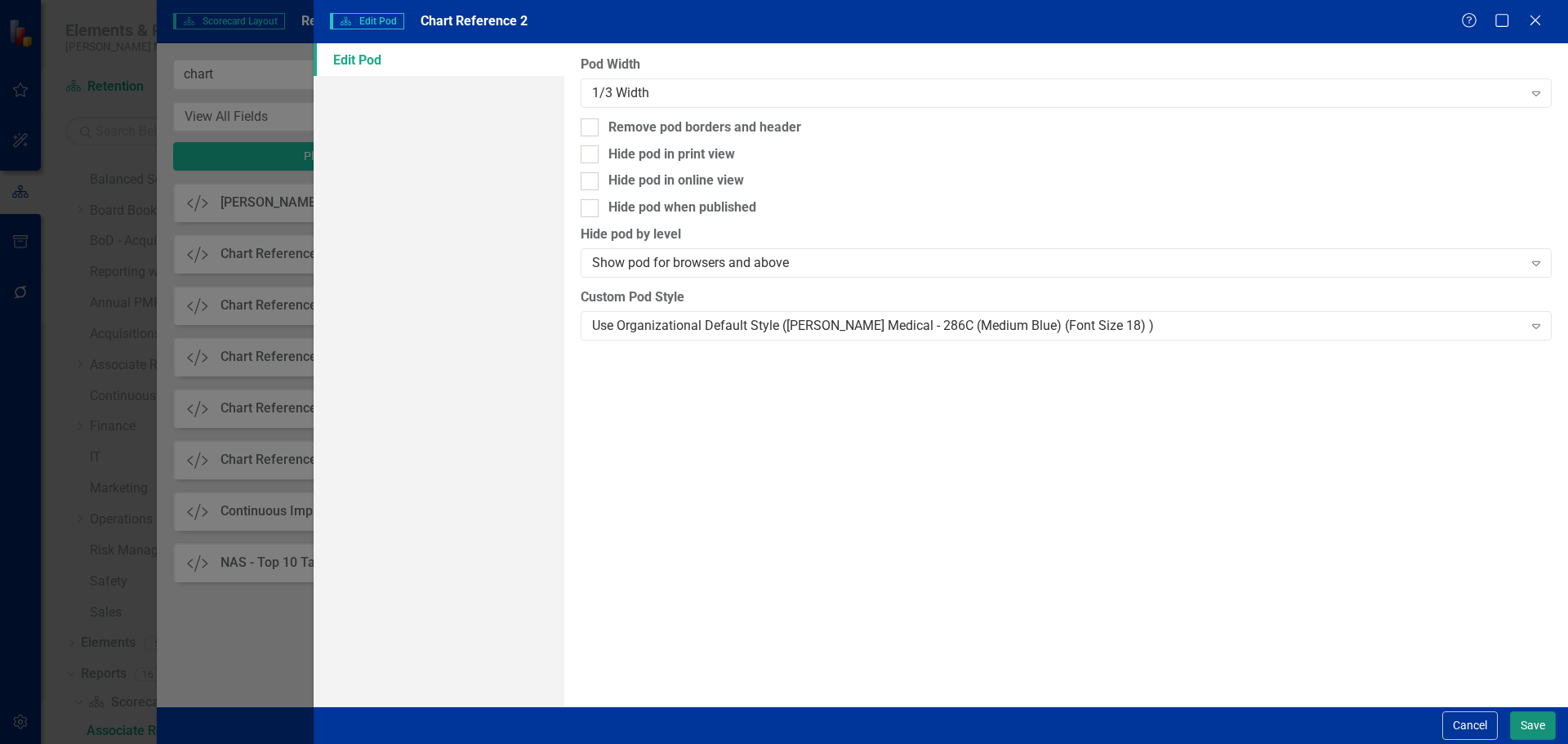
click at [1253, 567] on button "Save" at bounding box center [1533, 726] width 45 height 29
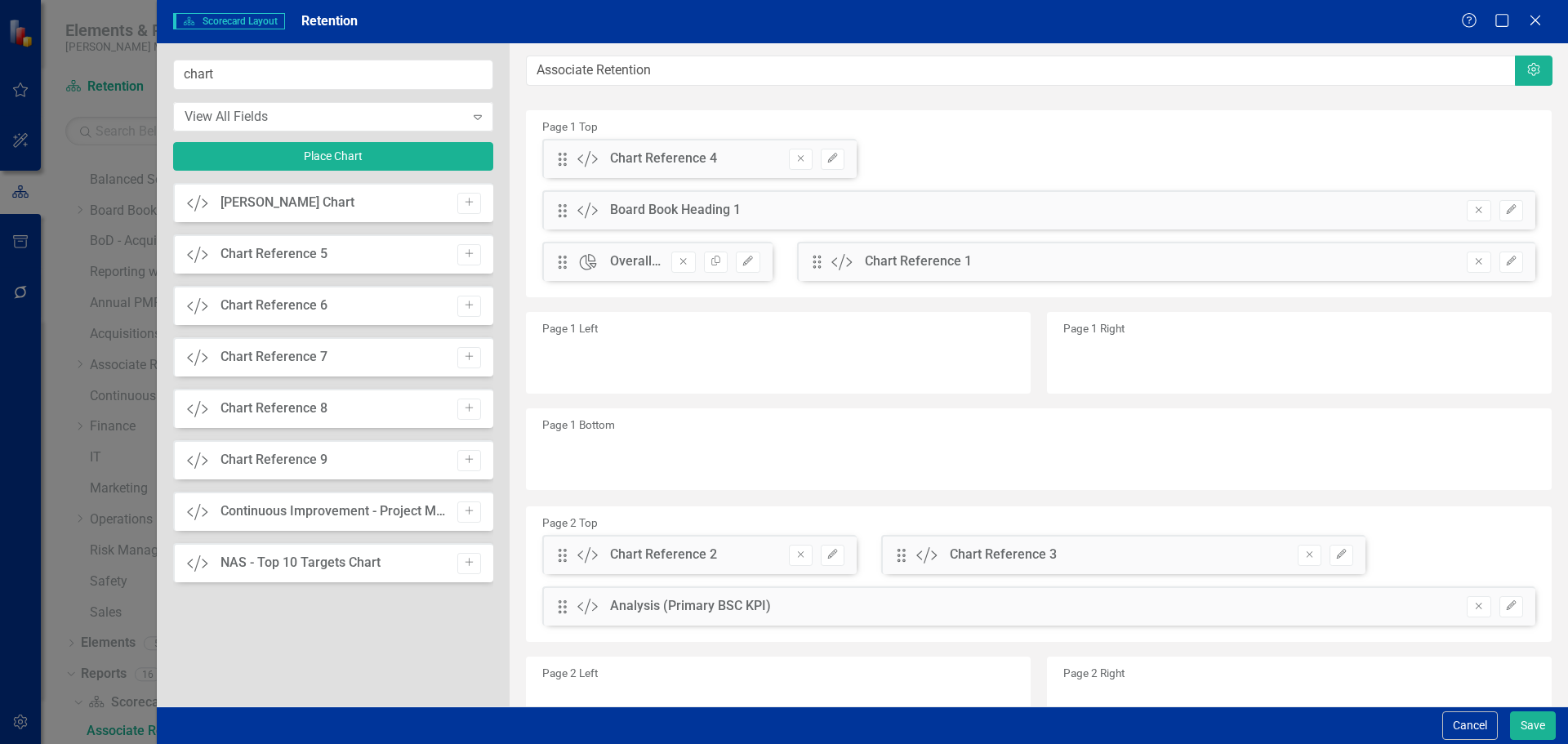
click at [1253, 550] on div "Drag Custom Chart Reference 3 Hidden Pod Online Hidden Pod Printed Hidden Pod P…" at bounding box center [1123, 554] width 484 height 39
click at [1253, 555] on icon "button" at bounding box center [1342, 554] width 10 height 10
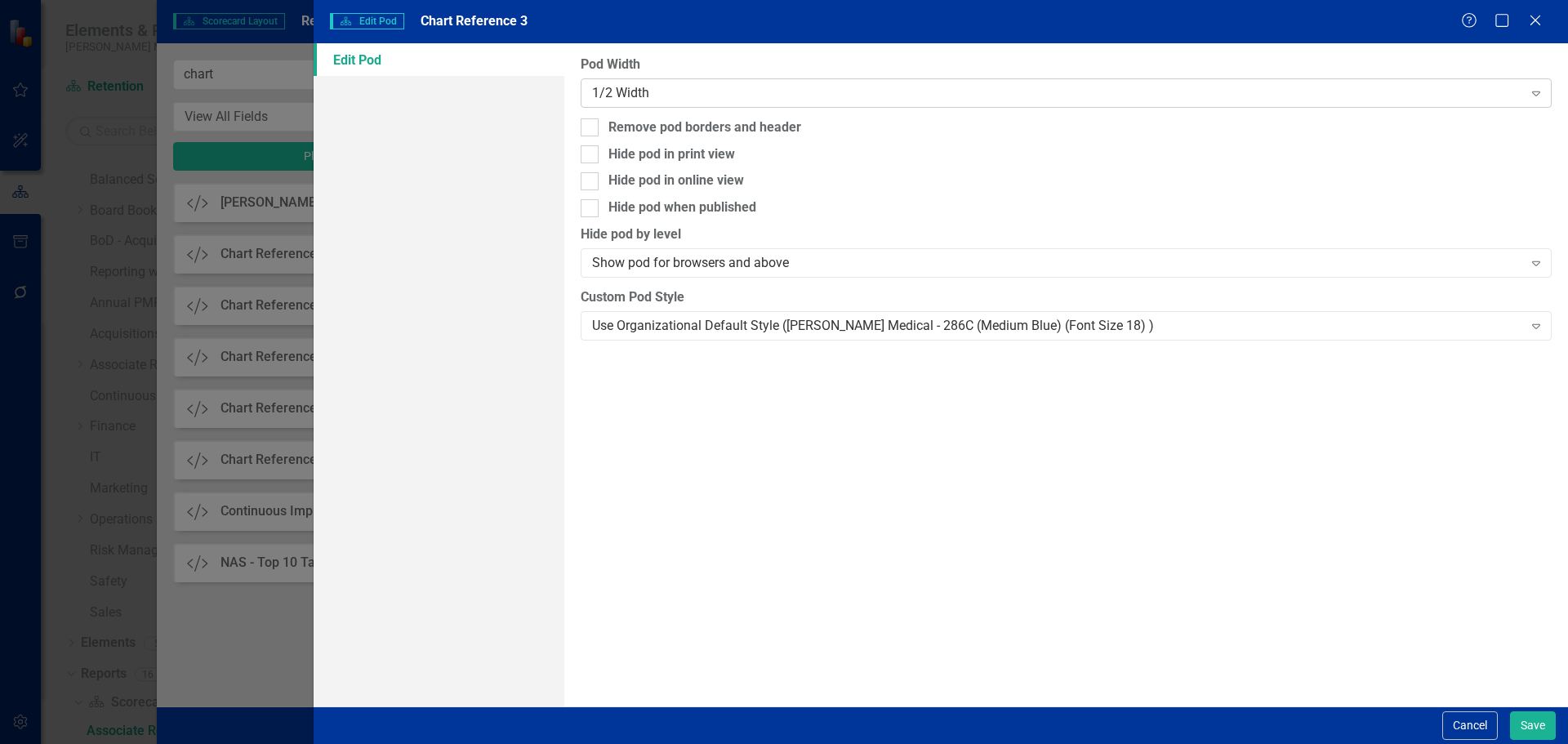
click at [994, 88] on div "1/2 Width" at bounding box center [1057, 92] width 930 height 18
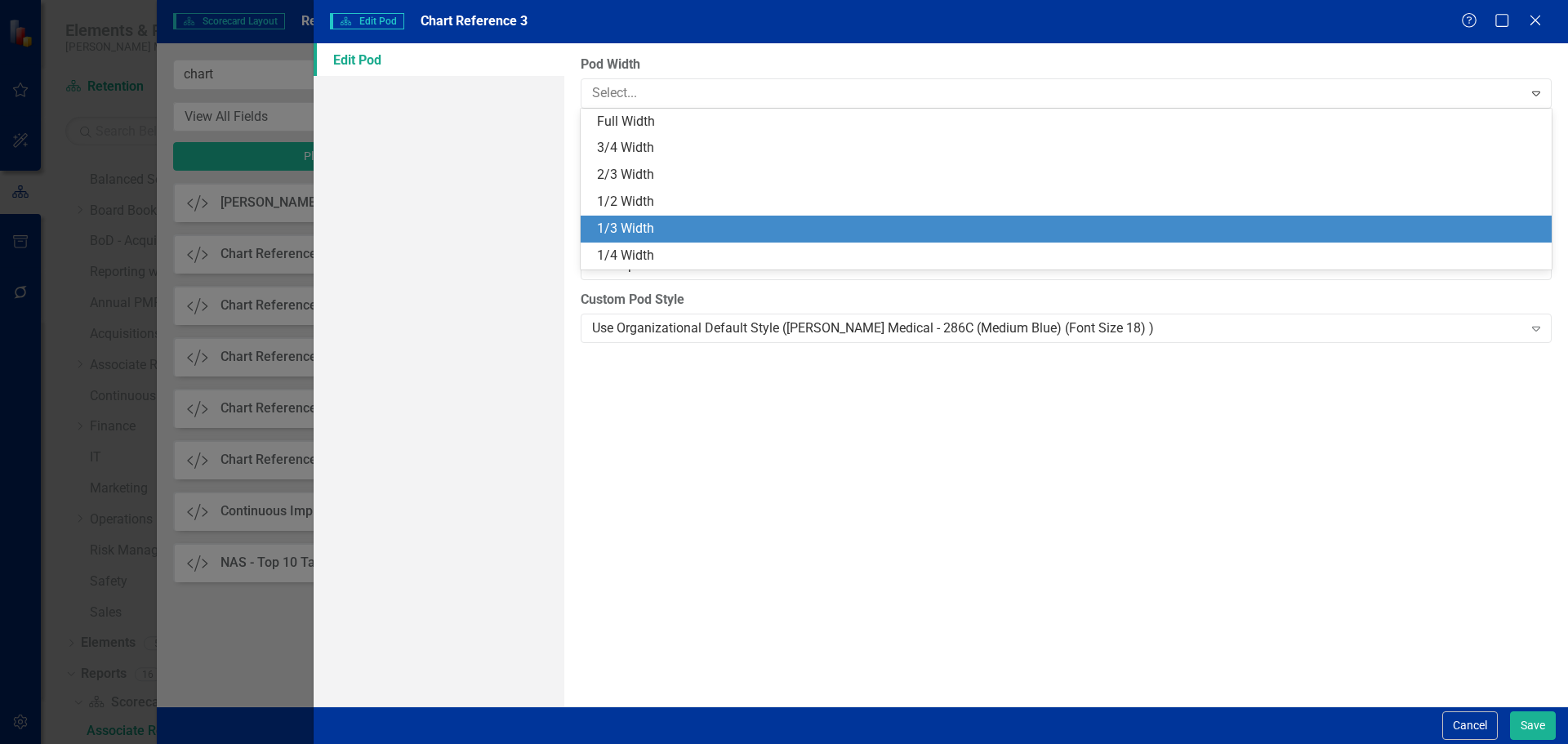
click at [953, 226] on div "1/3 Width" at bounding box center [1069, 229] width 945 height 18
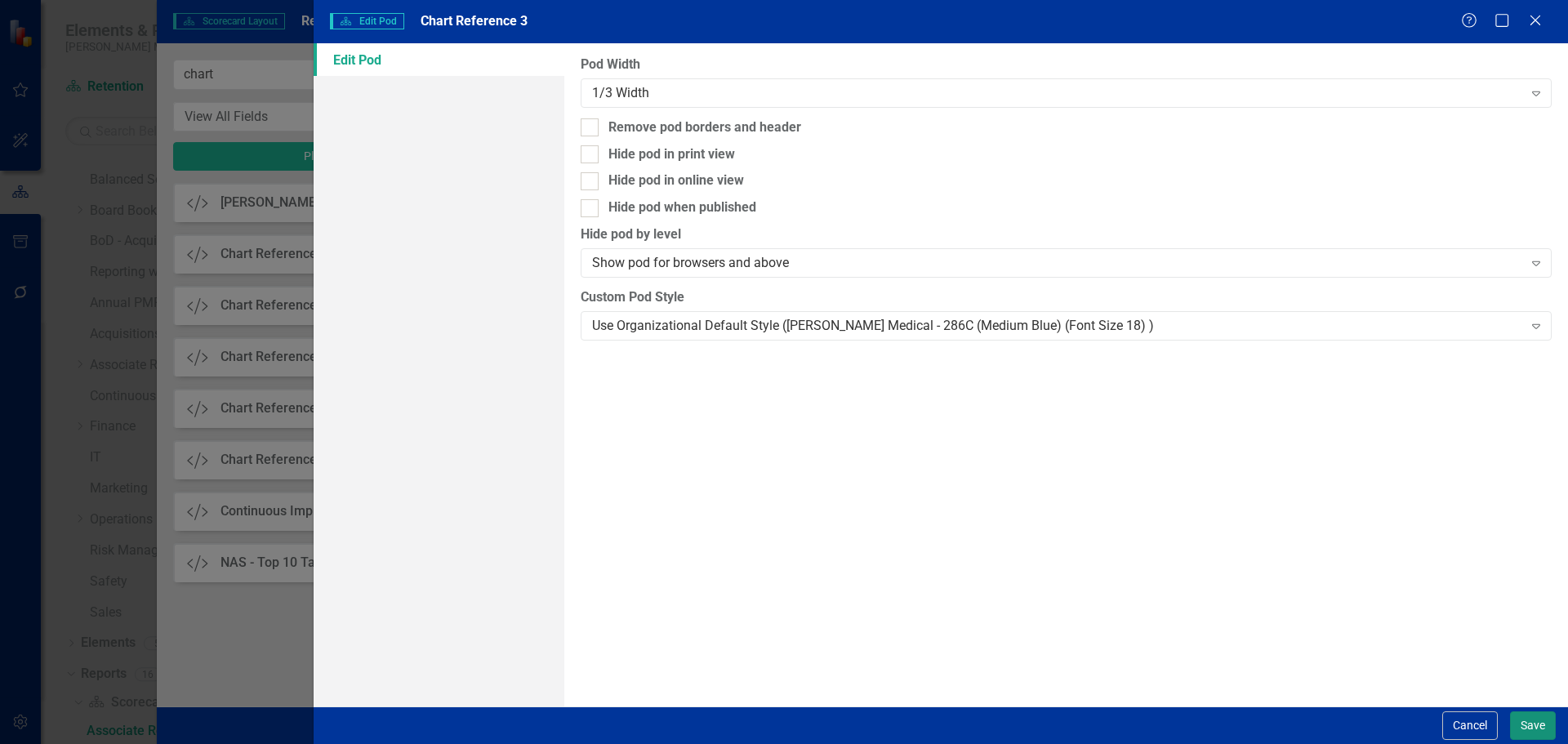
click at [1253, 567] on button "Save" at bounding box center [1533, 726] width 45 height 29
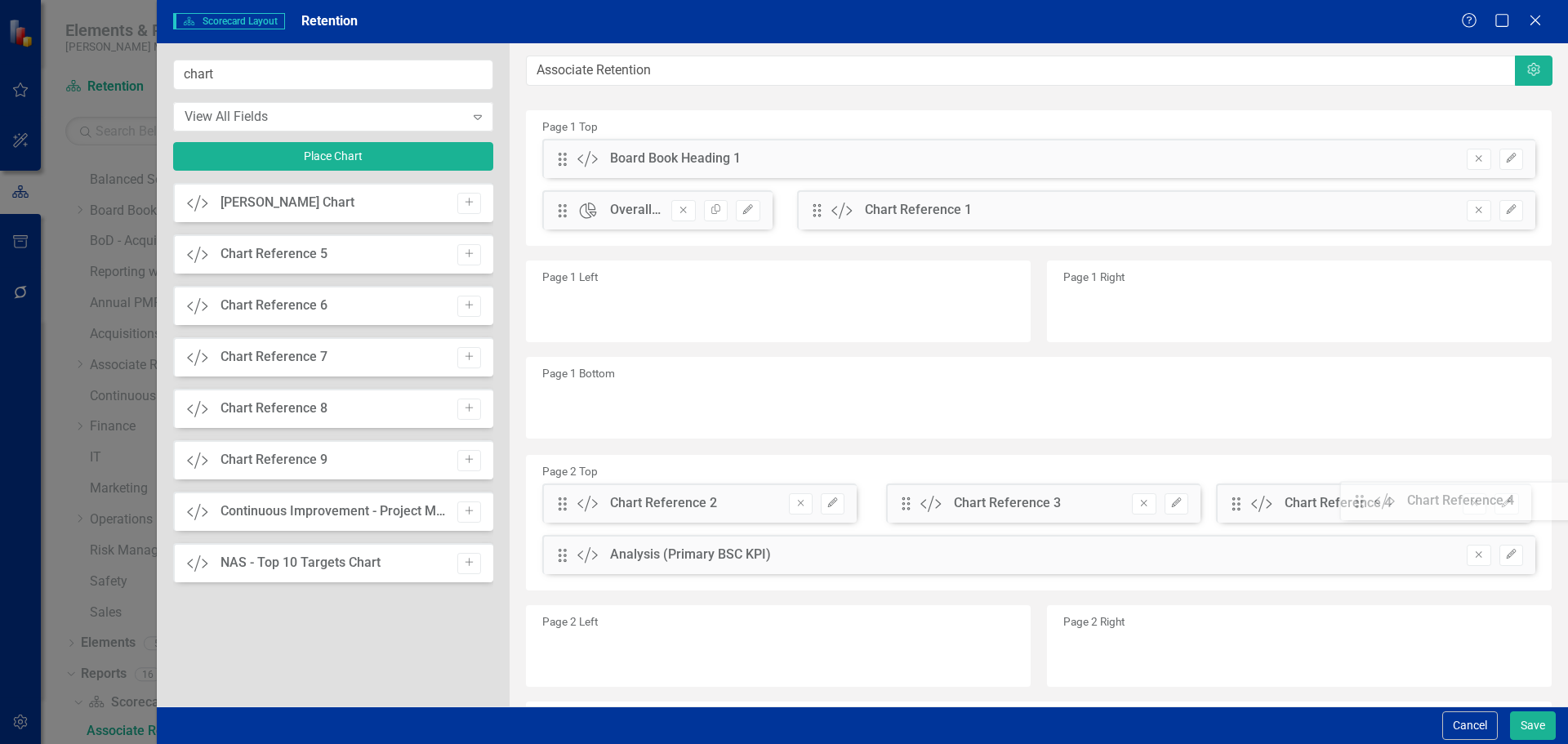
drag, startPoint x: 558, startPoint y: 164, endPoint x: 1368, endPoint y: 508, distance: 880.0
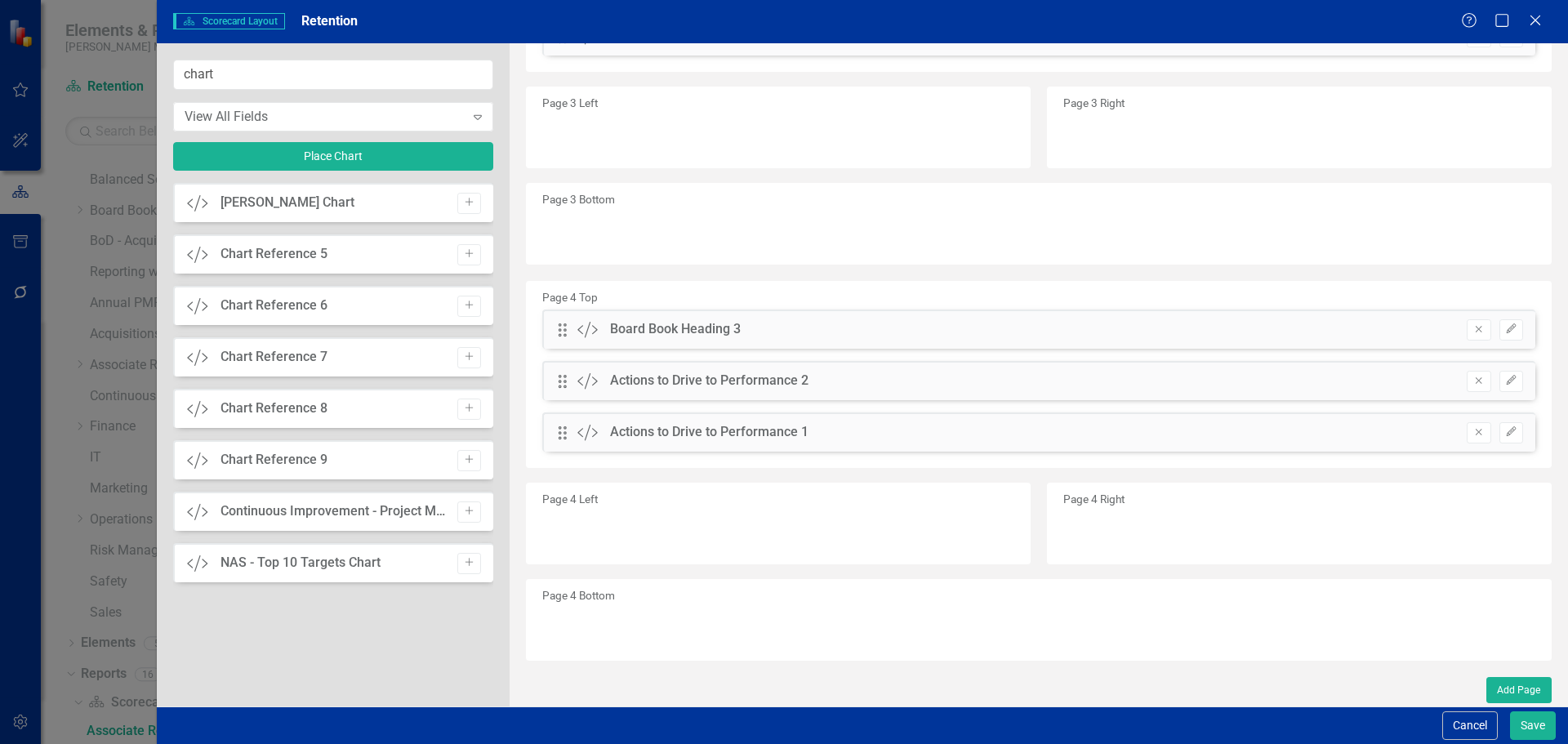
scroll to position [967, 0]
click at [1253, 567] on button "Save" at bounding box center [1533, 726] width 45 height 29
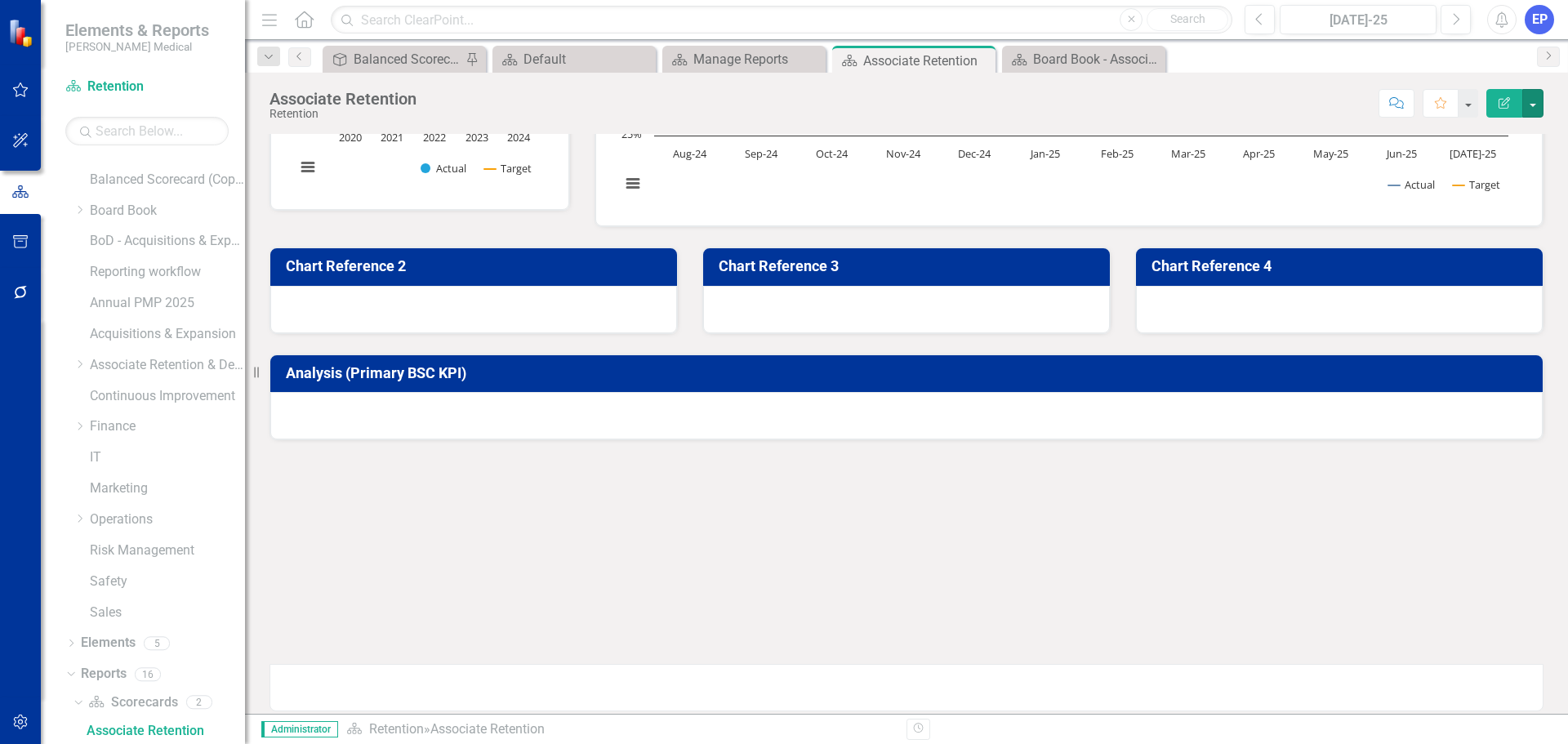
scroll to position [0, 0]
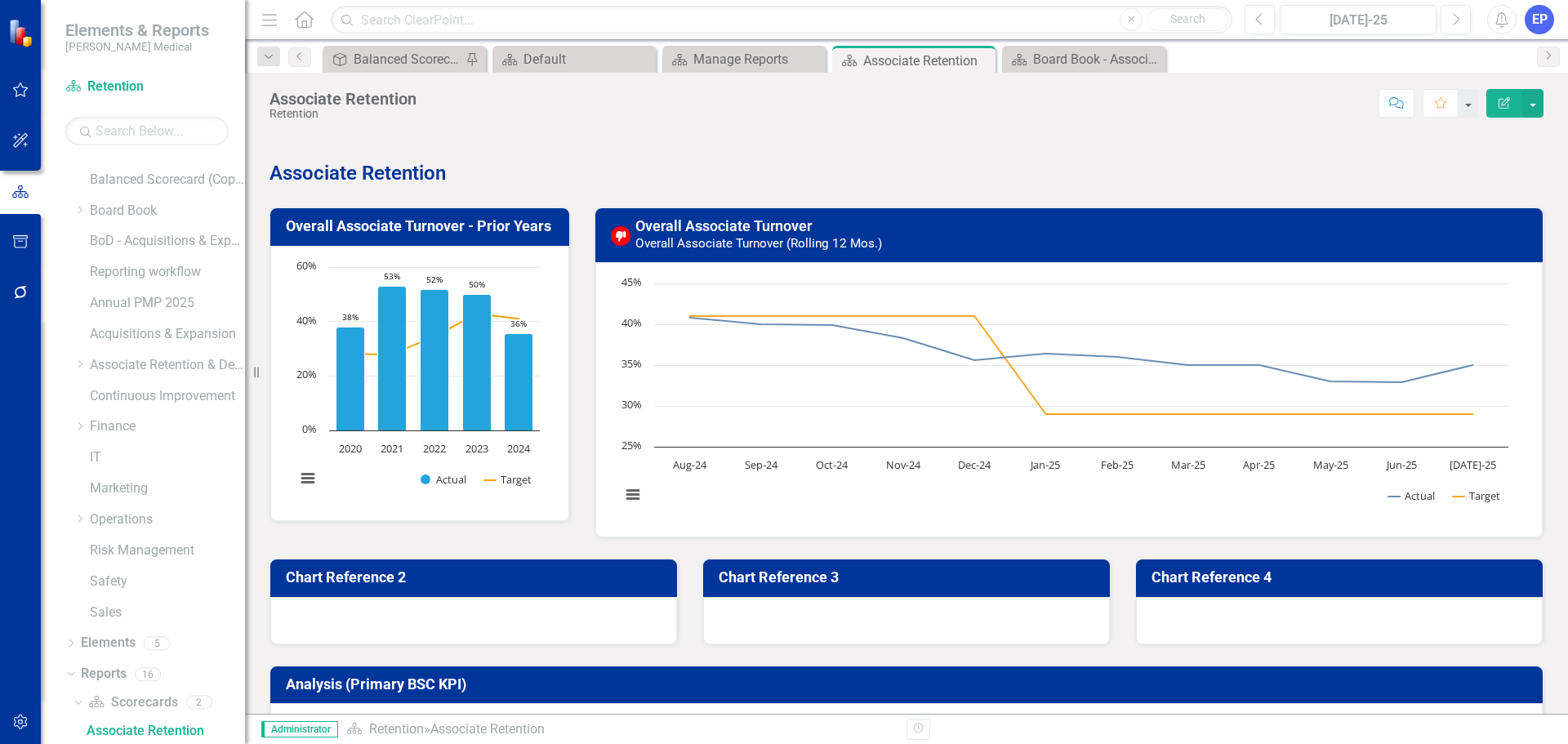
click at [560, 567] on div at bounding box center [473, 621] width 406 height 47
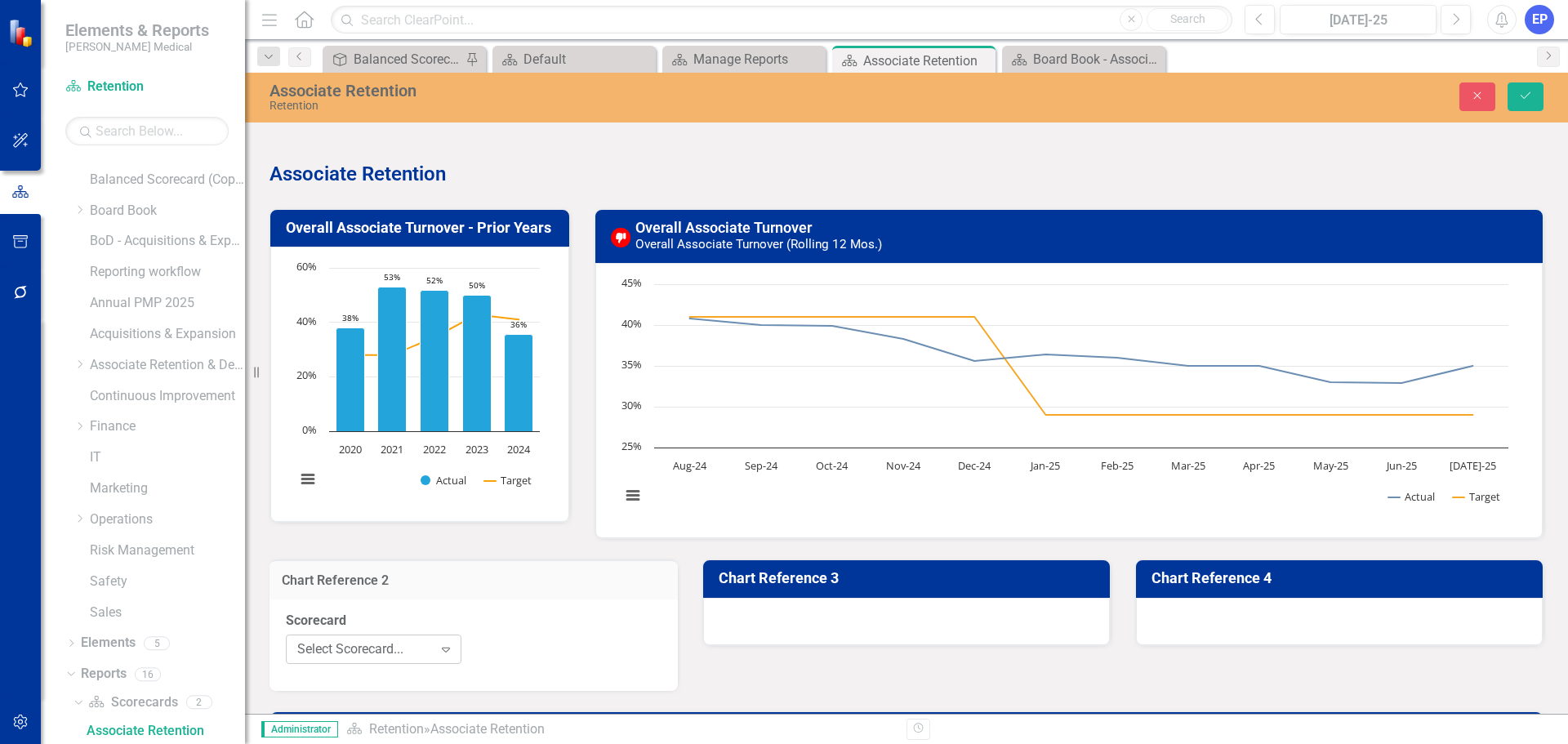
click at [408, 567] on div "Select Scorecard..." at bounding box center [364, 649] width 135 height 18
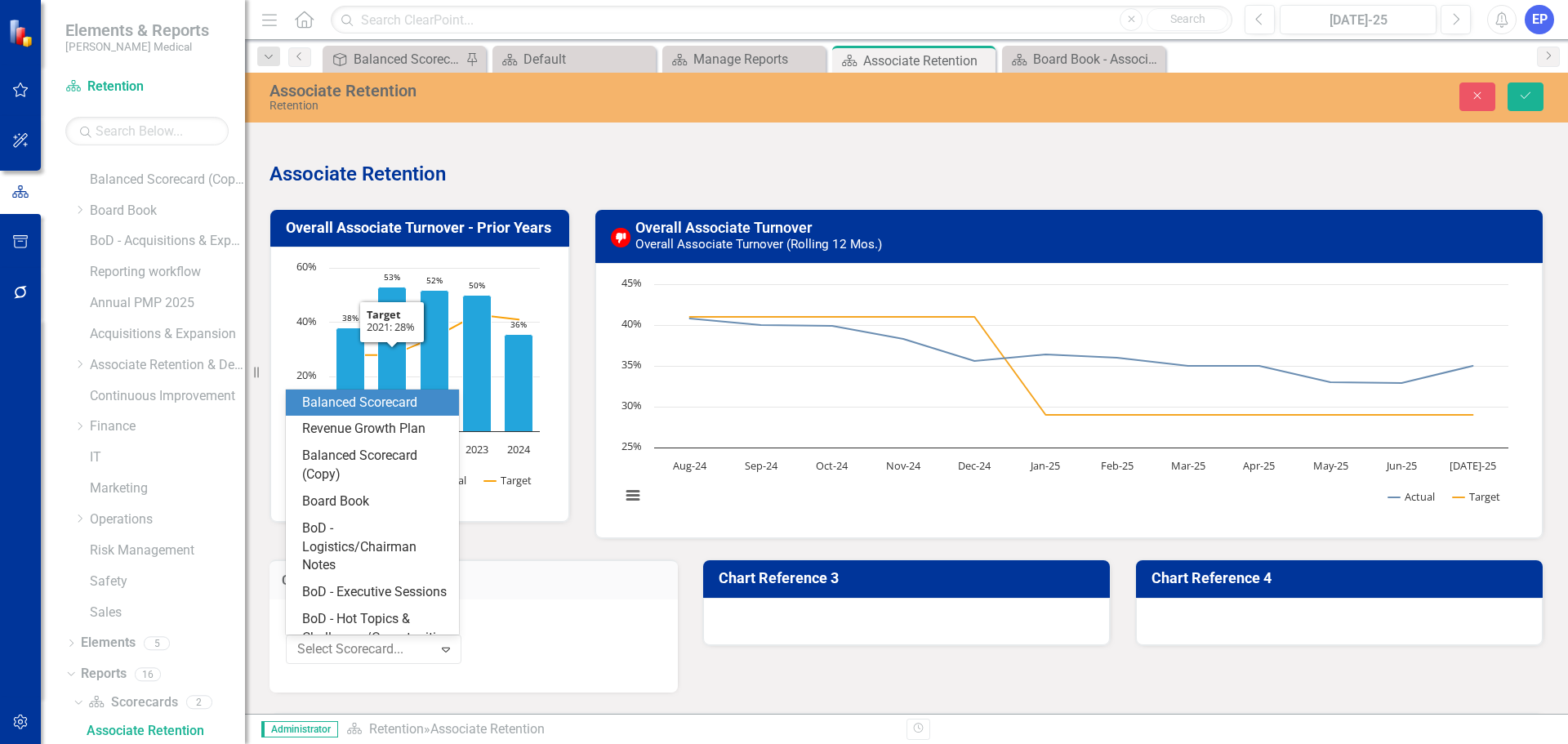
click at [379, 407] on div "Balanced Scorecard" at bounding box center [375, 403] width 147 height 18
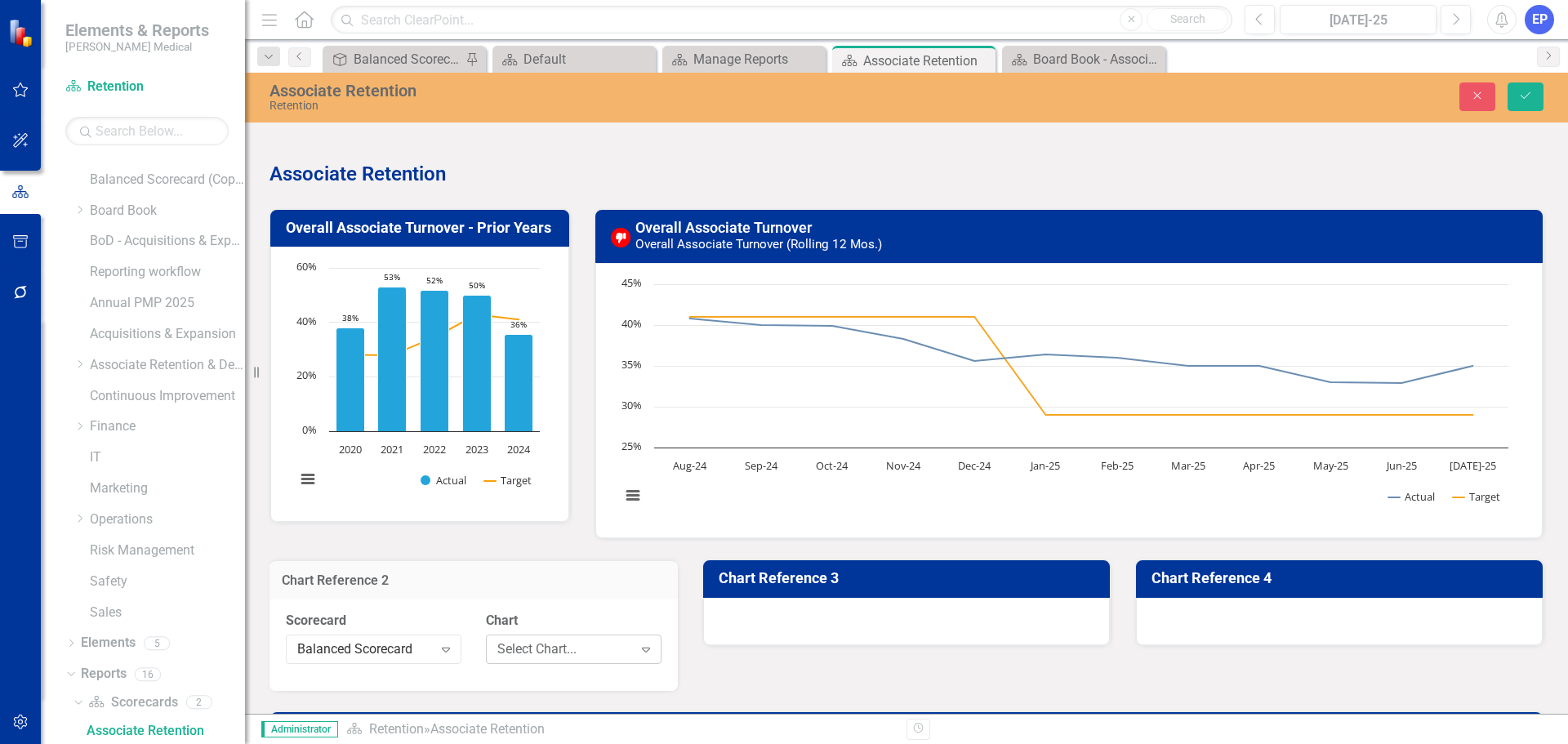
click at [497, 567] on div "Select Chart..." at bounding box center [564, 649] width 135 height 18
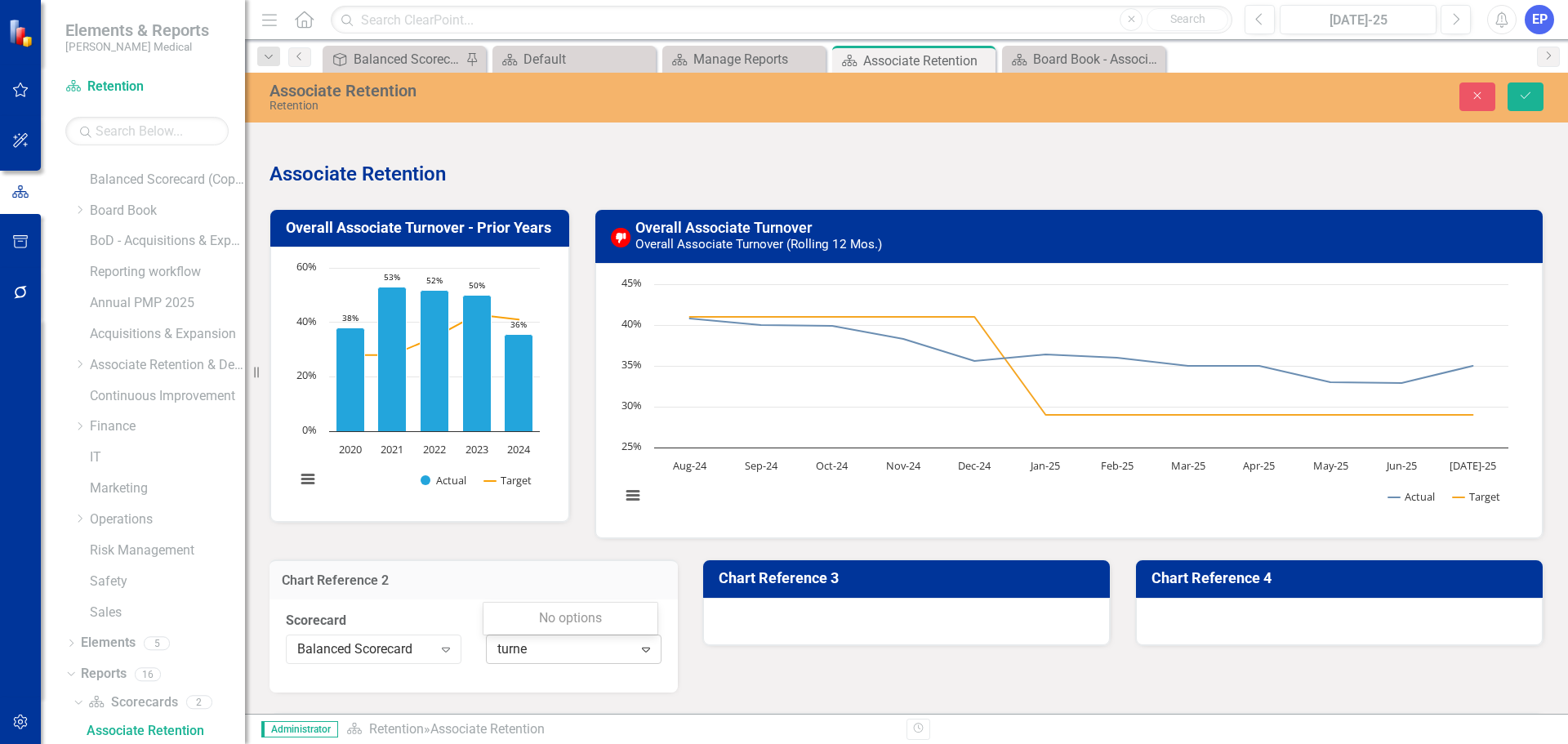
type input "turn"
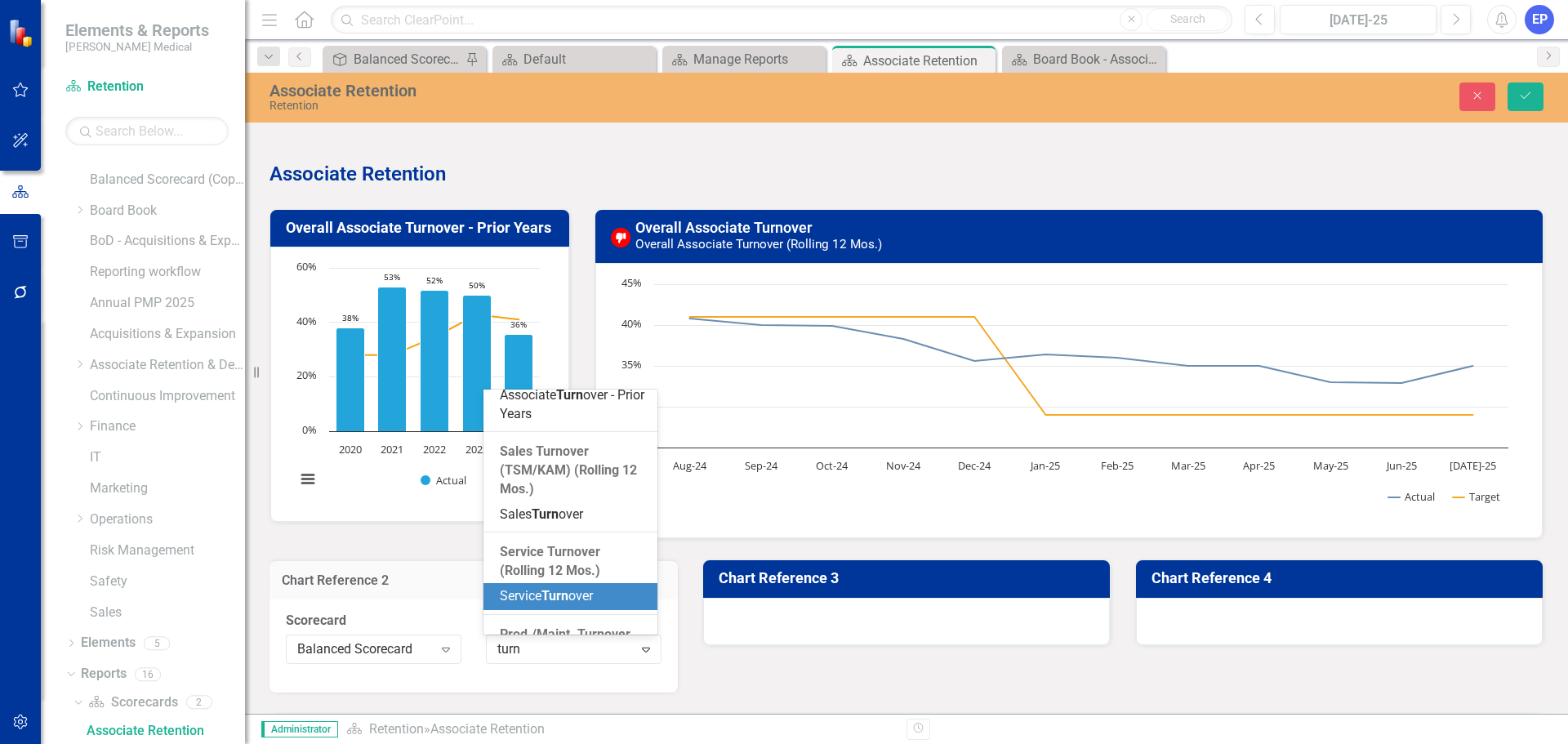
scroll to position [369, 0]
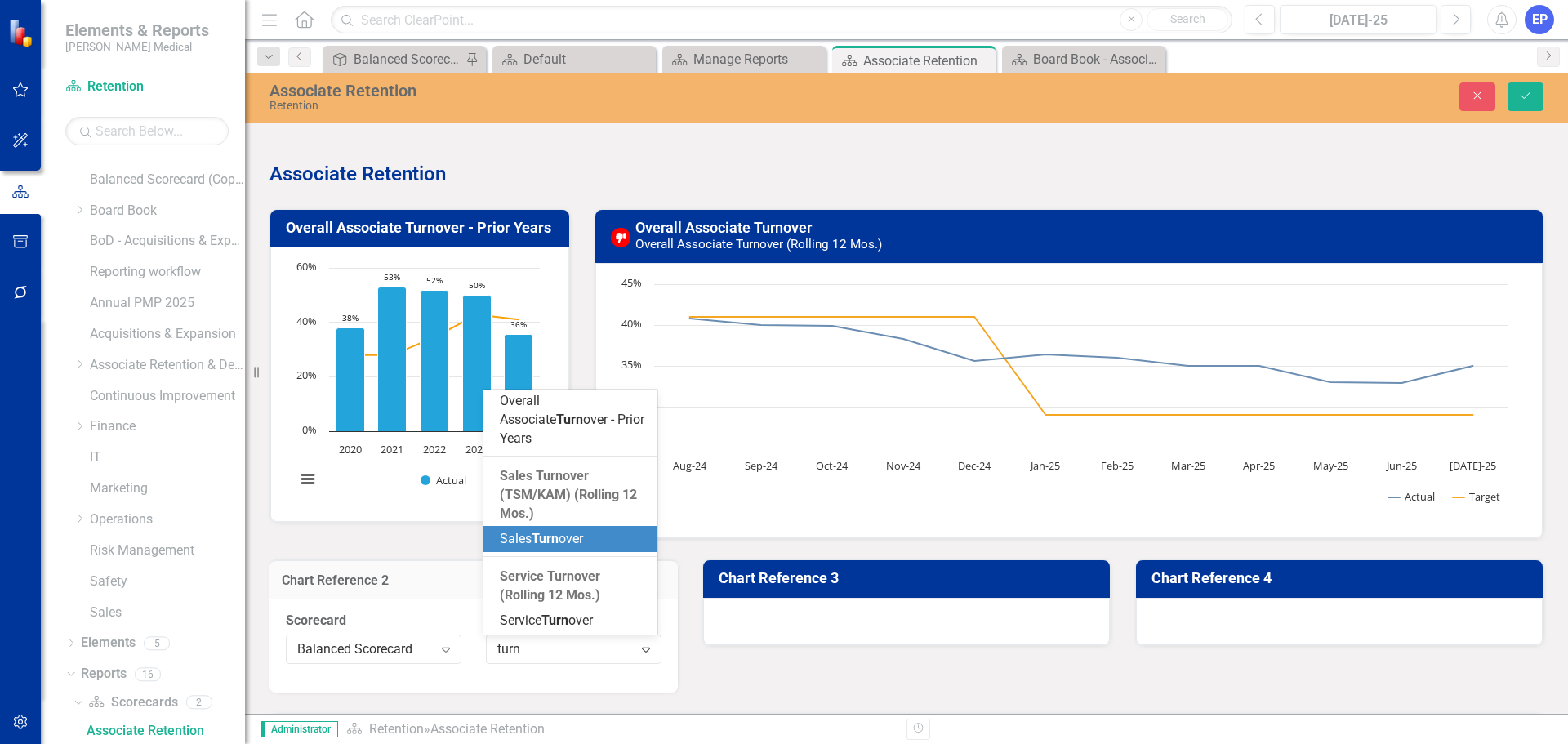
click at [558, 531] on span "Turn" at bounding box center [545, 538] width 27 height 15
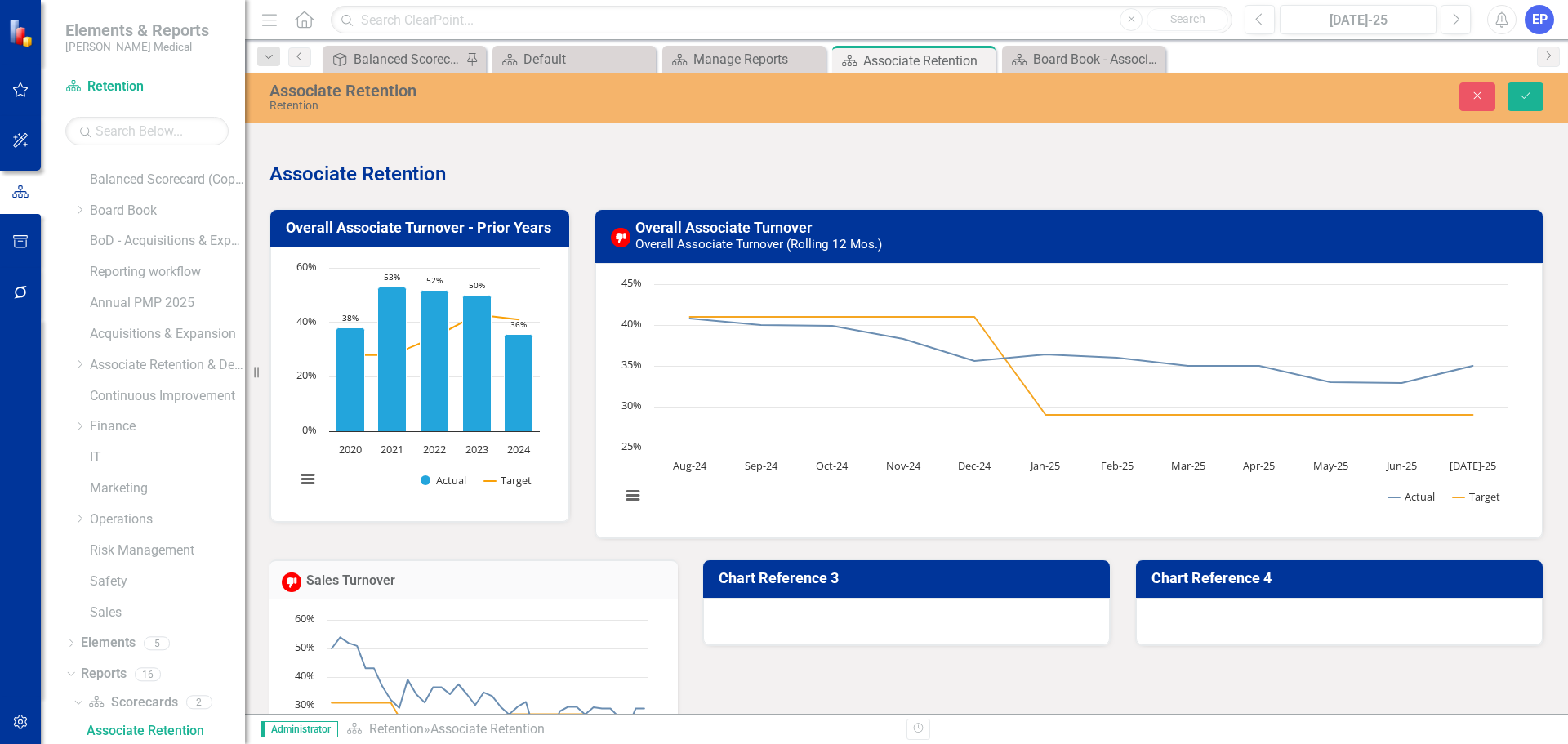
click at [781, 567] on h3 "Chart Reference 3" at bounding box center [909, 578] width 381 height 16
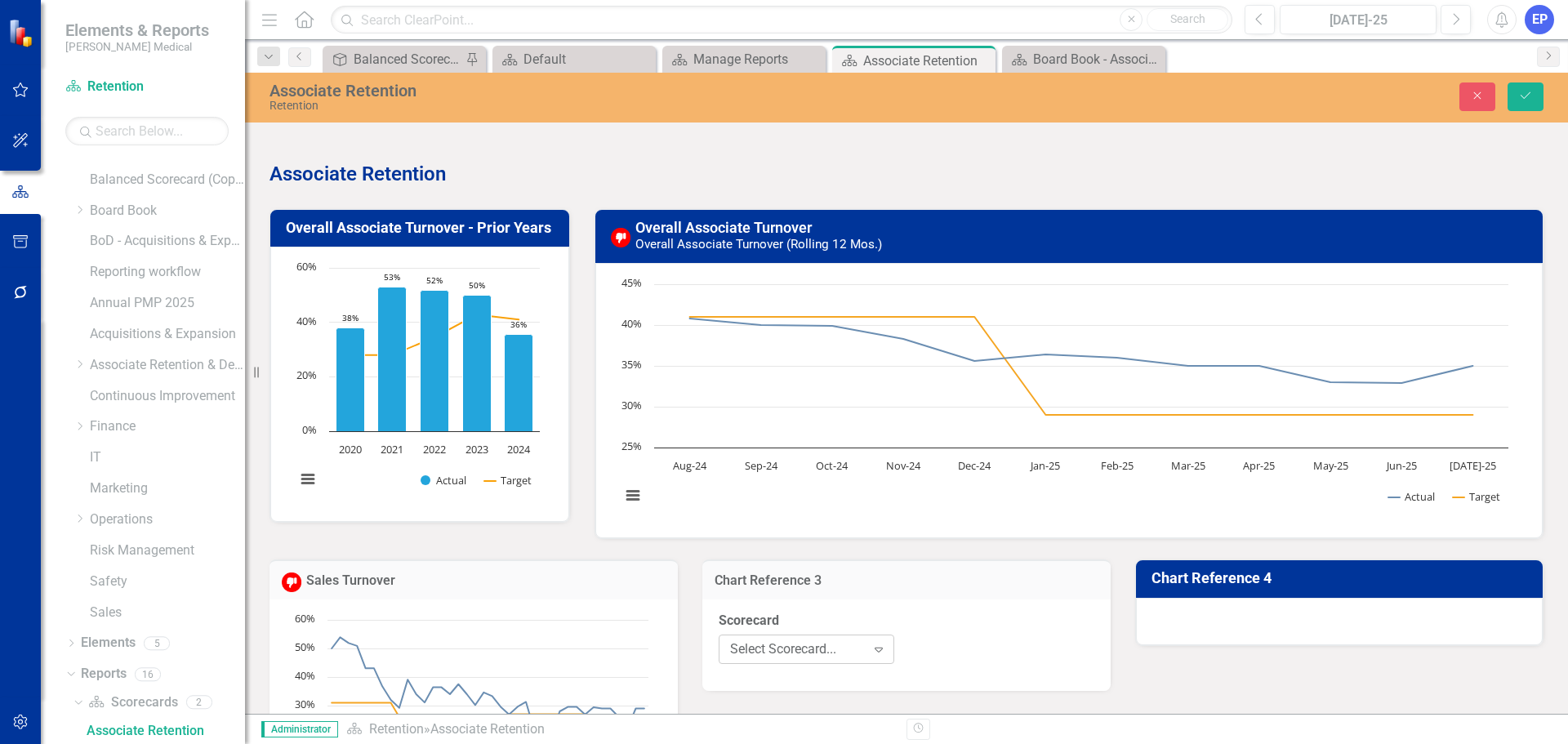
click at [790, 567] on div "Select Scorecard..." at bounding box center [797, 649] width 135 height 18
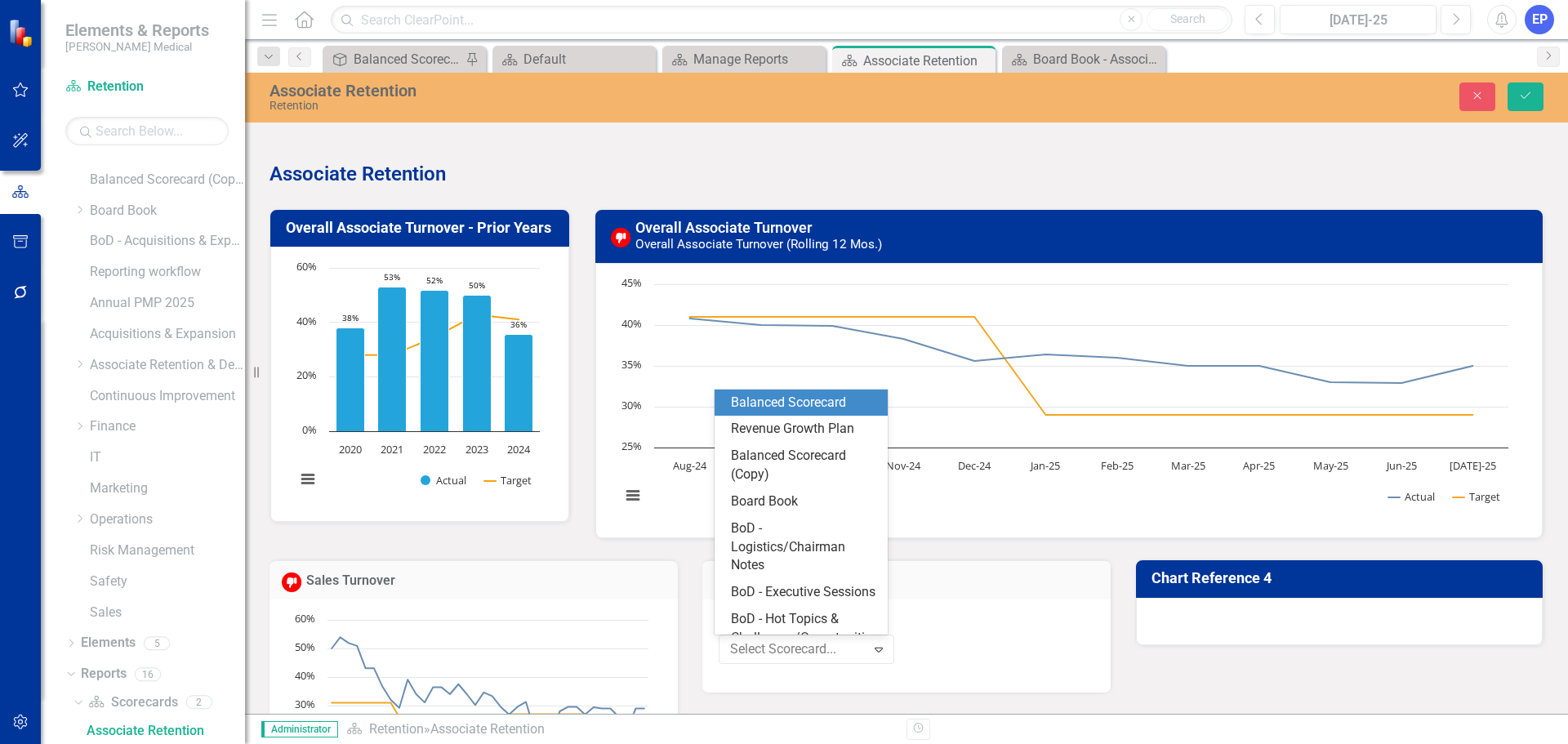
click at [792, 402] on div "Balanced Scorecard" at bounding box center [804, 403] width 147 height 18
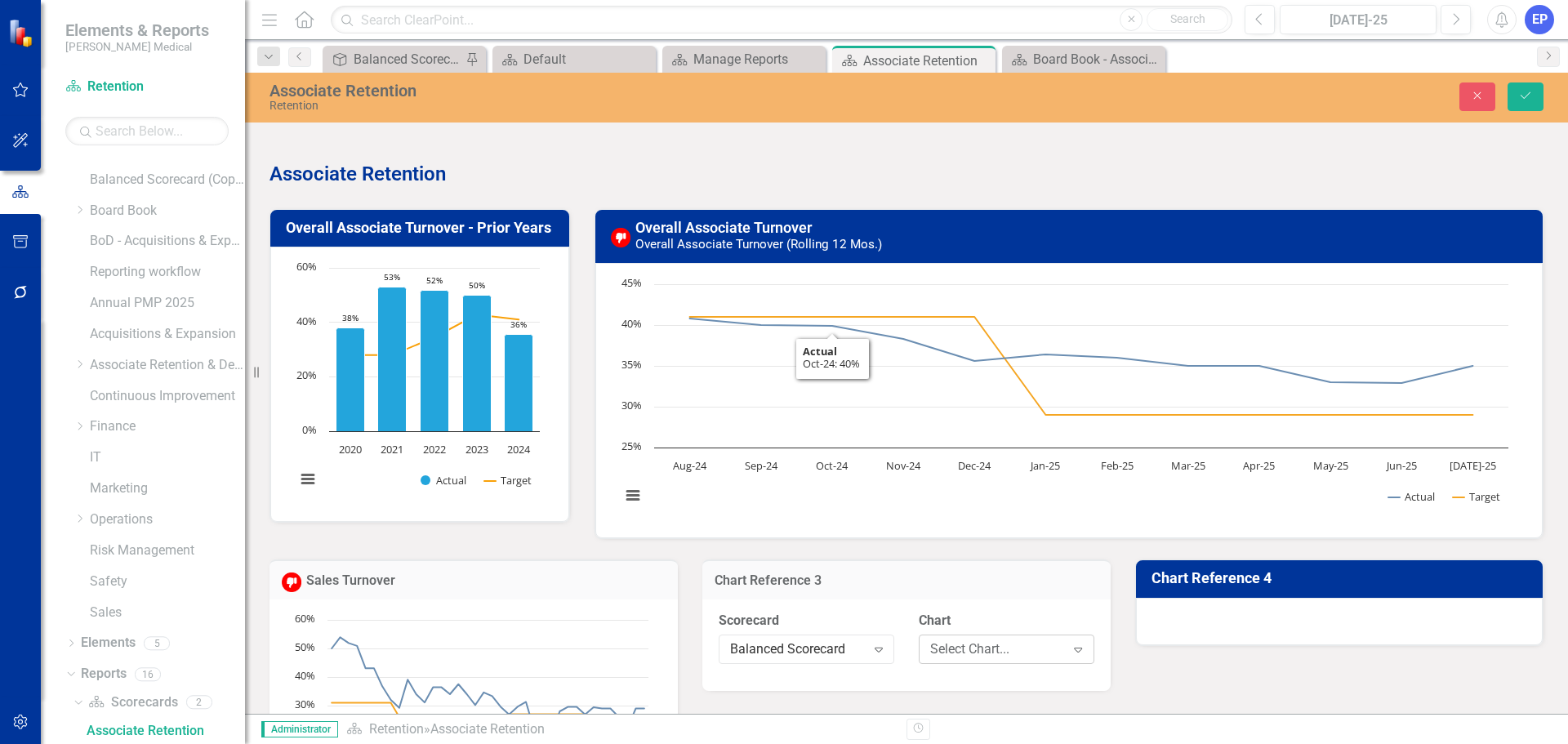
click at [933, 567] on div "Select Chart..." at bounding box center [997, 649] width 135 height 18
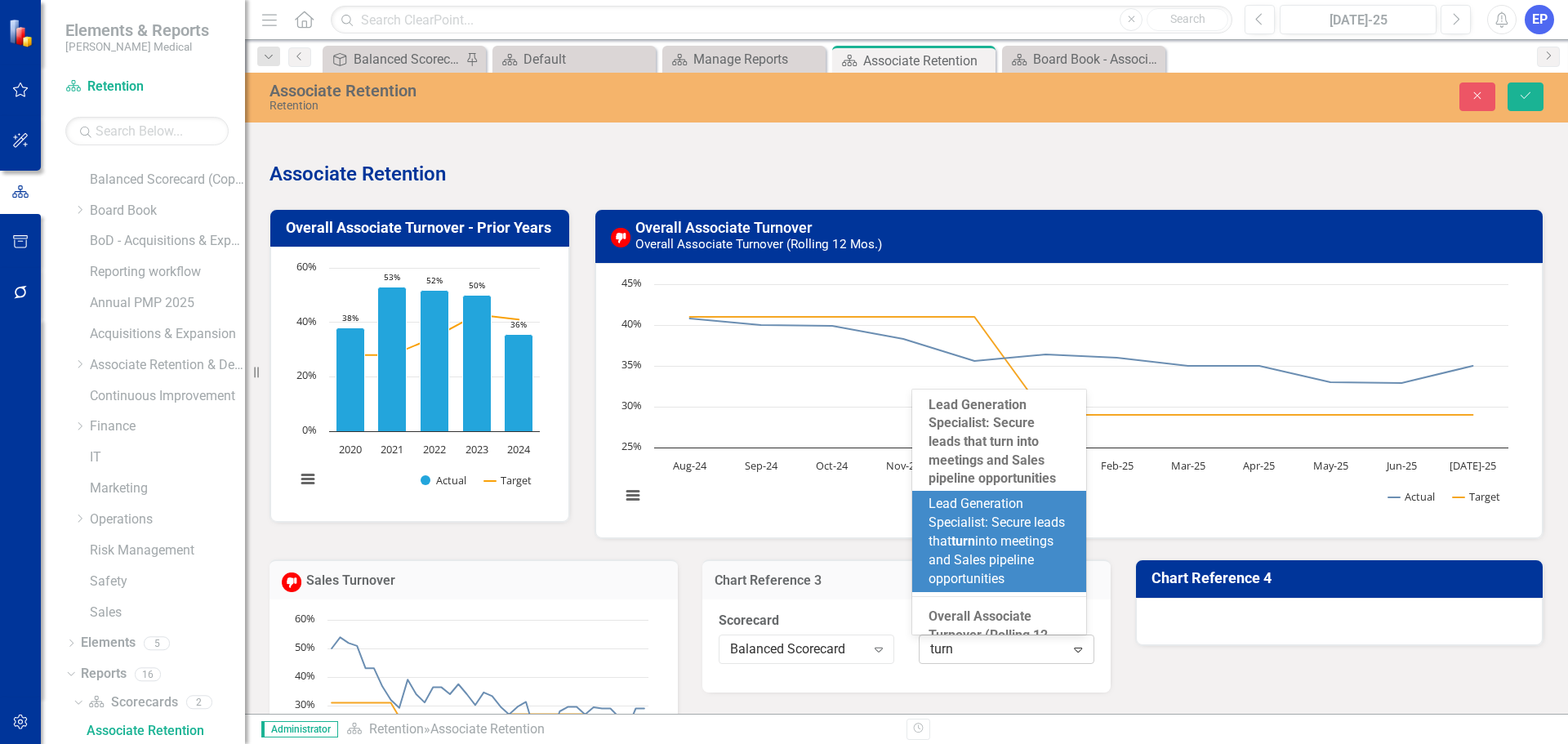
type input "turno"
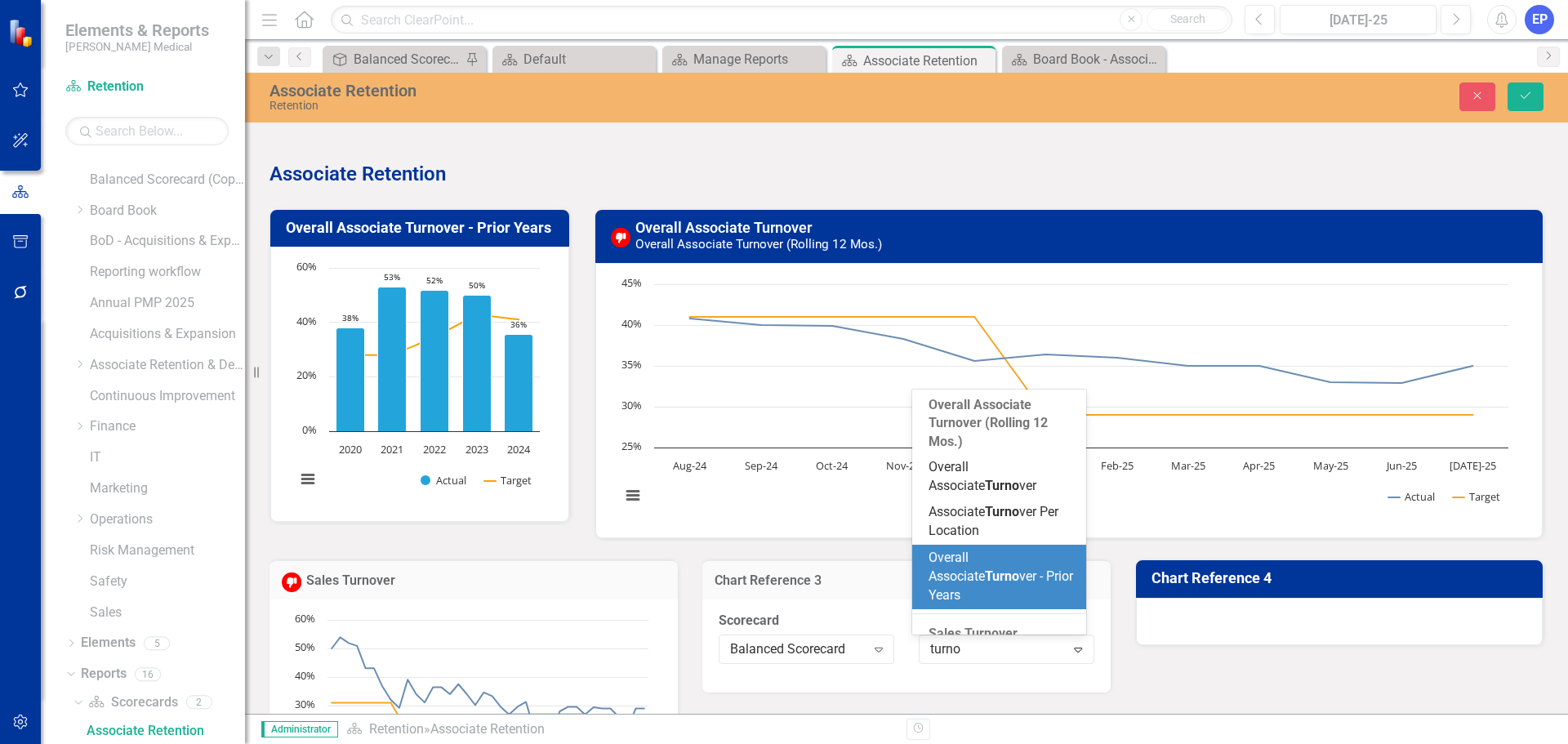
scroll to position [238, 0]
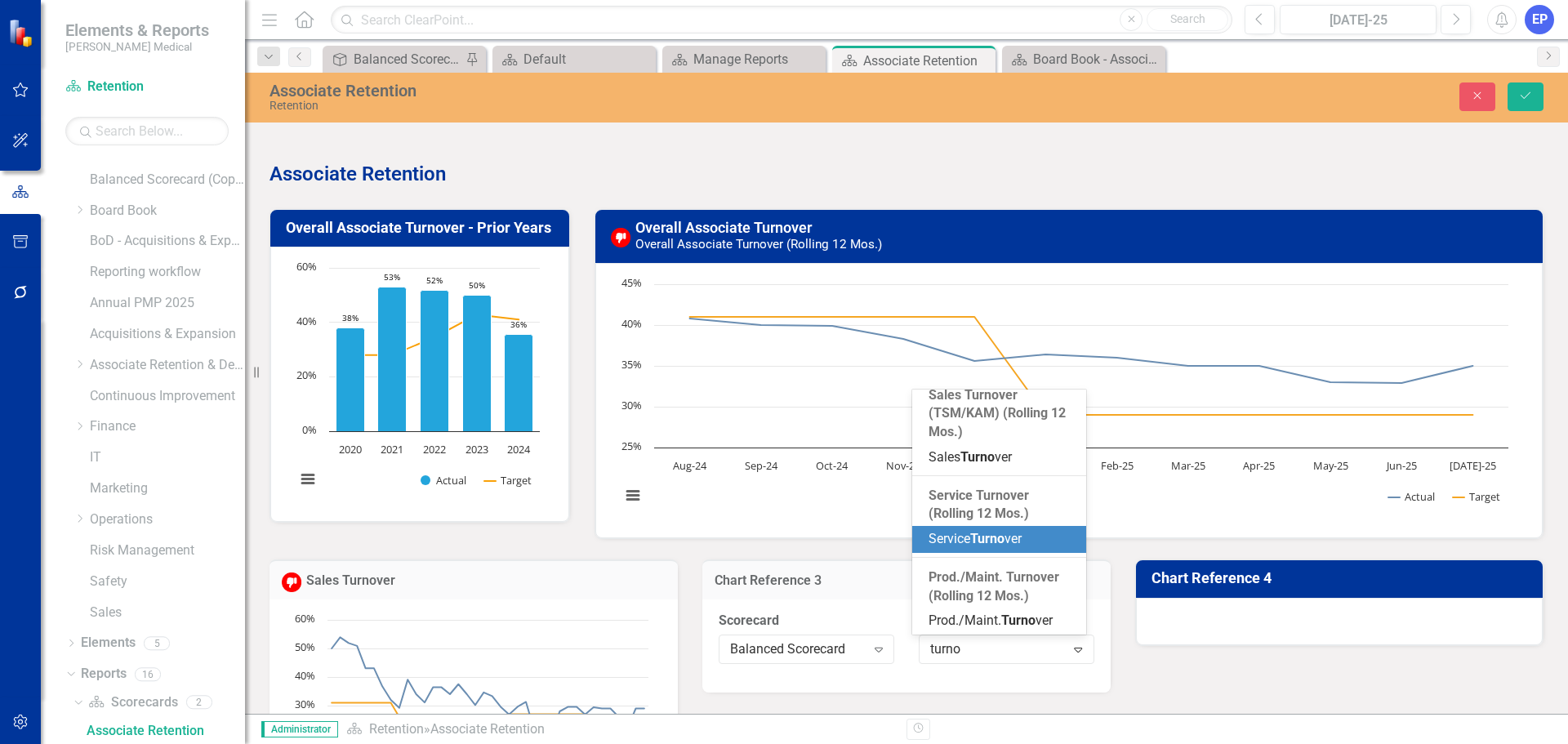
click at [964, 531] on span "Service Turno ver" at bounding box center [975, 538] width 93 height 15
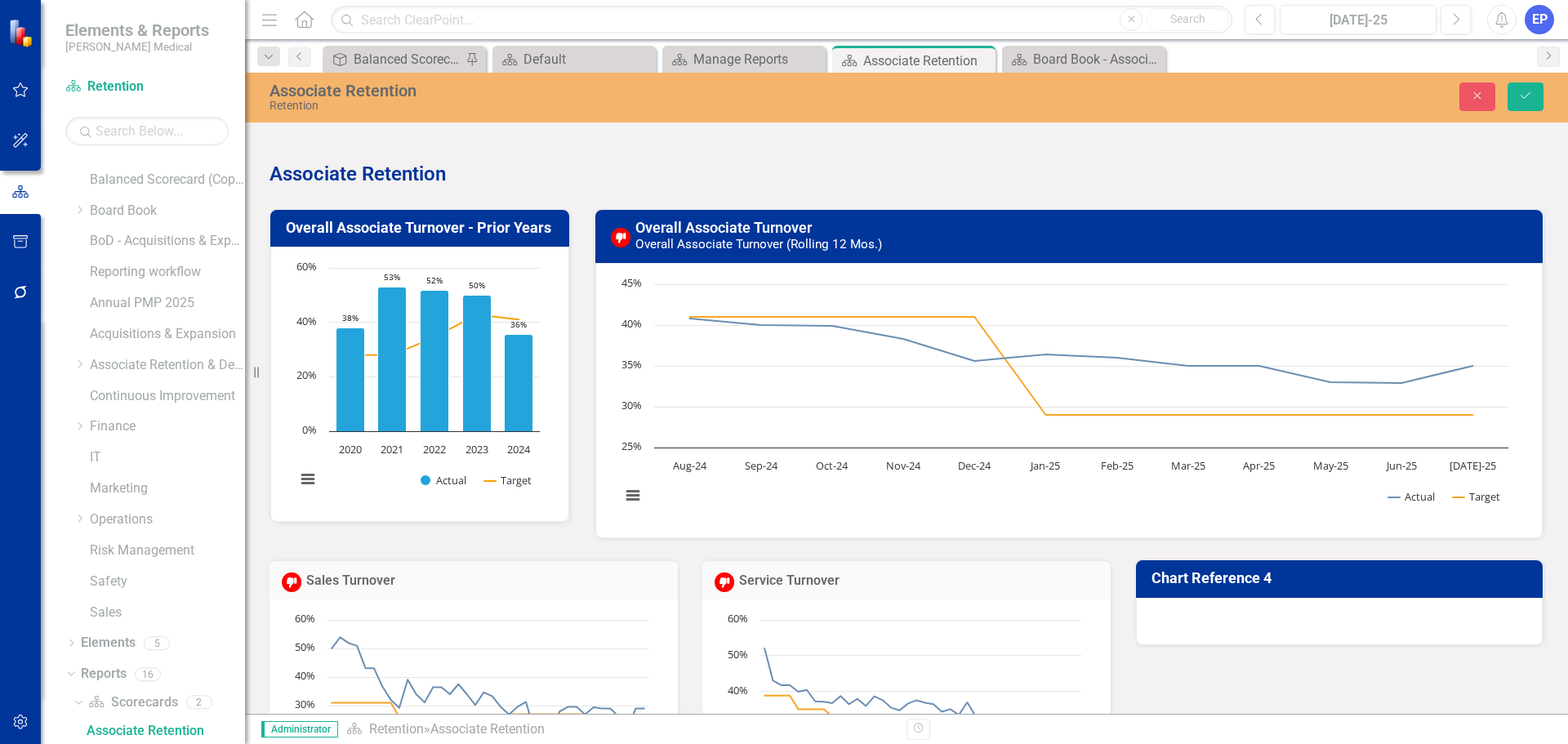
click at [1253, 567] on h3 "Chart Reference 4" at bounding box center [1342, 578] width 381 height 16
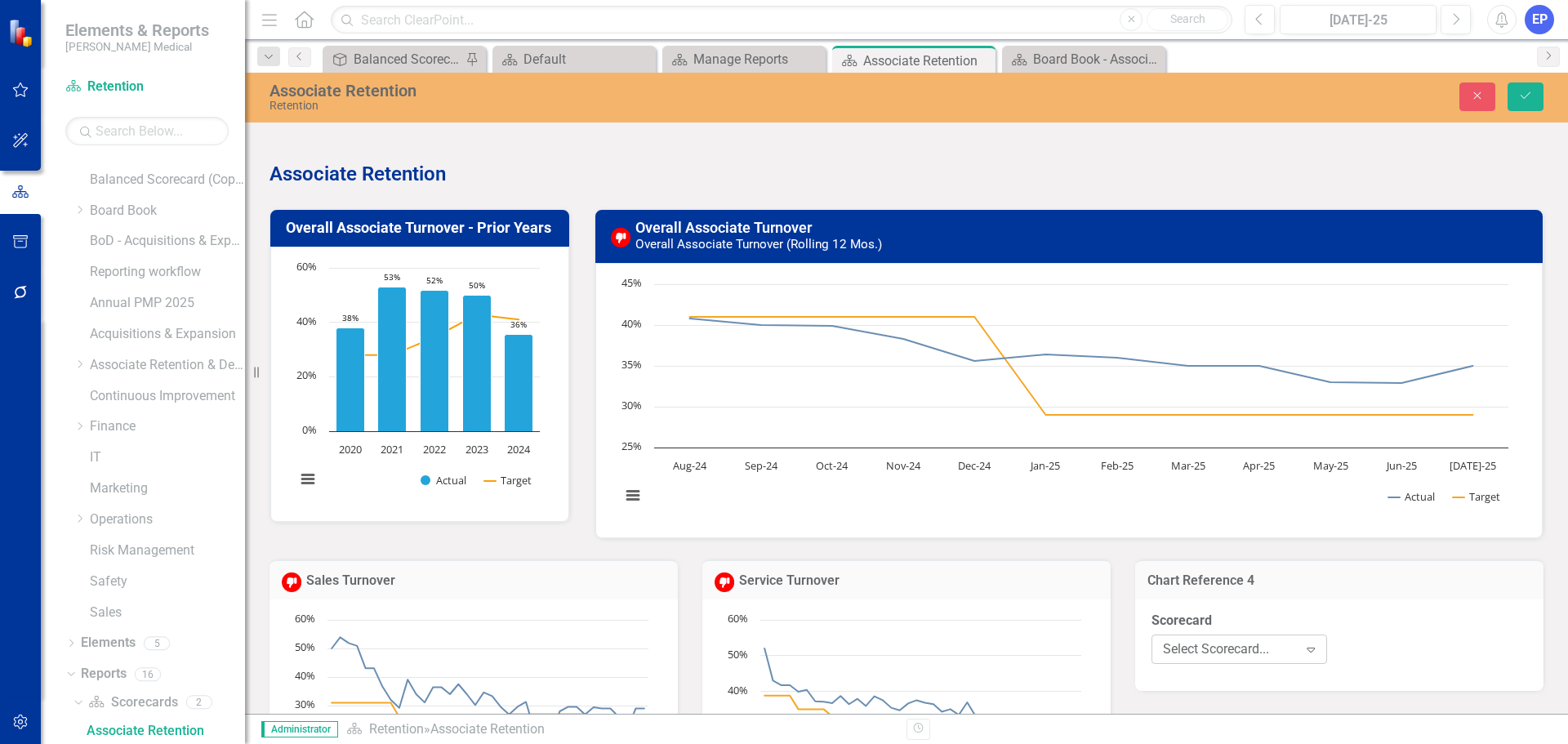
click at [1251, 567] on div "Select Scorecard..." at bounding box center [1230, 649] width 135 height 18
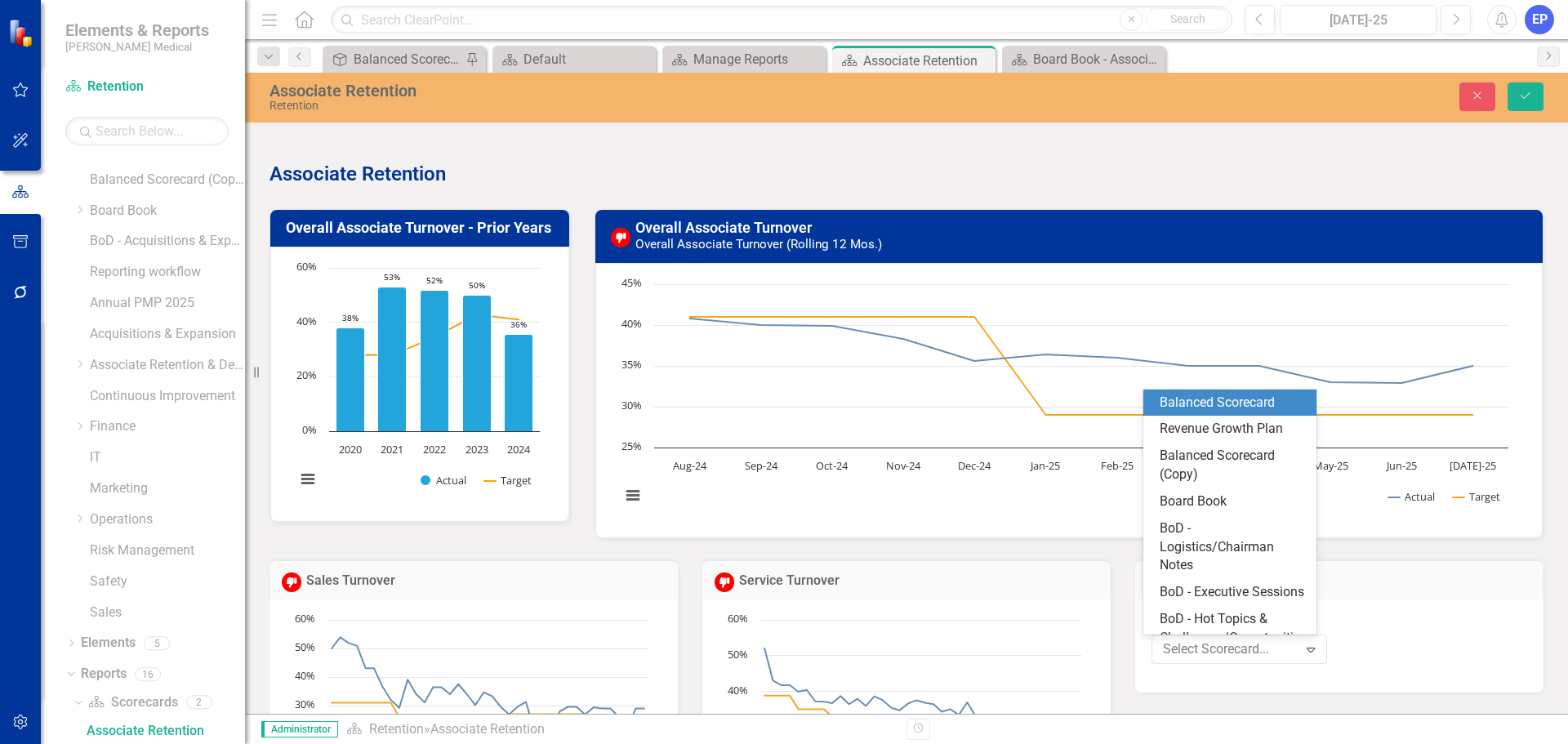
click at [1229, 411] on div "Balanced Scorecard" at bounding box center [1232, 403] width 147 height 18
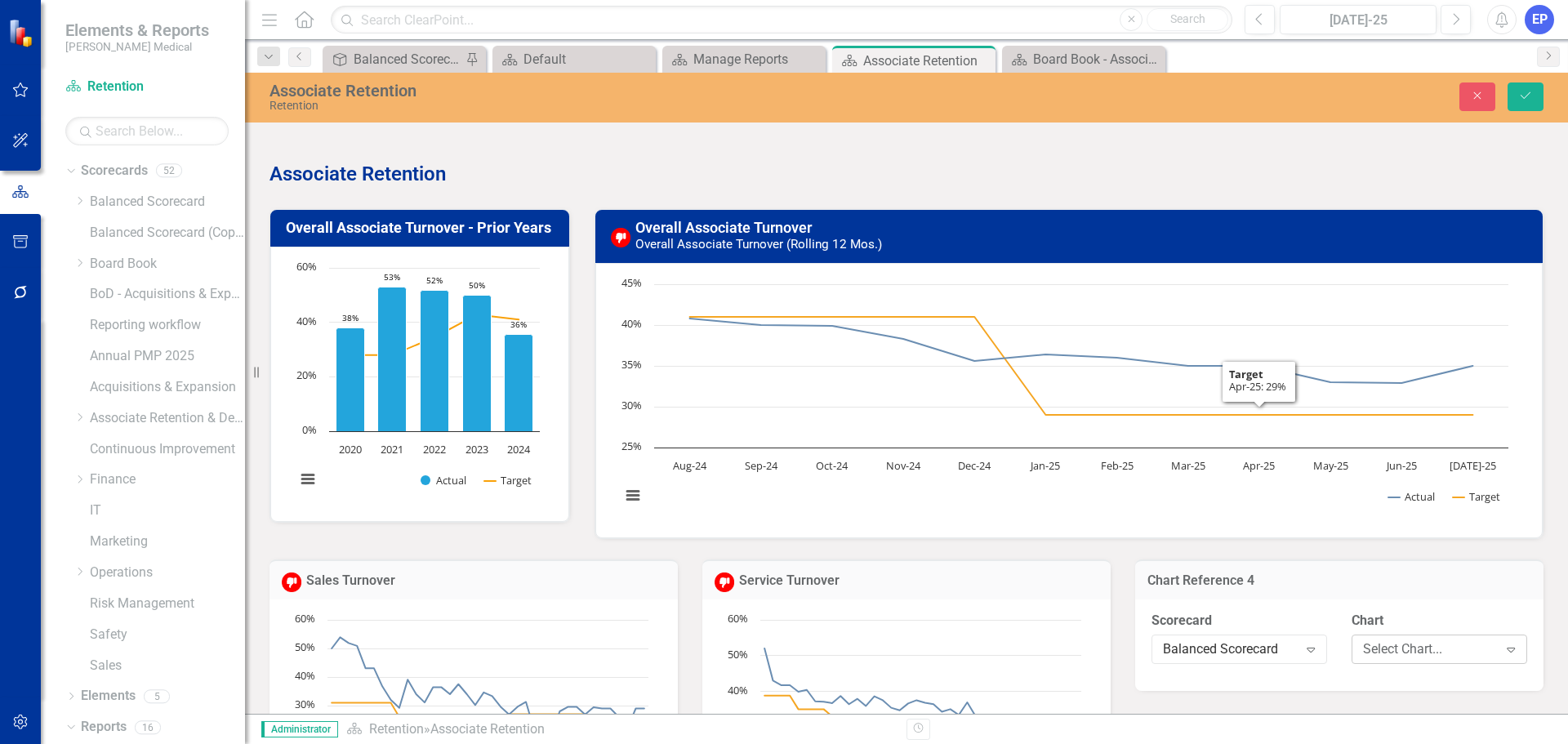
scroll to position [53, 0]
click at [1372, 642] on div "Select Chart..." at bounding box center [1430, 649] width 135 height 18
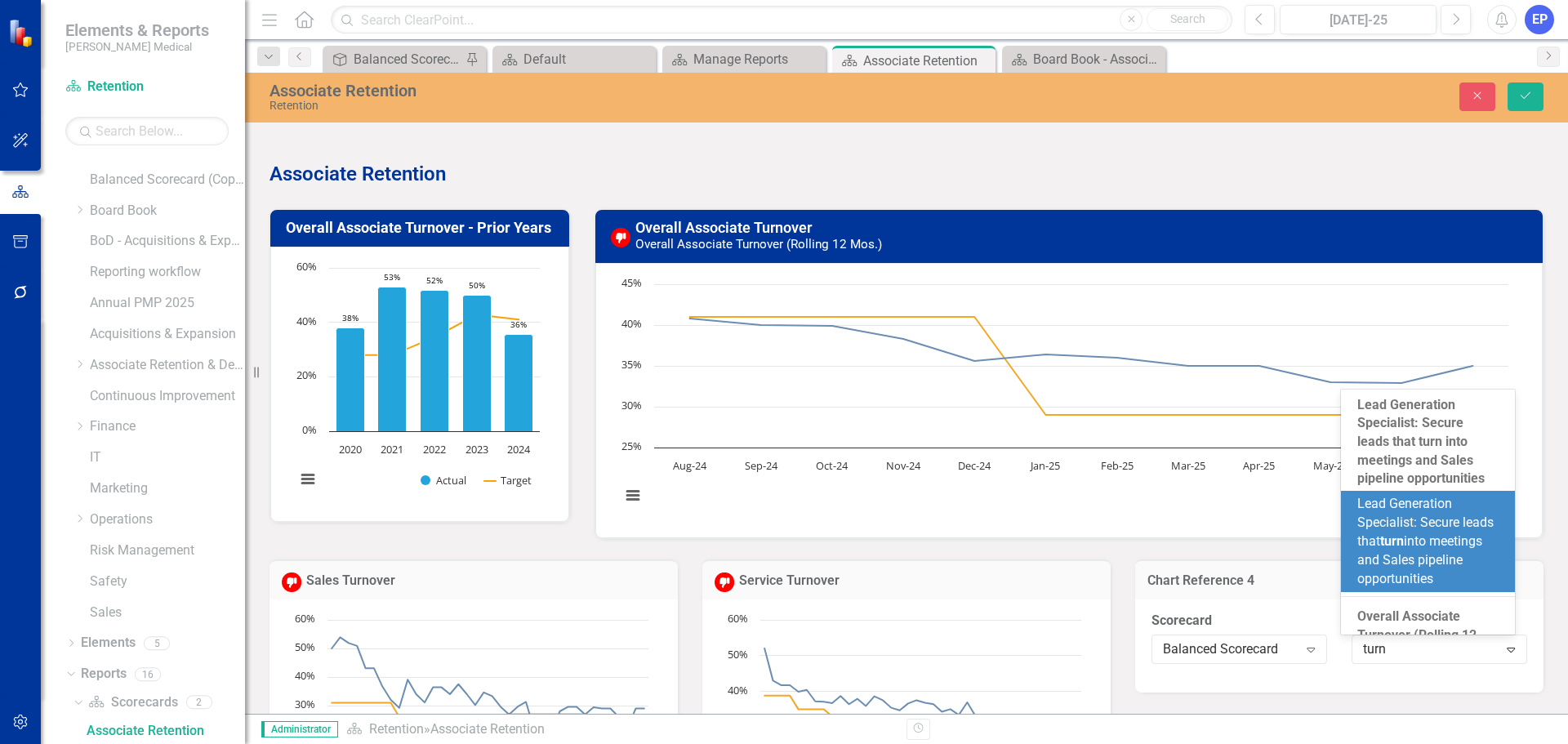
type input "turno"
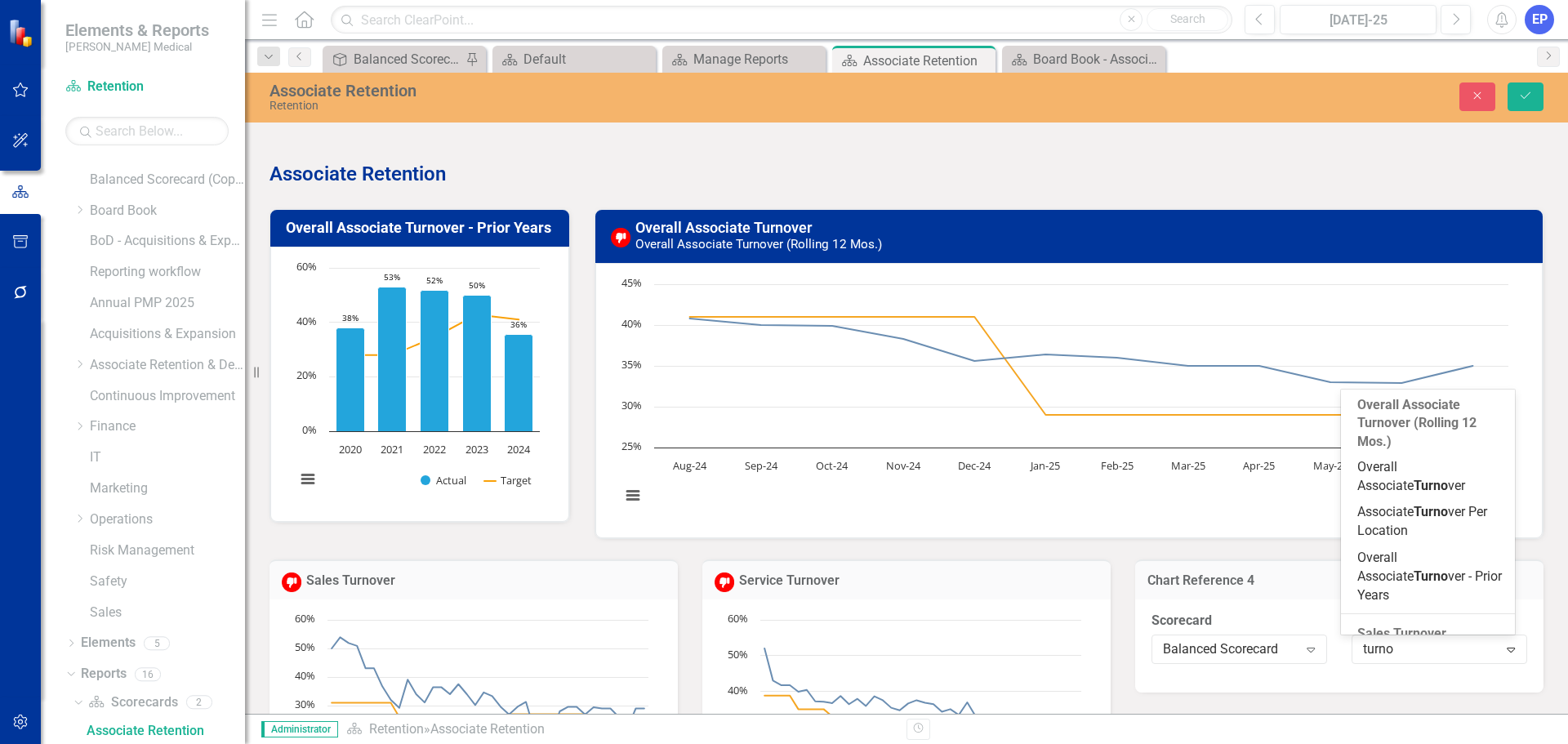
scroll to position [238, 0]
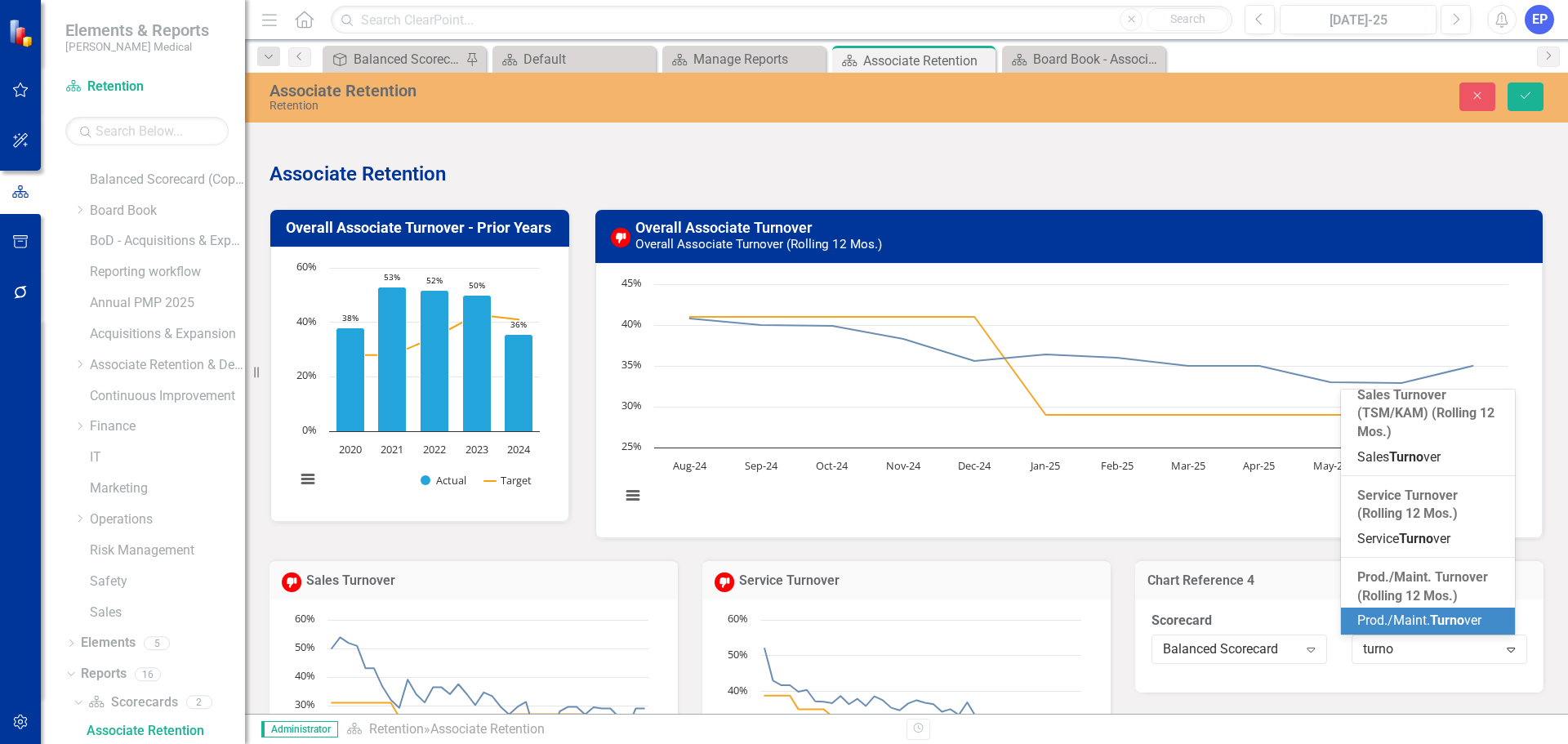
click at [1399, 616] on span "Prod./Maint. Turno ver" at bounding box center [1419, 621] width 124 height 15
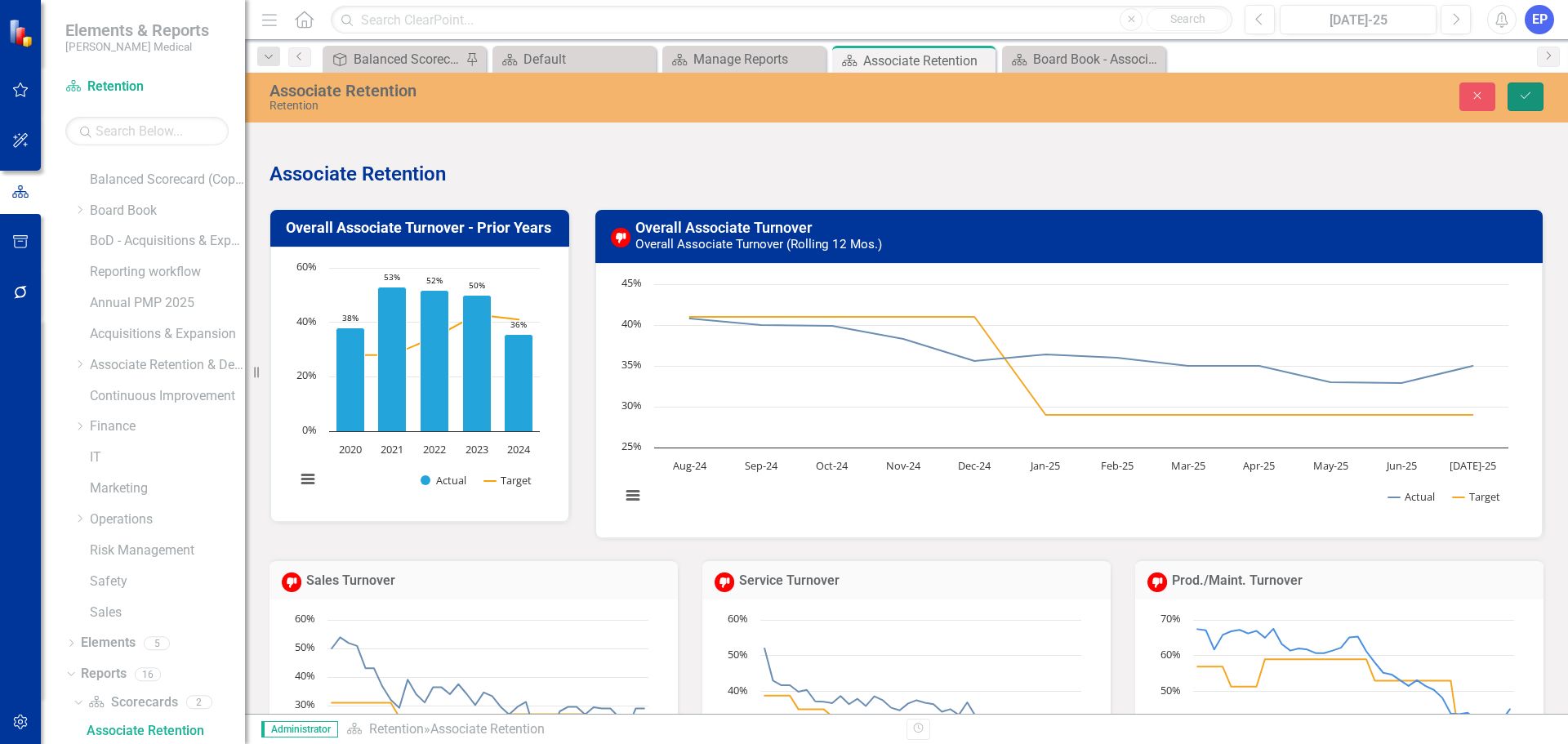
click at [1529, 99] on icon "Save" at bounding box center [1526, 96] width 15 height 12
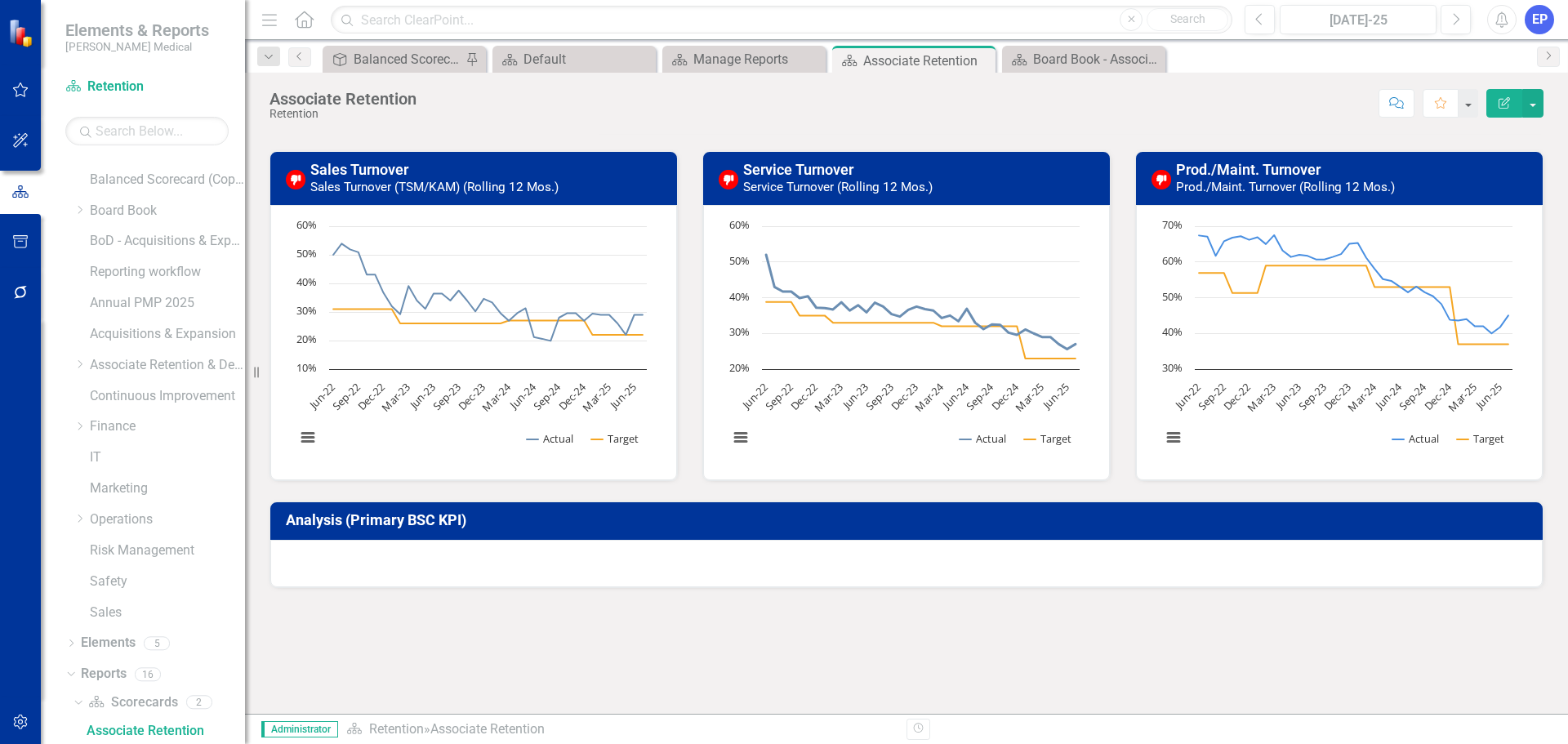
scroll to position [408, 0]
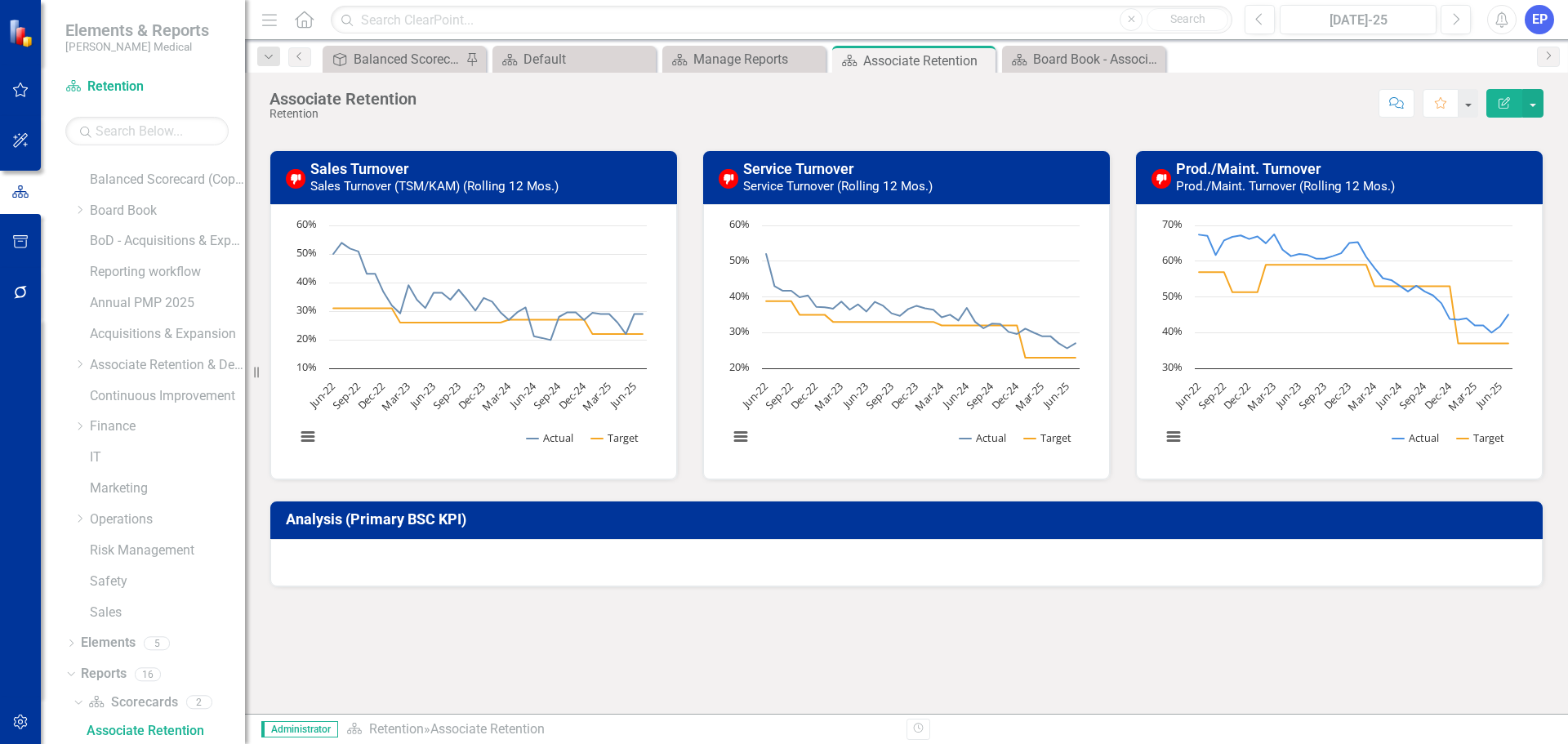
click at [964, 548] on div at bounding box center [907, 563] width 1273 height 47
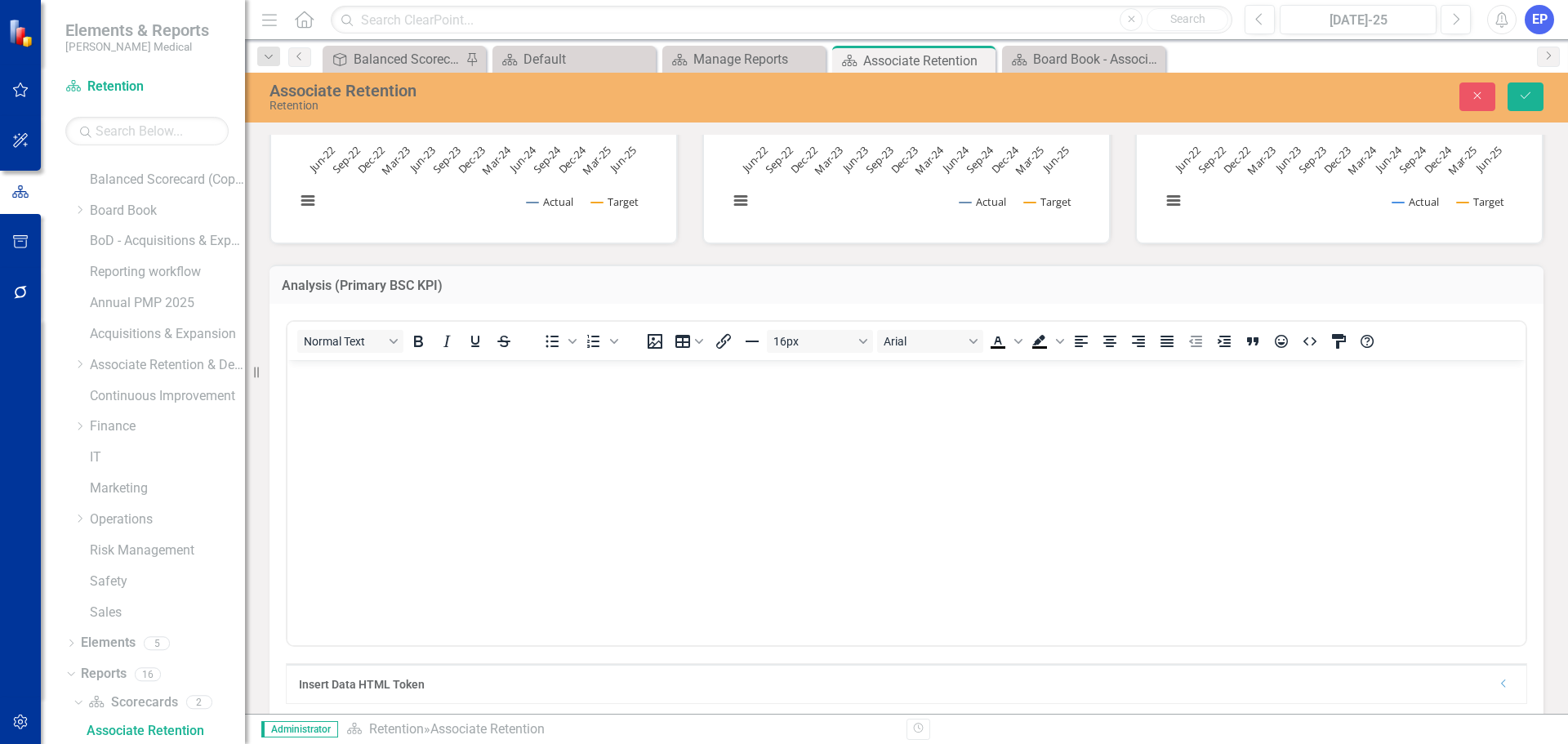
scroll to position [653, 0]
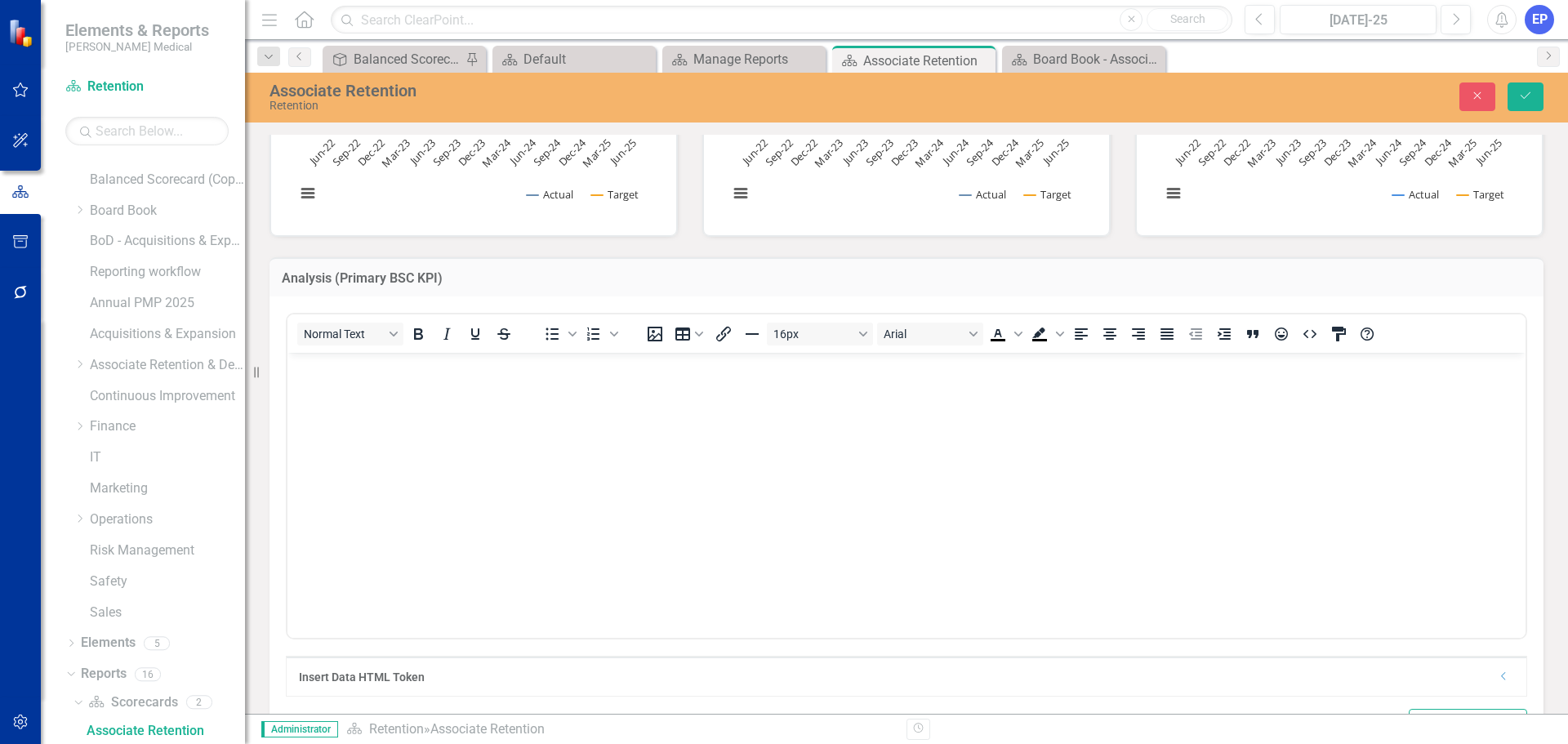
click at [1497, 677] on icon "Dropdown" at bounding box center [1503, 677] width 13 height 10
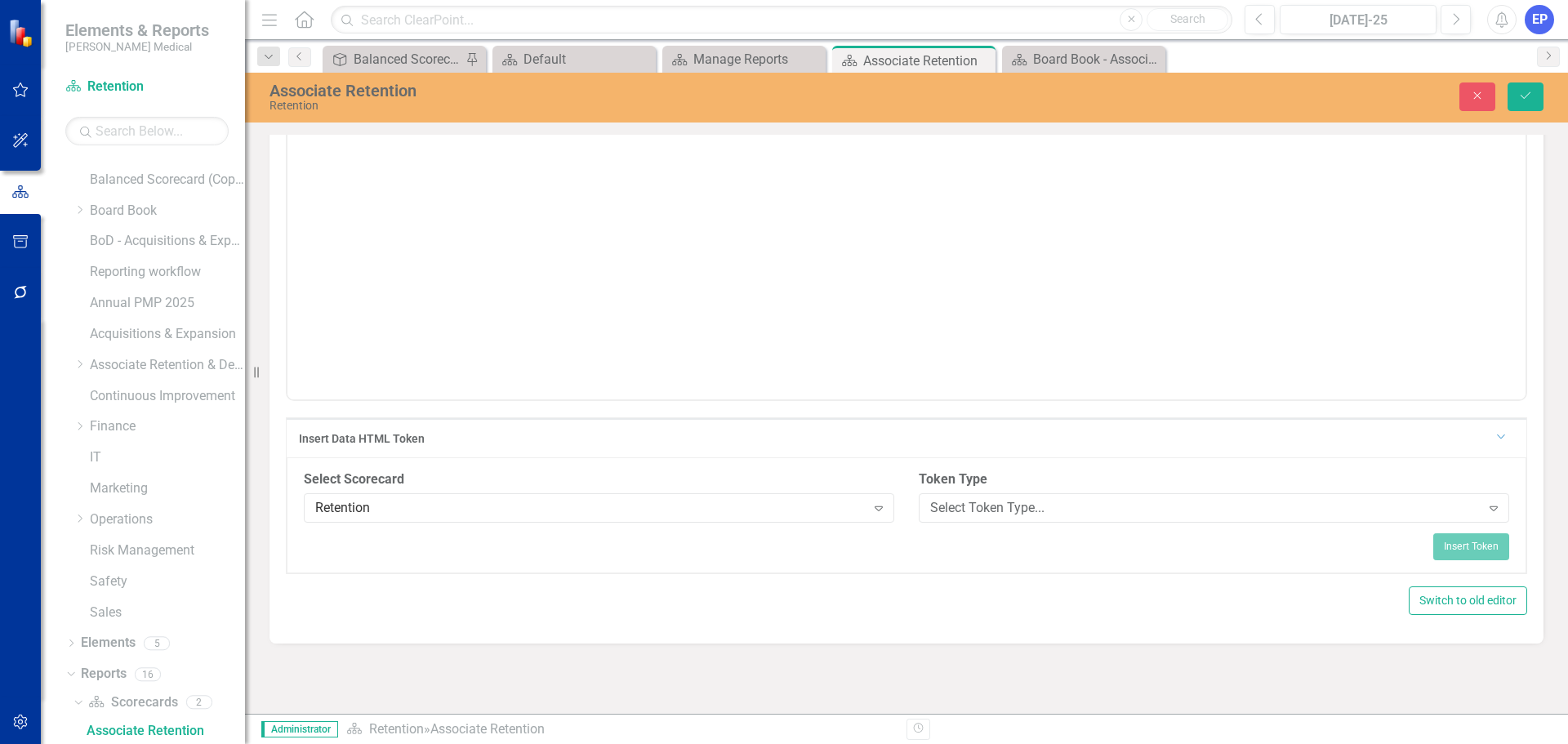
scroll to position [899, 0]
click at [815, 500] on div "Retention" at bounding box center [591, 502] width 551 height 18
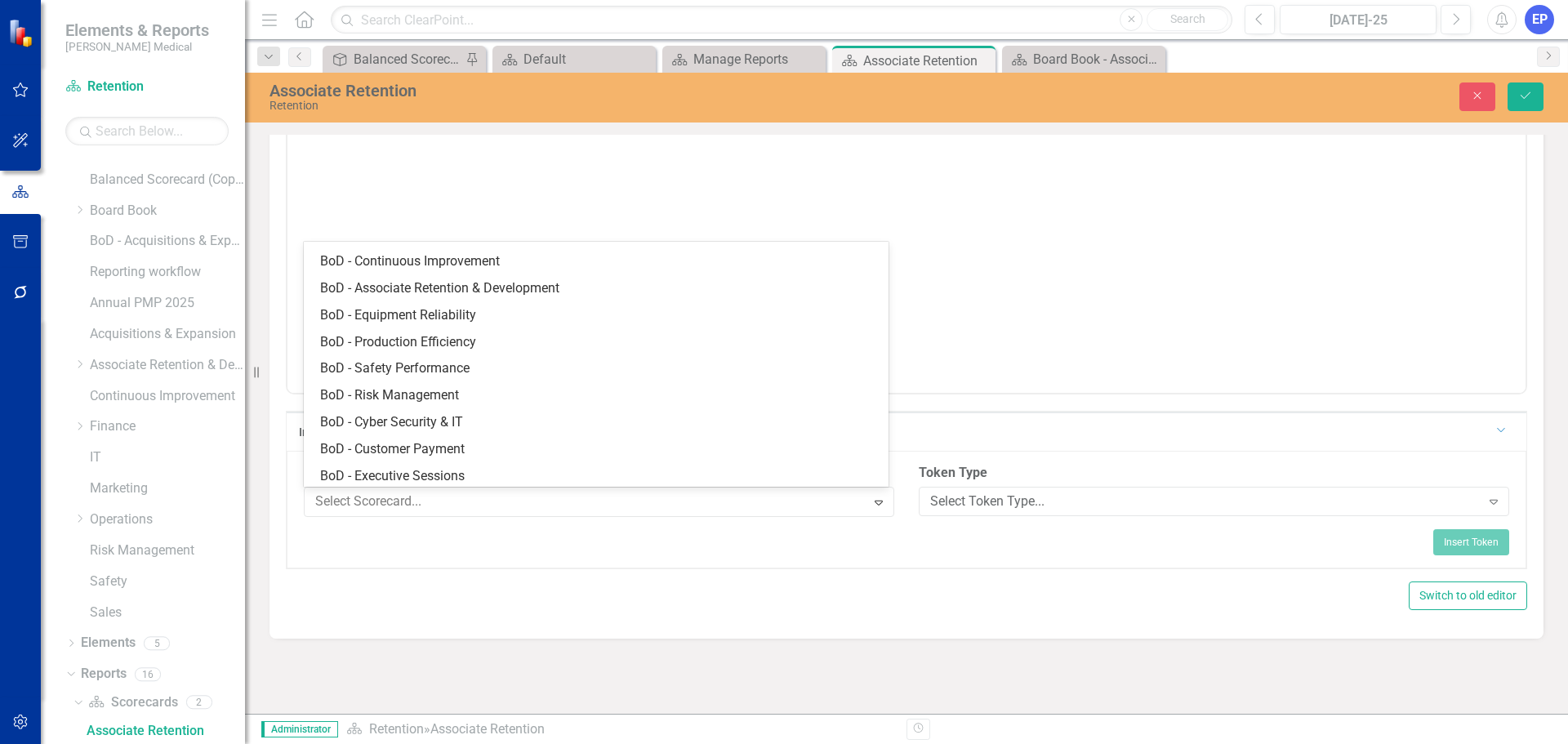
scroll to position [0, 0]
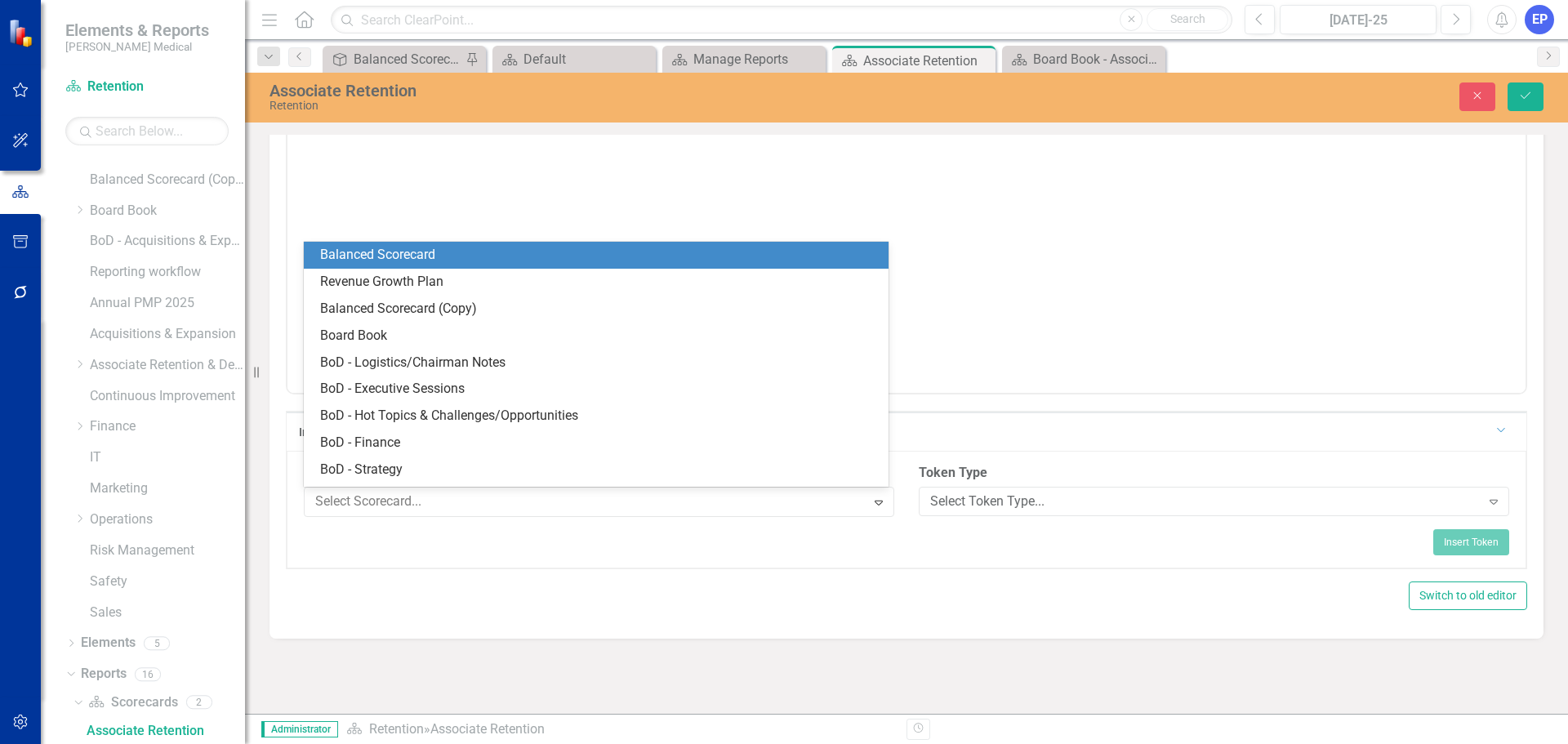
click at [634, 247] on div "Balanced Scorecard" at bounding box center [598, 255] width 558 height 18
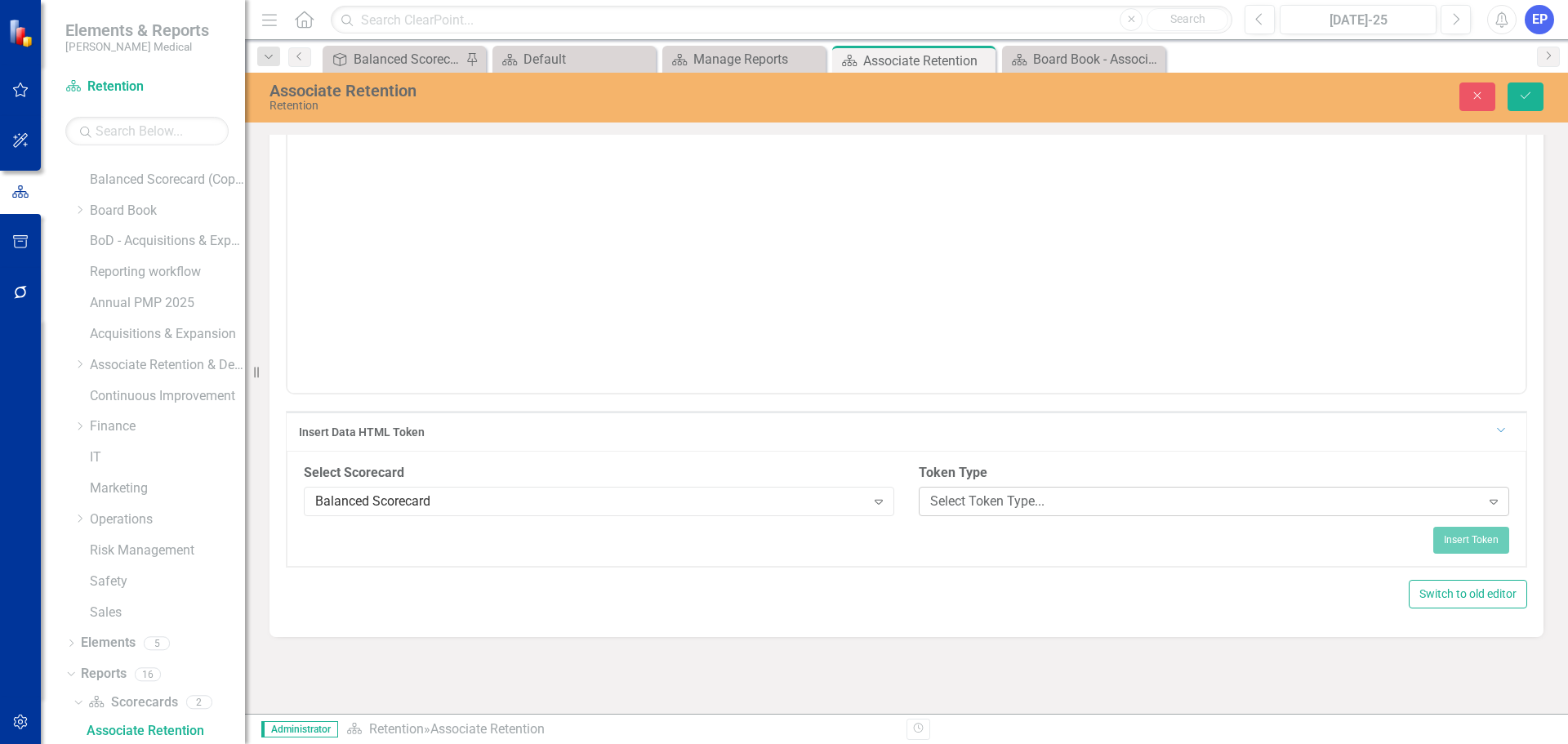
click at [981, 509] on div "Select Token Type..." at bounding box center [1205, 502] width 551 height 18
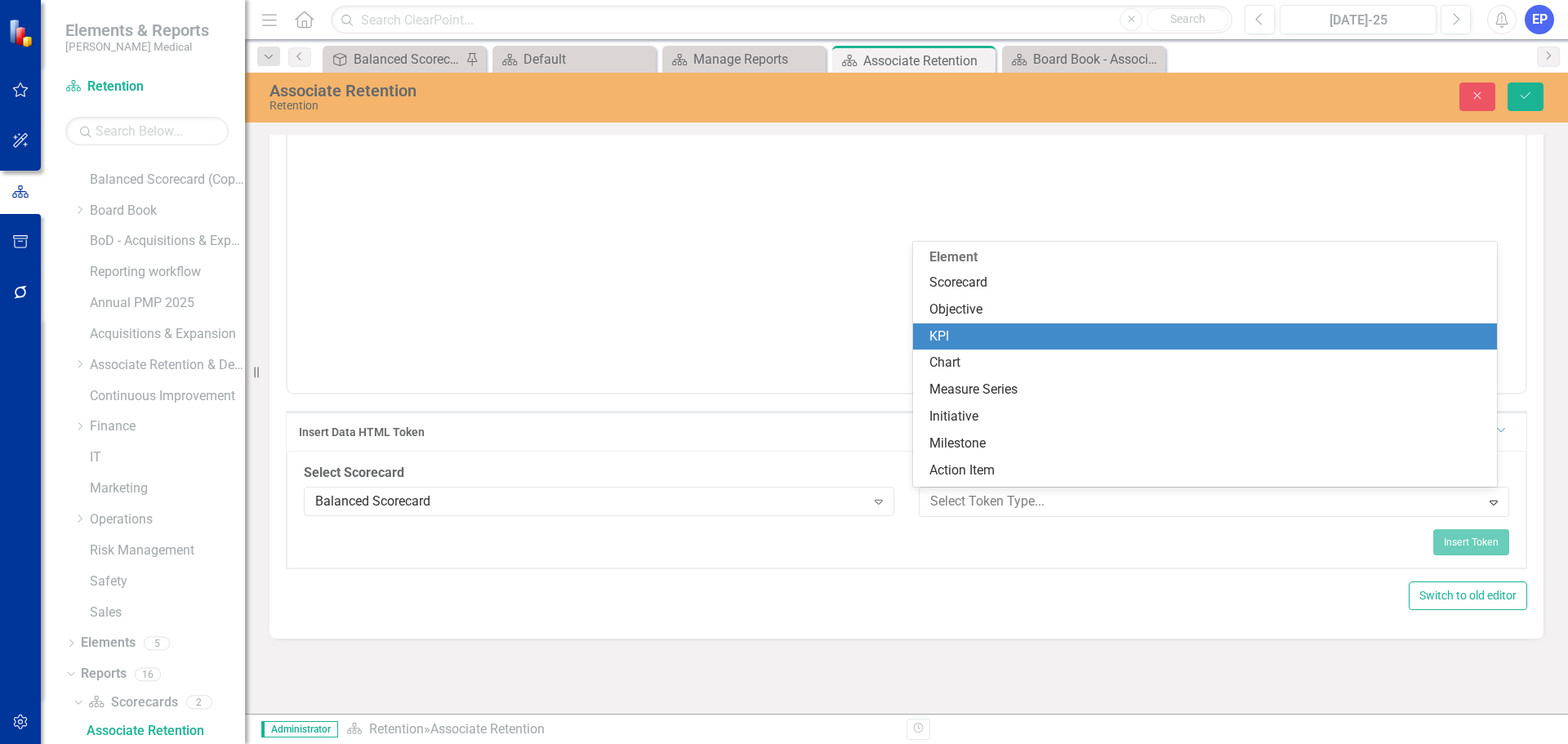
click at [970, 336] on div "KPI" at bounding box center [1208, 337] width 558 height 18
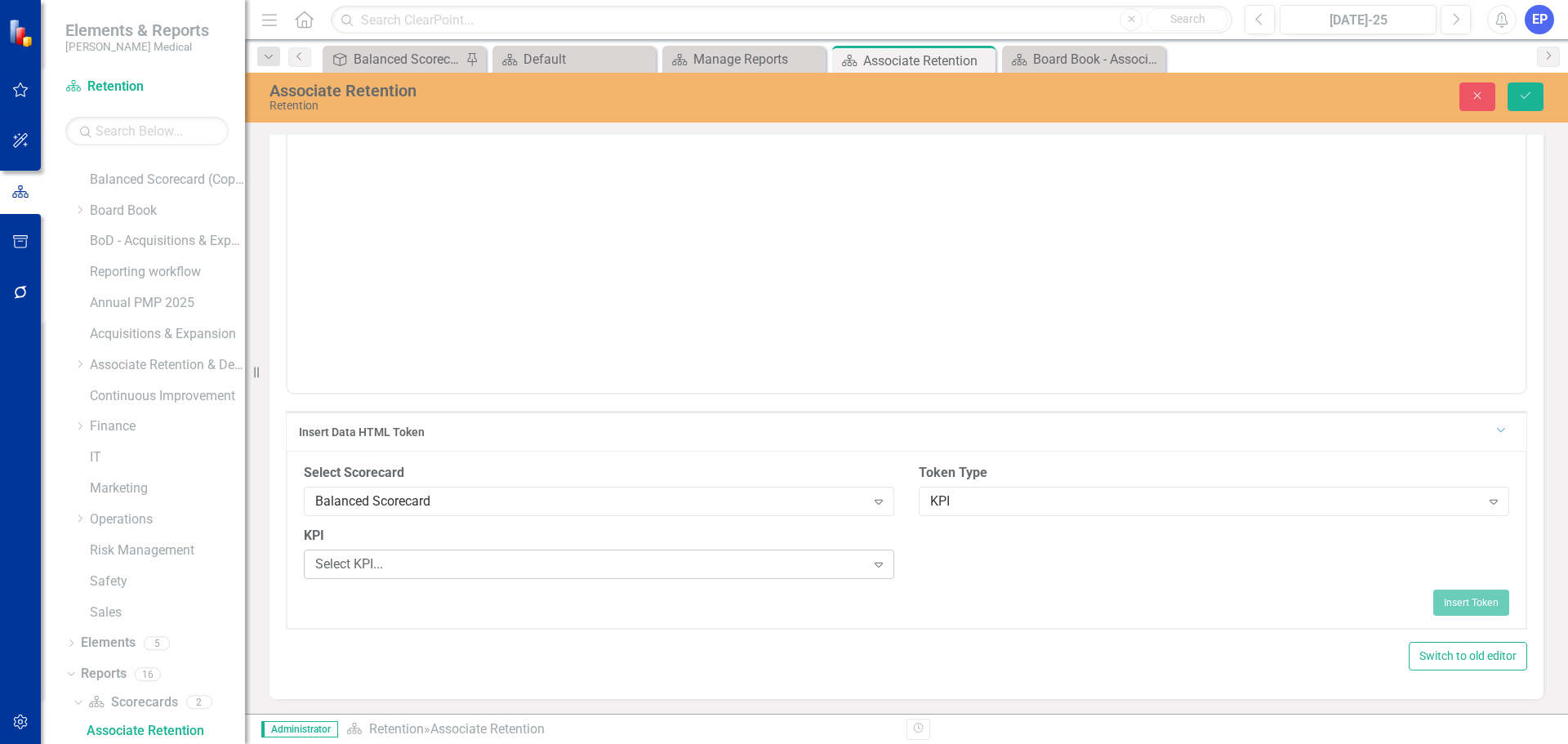
click at [603, 557] on div "Select KPI..." at bounding box center [591, 565] width 551 height 18
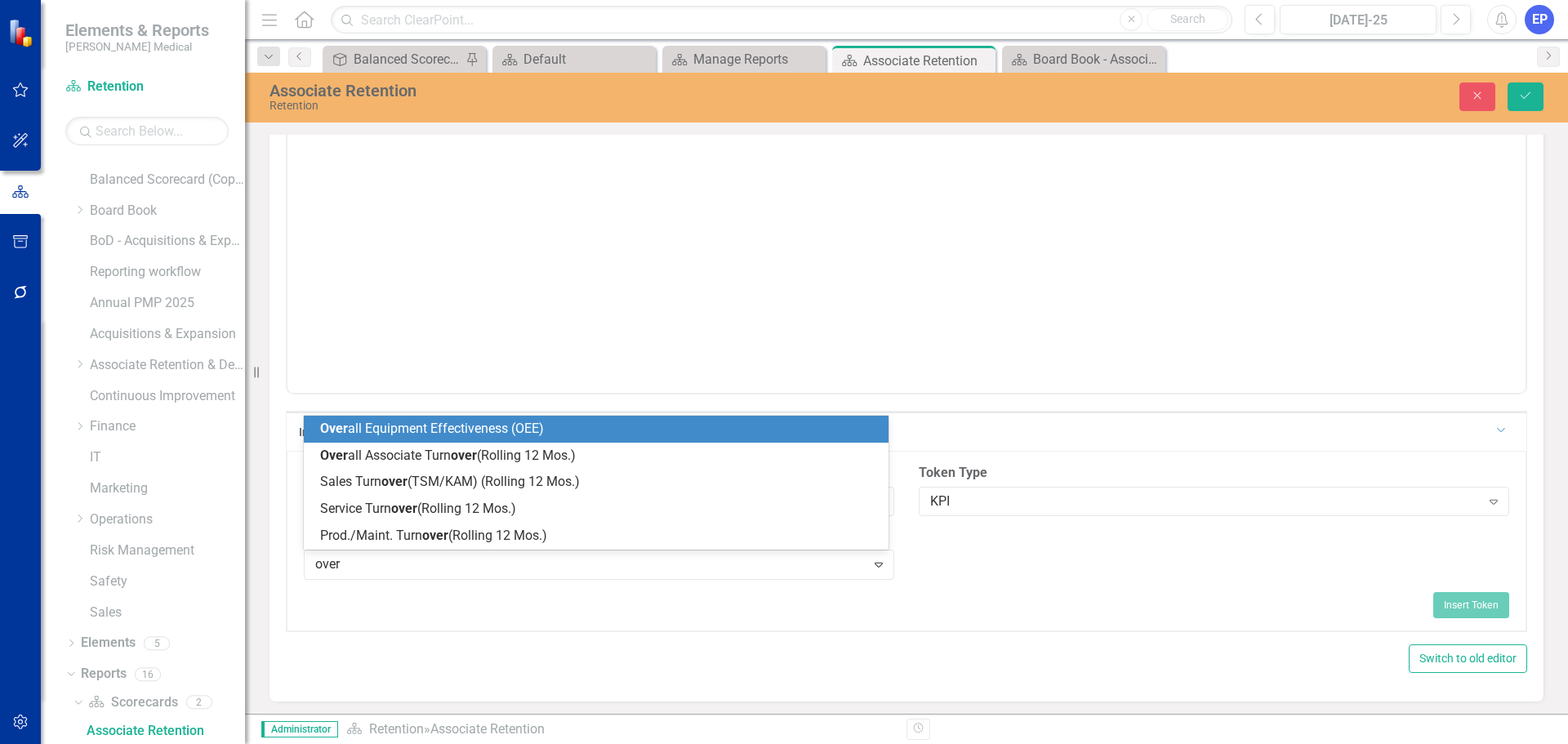
type input "overa"
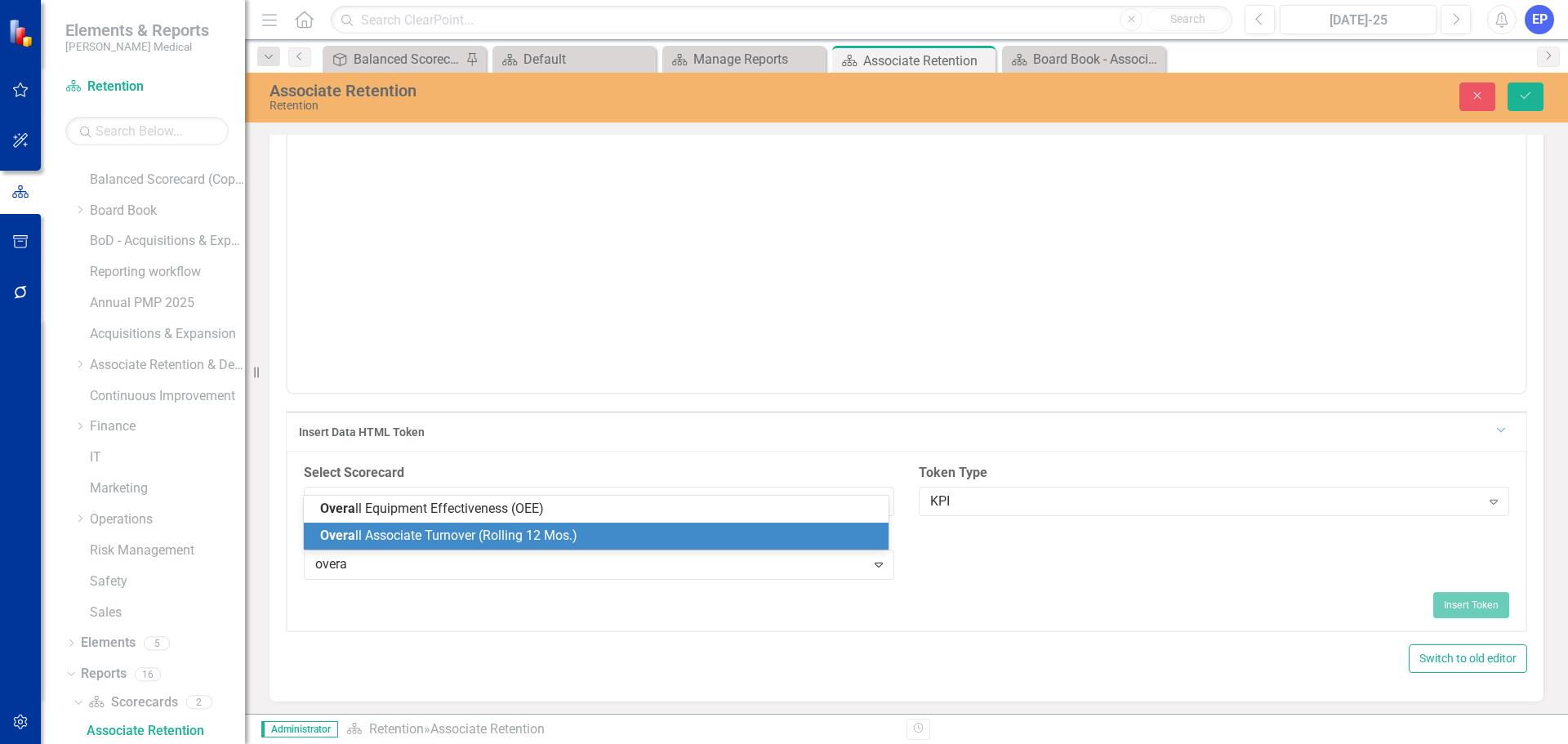
click at [531, 531] on span "Overa ll Associate Turnover (Rolling 12 Mos.)" at bounding box center [448, 535] width 257 height 15
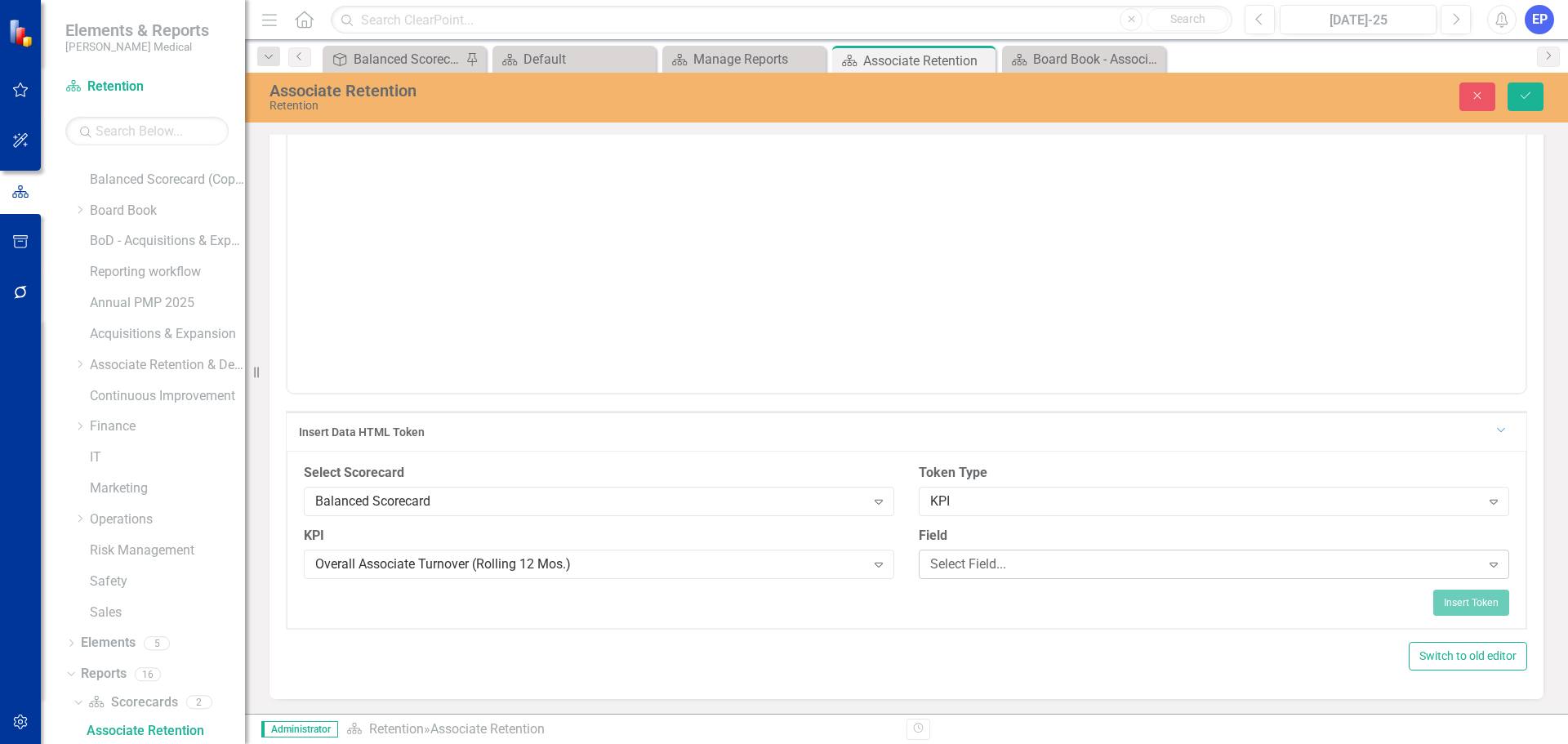
click at [933, 566] on div "Select Field..." at bounding box center [1205, 565] width 551 height 18
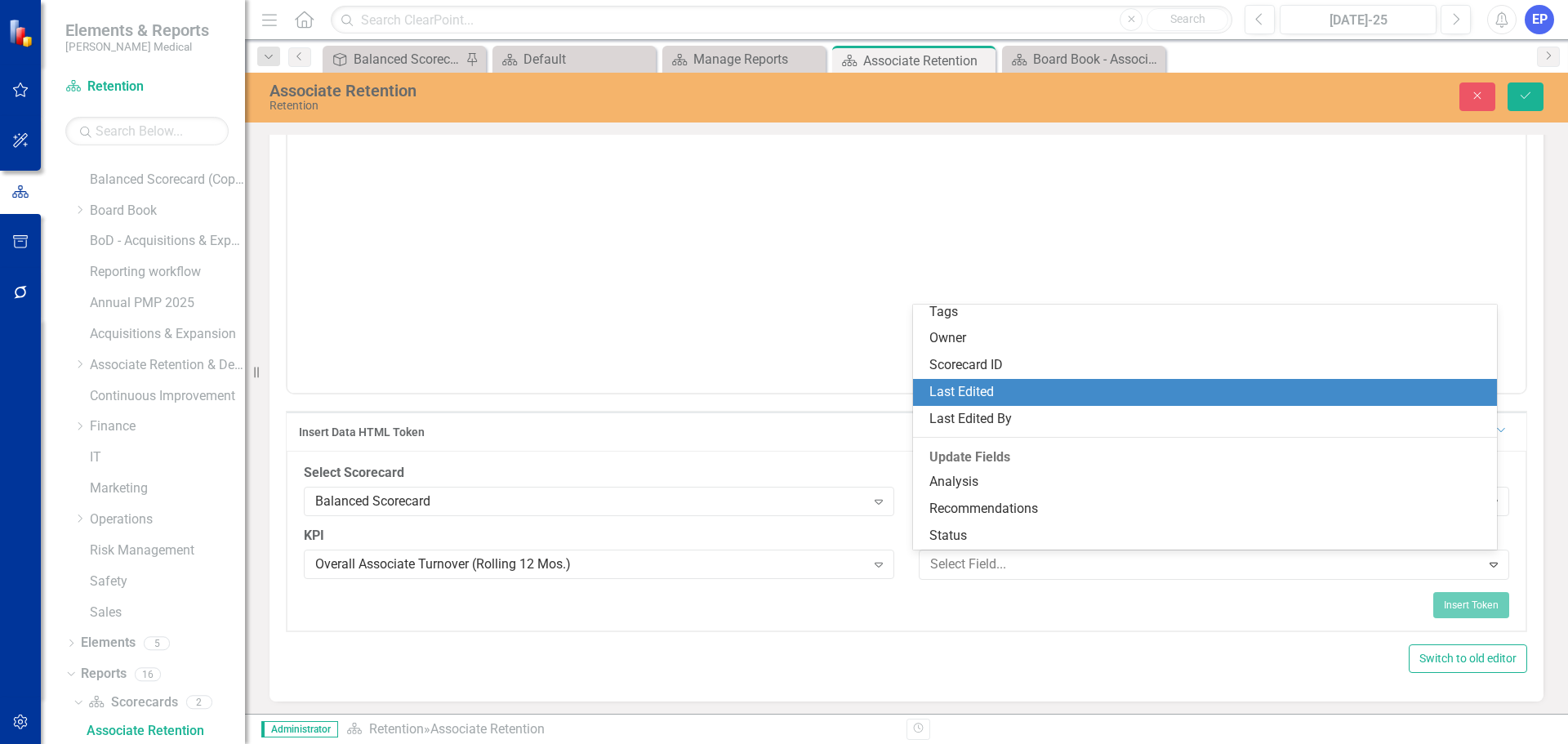
scroll to position [81, 0]
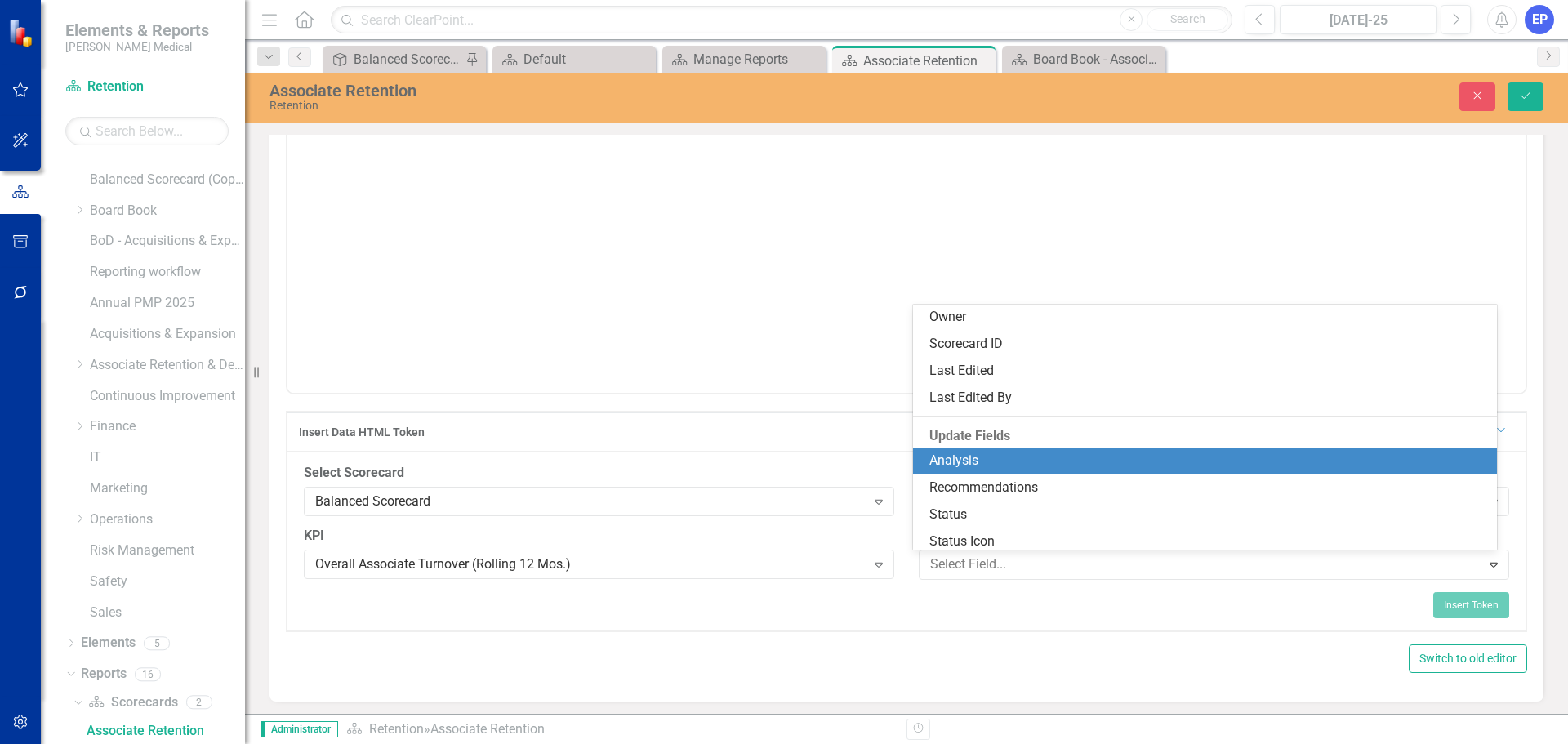
click at [980, 456] on div "Analysis" at bounding box center [1208, 461] width 558 height 18
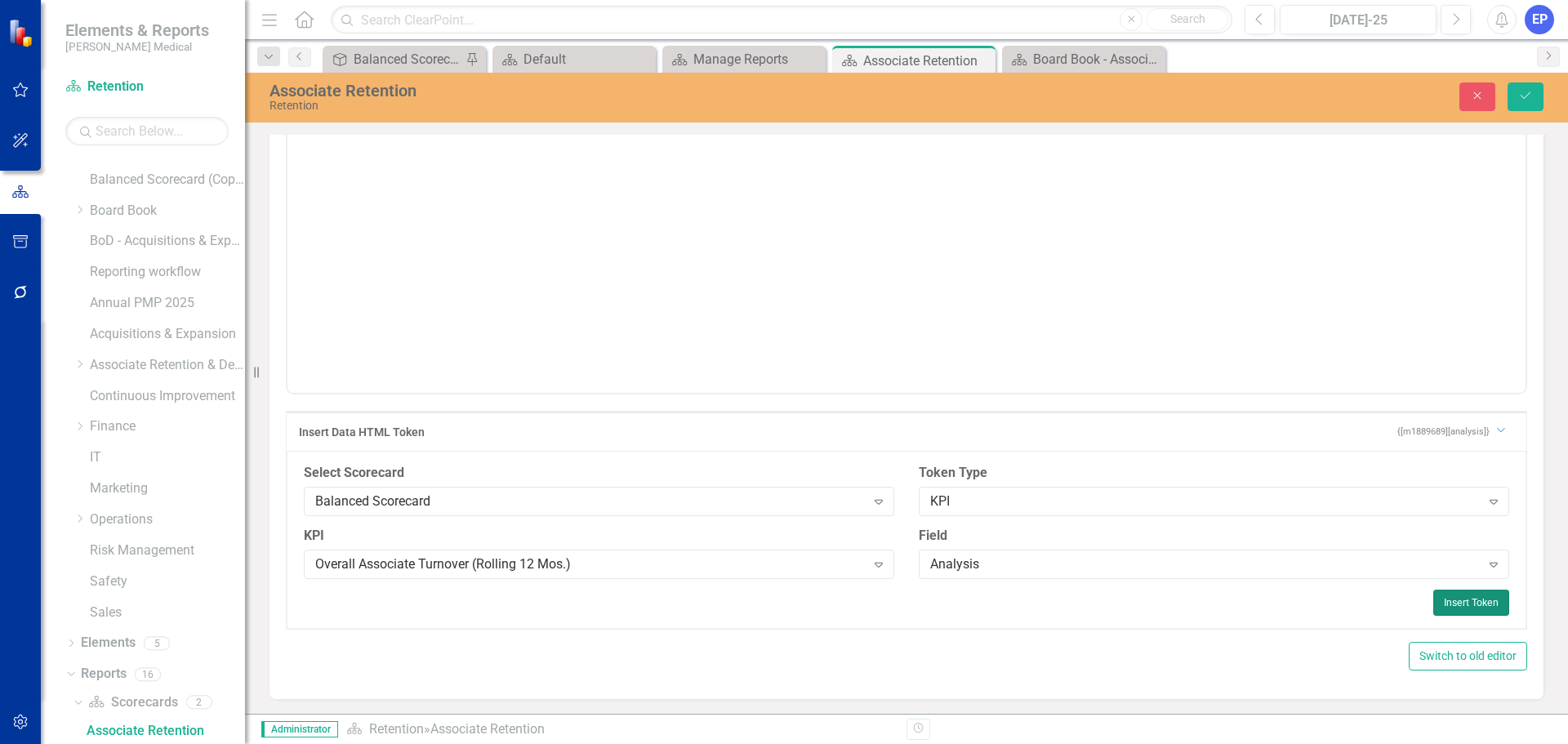
click at [1433, 600] on button "Insert Token" at bounding box center [1471, 602] width 76 height 26
click at [1436, 601] on button "Insert Token" at bounding box center [1471, 602] width 76 height 26
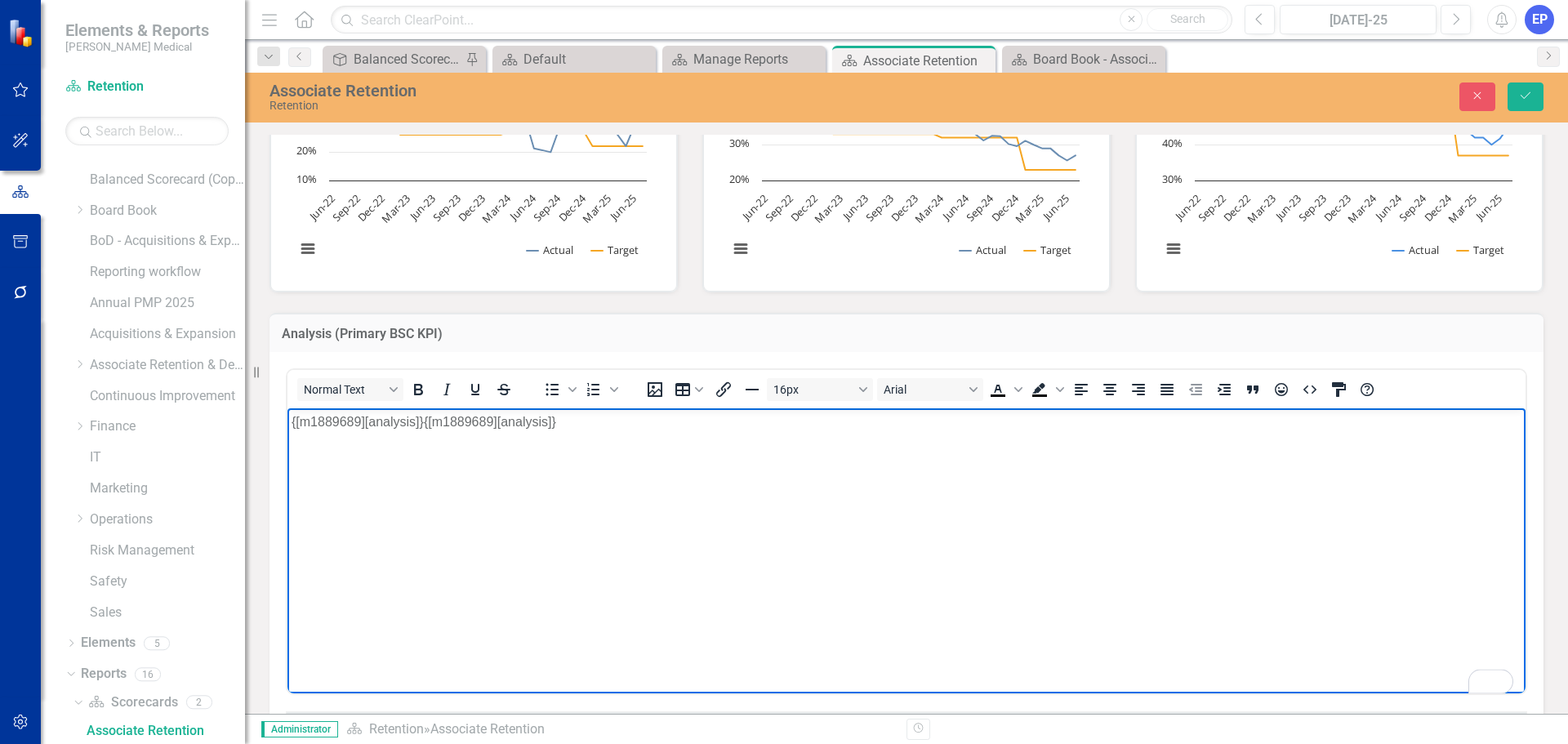
scroll to position [572, 0]
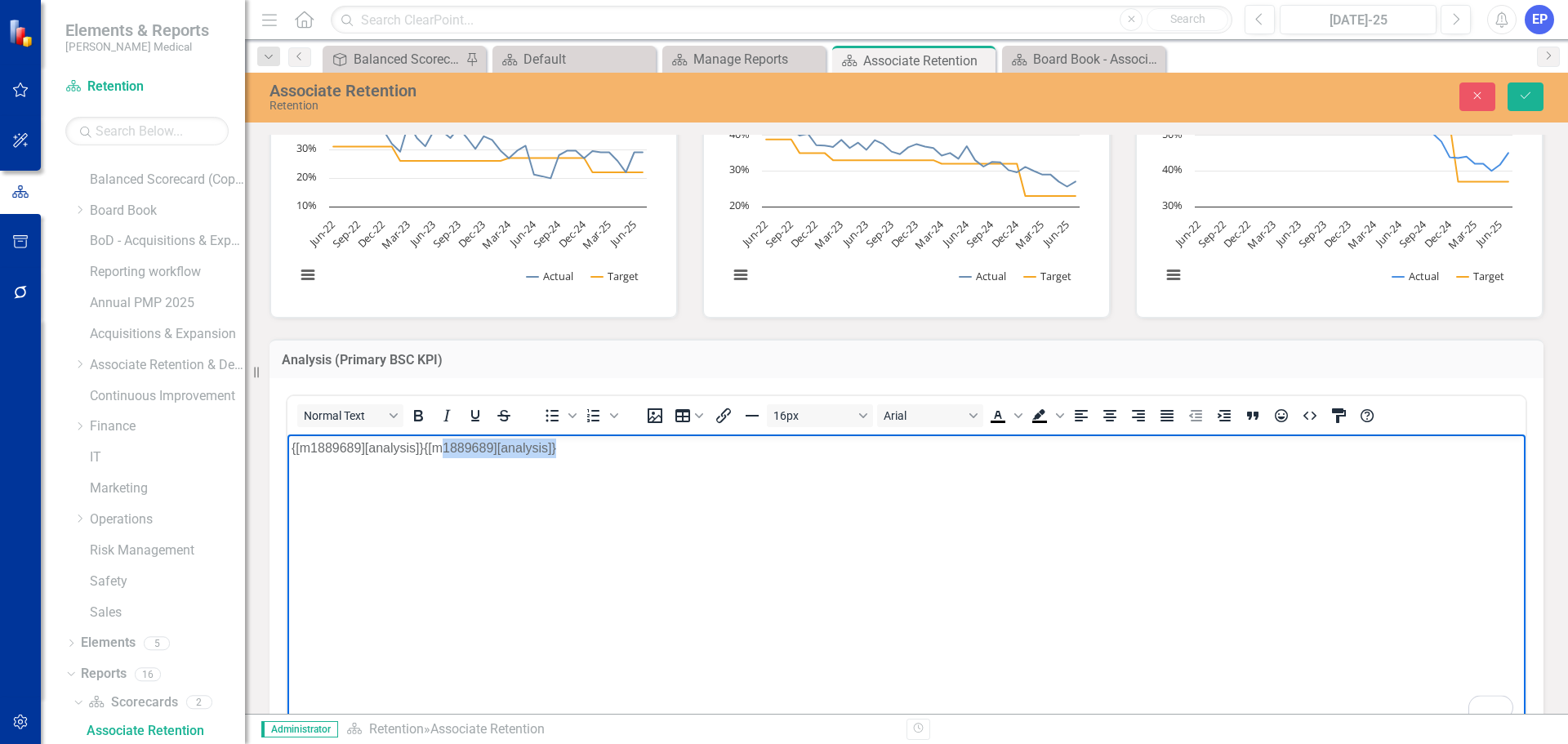
drag, startPoint x: 730, startPoint y: 464, endPoint x: 437, endPoint y: 453, distance: 293.2
click at [437, 453] on body "{[m1889689][analysis]}{[m1889689][analysis]}" at bounding box center [906, 558] width 1238 height 245
click at [1524, 93] on icon "Save" at bounding box center [1526, 96] width 15 height 12
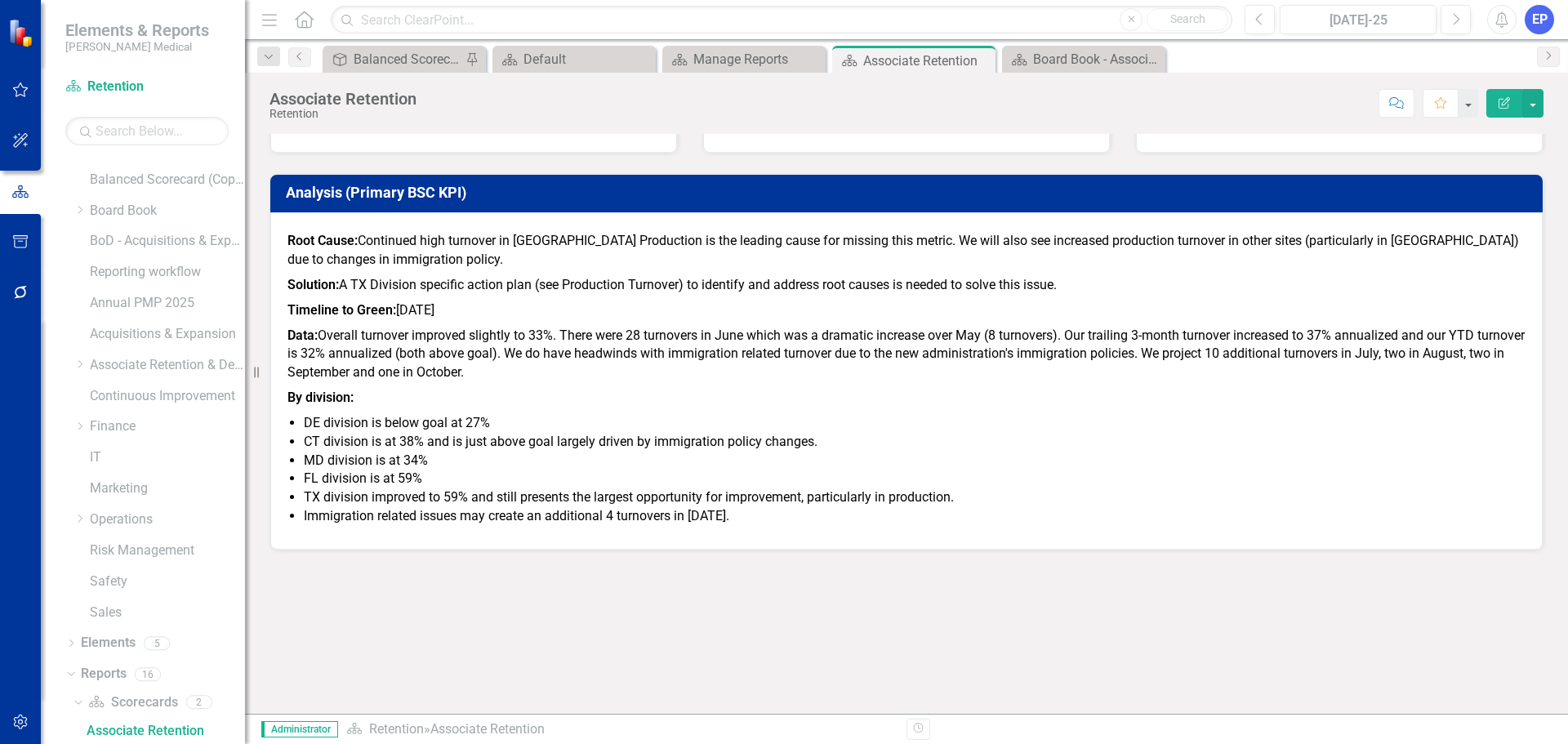
scroll to position [899, 0]
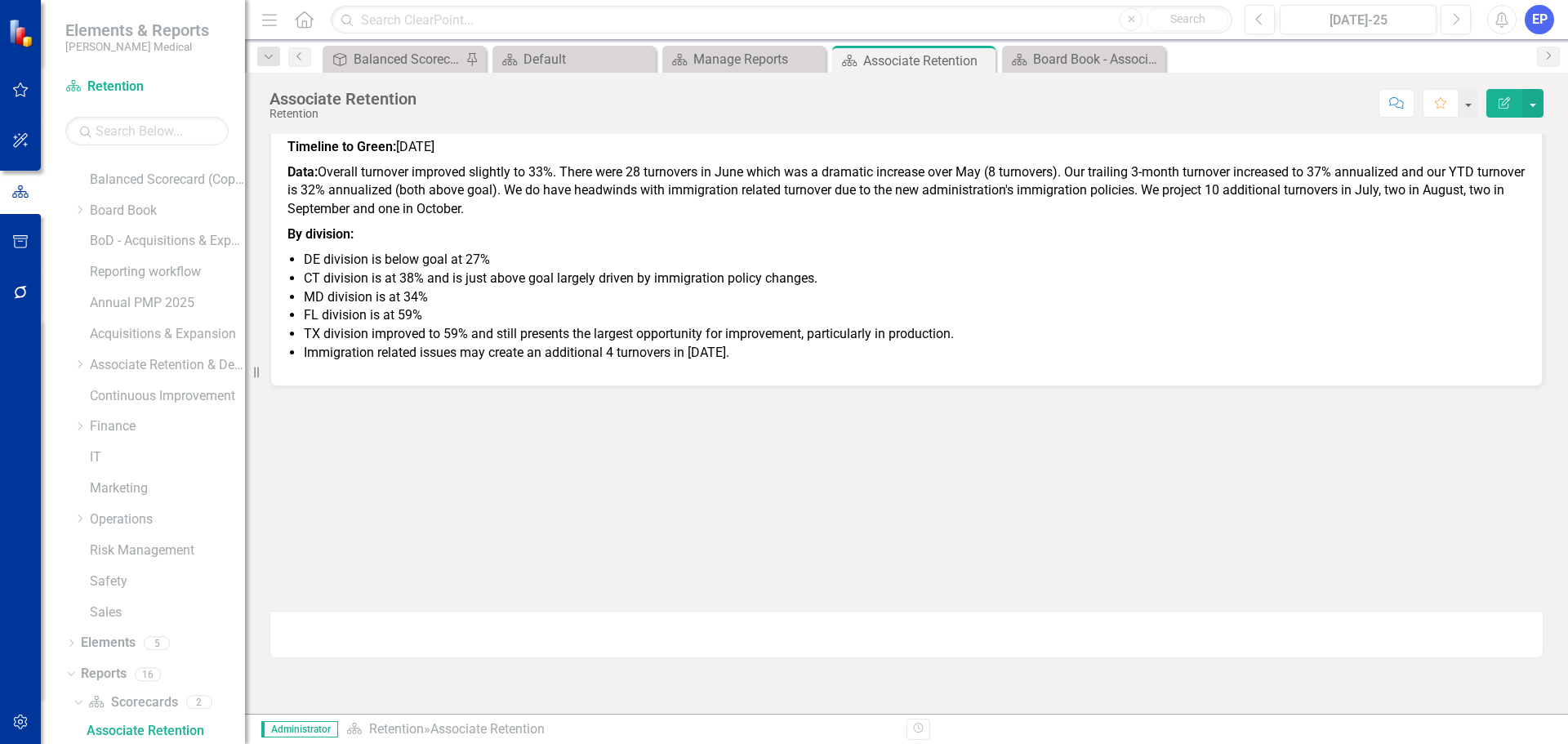
click at [1001, 456] on div at bounding box center [906, 489] width 1299 height 68
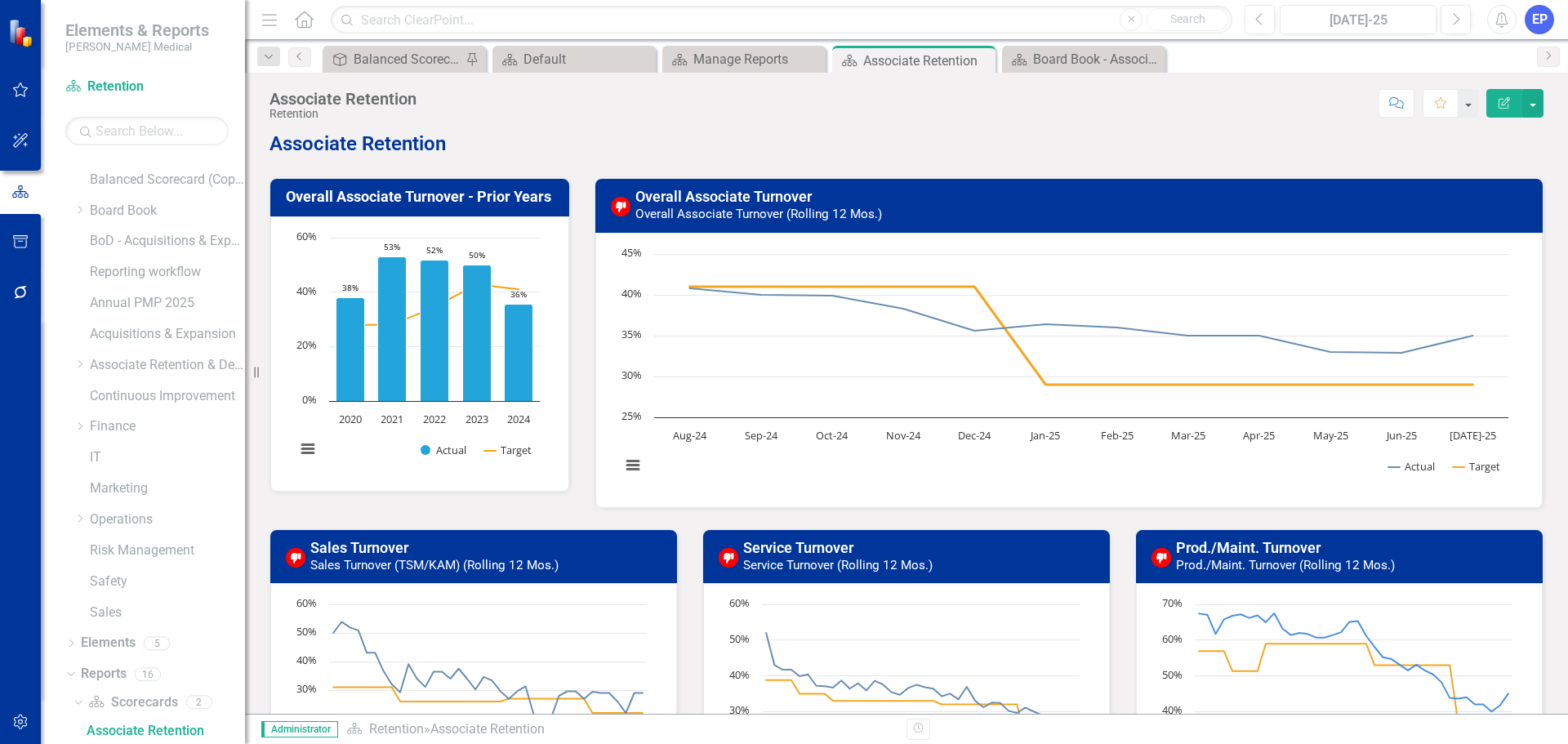
scroll to position [0, 0]
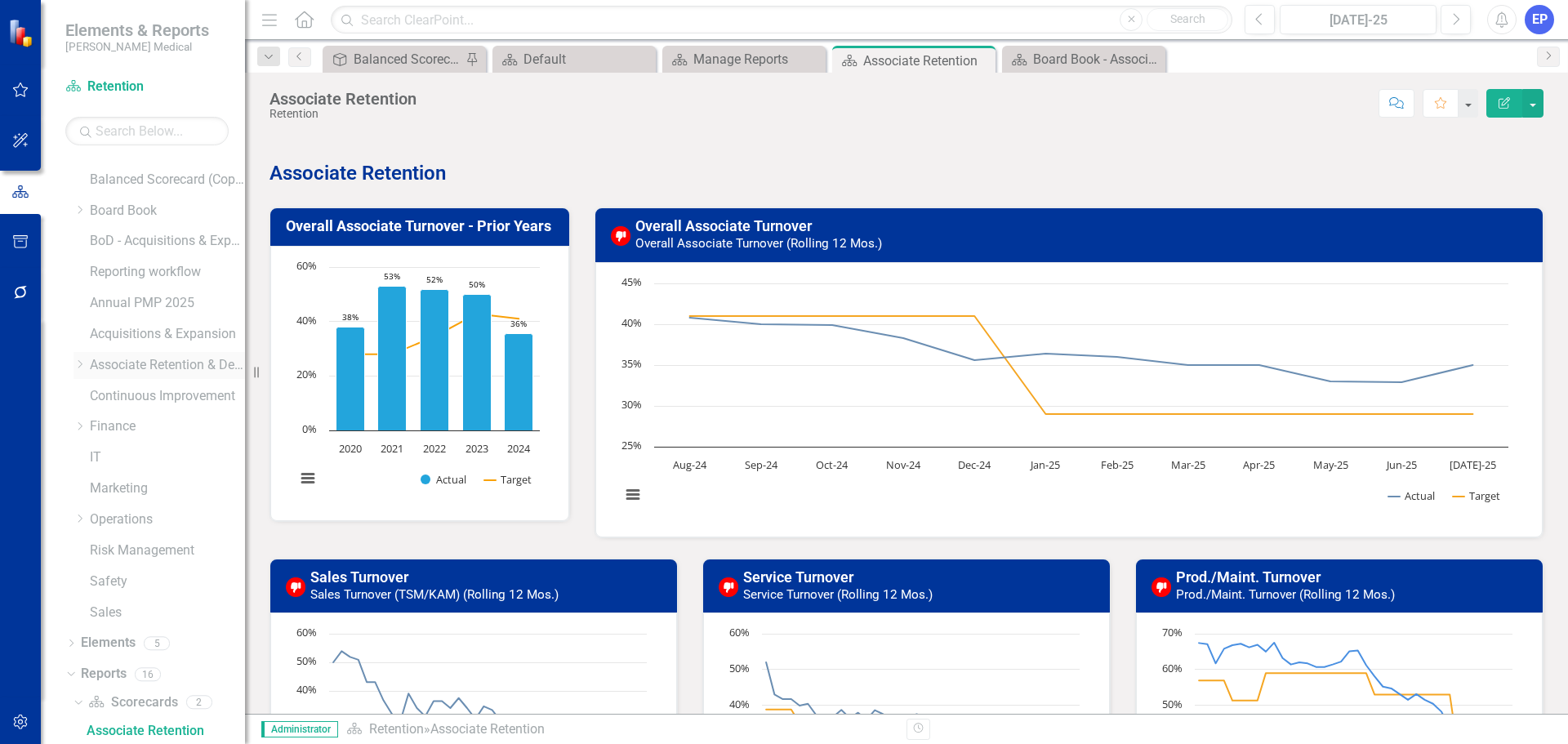
click at [80, 364] on icon "Dropdown" at bounding box center [80, 364] width 13 height 10
click at [119, 421] on link "Retention" at bounding box center [175, 427] width 139 height 18
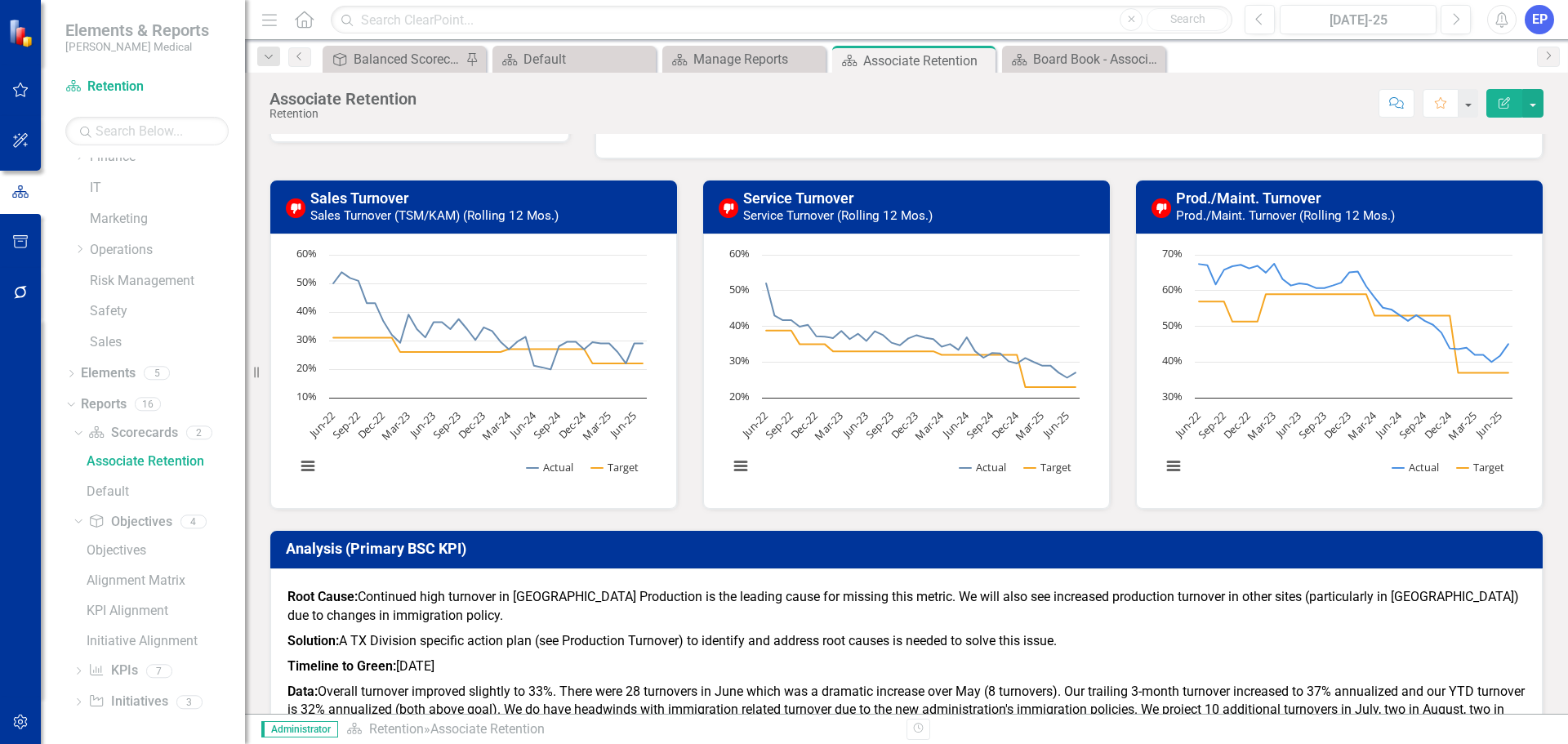
scroll to position [408, 0]
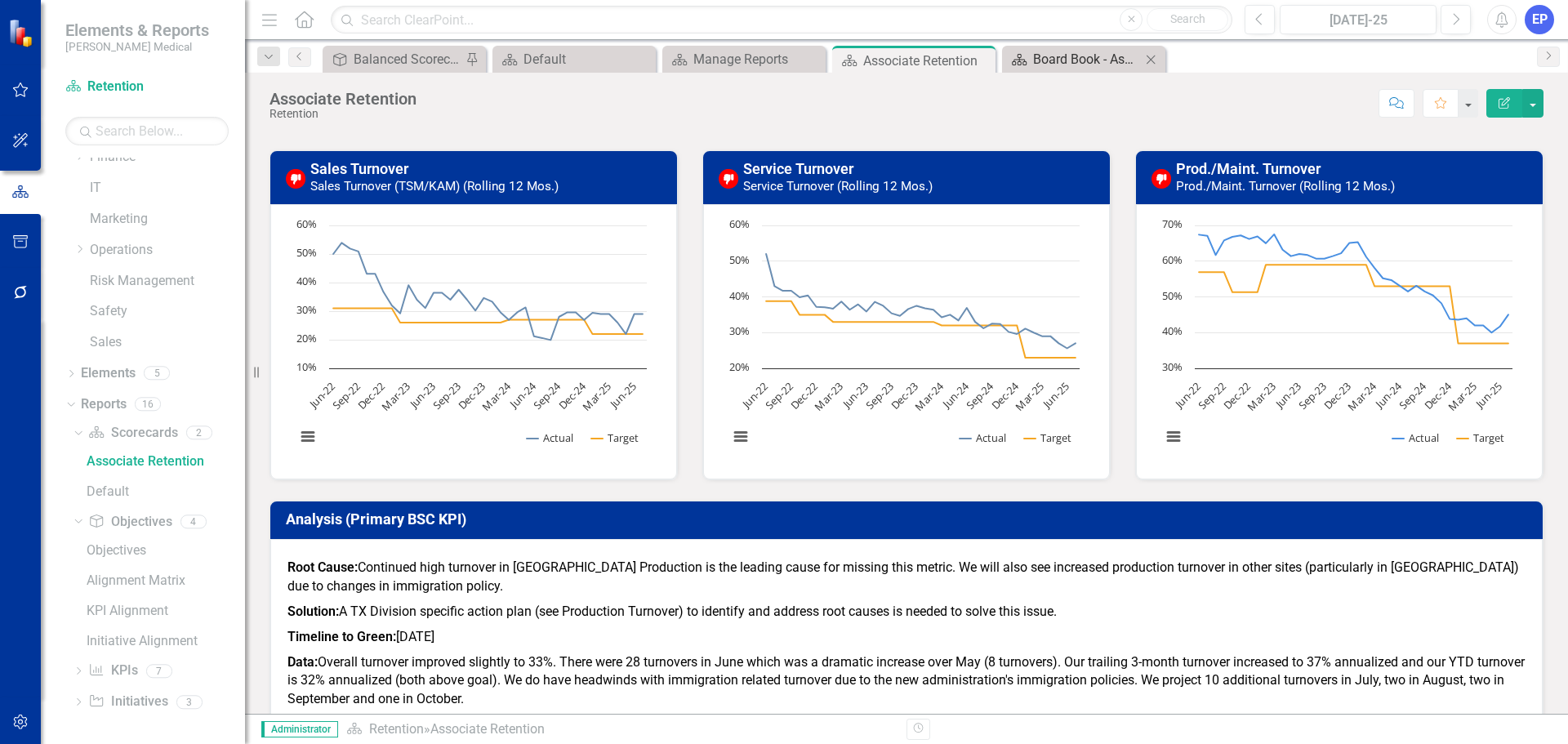
click at [1083, 57] on div "Board Book - Associate Retention & Development" at bounding box center [1087, 59] width 107 height 20
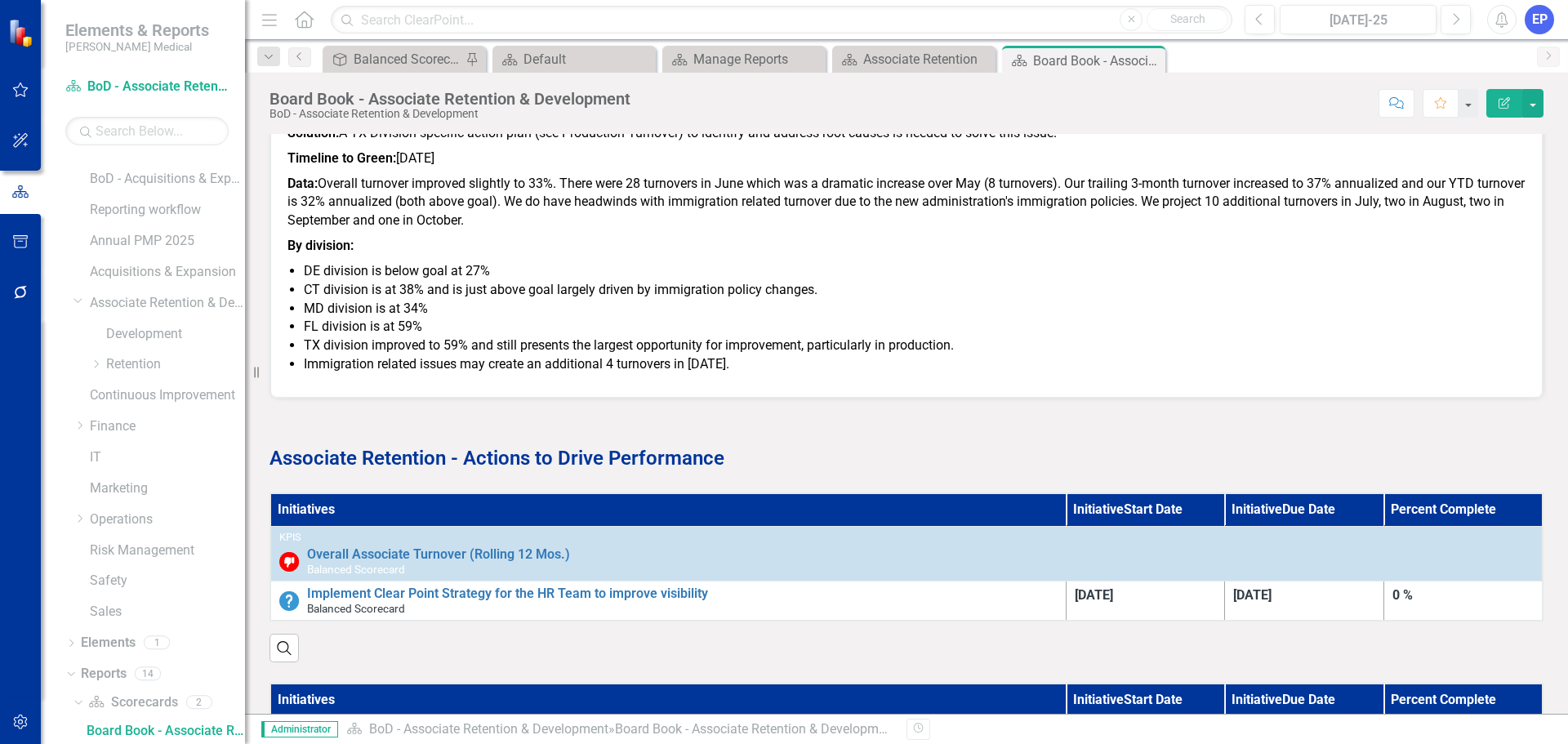
scroll to position [899, 0]
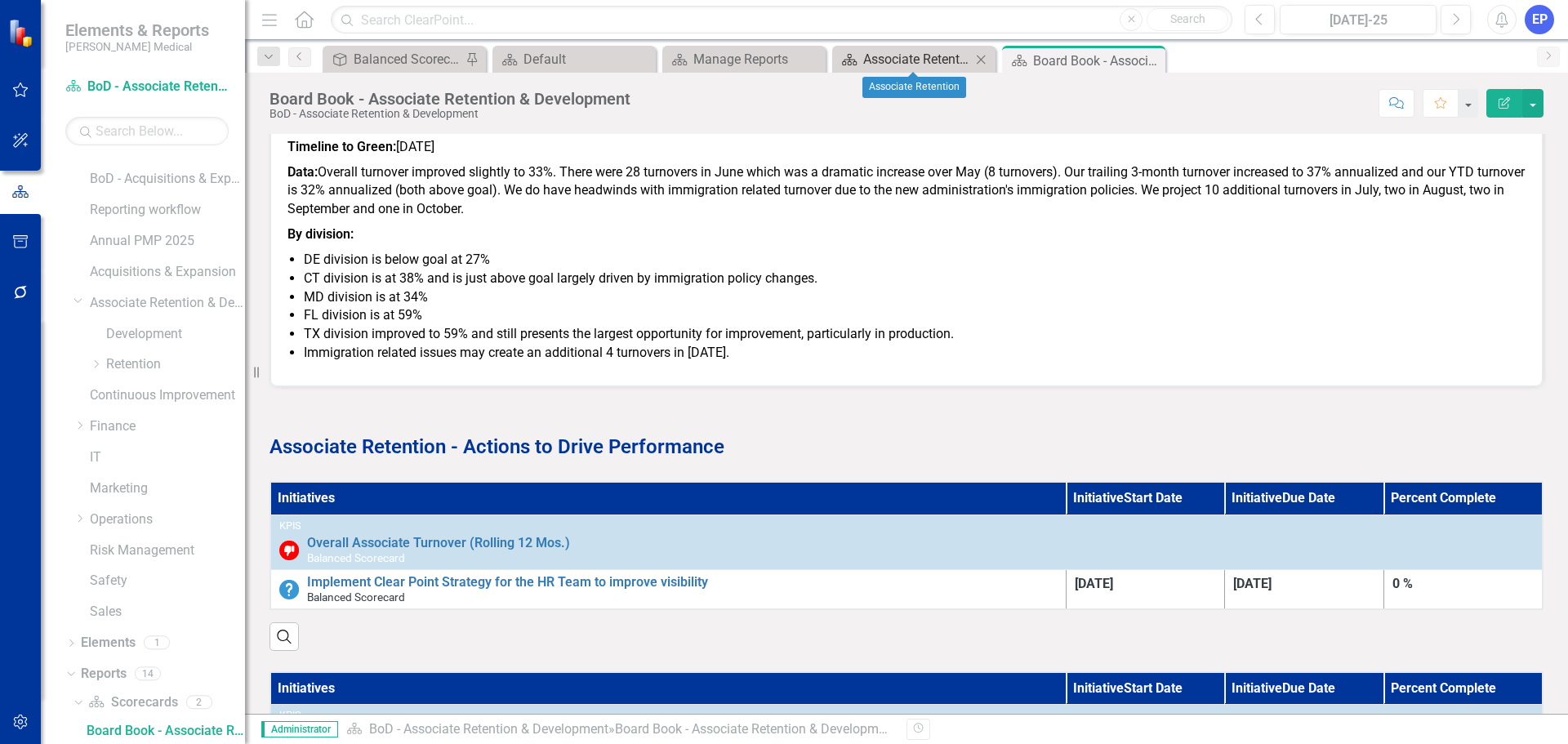
click at [939, 58] on div "Associate Retention" at bounding box center [917, 59] width 107 height 20
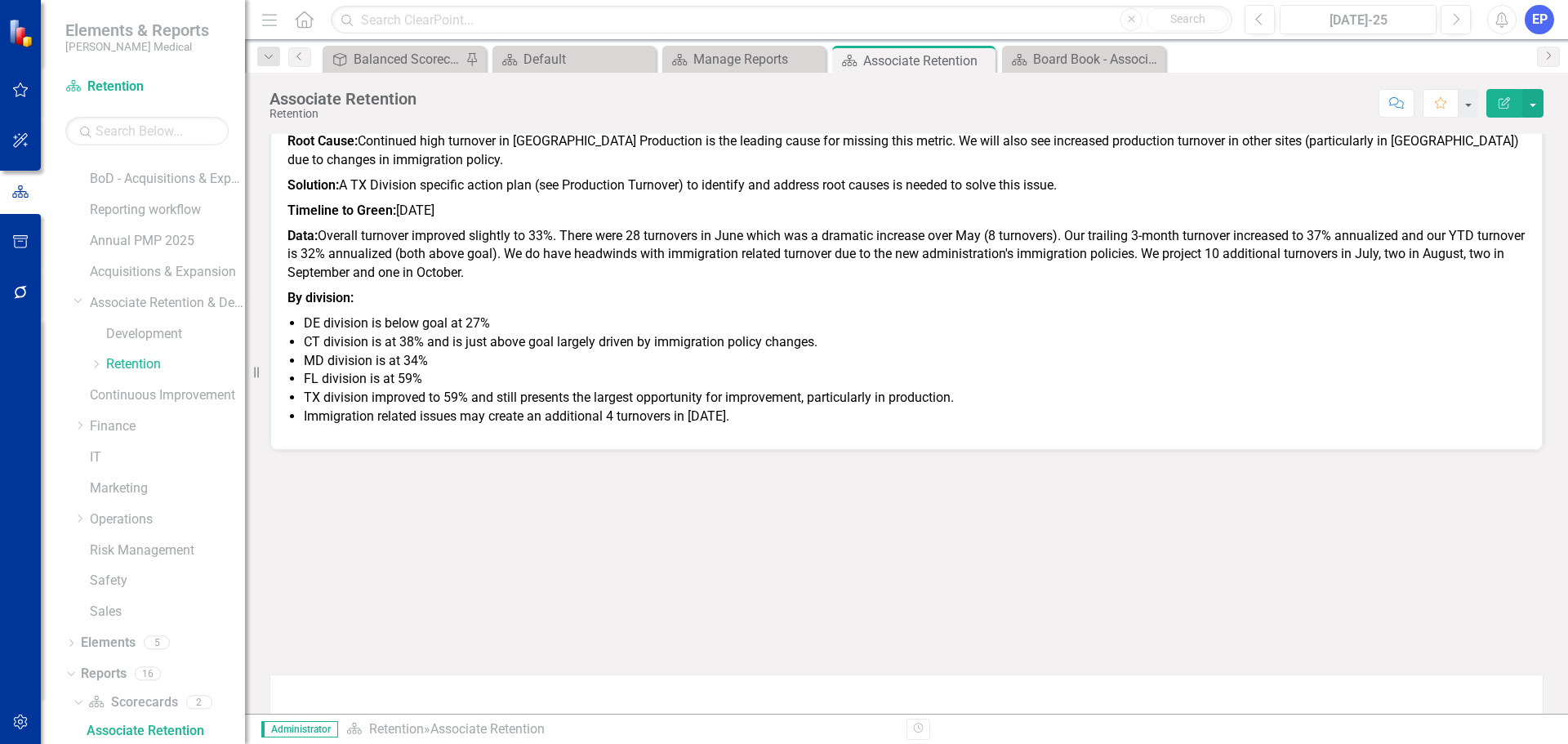
scroll to position [899, 0]
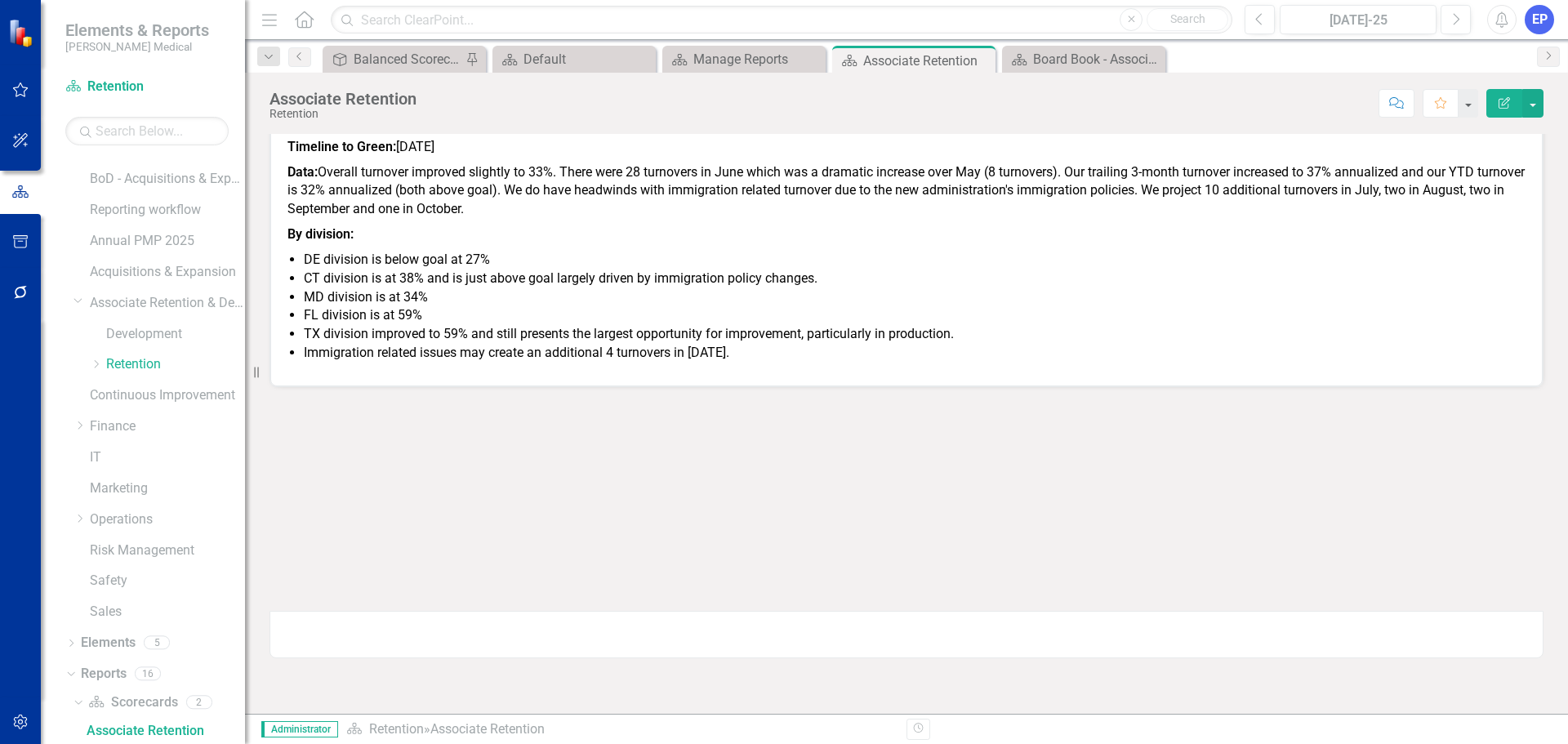
click at [856, 424] on div at bounding box center [907, 431] width 1274 height 47
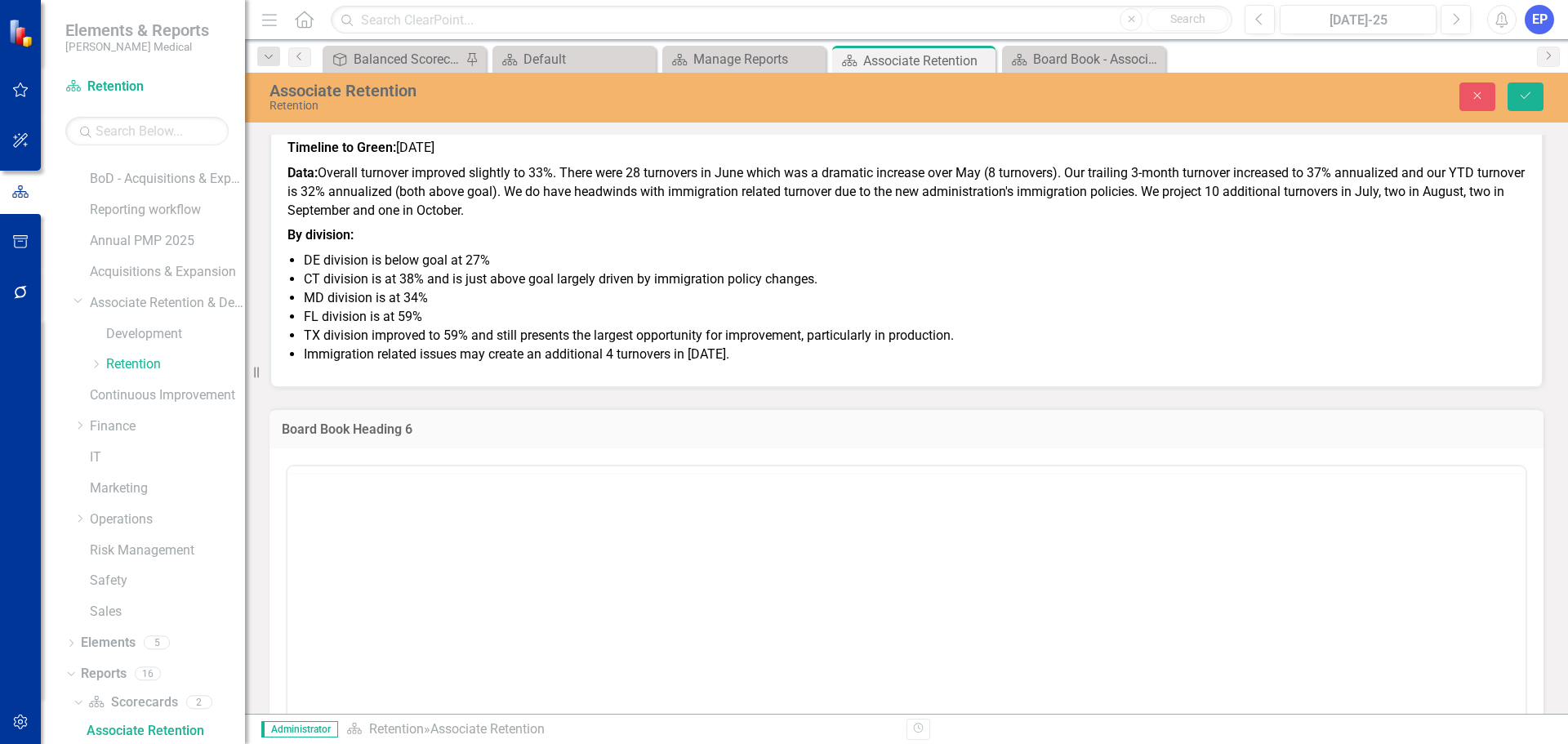
scroll to position [0, 0]
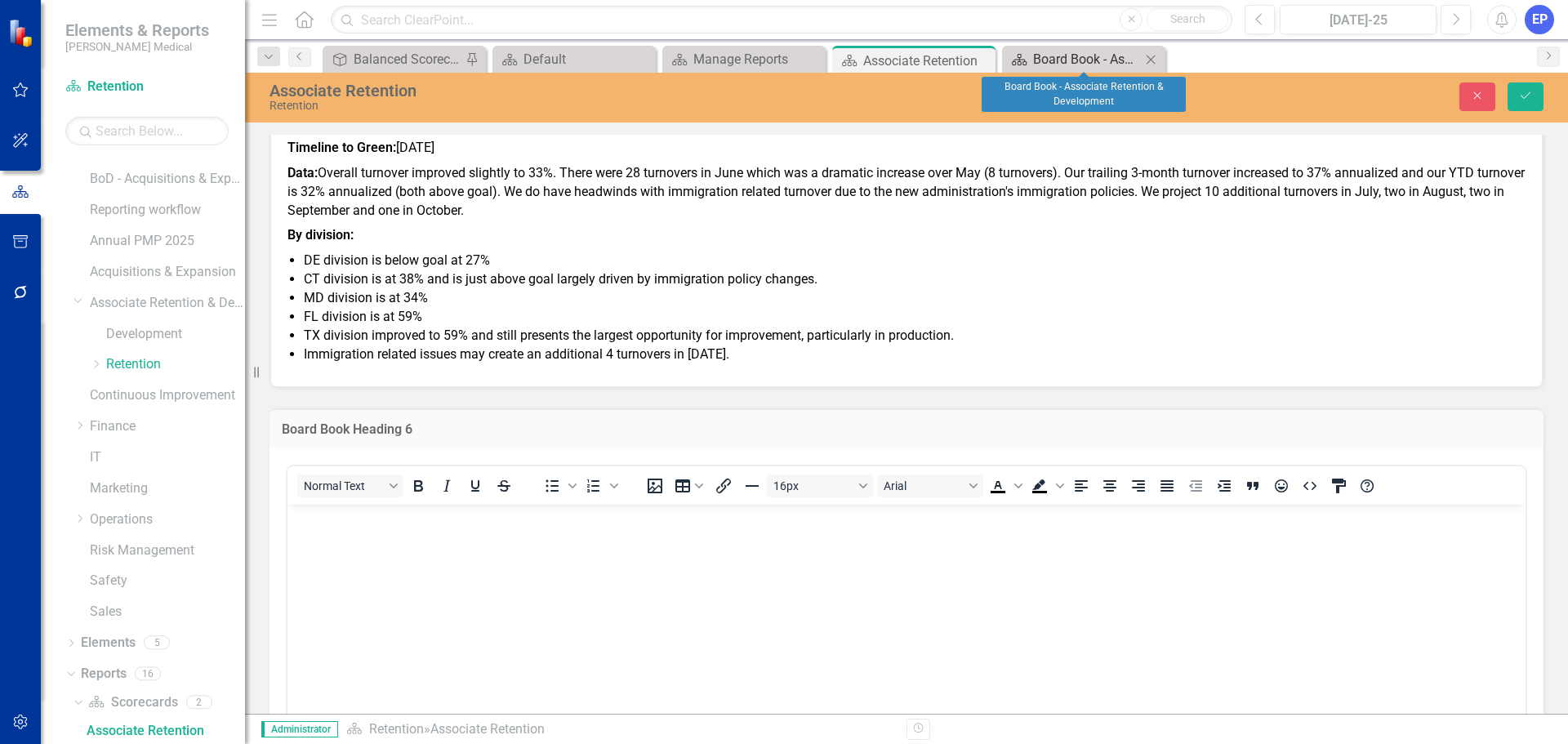
click at [1087, 56] on div "Board Book - Associate Retention & Development" at bounding box center [1087, 59] width 107 height 20
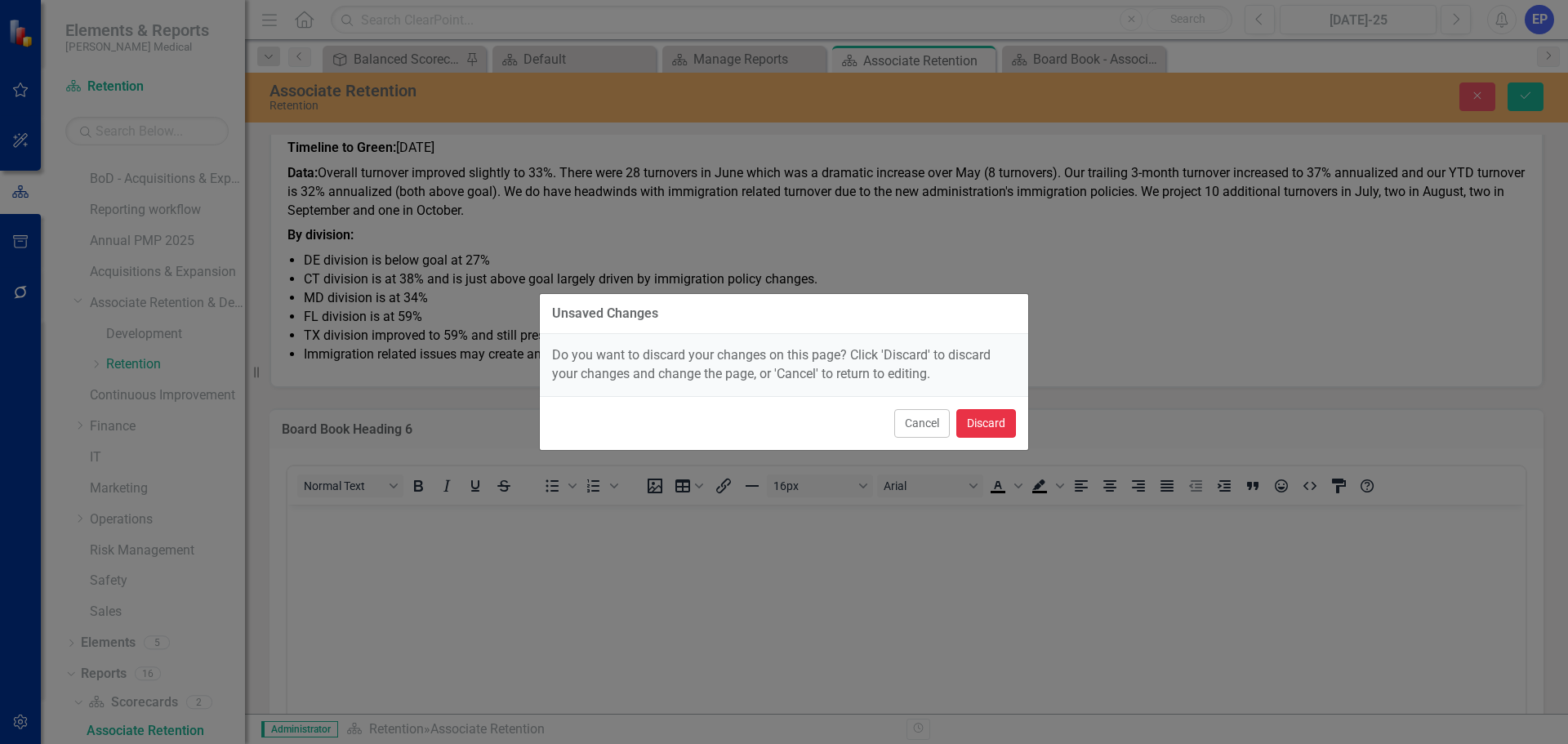
click at [999, 419] on button "Discard" at bounding box center [985, 423] width 60 height 29
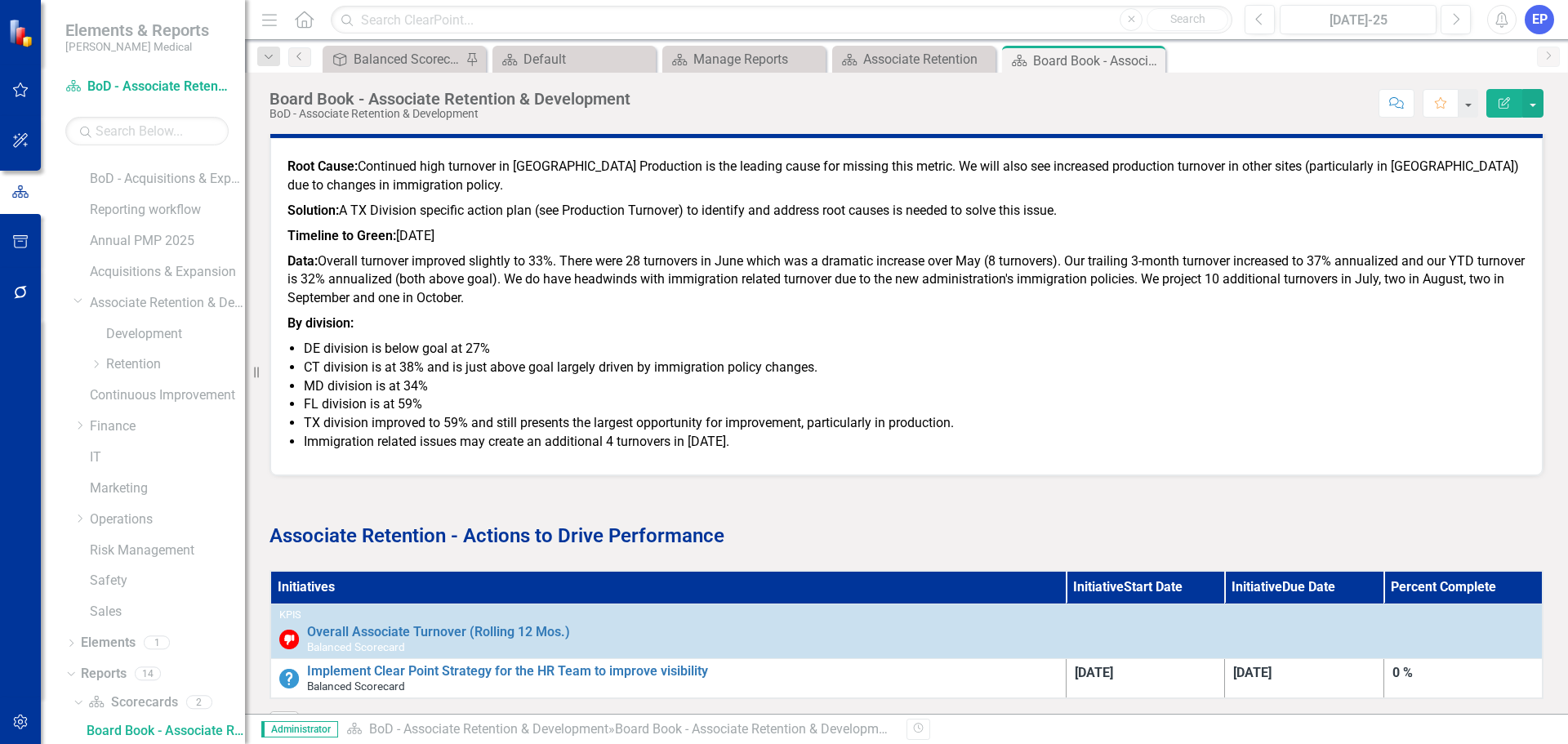
scroll to position [817, 0]
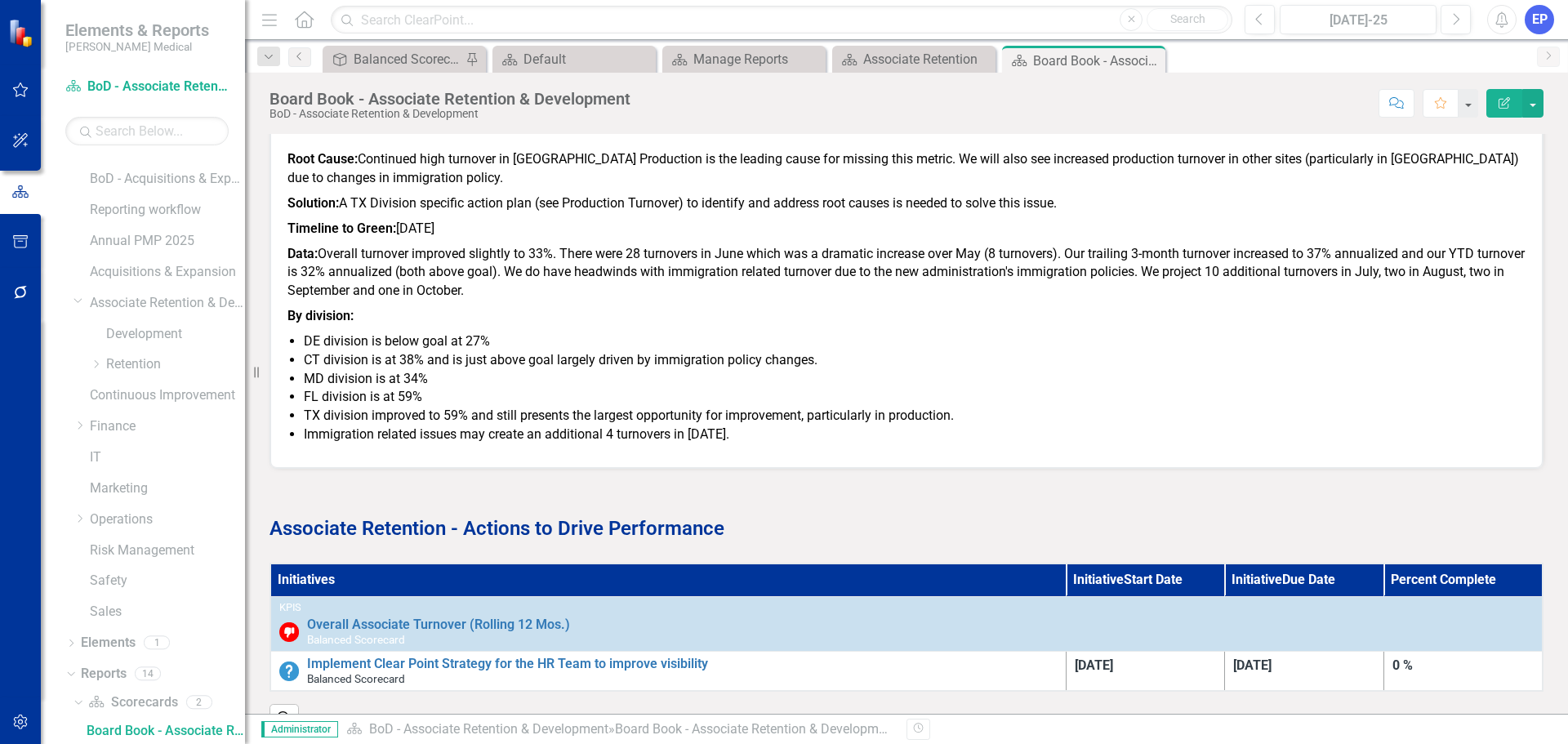
click at [520, 542] on p "Associate Retention - Actions to Drive Performance" at bounding box center [907, 527] width 1274 height 31
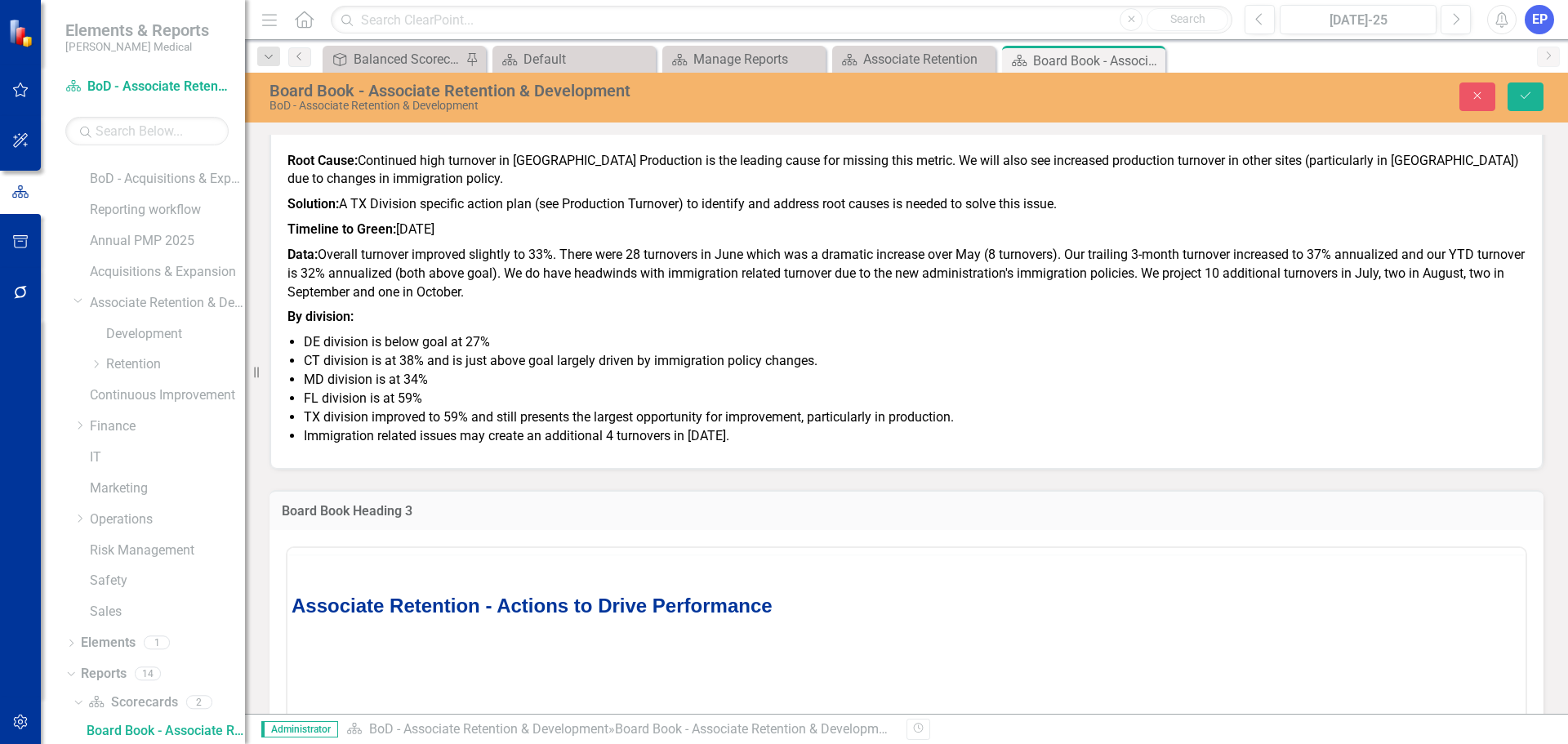
scroll to position [0, 0]
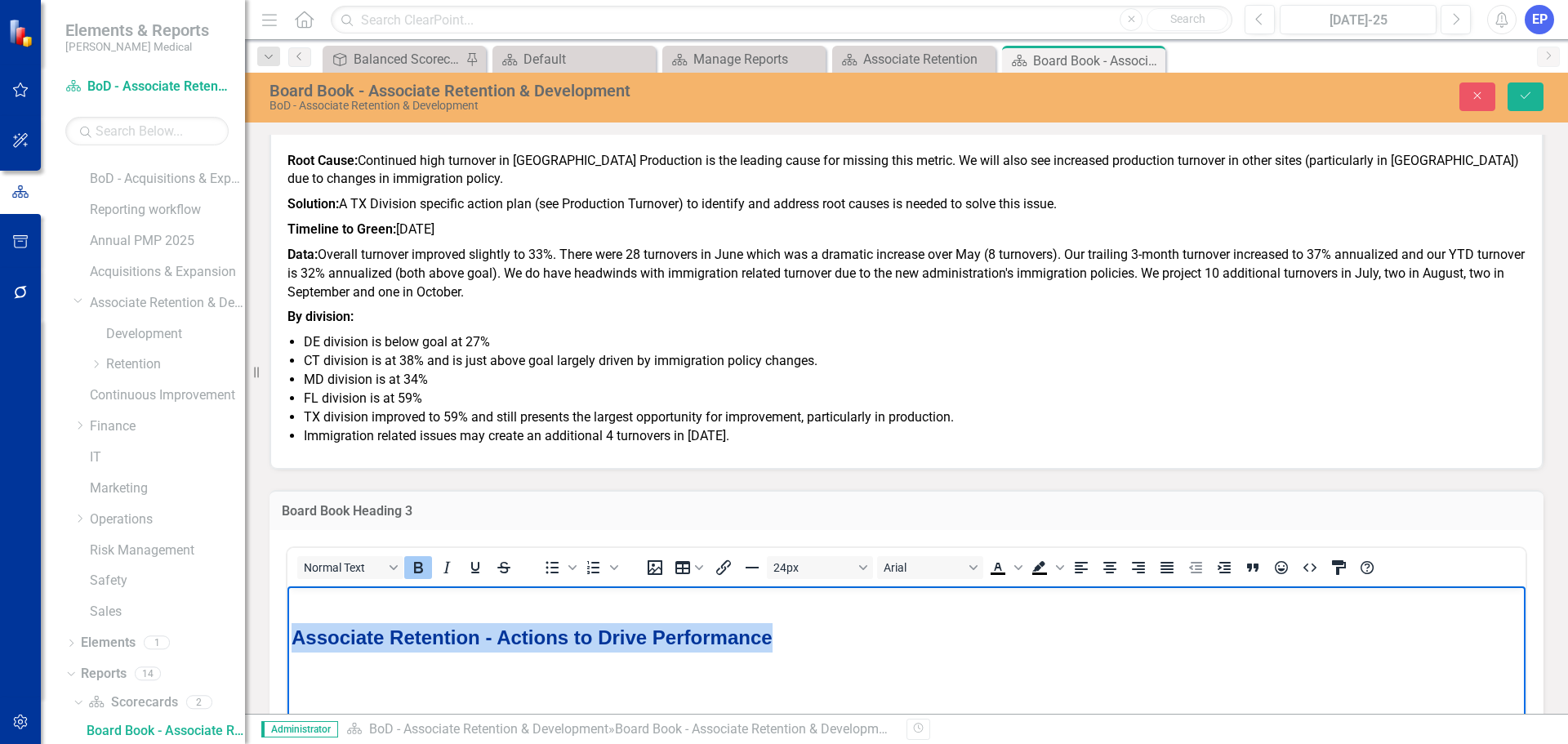
drag, startPoint x: 787, startPoint y: 638, endPoint x: 268, endPoint y: 641, distance: 519.0
click at [287, 641] on html "Associate Retention - Actions to Drive Performance" at bounding box center [906, 709] width 1238 height 245
copy strong "Associate Retention - Actions to Drive Performance"
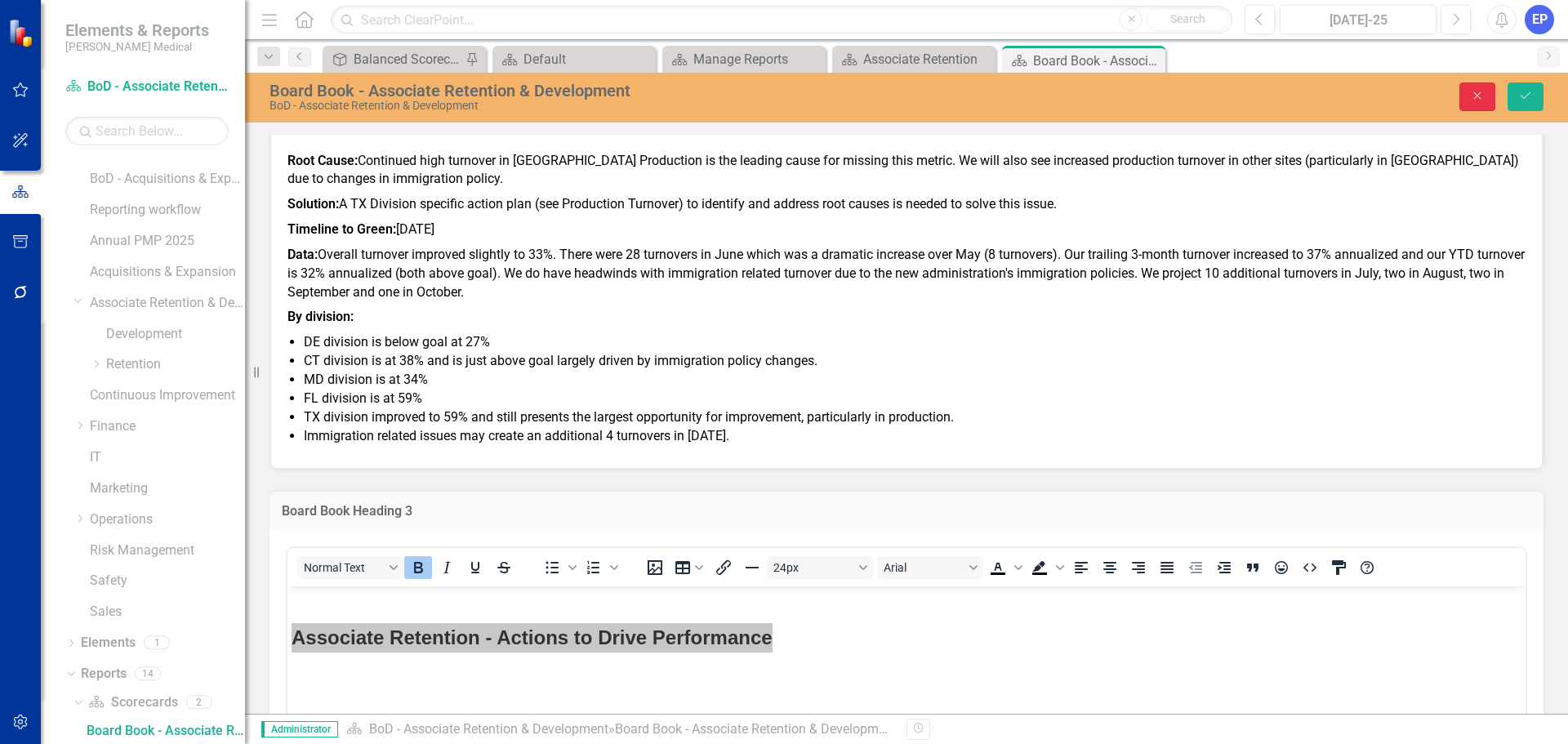
click at [1476, 87] on button "Close" at bounding box center [1477, 97] width 36 height 29
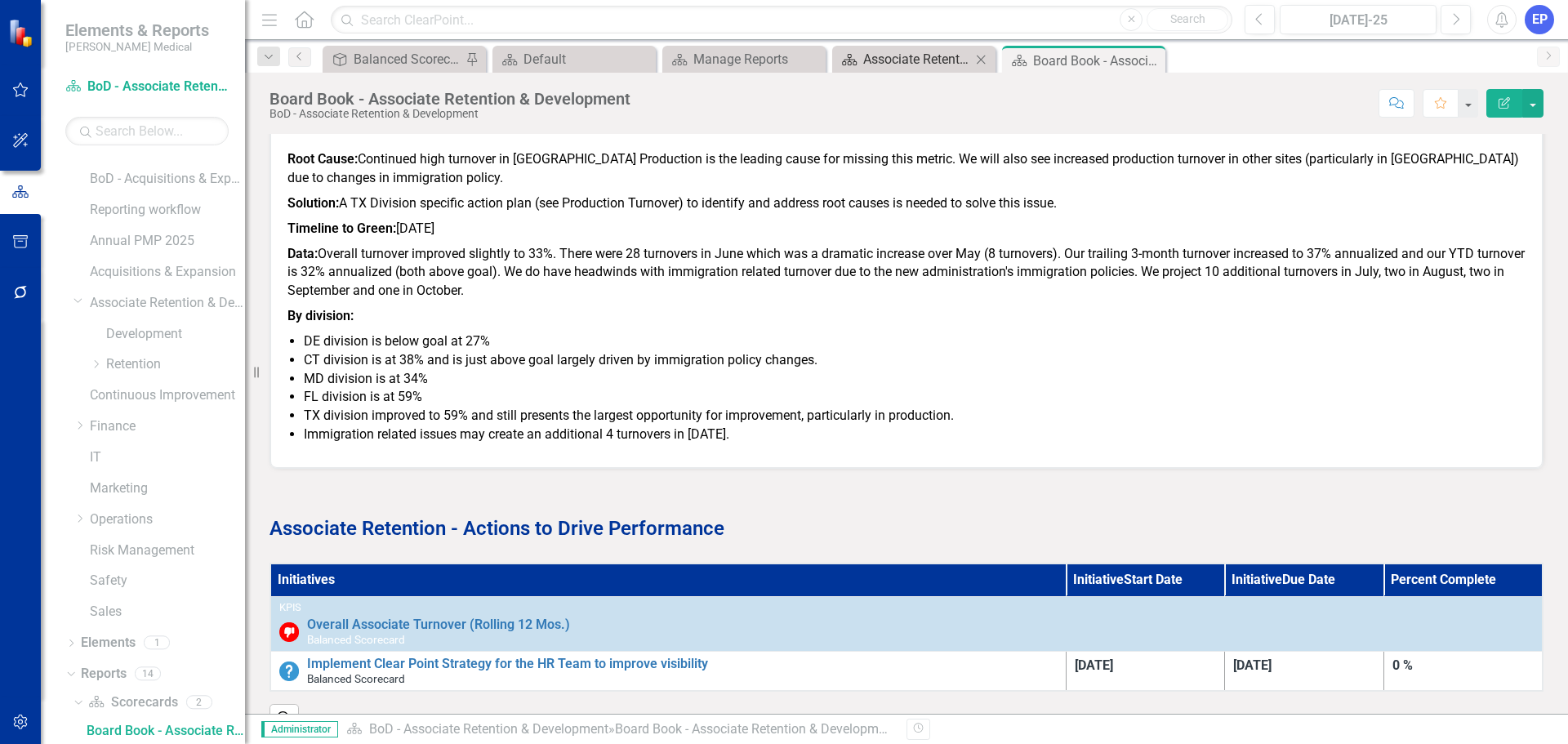
click at [921, 65] on div "Associate Retention" at bounding box center [917, 59] width 107 height 20
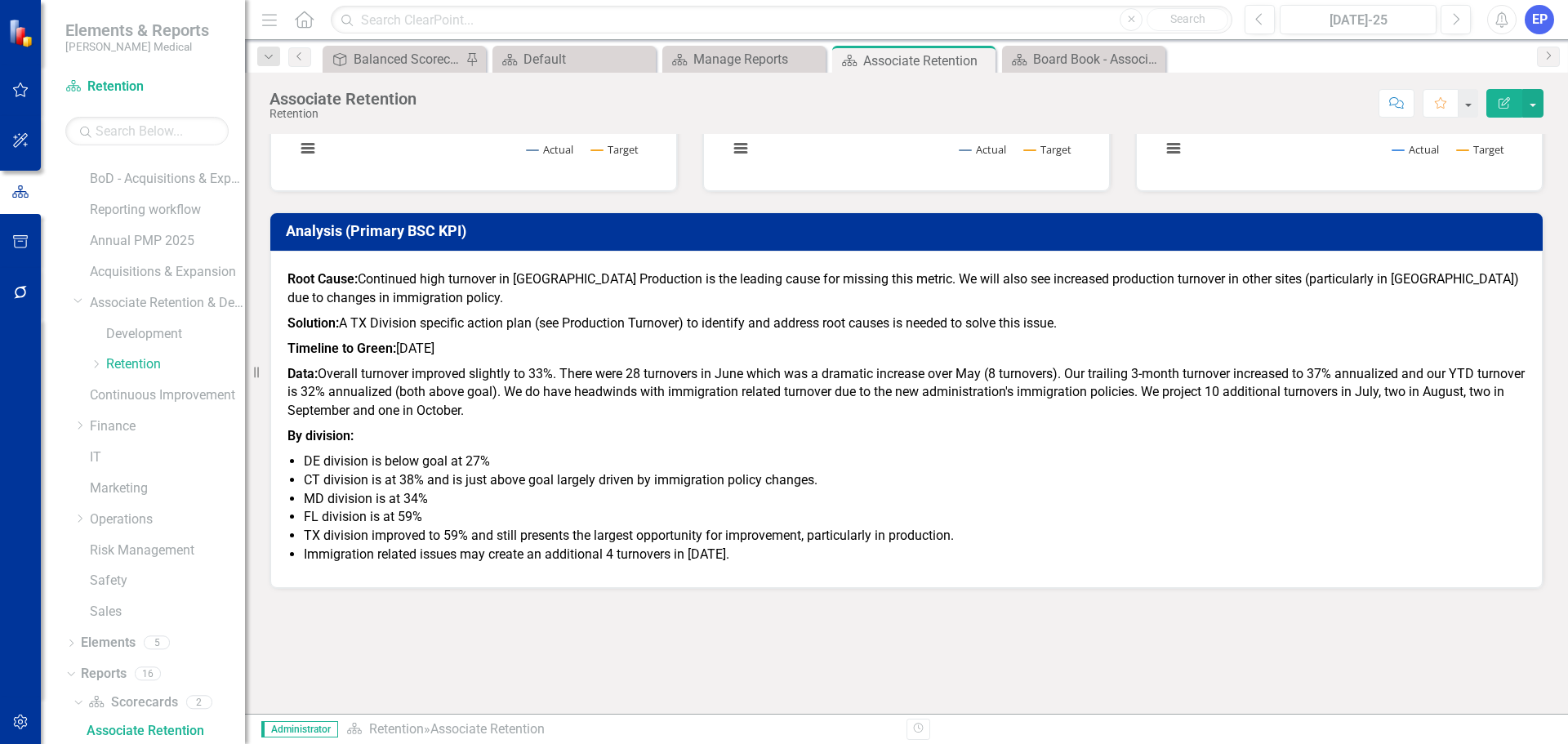
scroll to position [817, 0]
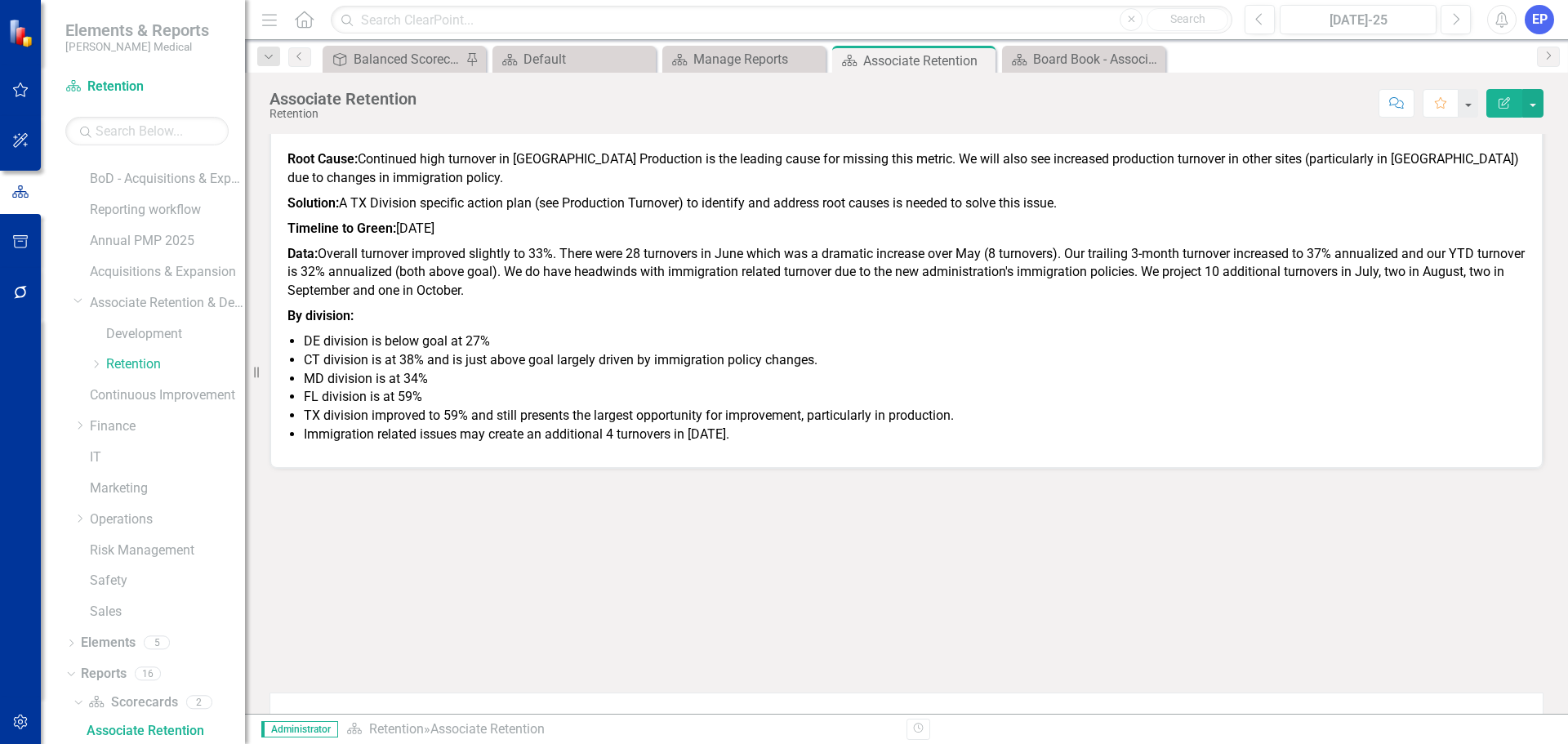
click at [711, 522] on div at bounding box center [907, 513] width 1274 height 47
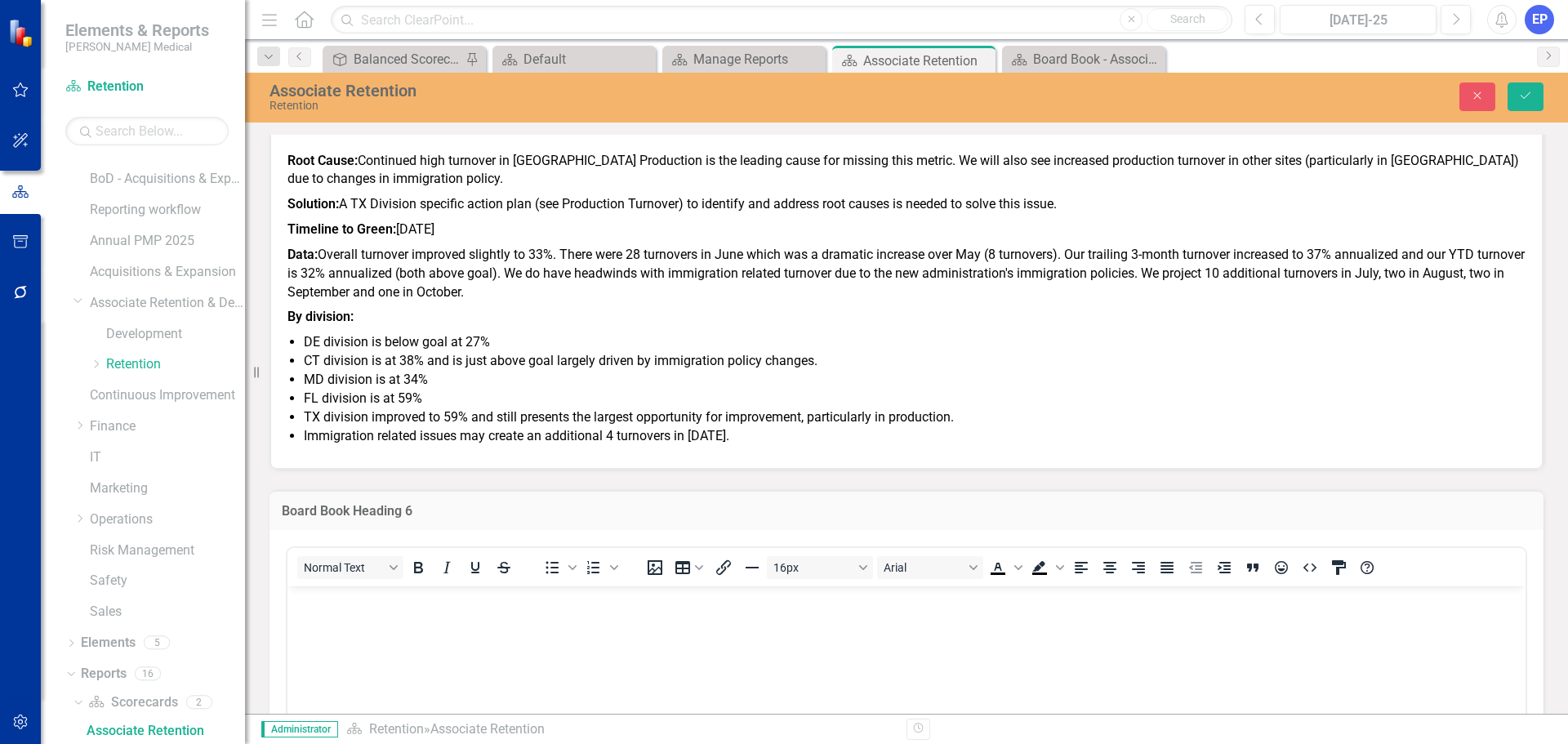
scroll to position [0, 0]
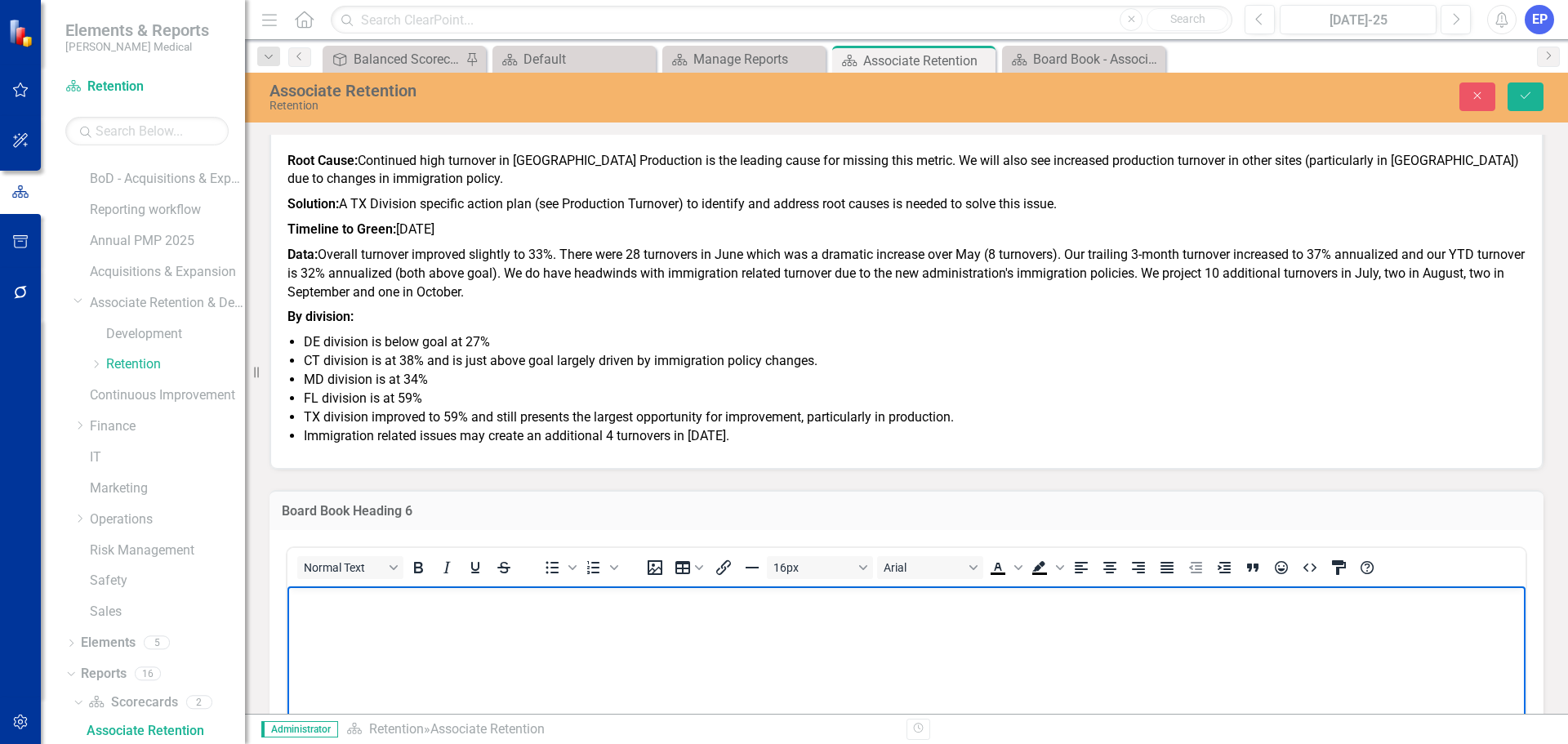
click at [711, 631] on body "Rich Text Area. Press ALT-0 for help." at bounding box center [906, 709] width 1238 height 245
drag, startPoint x: 666, startPoint y: 597, endPoint x: 244, endPoint y: 584, distance: 422.2
click at [287, 586] on html "Associate Retention - Actions to Drive Performance" at bounding box center [906, 709] width 1238 height 245
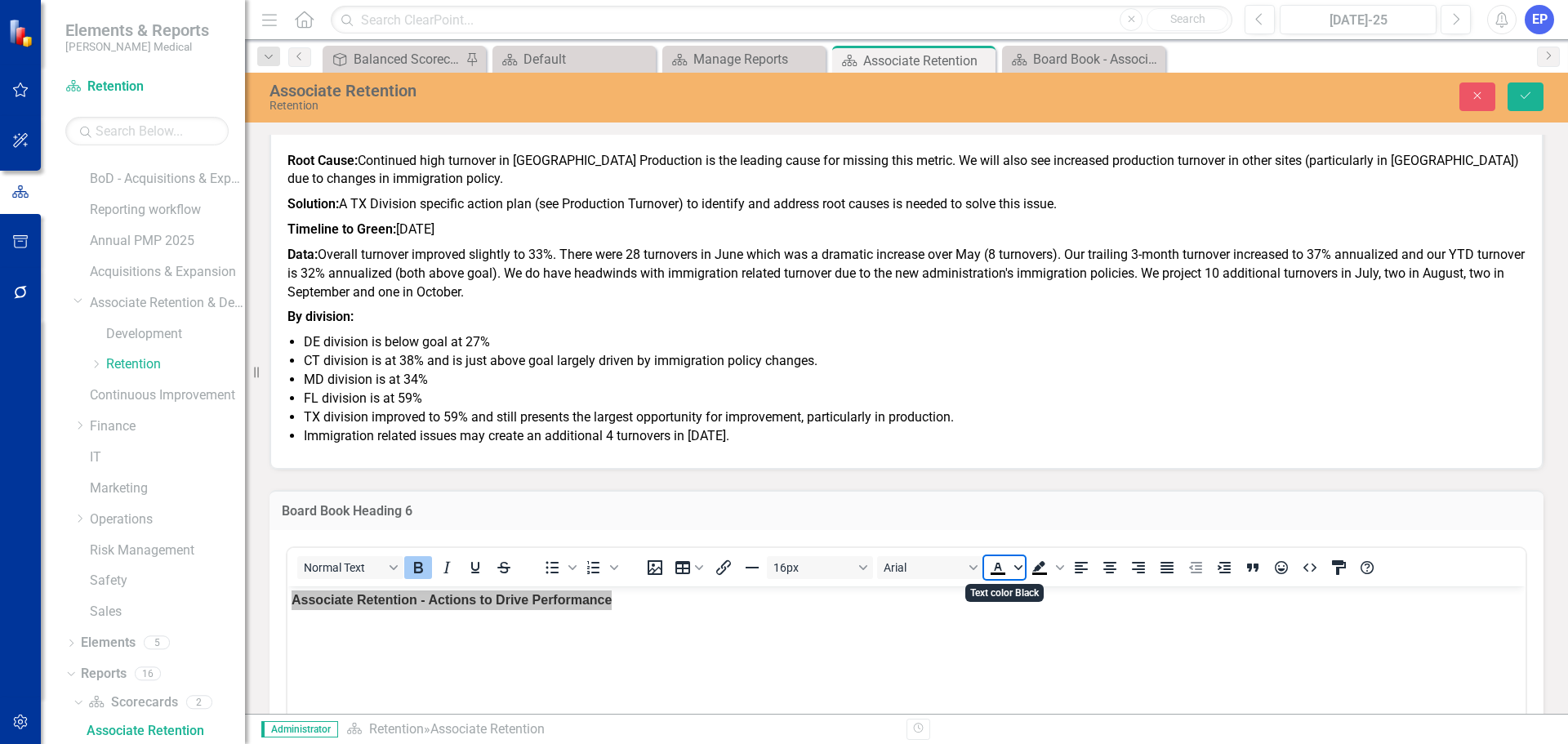
click at [1018, 564] on icon "Text color Black" at bounding box center [1018, 568] width 8 height 8
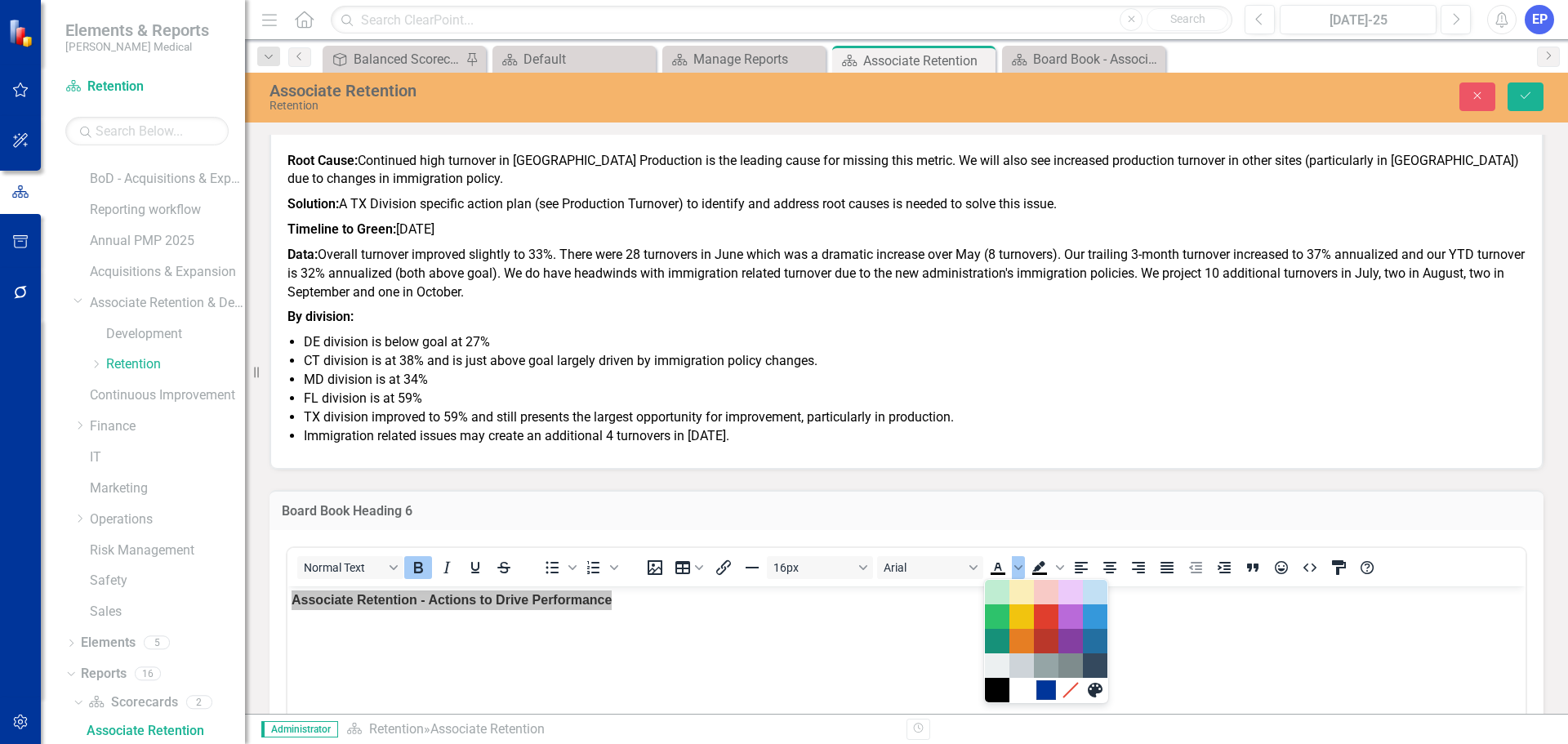
click at [1043, 702] on div at bounding box center [1046, 689] width 123 height 24
click at [1046, 694] on div "#00359A" at bounding box center [1046, 689] width 19 height 19
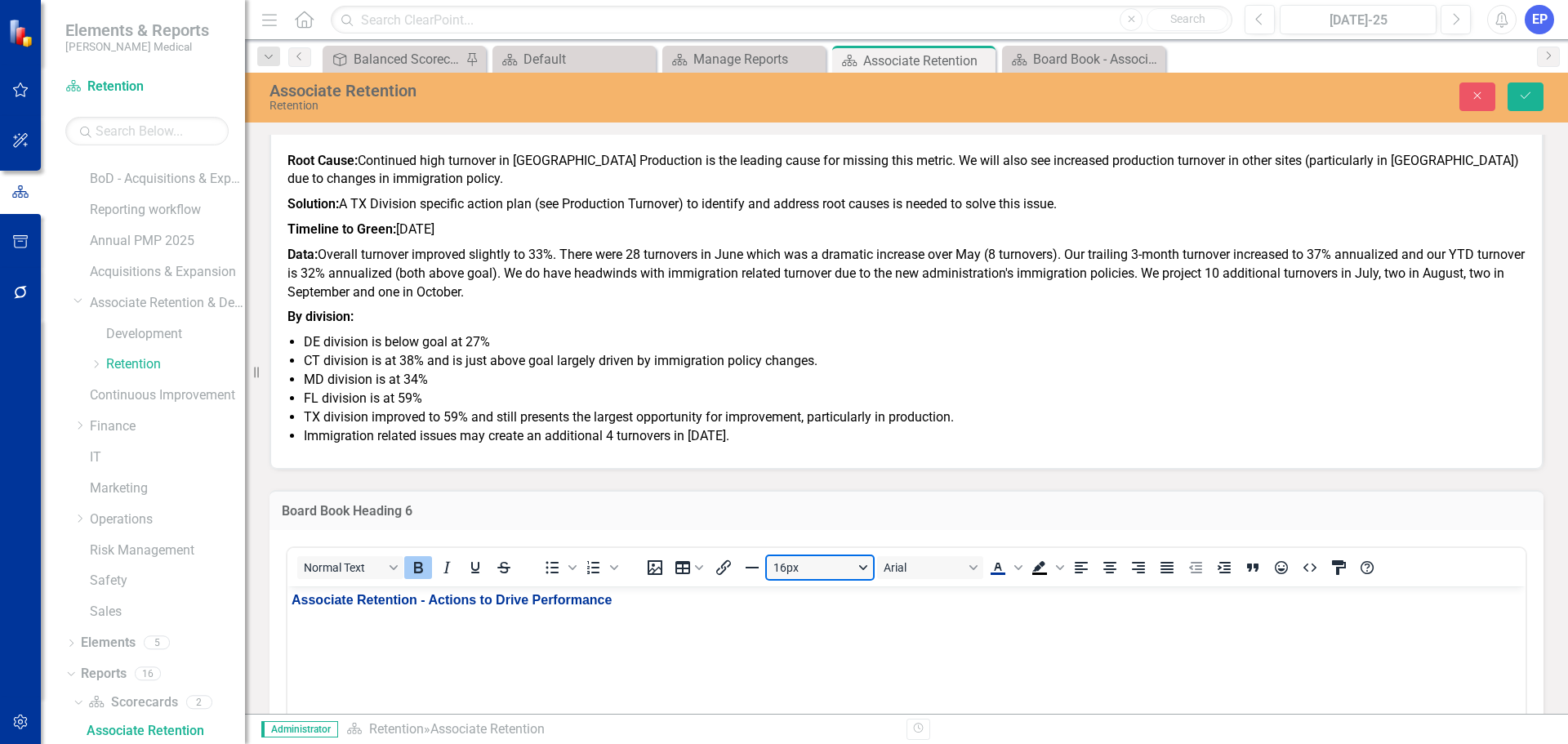
click at [844, 571] on button "16px" at bounding box center [819, 568] width 106 height 23
click at [794, 514] on div "24px" at bounding box center [813, 512] width 64 height 19
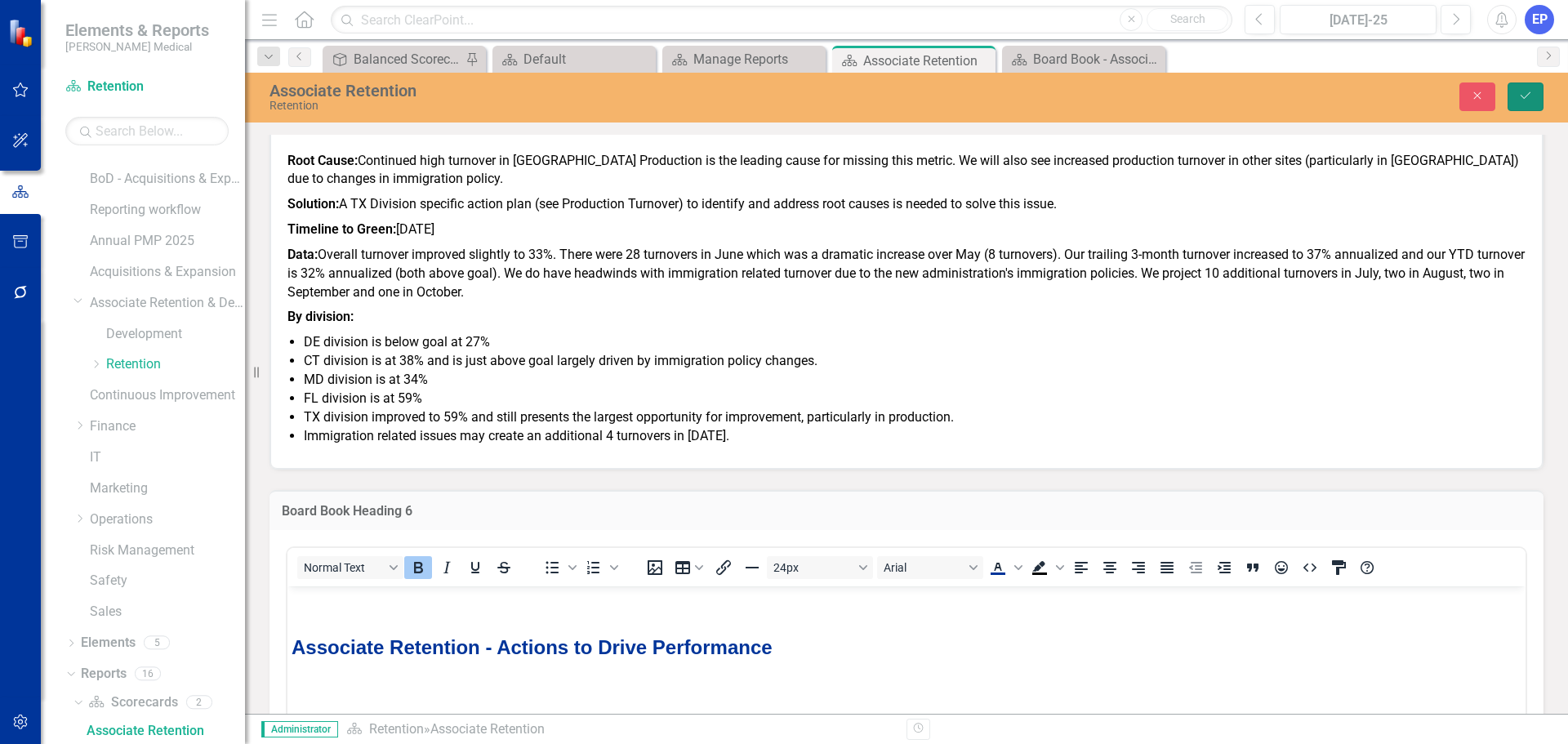
click at [1531, 92] on icon "Save" at bounding box center [1526, 96] width 15 height 12
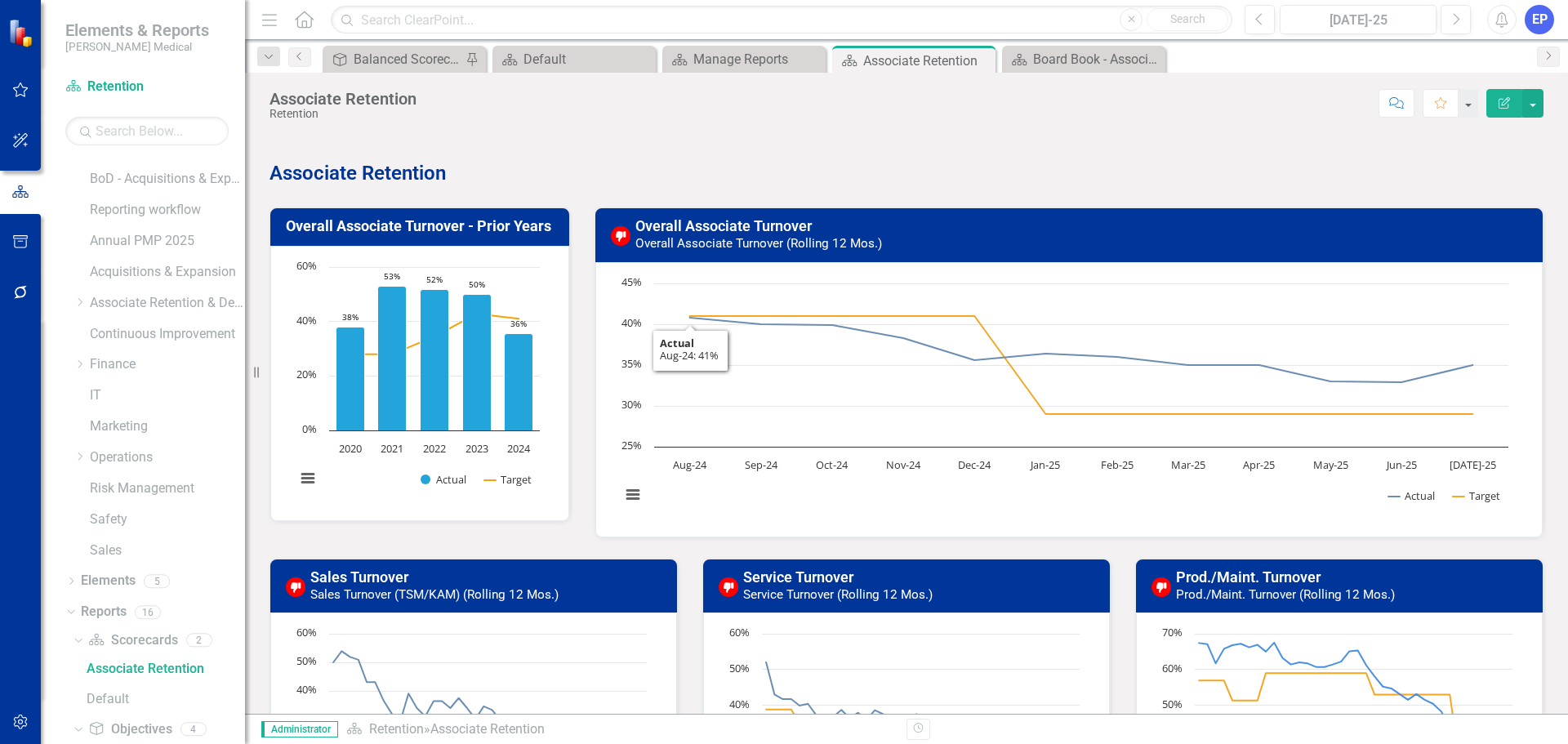
click at [478, 171] on p "Associate Retention" at bounding box center [907, 171] width 1274 height 31
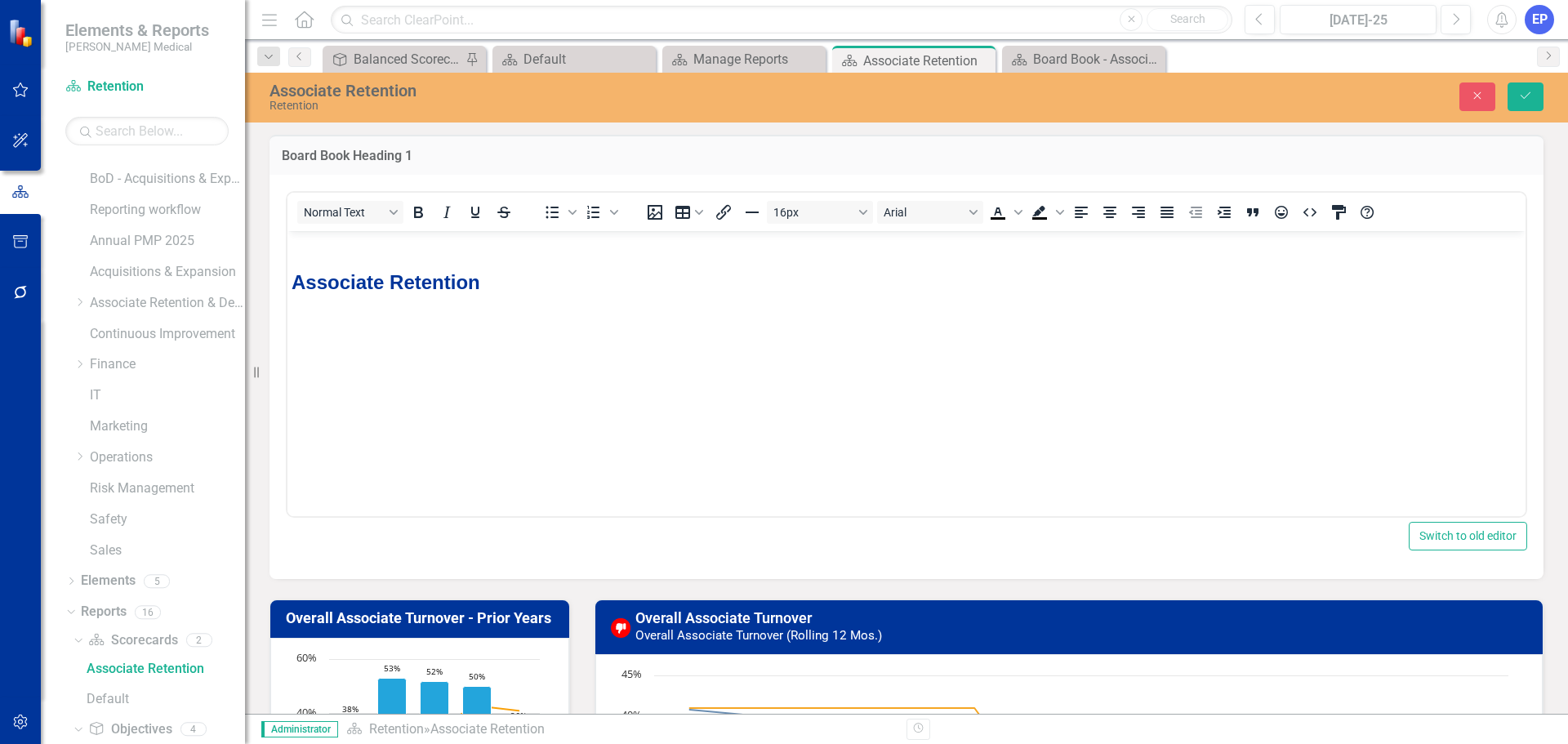
click at [496, 283] on p "Associate Retention" at bounding box center [906, 281] width 1230 height 29
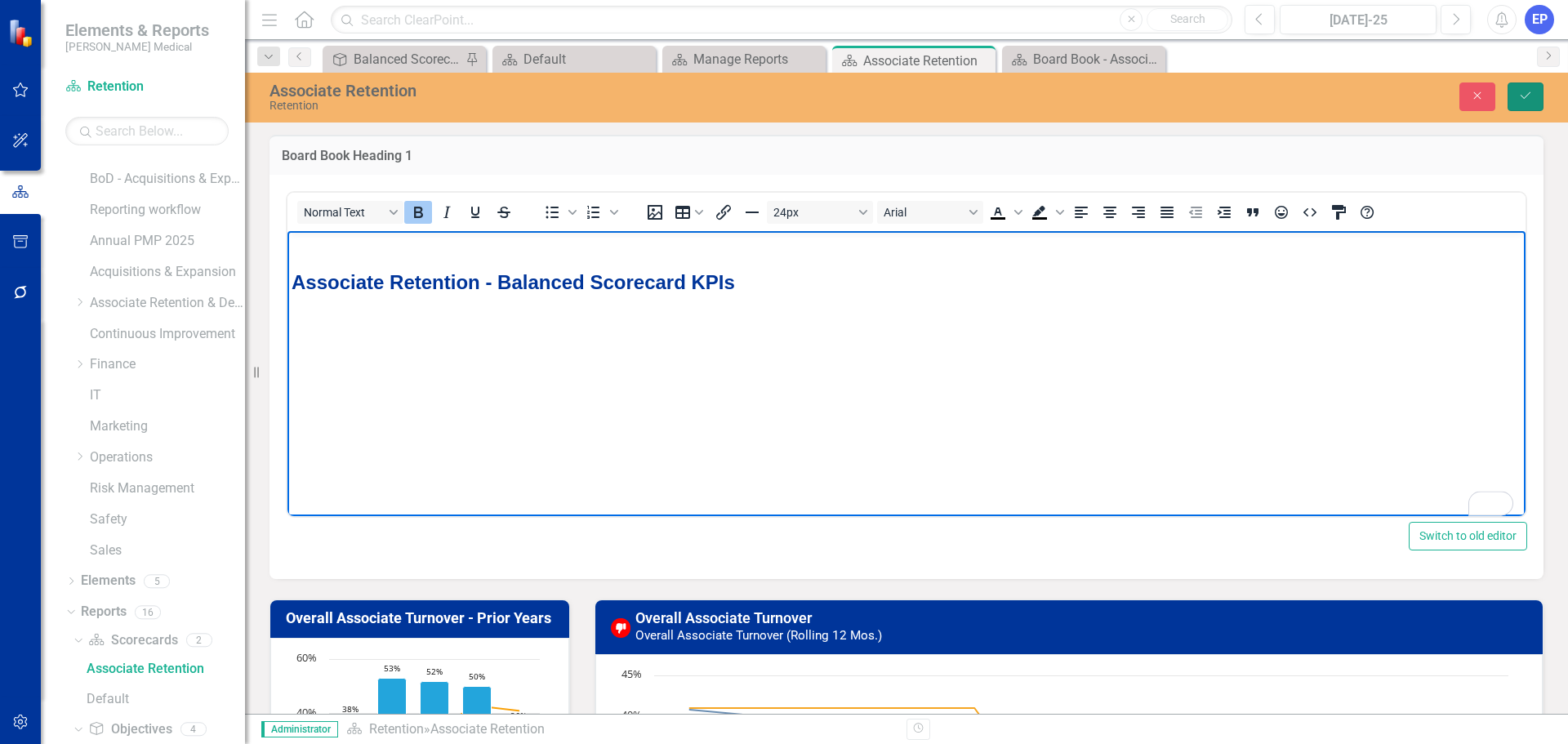
click at [1519, 93] on icon "Save" at bounding box center [1526, 96] width 15 height 12
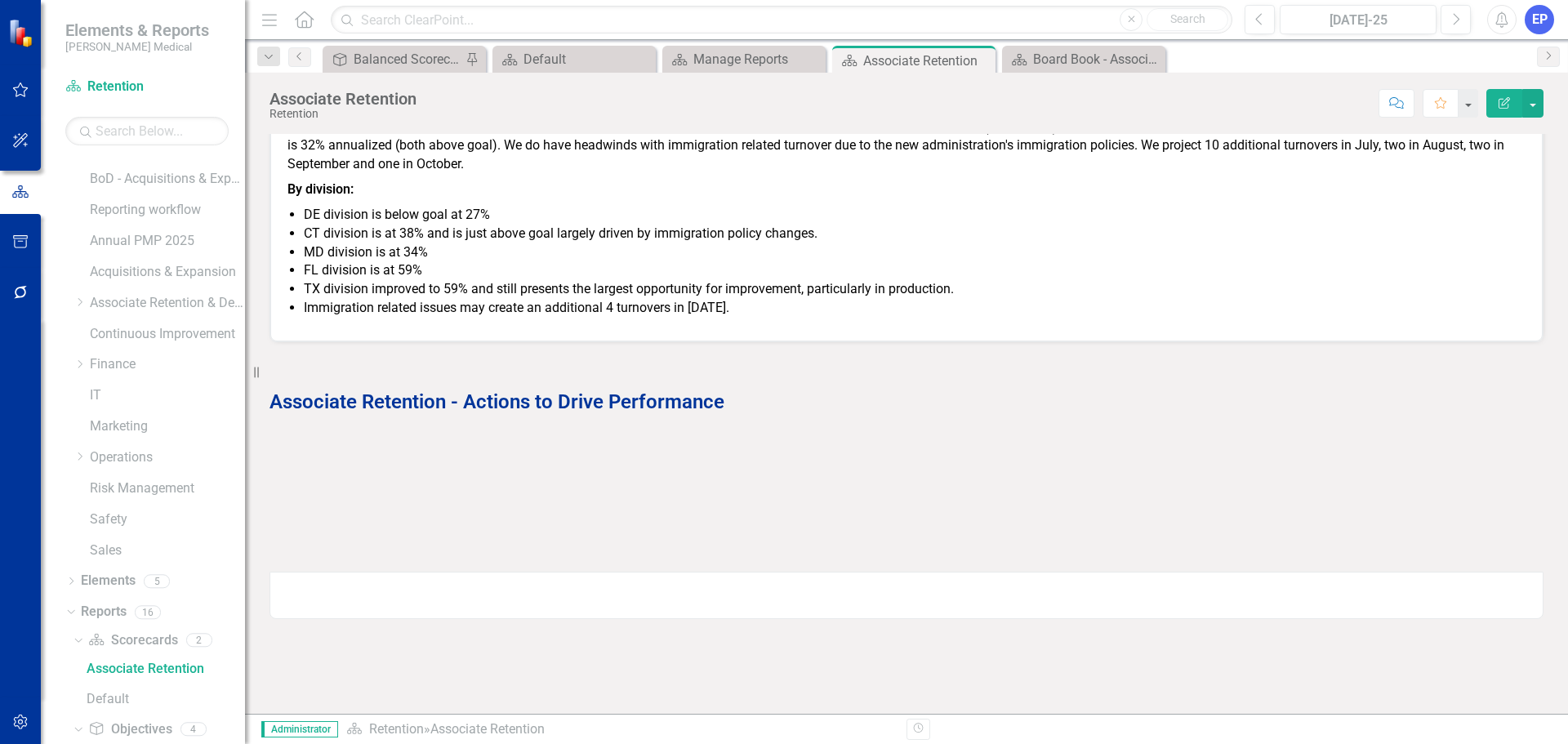
scroll to position [980, 0]
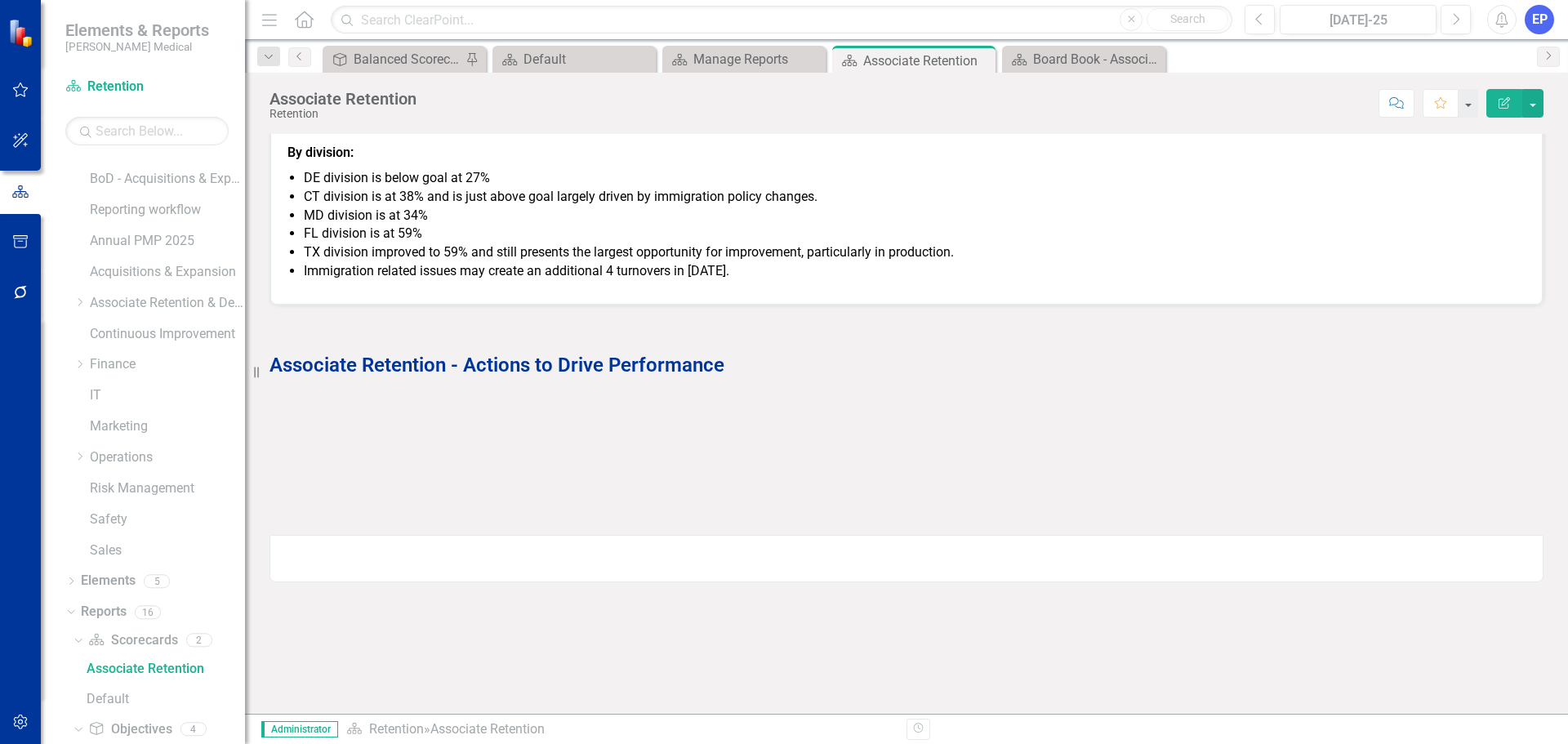
click at [813, 408] on div at bounding box center [907, 423] width 1274 height 47
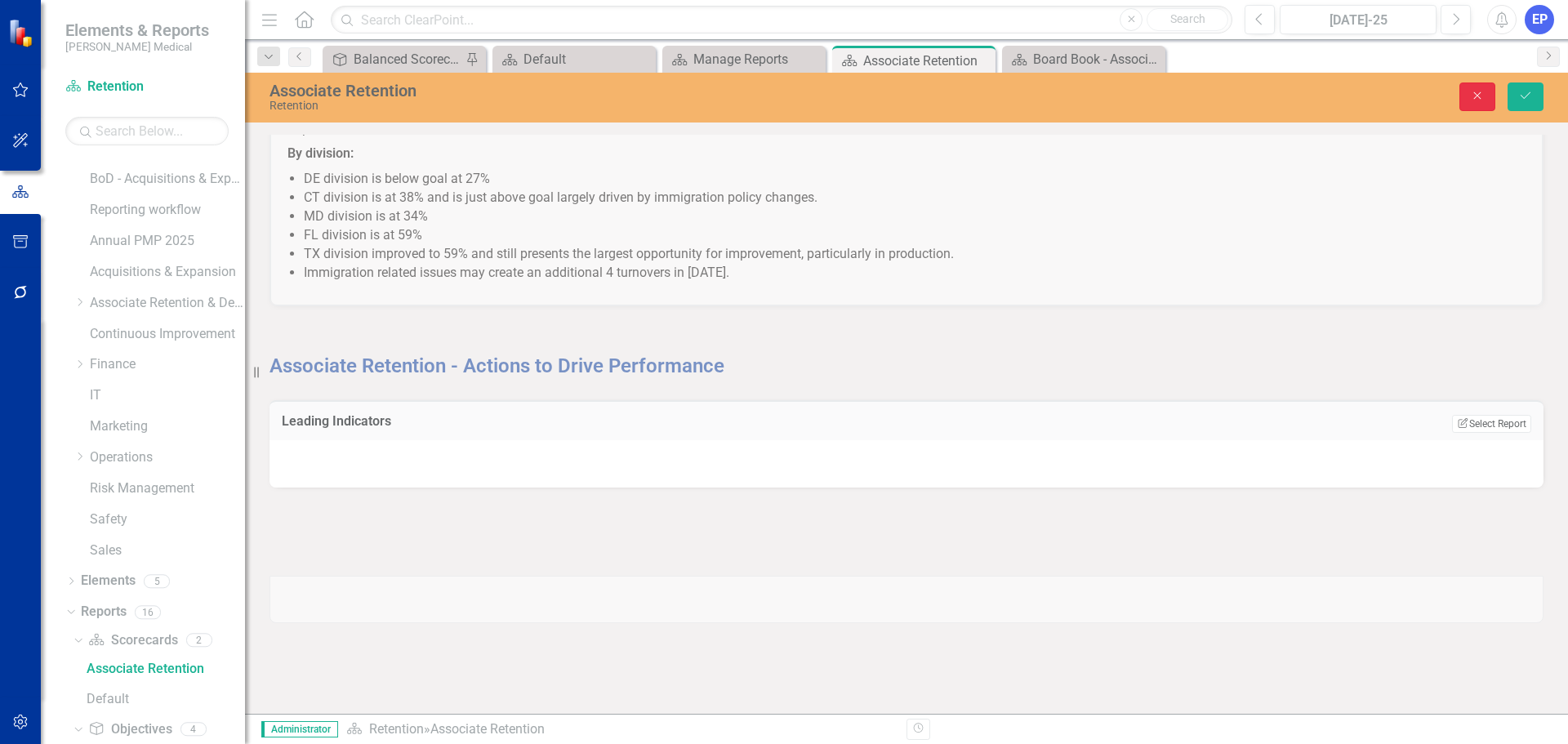
click at [1476, 107] on button "Close" at bounding box center [1477, 97] width 36 height 29
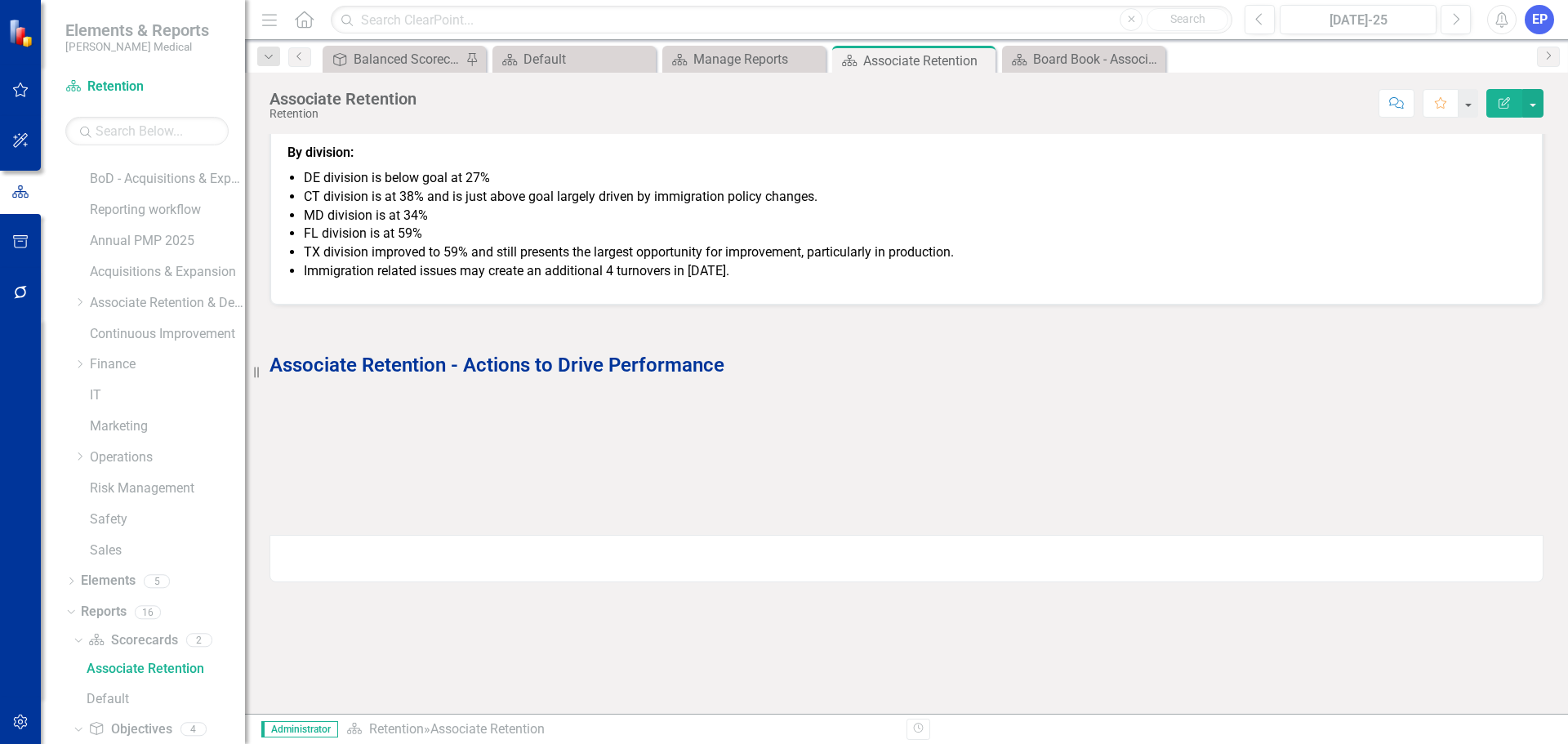
click at [1544, 108] on div "Associate Retention Retention Score: N/A Jul-25 Completed Comment Favorite Edit…" at bounding box center [907, 97] width 1323 height 49
click at [1535, 108] on button "button" at bounding box center [1532, 103] width 21 height 29
click at [1516, 165] on link "Edit Report Edit Layout" at bounding box center [1477, 164] width 133 height 30
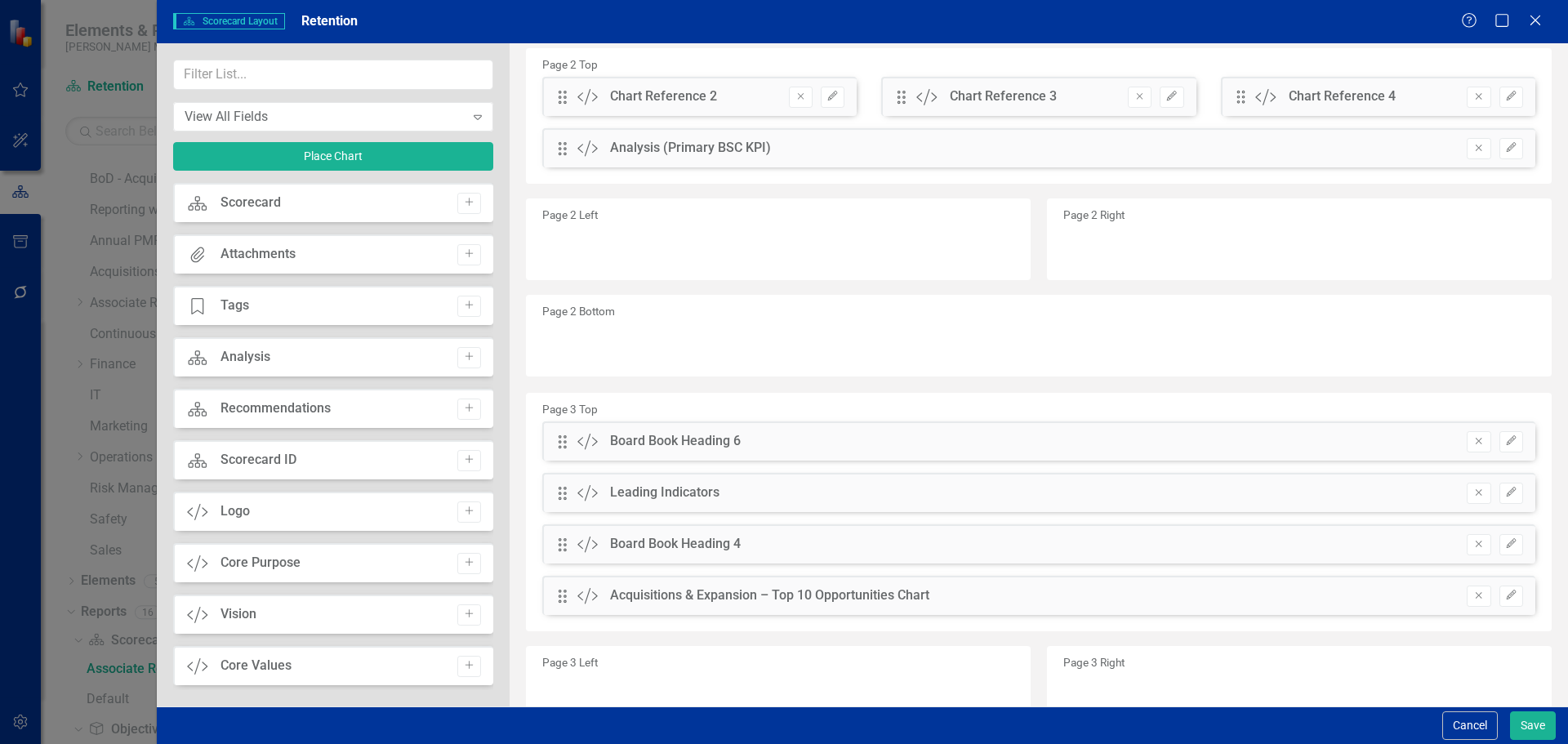
scroll to position [408, 0]
click at [1472, 495] on icon "Remove" at bounding box center [1478, 491] width 13 height 10
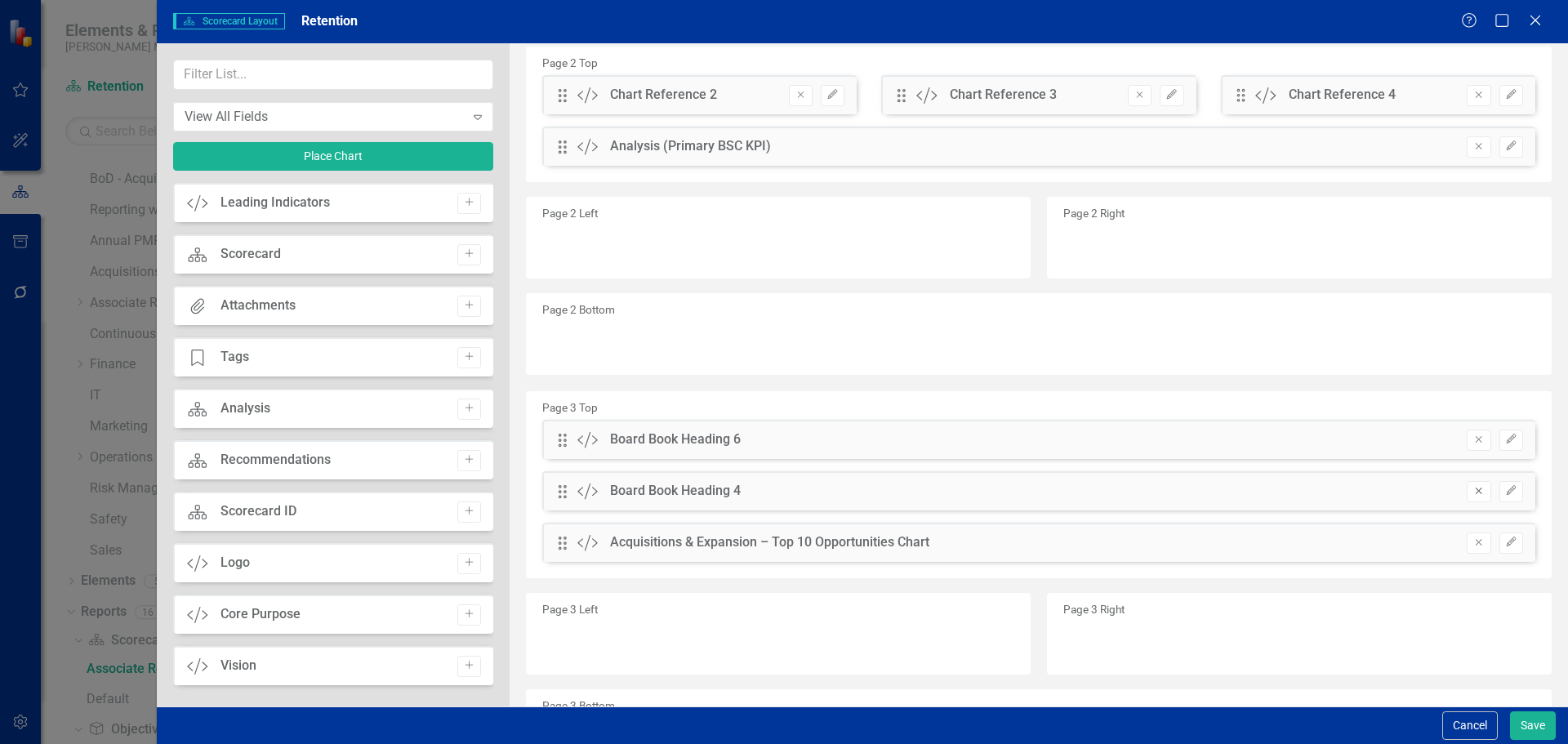
click at [1472, 495] on icon "Remove" at bounding box center [1478, 491] width 13 height 10
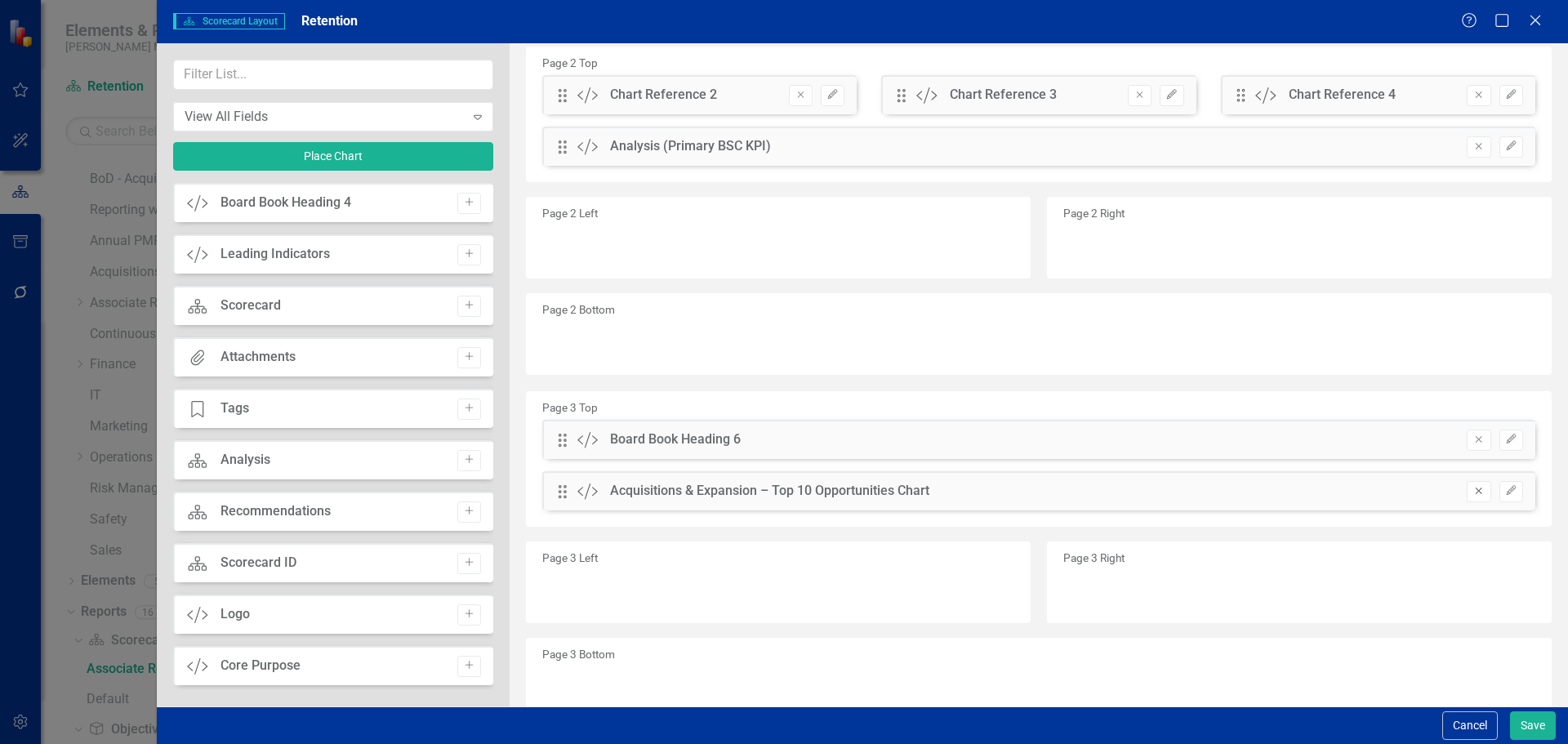
click at [1472, 495] on icon "Remove" at bounding box center [1478, 491] width 13 height 10
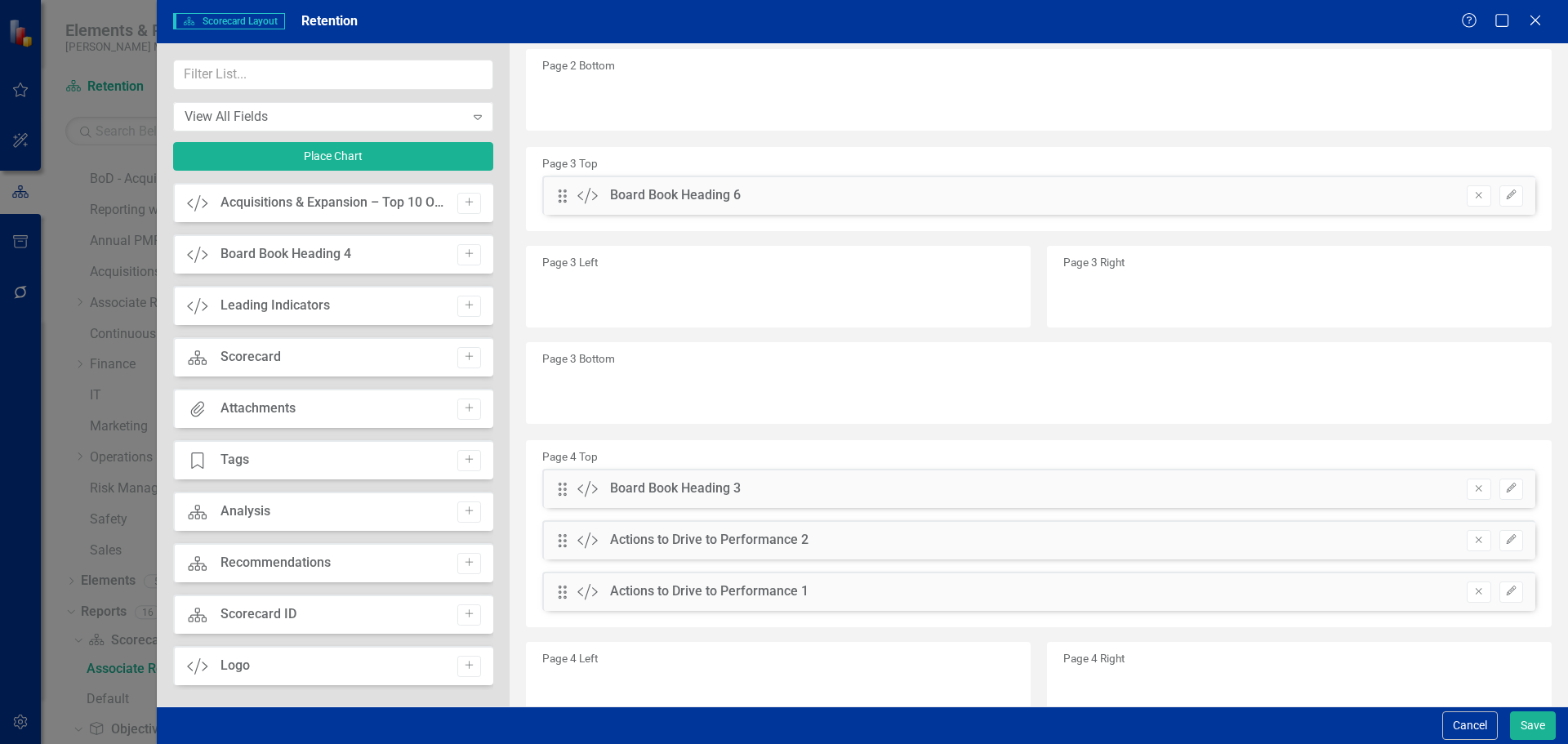
scroll to position [653, 0]
click at [1472, 487] on icon "Remove" at bounding box center [1478, 488] width 13 height 10
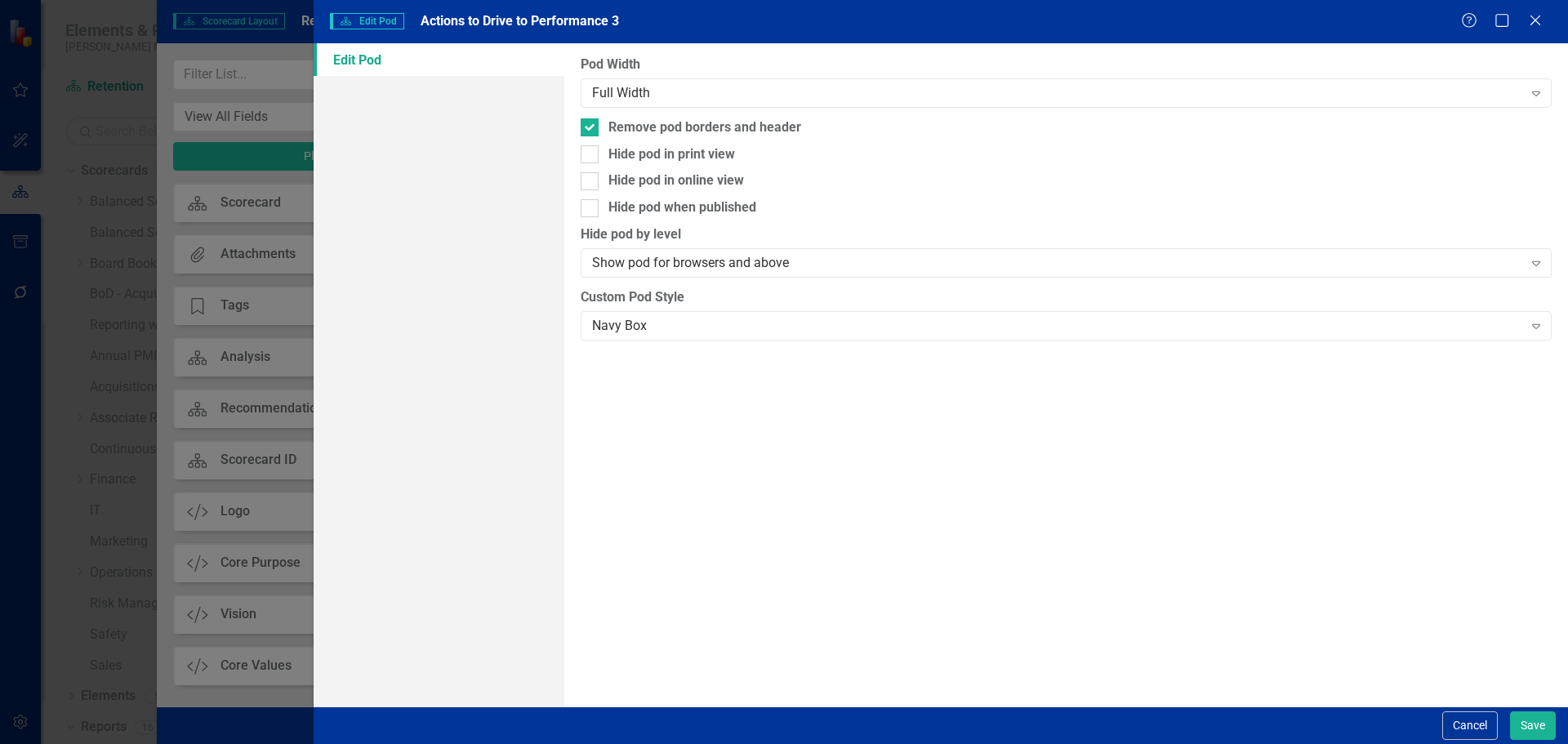
scroll to position [380, 0]
click at [1528, 719] on button "Save" at bounding box center [1533, 726] width 45 height 29
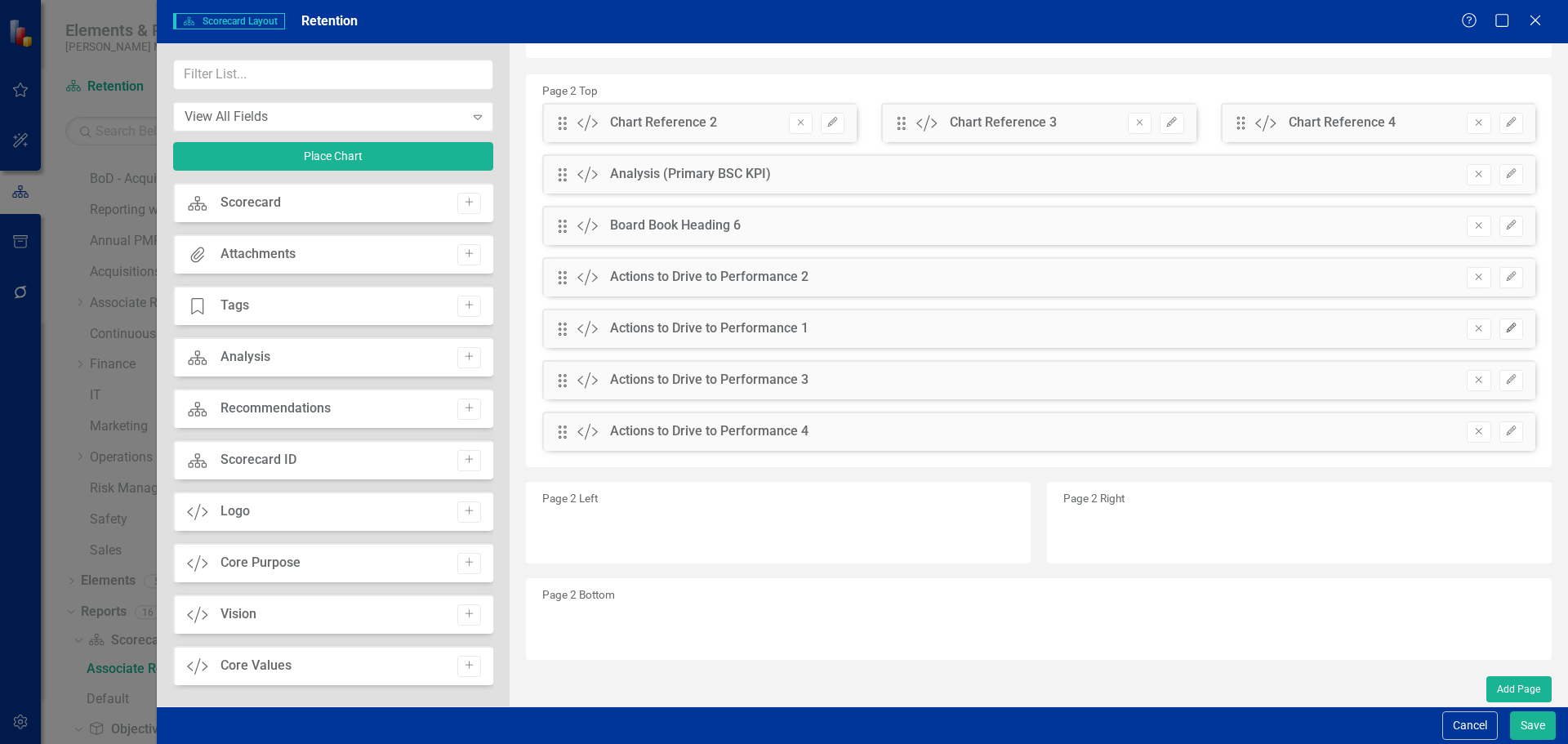
click at [1504, 321] on button "Edit" at bounding box center [1511, 328] width 24 height 21
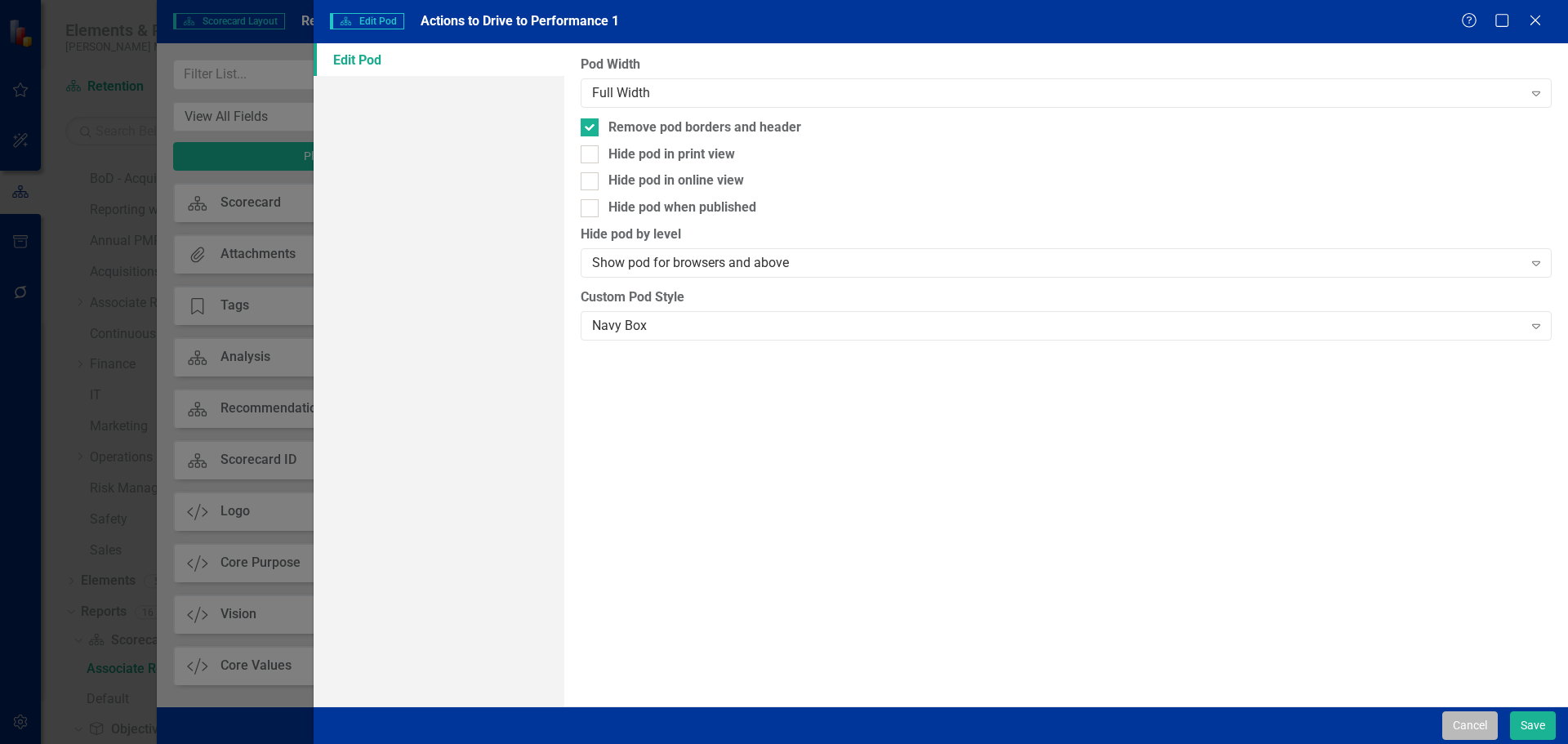
click at [1454, 731] on button "Cancel" at bounding box center [1470, 726] width 55 height 29
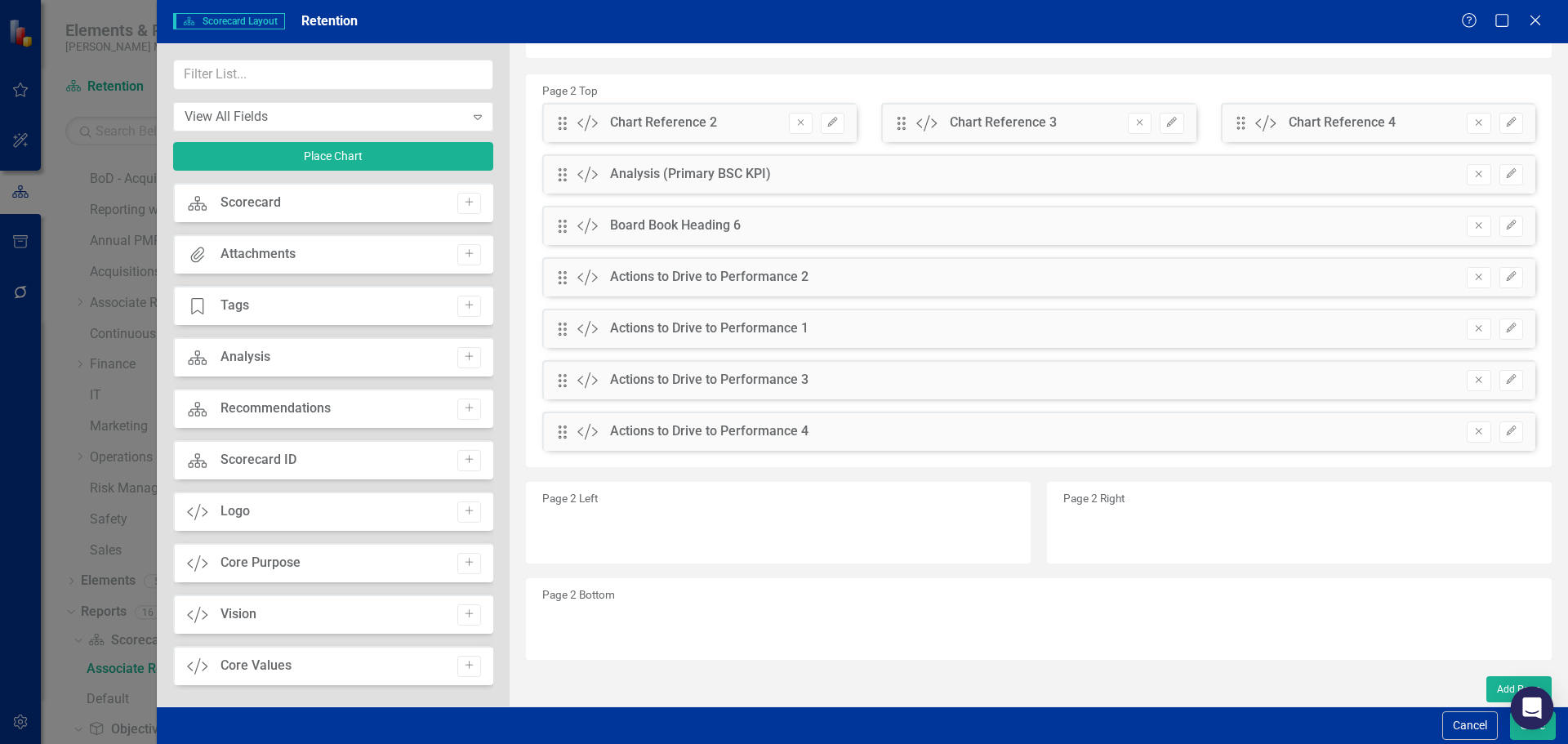
click at [1539, 718] on div "Open Intercom Messenger" at bounding box center [1533, 709] width 44 height 44
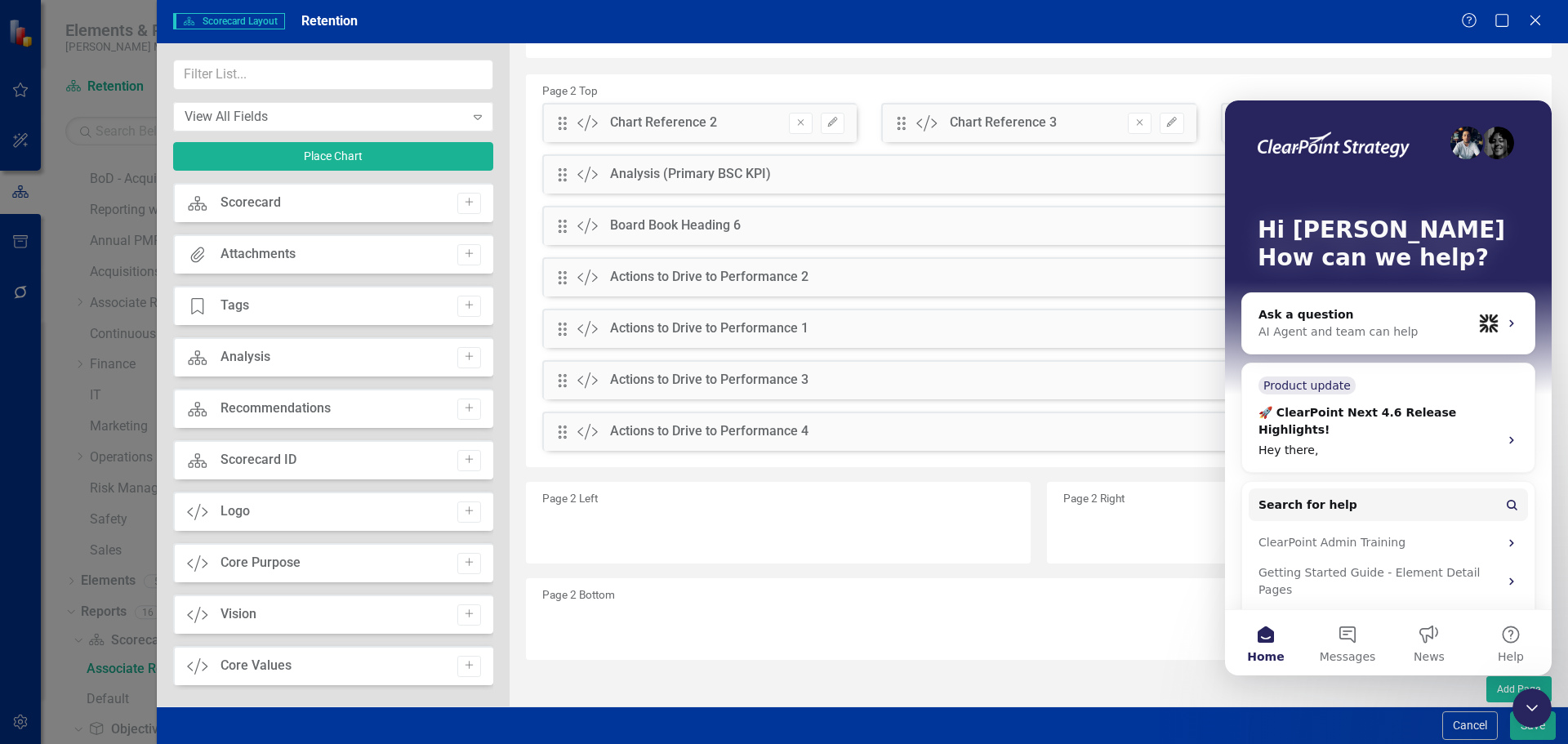
scroll to position [0, 0]
click at [1518, 726] on div at bounding box center [1532, 708] width 39 height 39
click at [1522, 695] on div "Close Intercom Messenger" at bounding box center [1532, 708] width 39 height 39
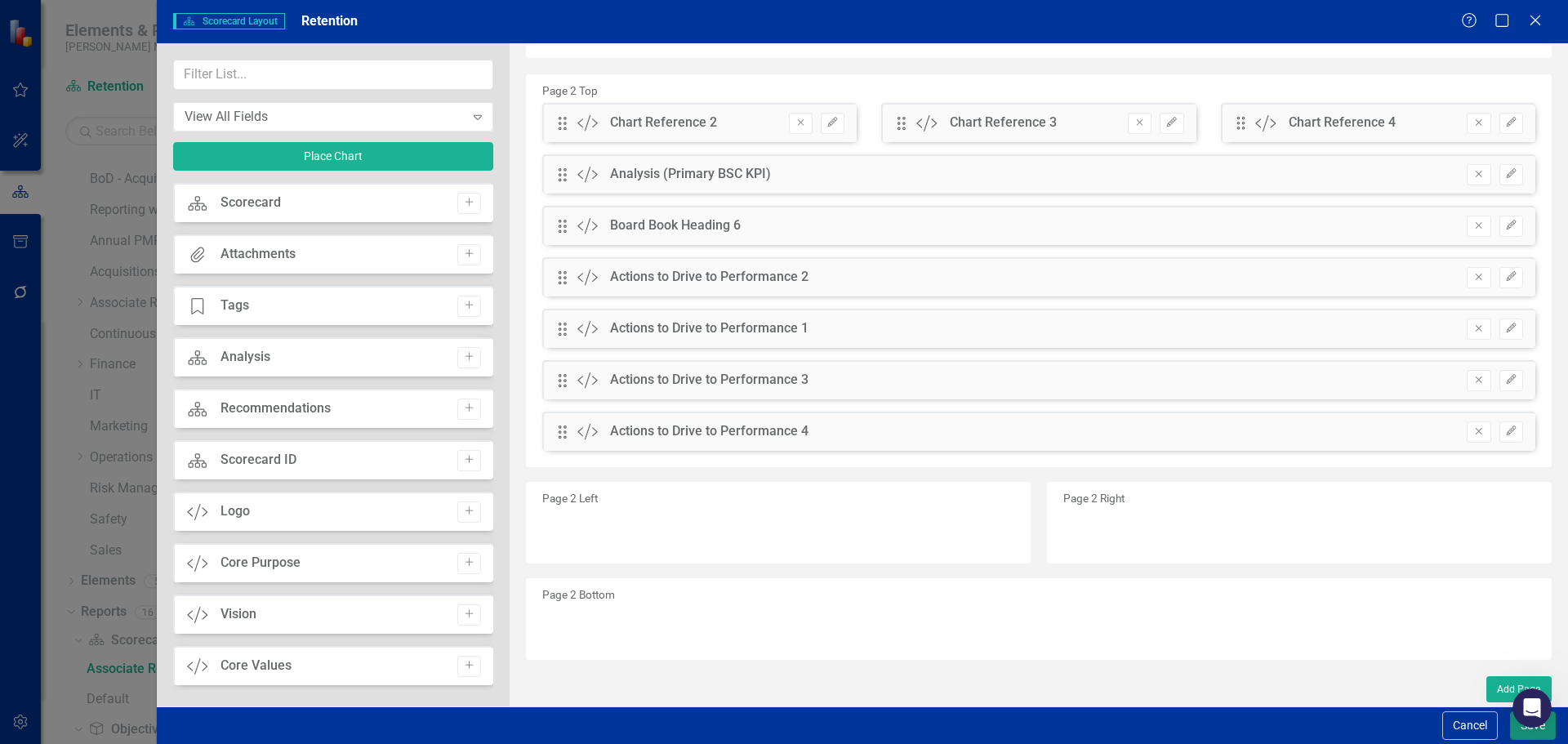
click at [1518, 732] on button "Save" at bounding box center [1533, 726] width 45 height 29
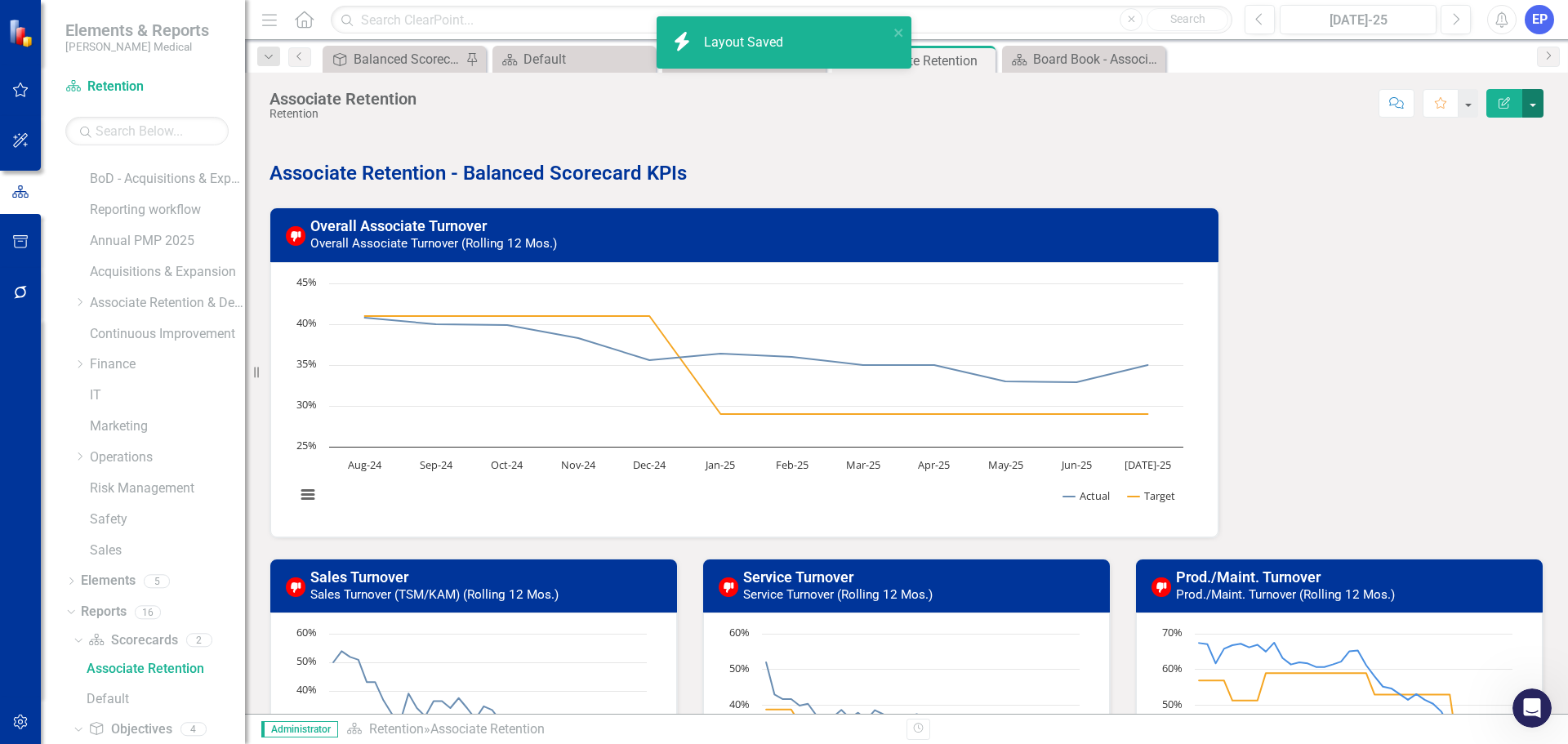
click at [1534, 105] on button "button" at bounding box center [1532, 103] width 21 height 29
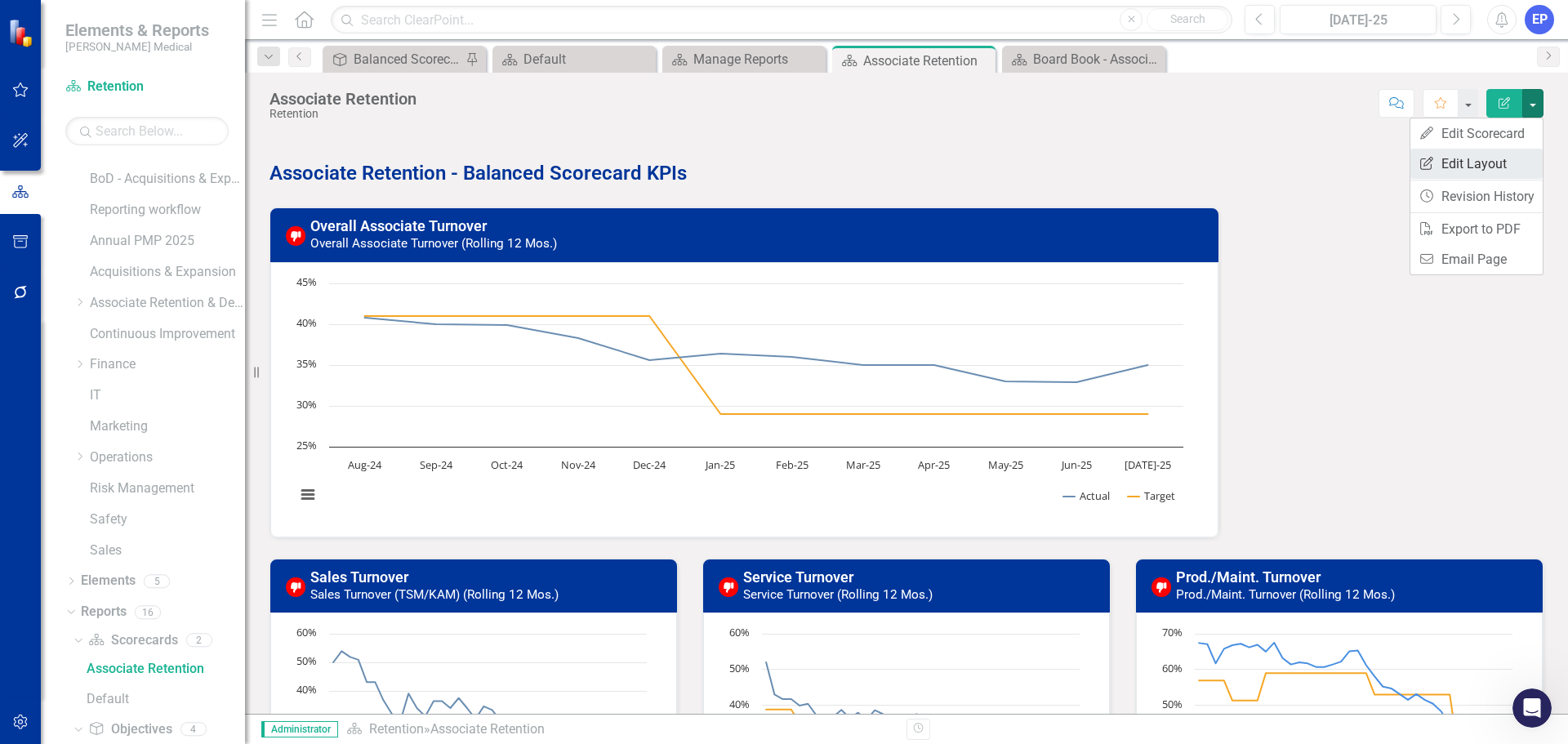
click at [1499, 168] on link "Edit Report Edit Layout" at bounding box center [1477, 164] width 133 height 30
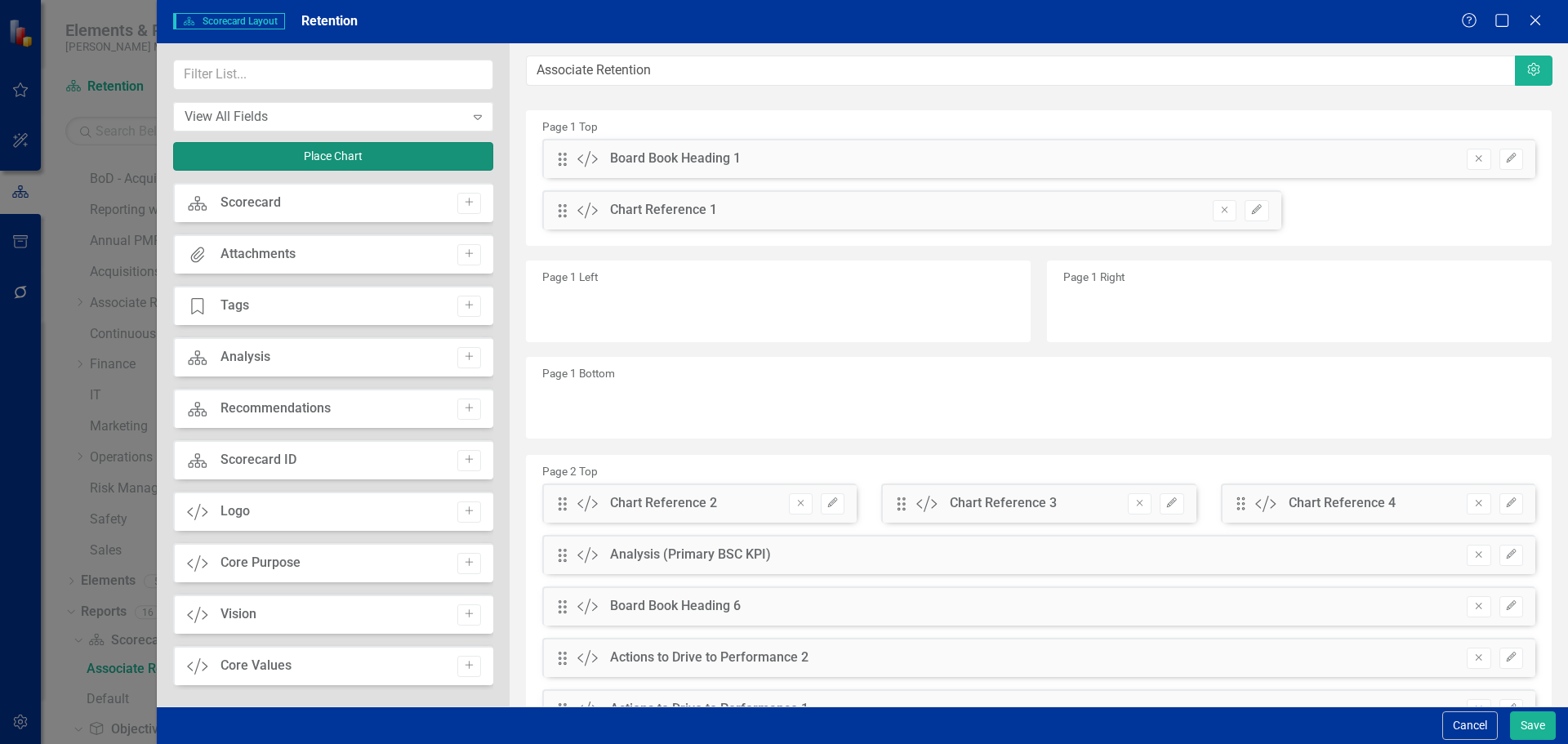
click at [436, 169] on button "Place Chart" at bounding box center [332, 156] width 320 height 29
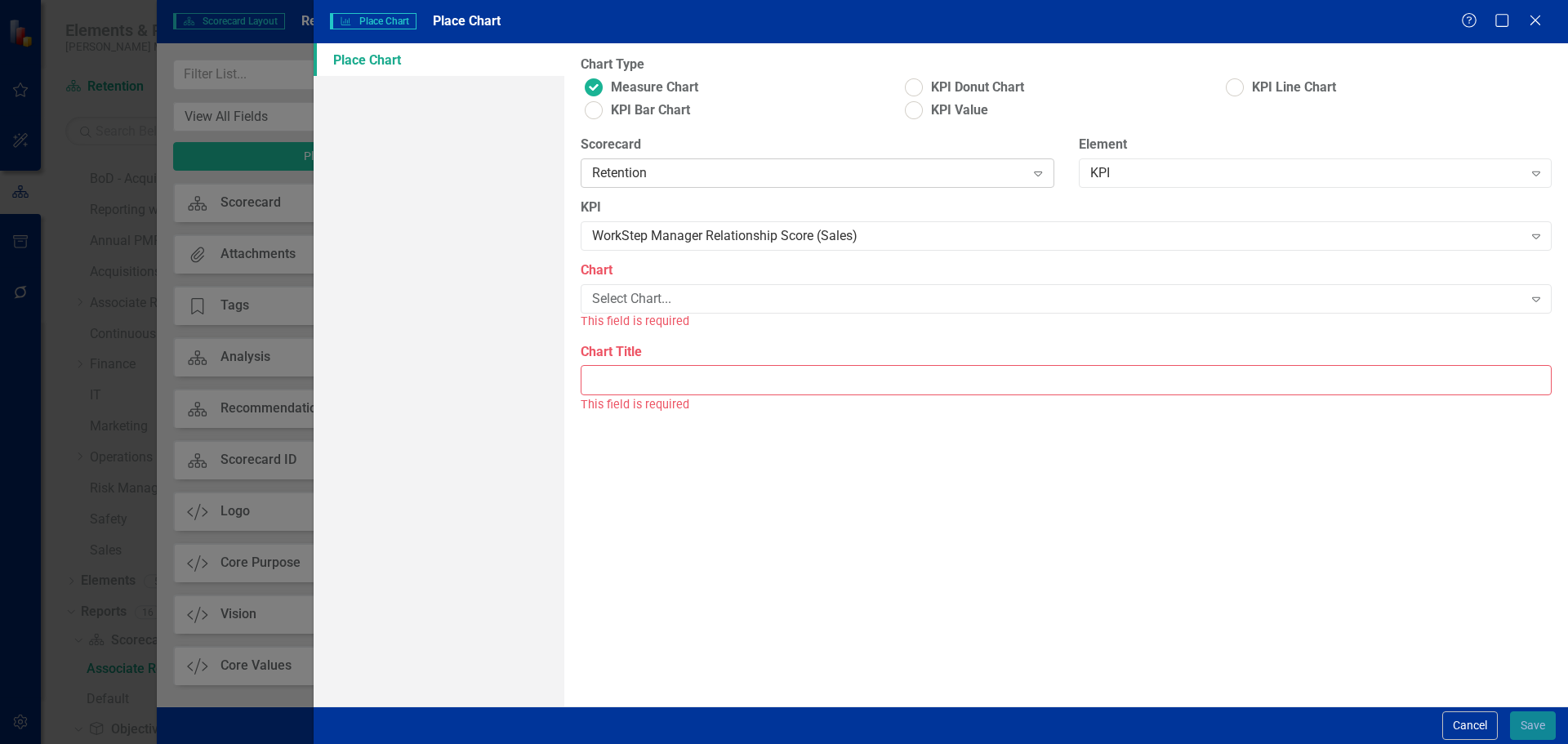
click at [674, 181] on div "Retention" at bounding box center [808, 174] width 433 height 18
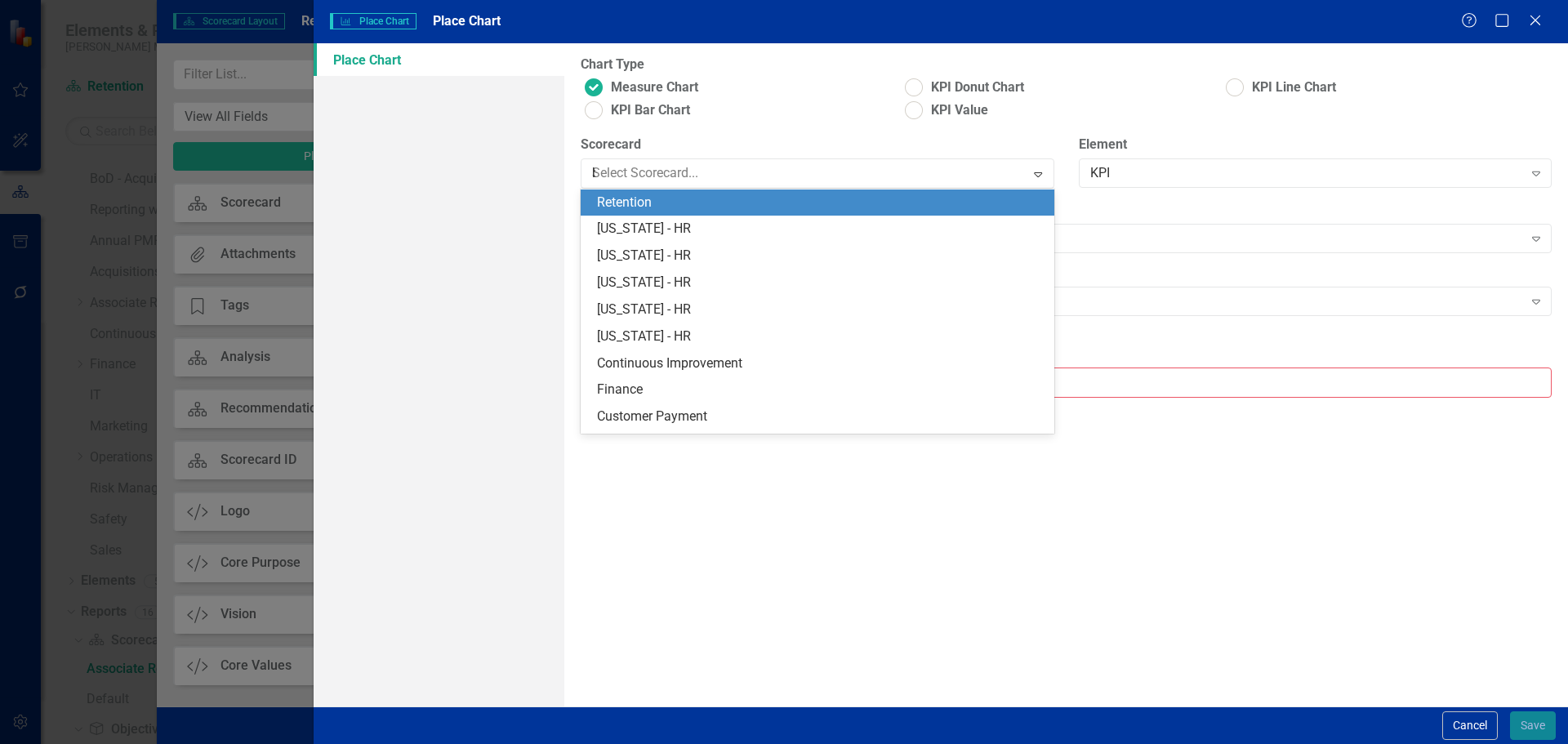
scroll to position [372, 0]
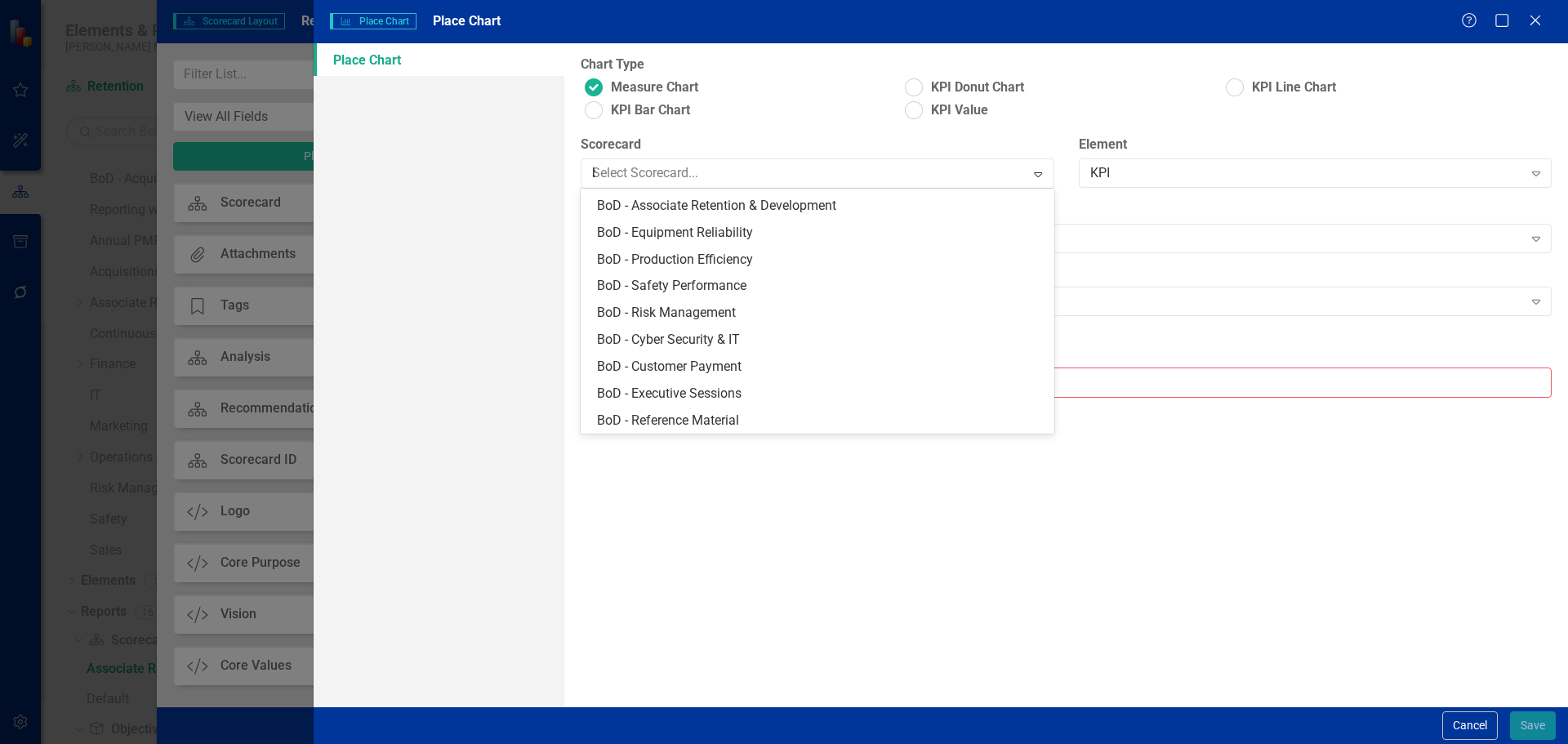
type input "ba"
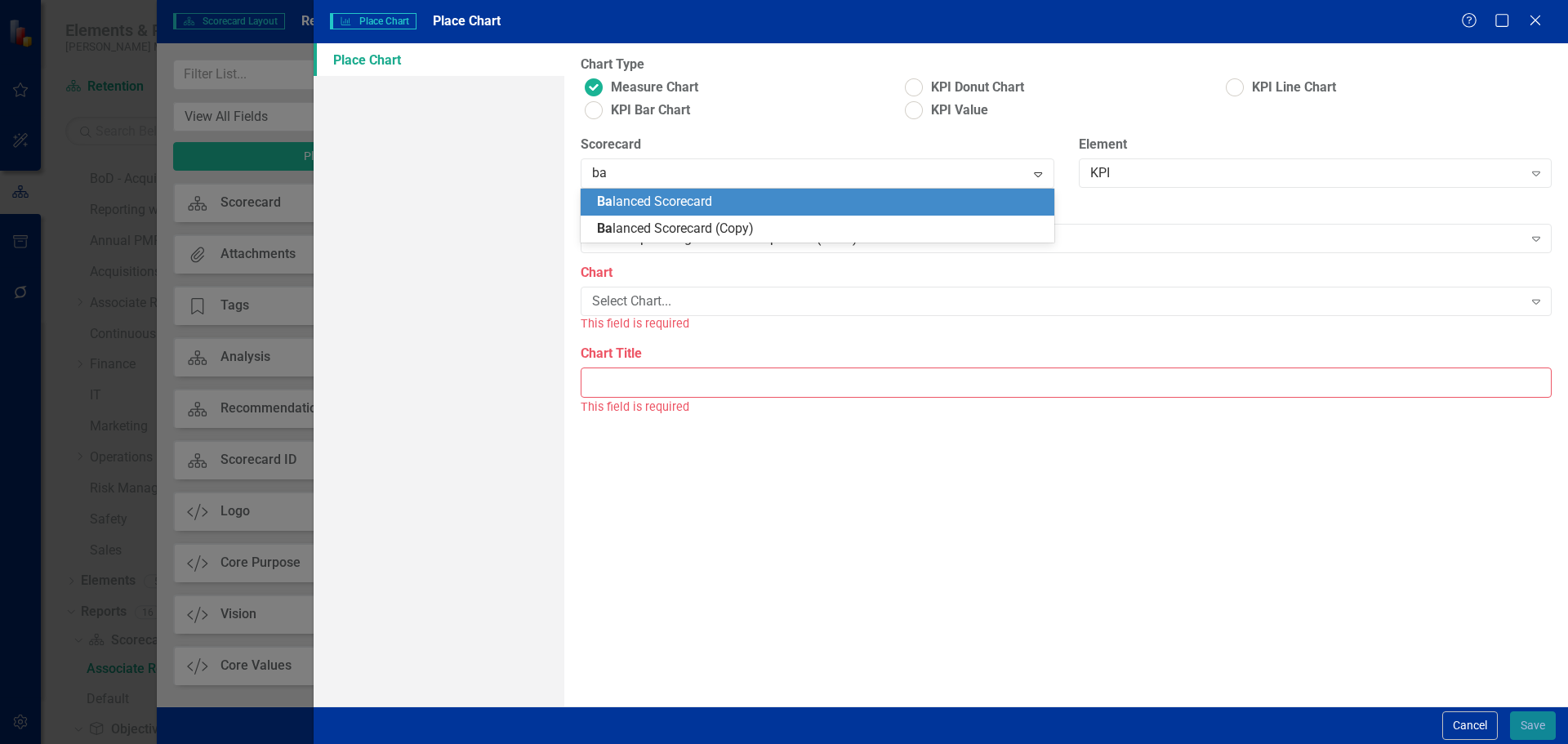
scroll to position [0, 0]
click at [680, 196] on span "Ba lanced Scorecard" at bounding box center [654, 202] width 115 height 15
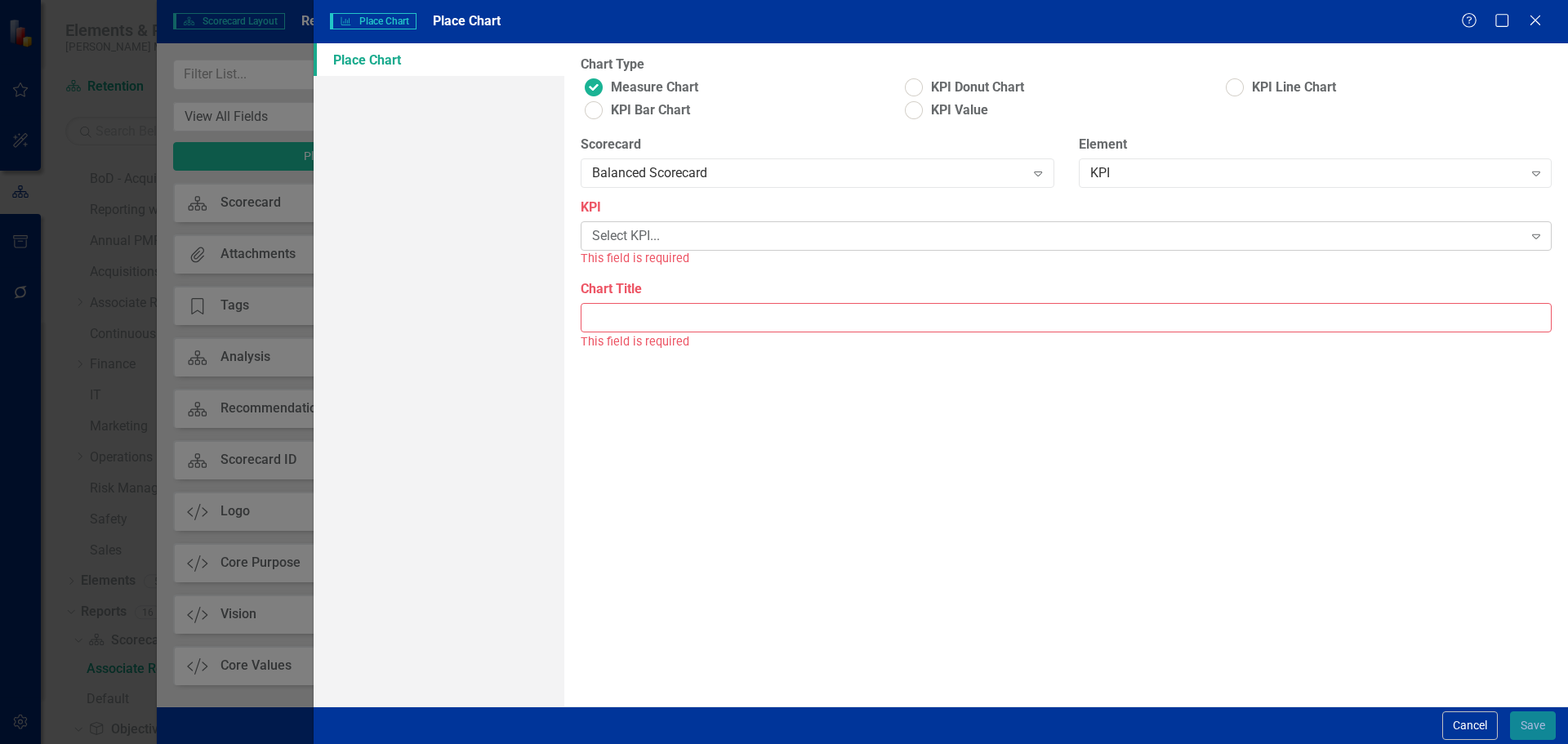
click at [873, 237] on div "Select KPI..." at bounding box center [1057, 236] width 930 height 18
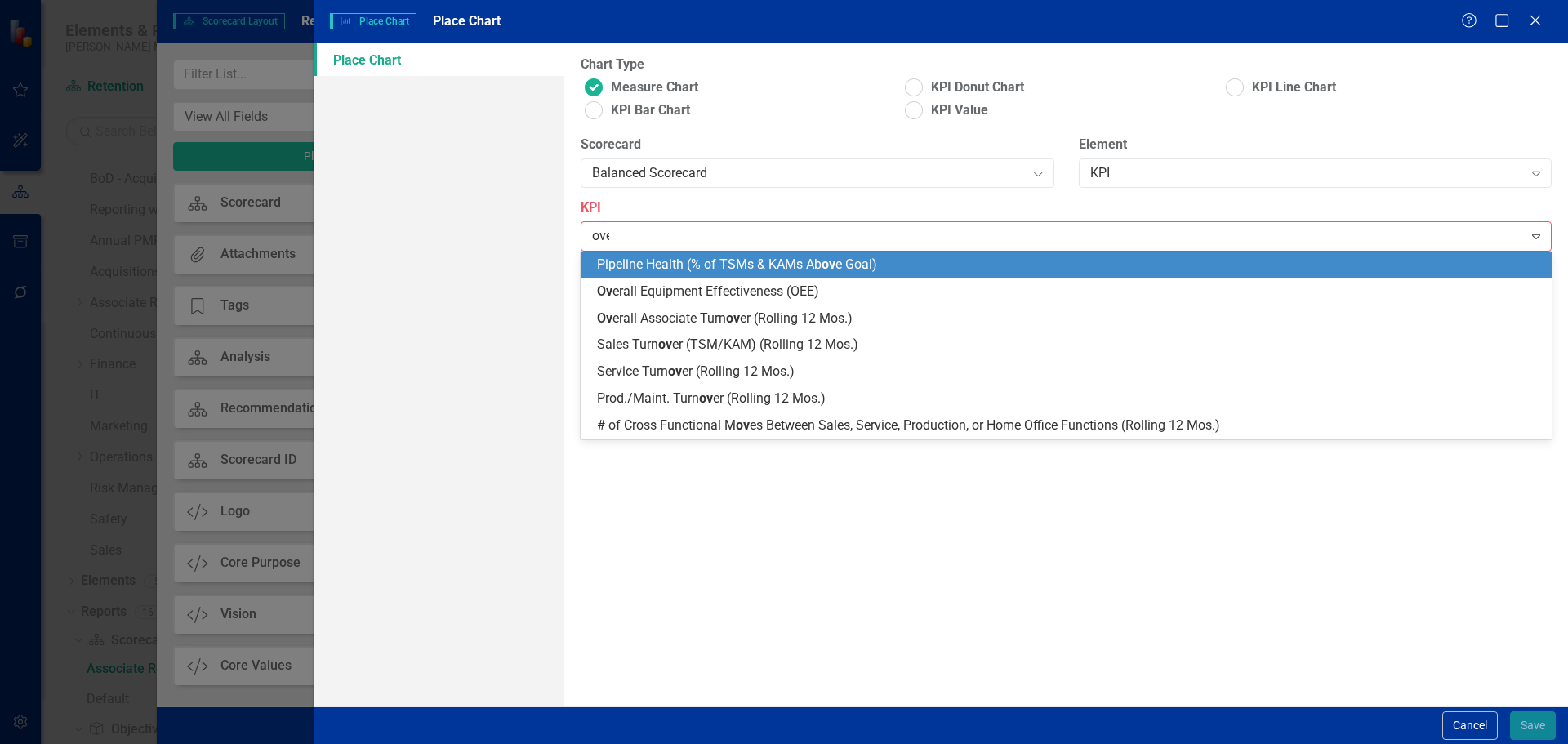
type input "over"
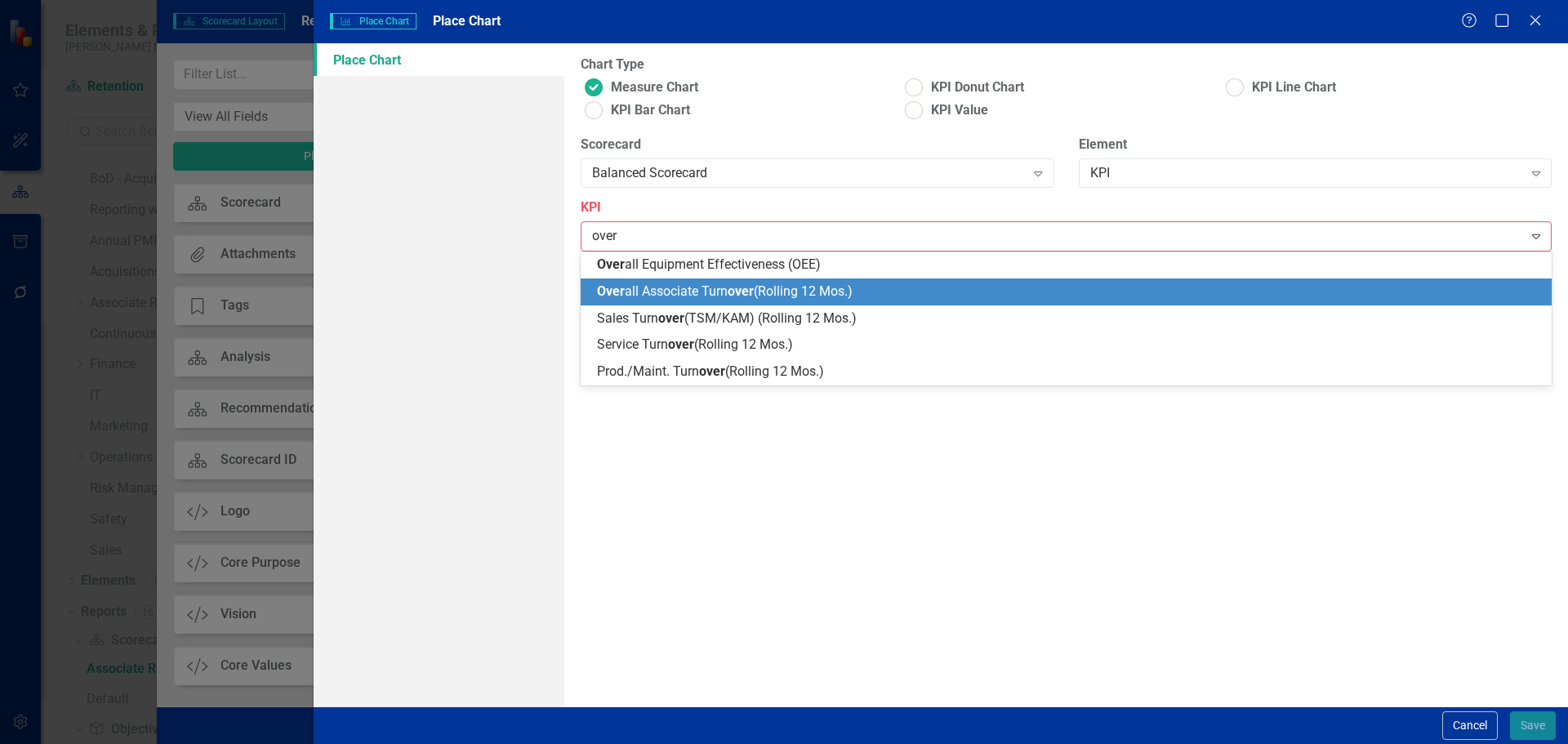
click at [743, 291] on span "over" at bounding box center [740, 291] width 26 height 15
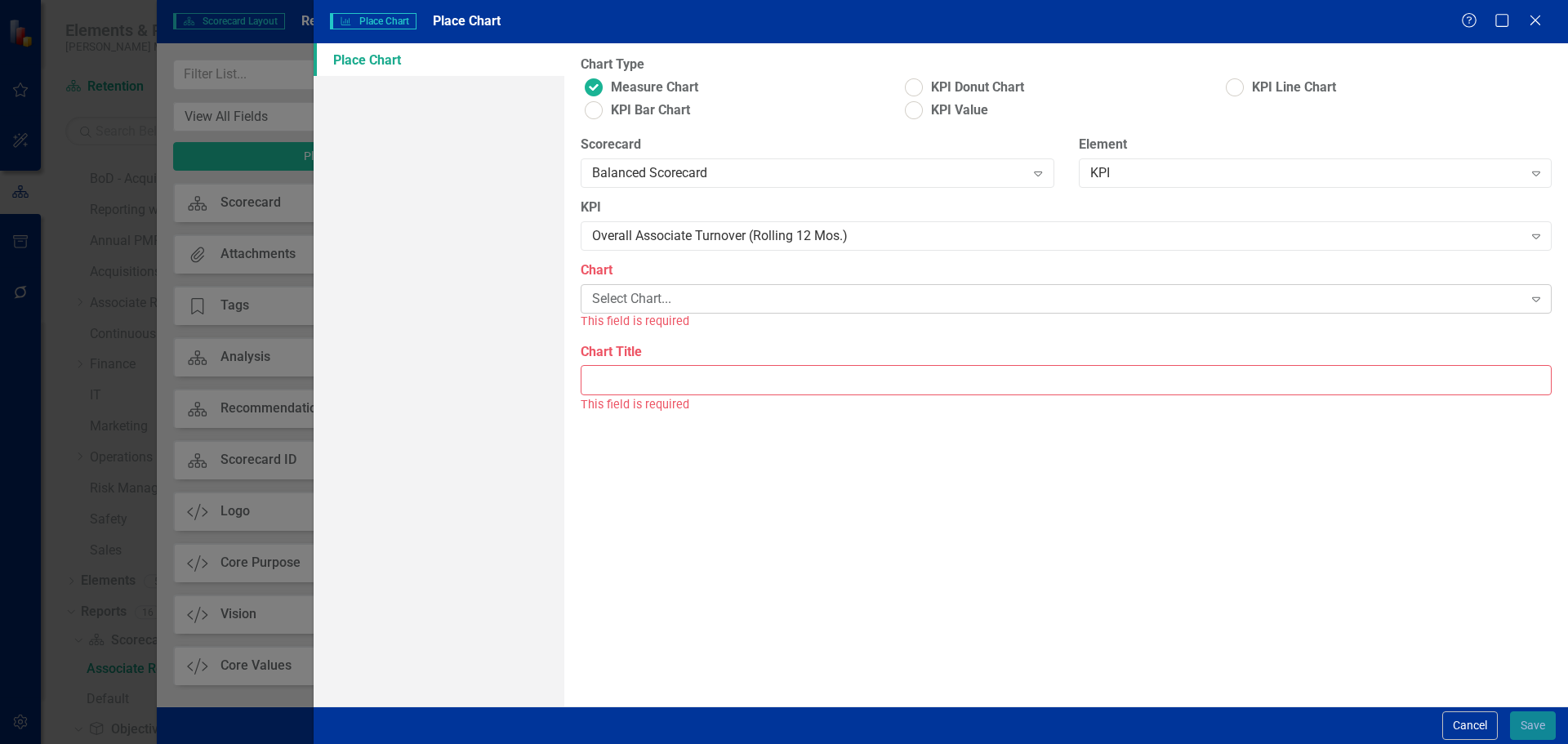
click at [734, 300] on div "Select Chart..." at bounding box center [1057, 299] width 930 height 18
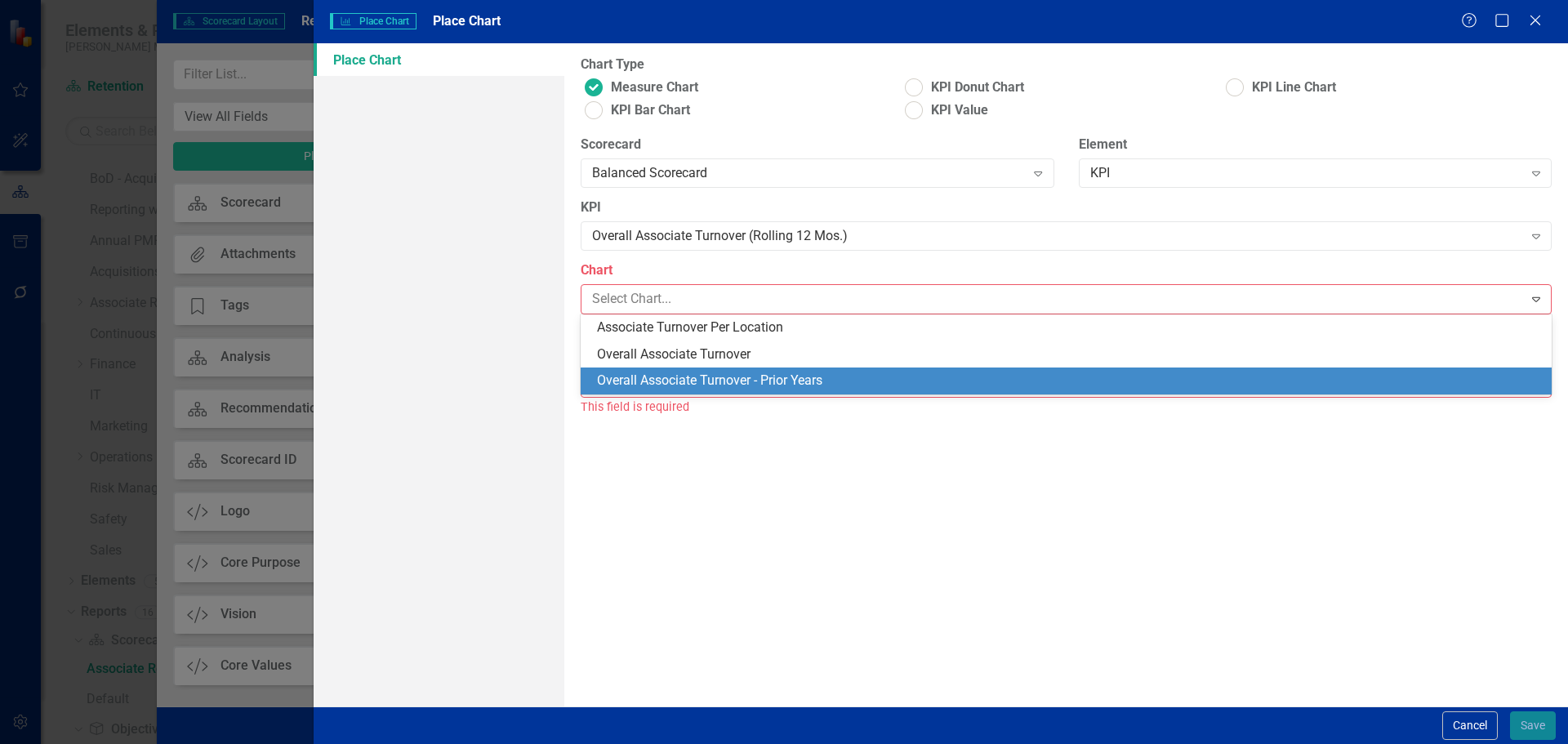
click at [750, 381] on div "Overall Associate Turnover - Prior Years" at bounding box center [1069, 381] width 945 height 18
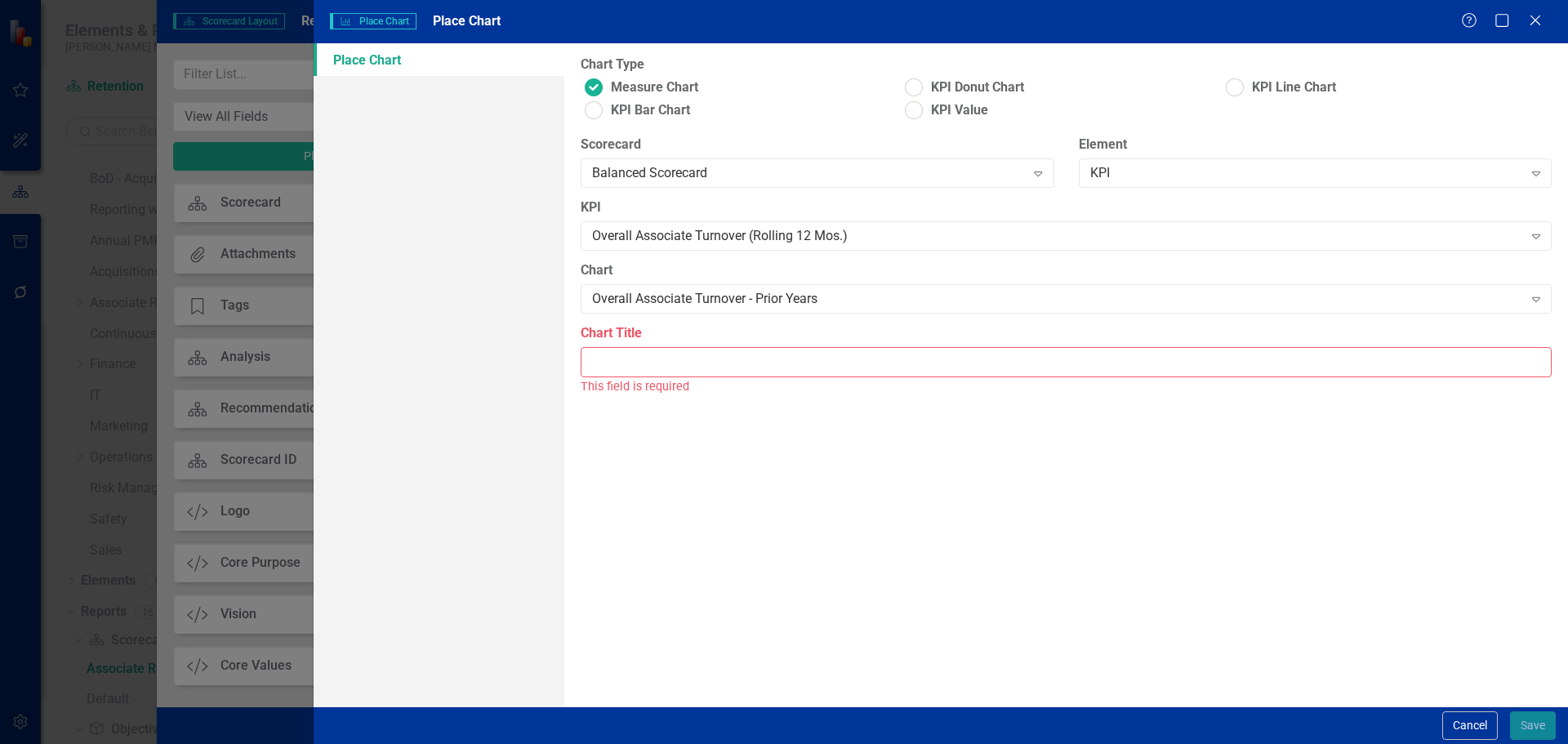
click at [750, 378] on div "This field is required" at bounding box center [1066, 386] width 971 height 18
click at [750, 365] on input "Chart Title" at bounding box center [1066, 362] width 971 height 30
type input "Overall Associate Turnover - Prior Years"
click at [1521, 718] on button "Save" at bounding box center [1533, 726] width 45 height 29
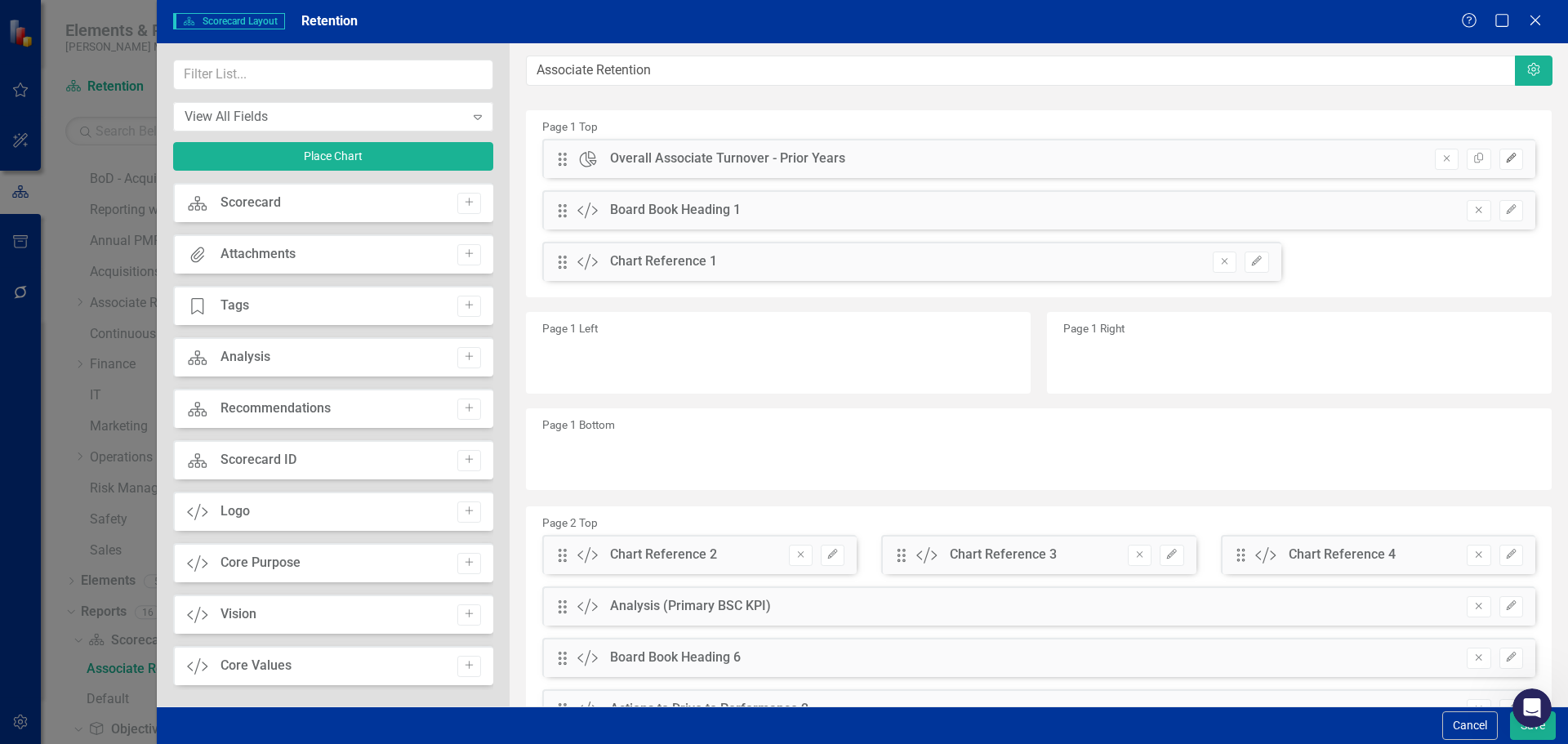
click at [1505, 158] on icon "Edit" at bounding box center [1511, 159] width 13 height 10
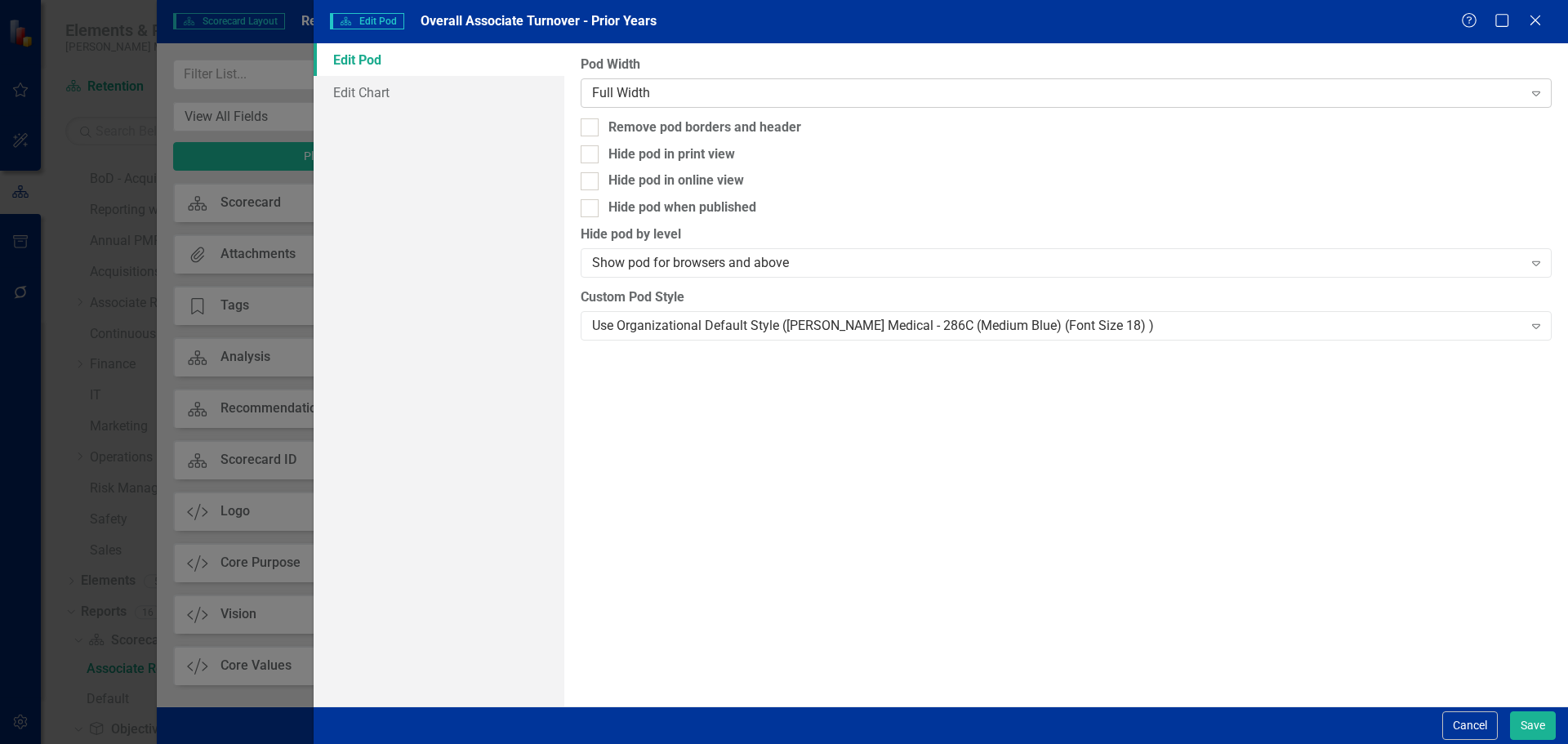
click at [855, 97] on div "Full Width" at bounding box center [1057, 92] width 930 height 18
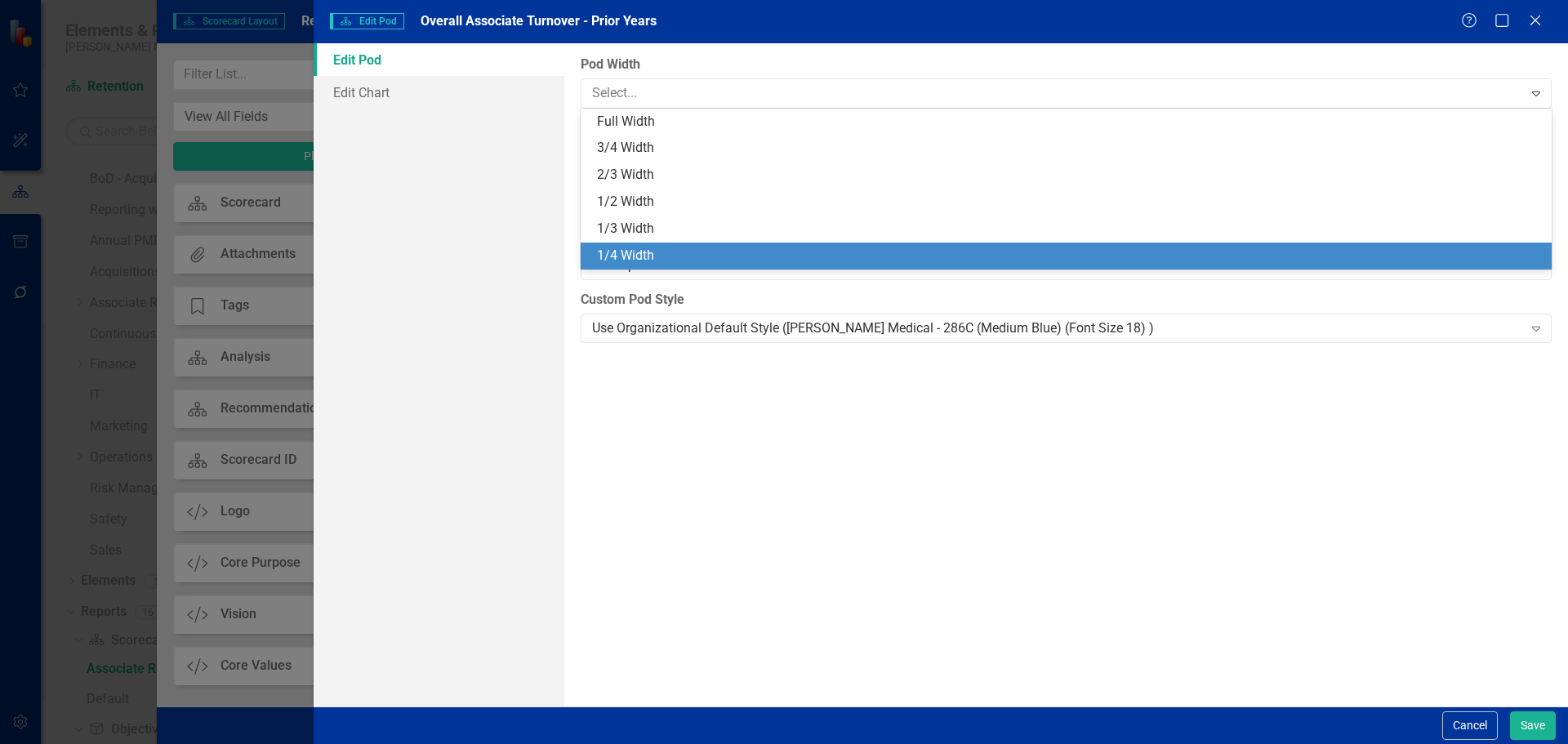
click at [837, 249] on div "1/4 Width" at bounding box center [1069, 256] width 945 height 18
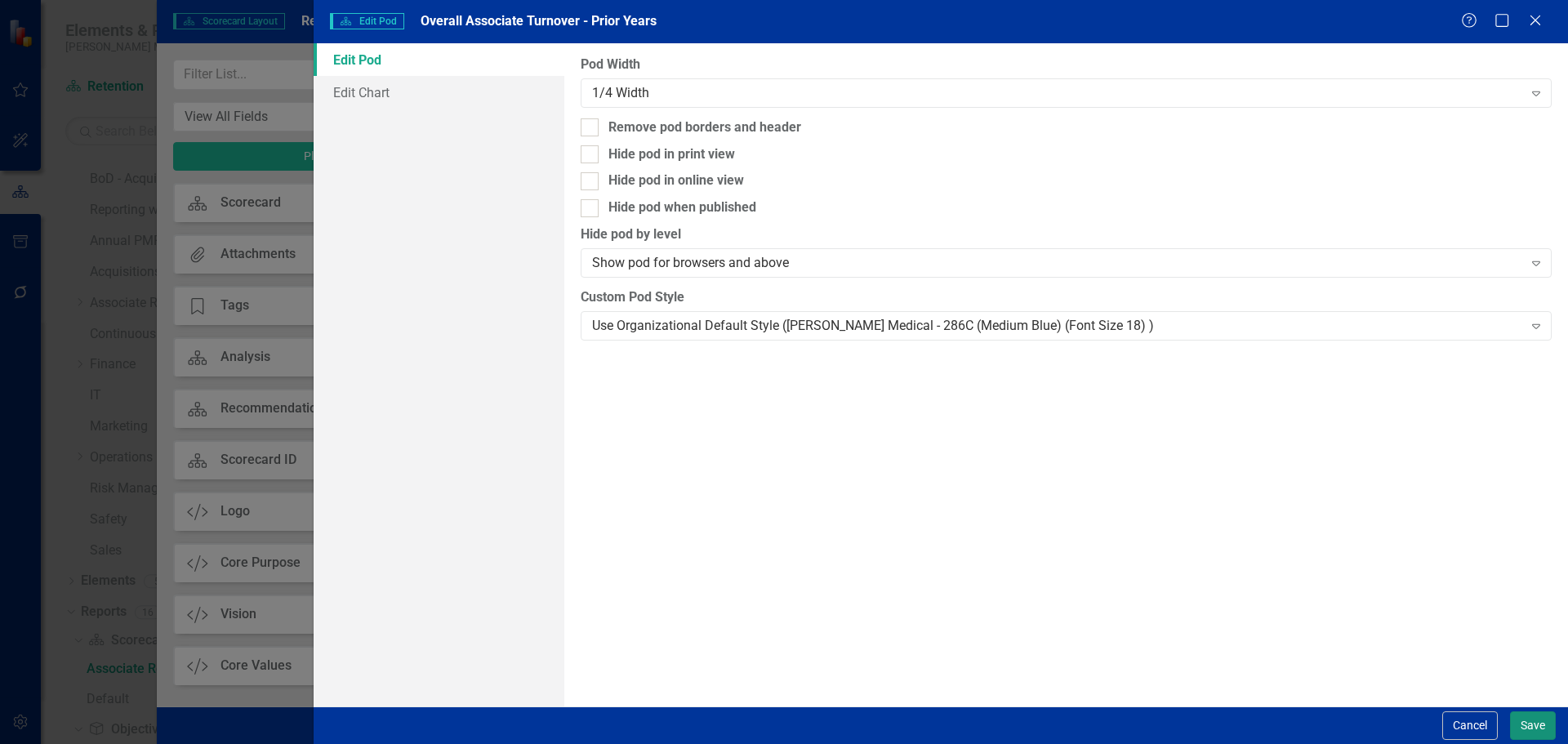
click at [1520, 729] on button "Save" at bounding box center [1533, 726] width 45 height 29
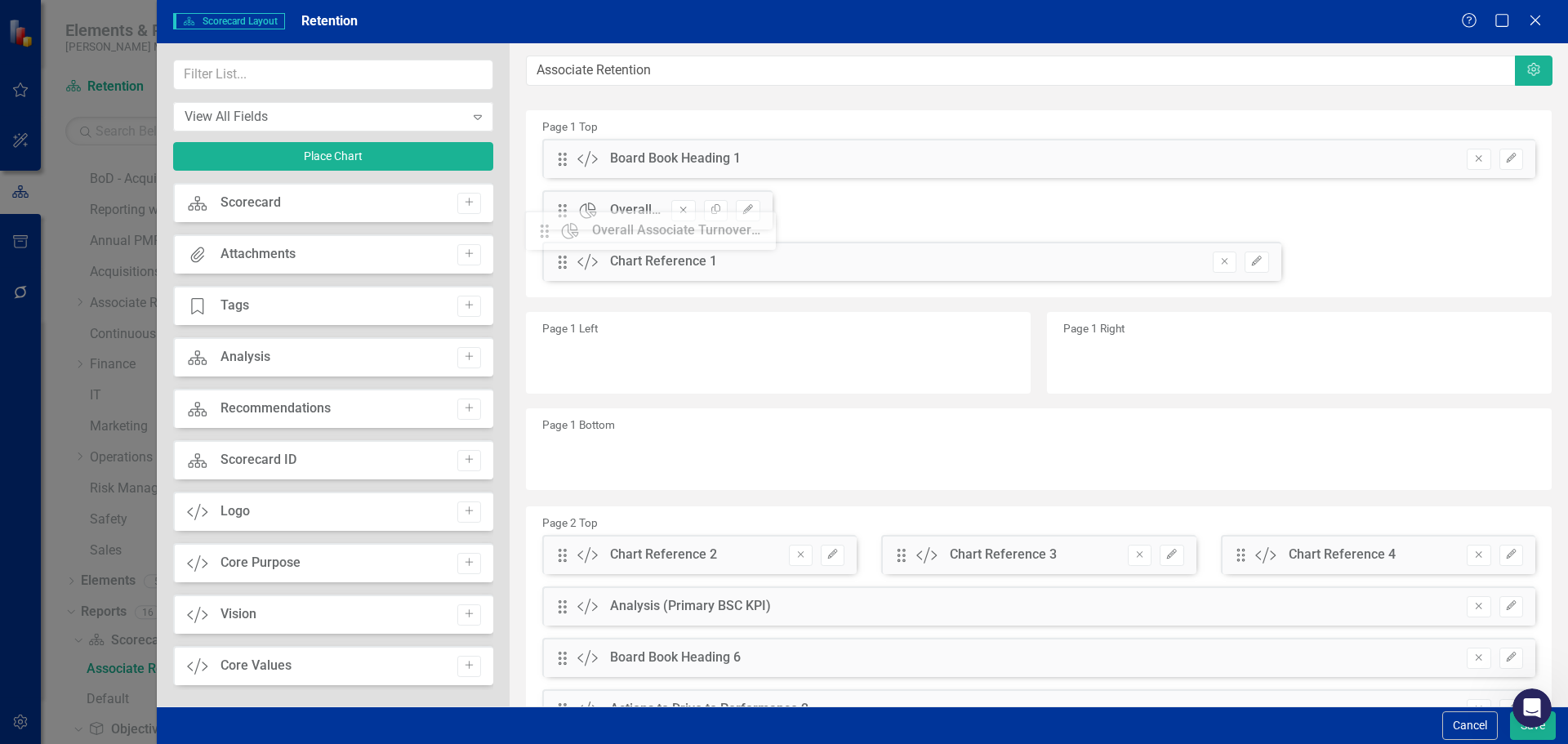
drag, startPoint x: 562, startPoint y: 155, endPoint x: 557, endPoint y: 227, distance: 72.2
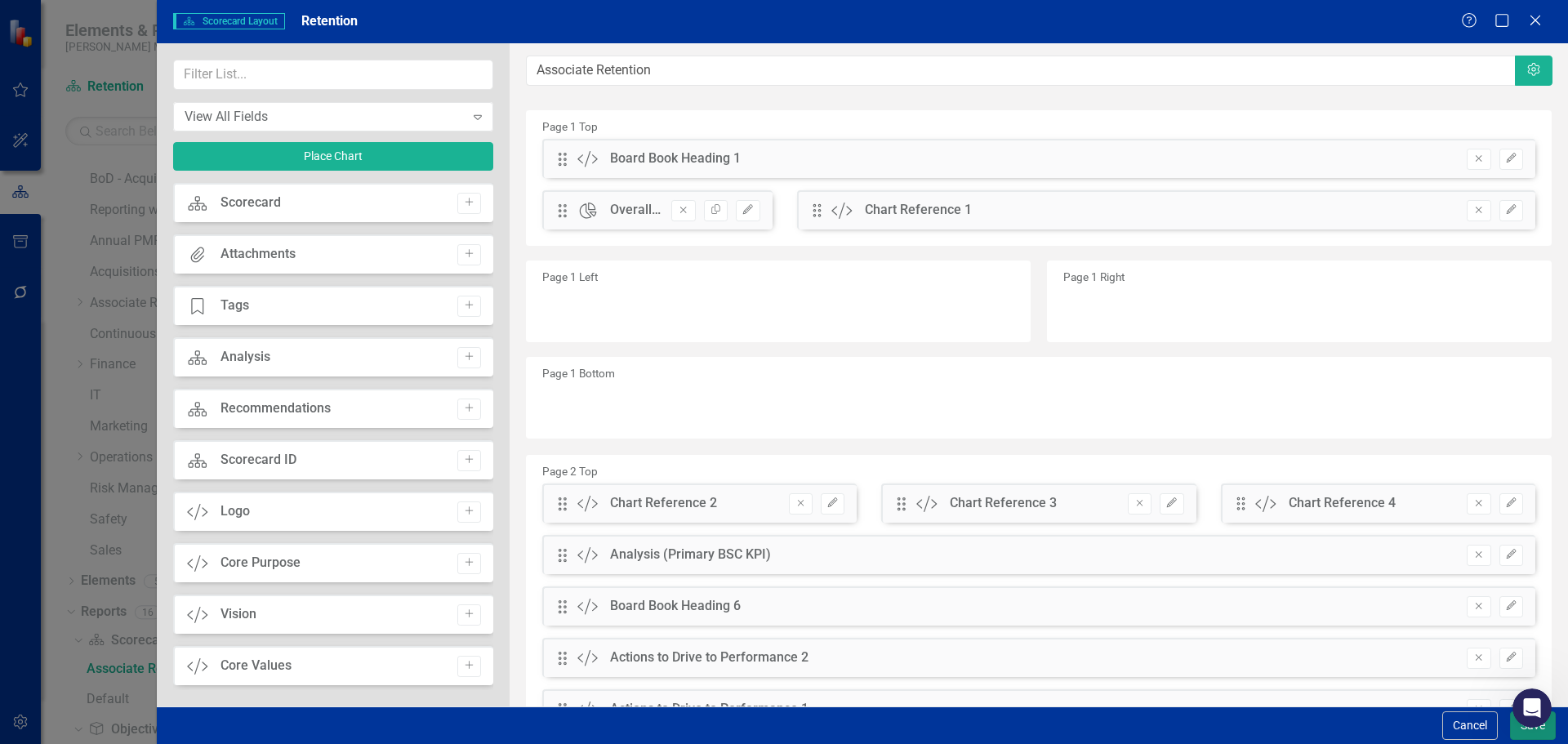
click at [1514, 737] on button "Save" at bounding box center [1533, 726] width 45 height 29
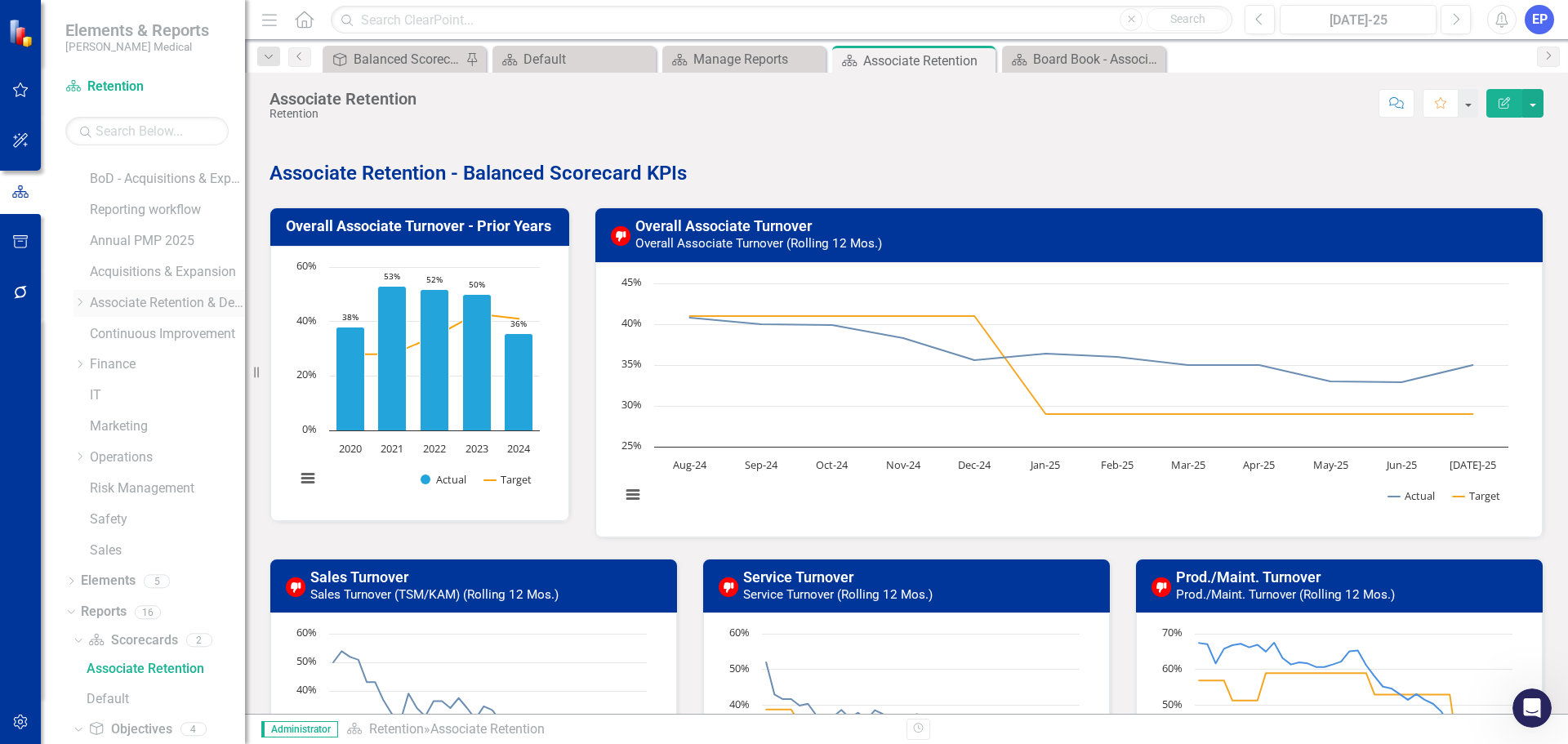
click at [78, 299] on icon "Dropdown" at bounding box center [80, 302] width 13 height 10
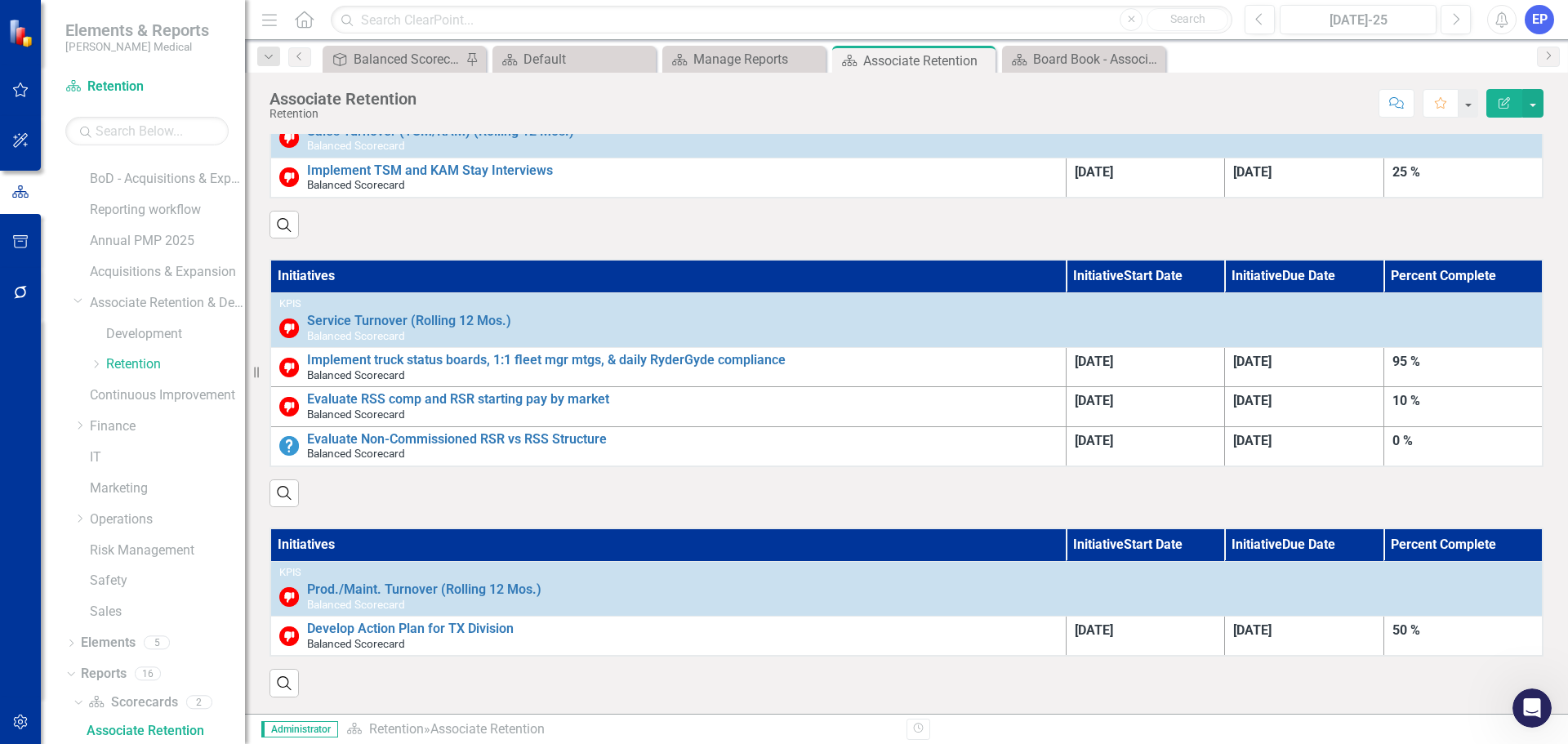
scroll to position [1549, 0]
click at [100, 365] on icon "Dropdown" at bounding box center [96, 364] width 13 height 10
click at [139, 392] on link "[US_STATE] - HR" at bounding box center [184, 396] width 123 height 18
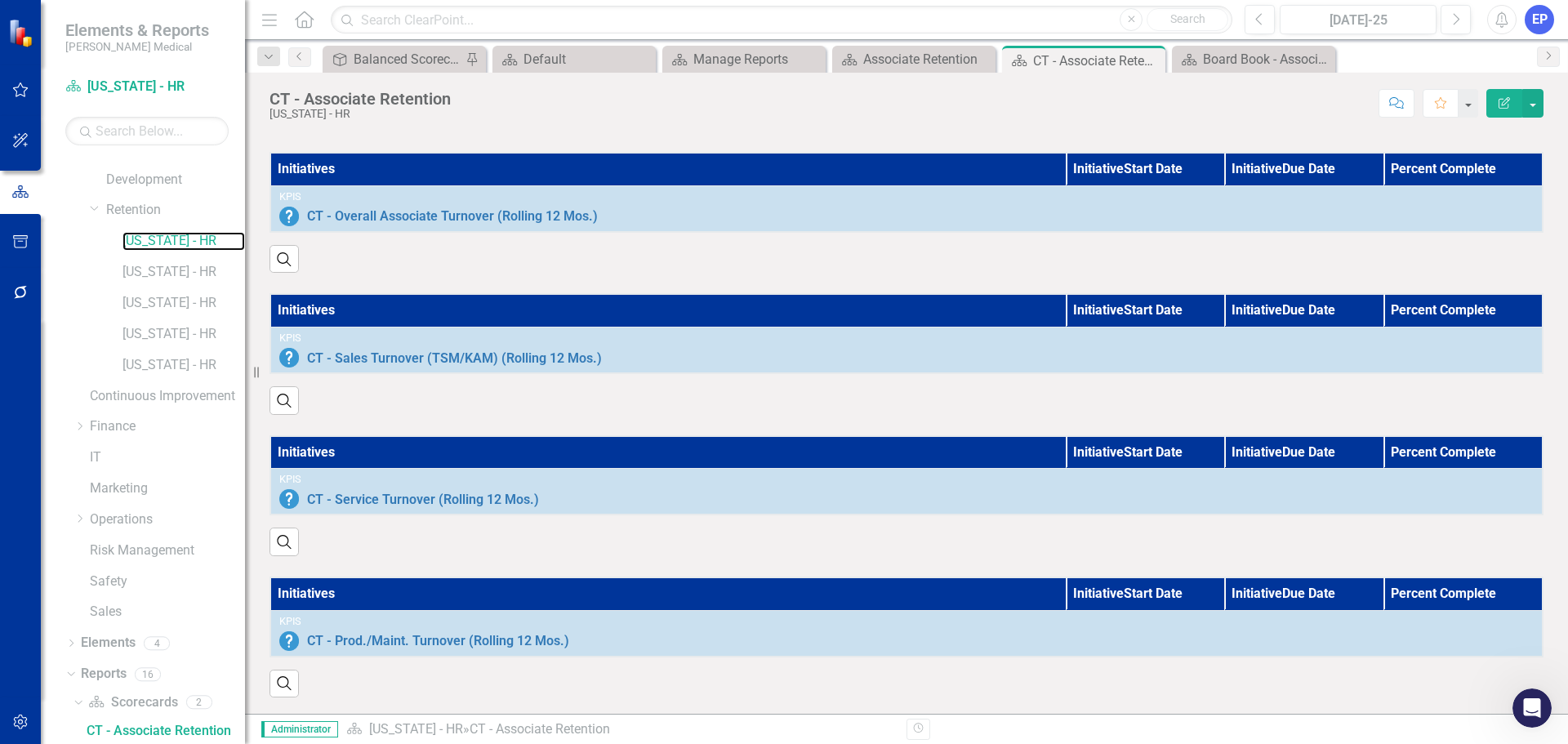
scroll to position [987, 0]
click at [160, 264] on link "[US_STATE] - HR" at bounding box center [184, 272] width 123 height 18
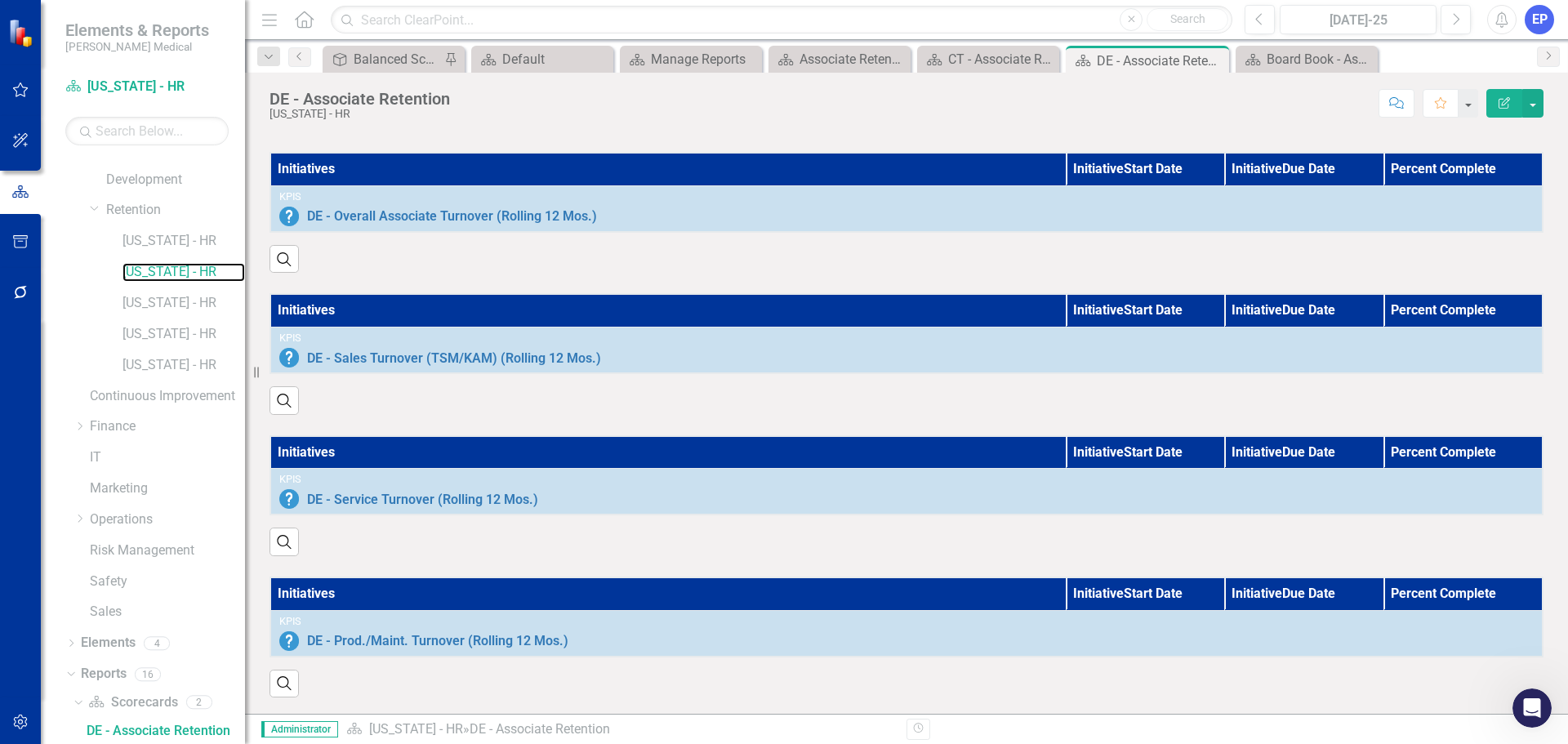
scroll to position [987, 0]
click at [154, 303] on link "[US_STATE] - HR" at bounding box center [184, 303] width 123 height 18
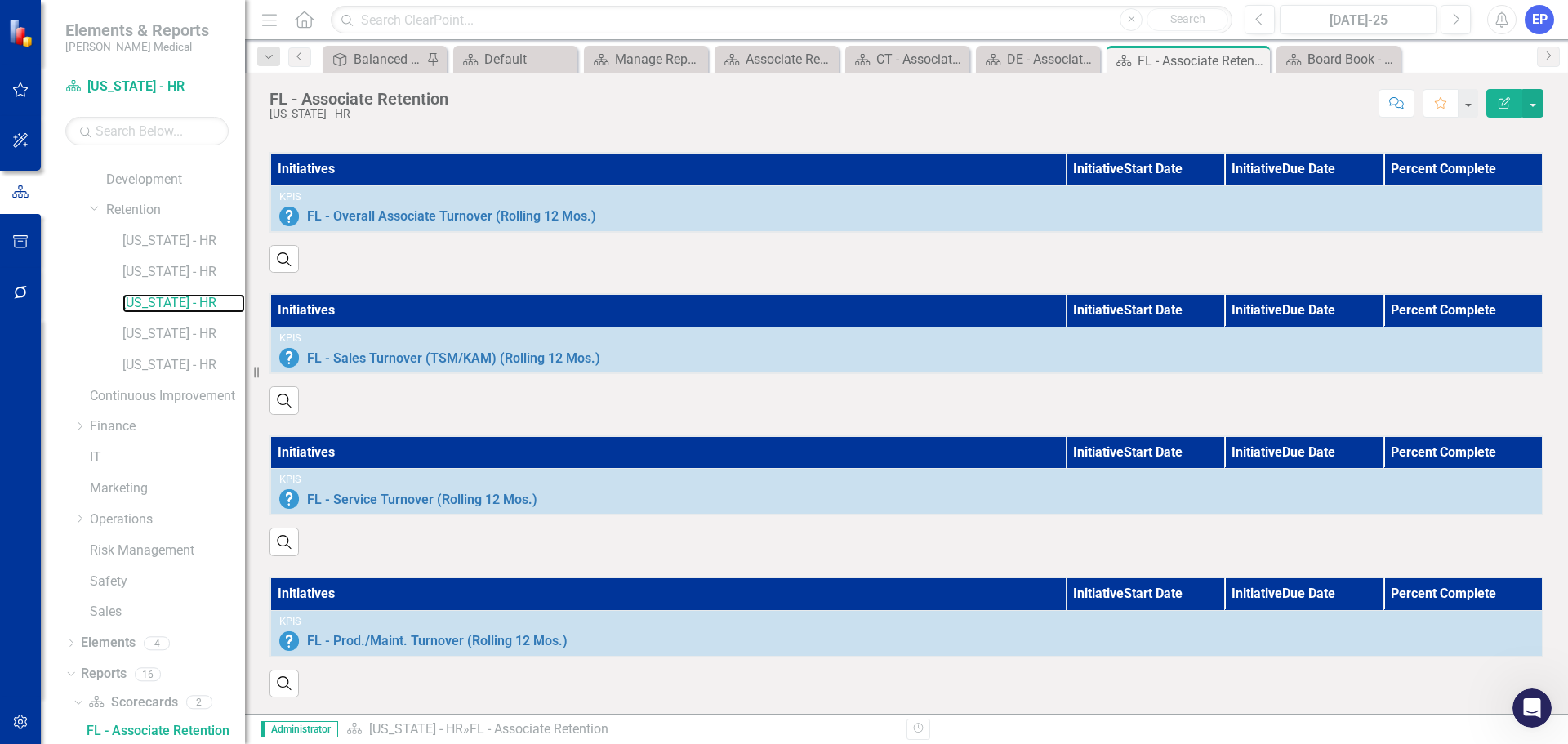
scroll to position [987, 0]
click at [172, 330] on link "[US_STATE] - HR" at bounding box center [184, 334] width 123 height 18
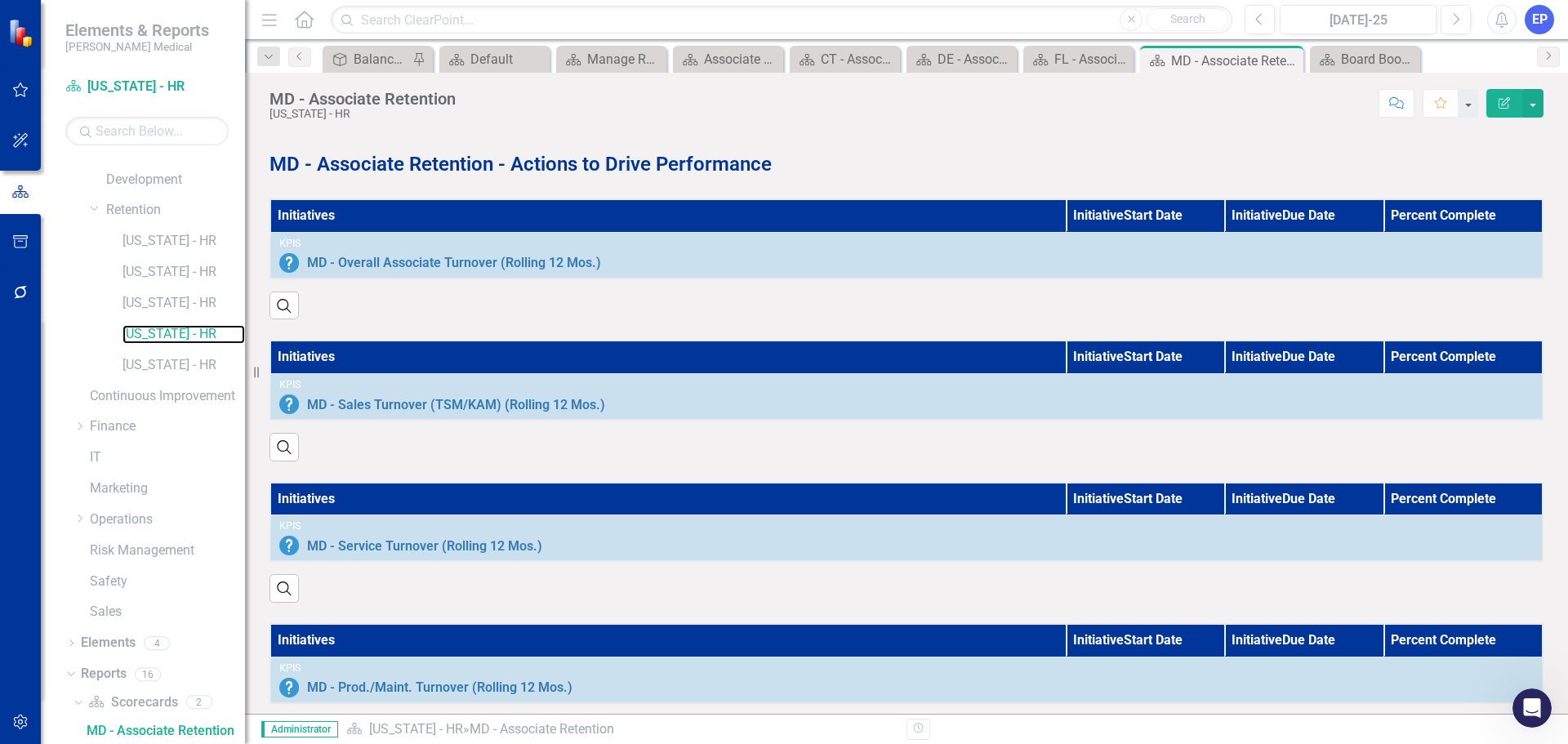
scroll to position [987, 0]
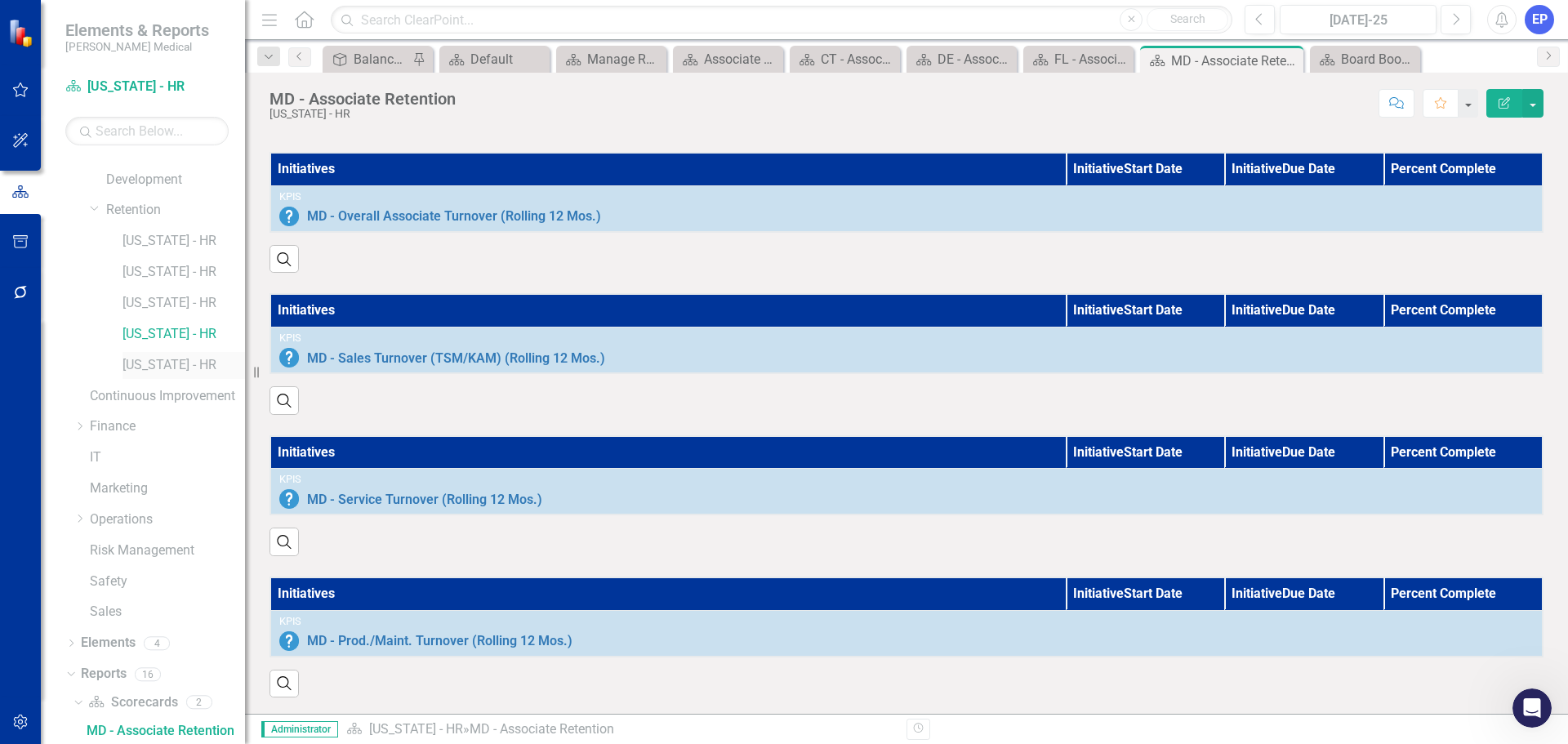
click at [142, 369] on link "[US_STATE] - HR" at bounding box center [184, 365] width 123 height 18
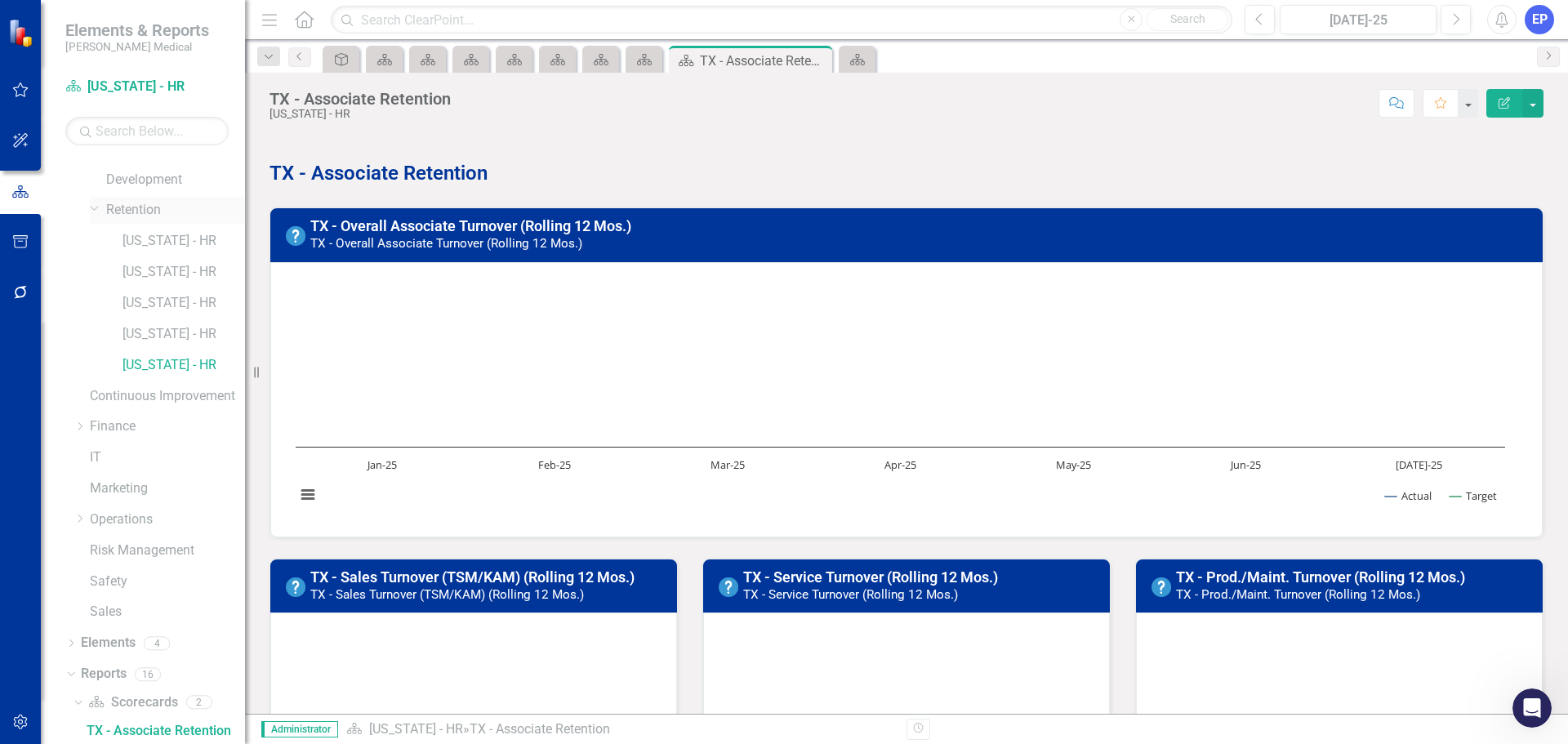
click at [92, 212] on icon "Dropdown" at bounding box center [95, 207] width 10 height 13
